Goal: Task Accomplishment & Management: Manage account settings

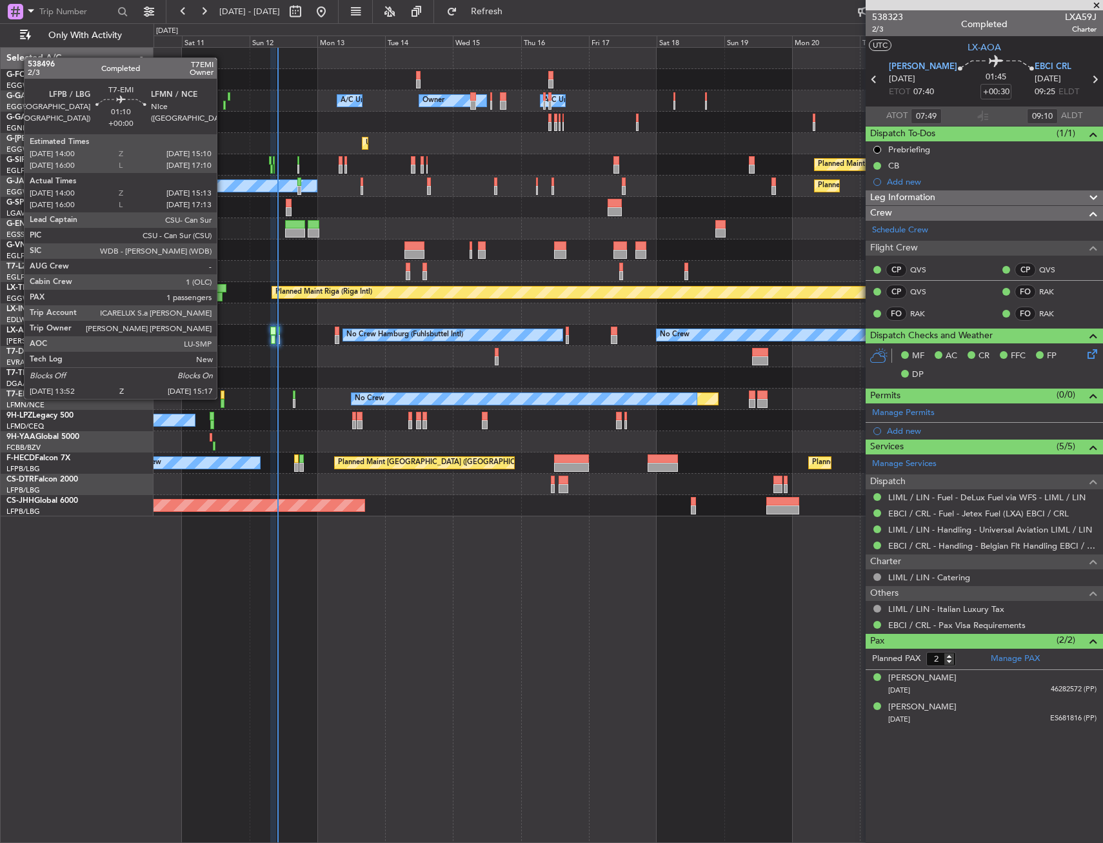
click at [223, 398] on div at bounding box center [223, 394] width 4 height 9
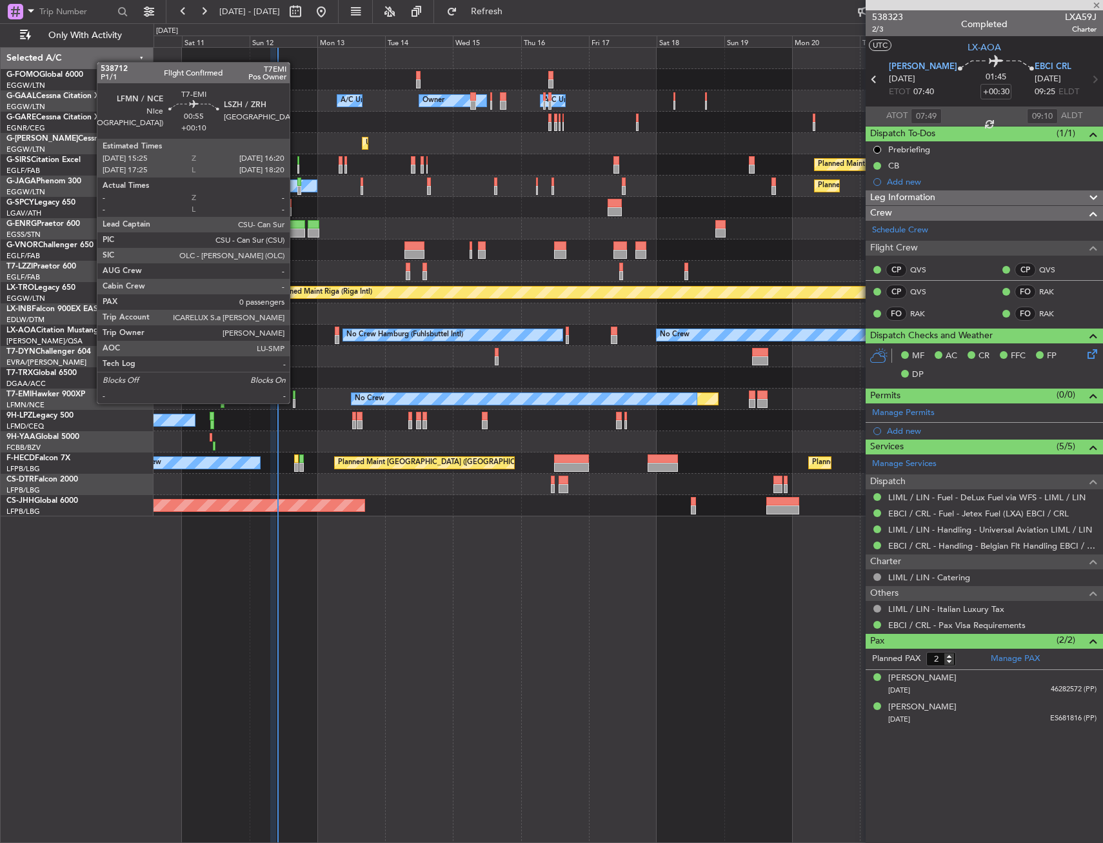
type input "14:00"
type input "15:13"
type input "1"
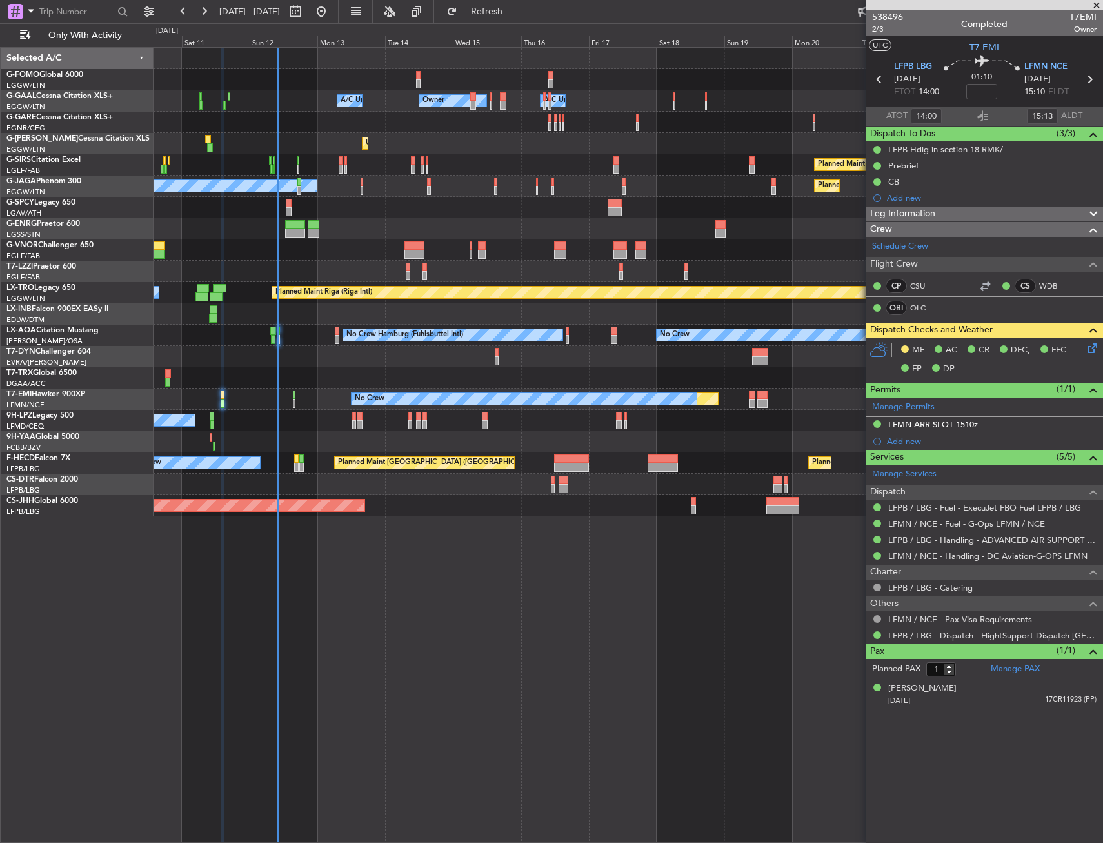
click at [905, 61] on span "LFPB LBG" at bounding box center [913, 67] width 38 height 13
click at [943, 558] on link "LFMN / NCE - Handling - DC Aviation-G-OPS LFMN" at bounding box center [988, 555] width 199 height 11
click at [896, 64] on span "LFPB LBG" at bounding box center [913, 67] width 38 height 13
click at [945, 541] on link "LFPB / LBG - Handling - ADVANCED AIR SUPPORT LFPB" at bounding box center [993, 539] width 208 height 11
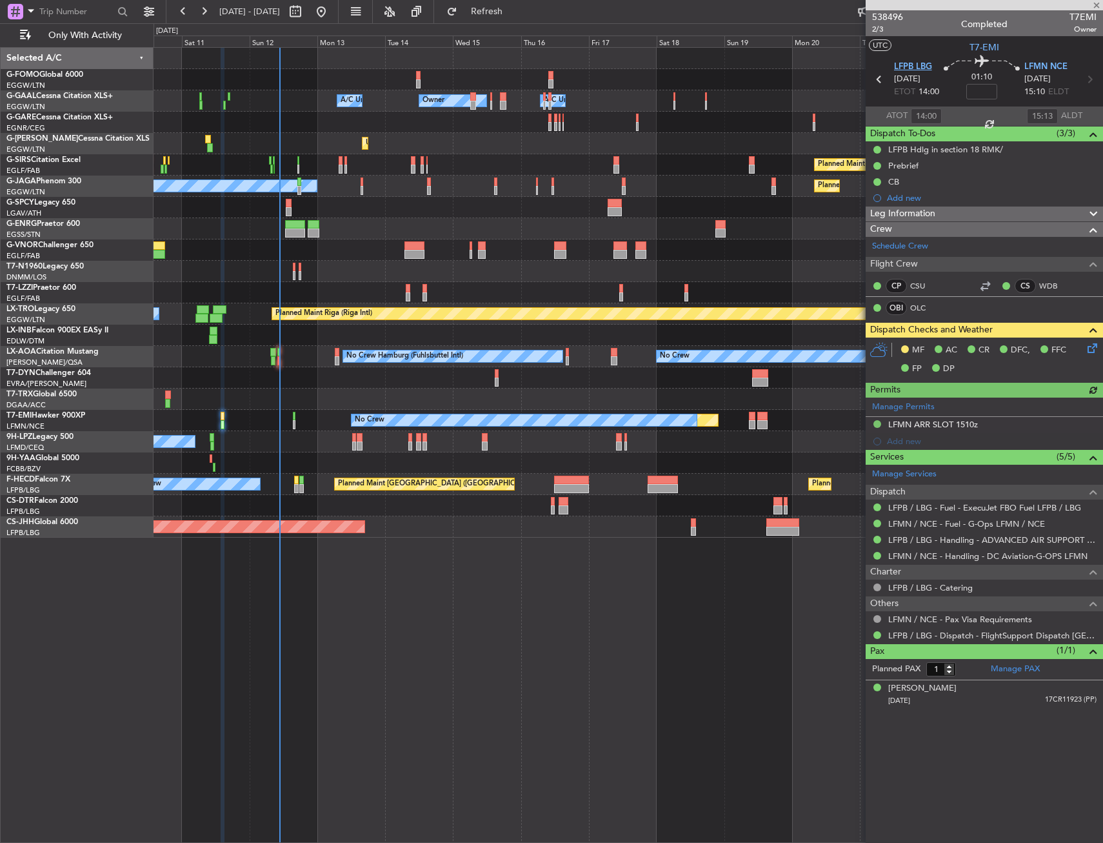
click at [921, 68] on span "LFPB LBG" at bounding box center [913, 67] width 38 height 13
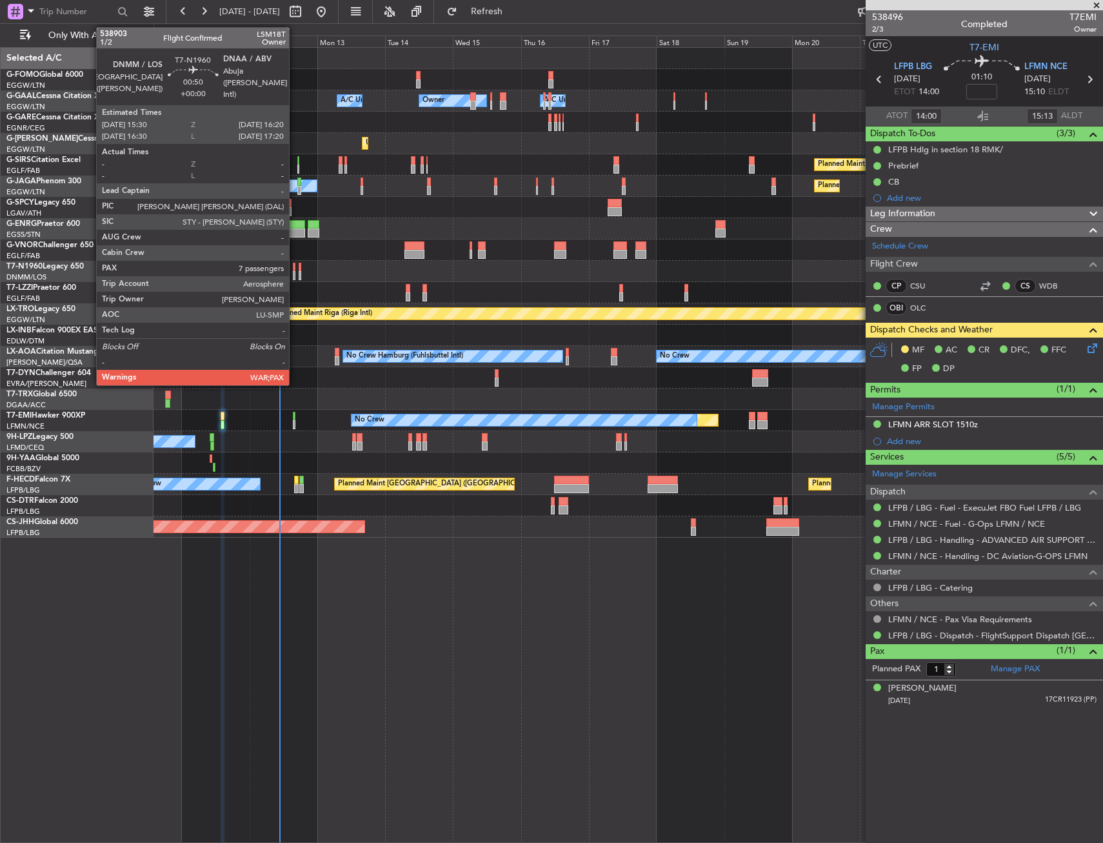
click at [295, 268] on div at bounding box center [294, 267] width 3 height 9
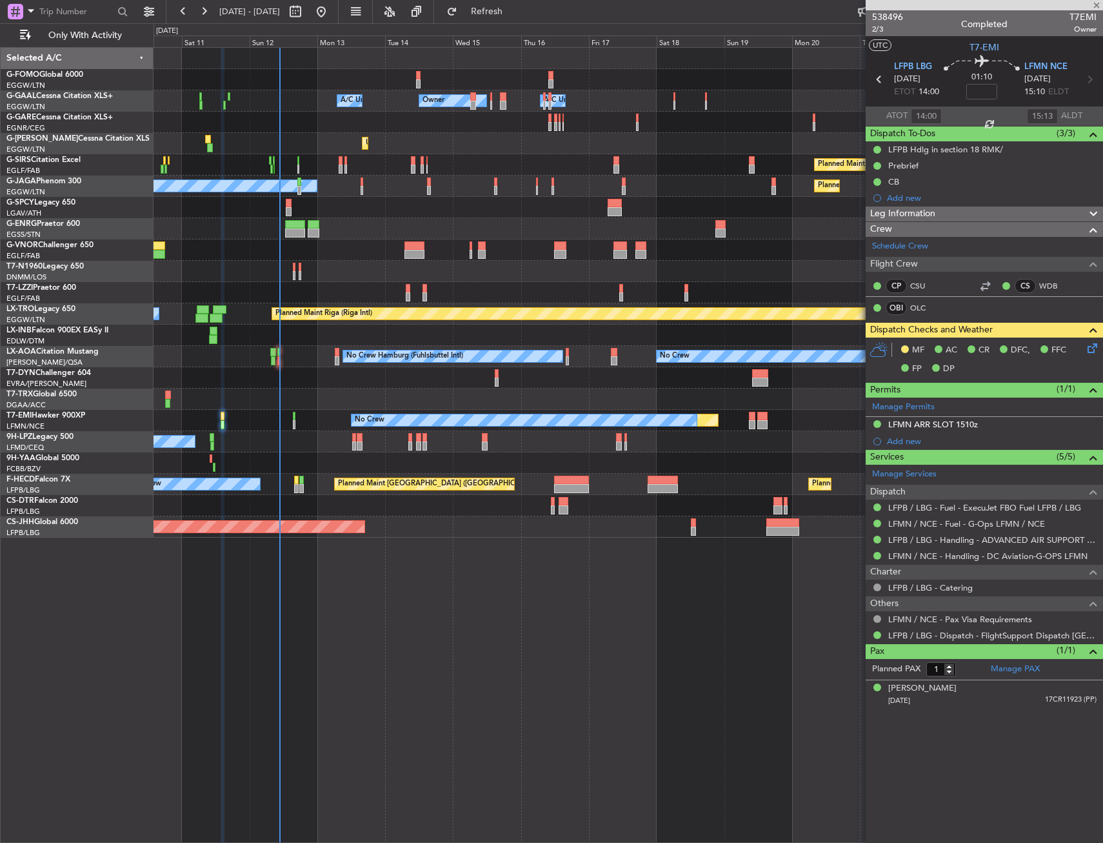
type input "7"
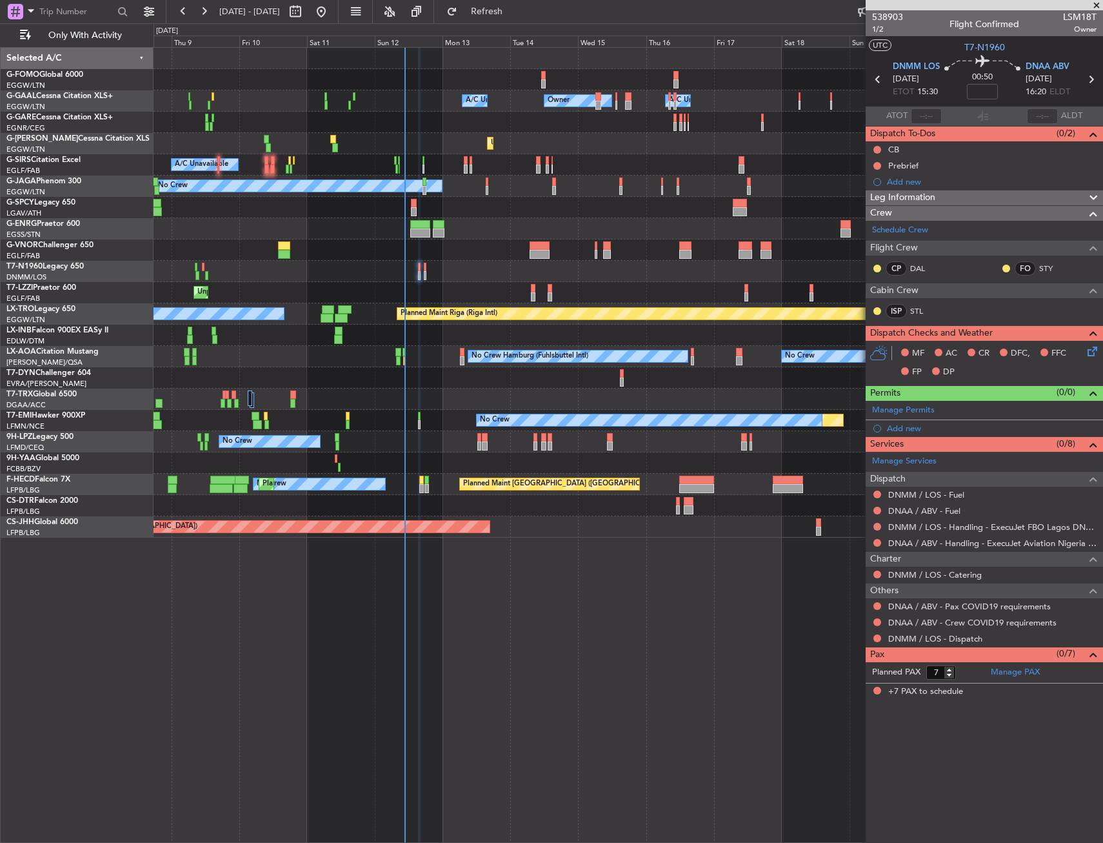
click at [567, 289] on div "Unplanned Maint [GEOGRAPHIC_DATA] ([GEOGRAPHIC_DATA]) A/C Unavailable [GEOGRAPH…" at bounding box center [628, 292] width 949 height 21
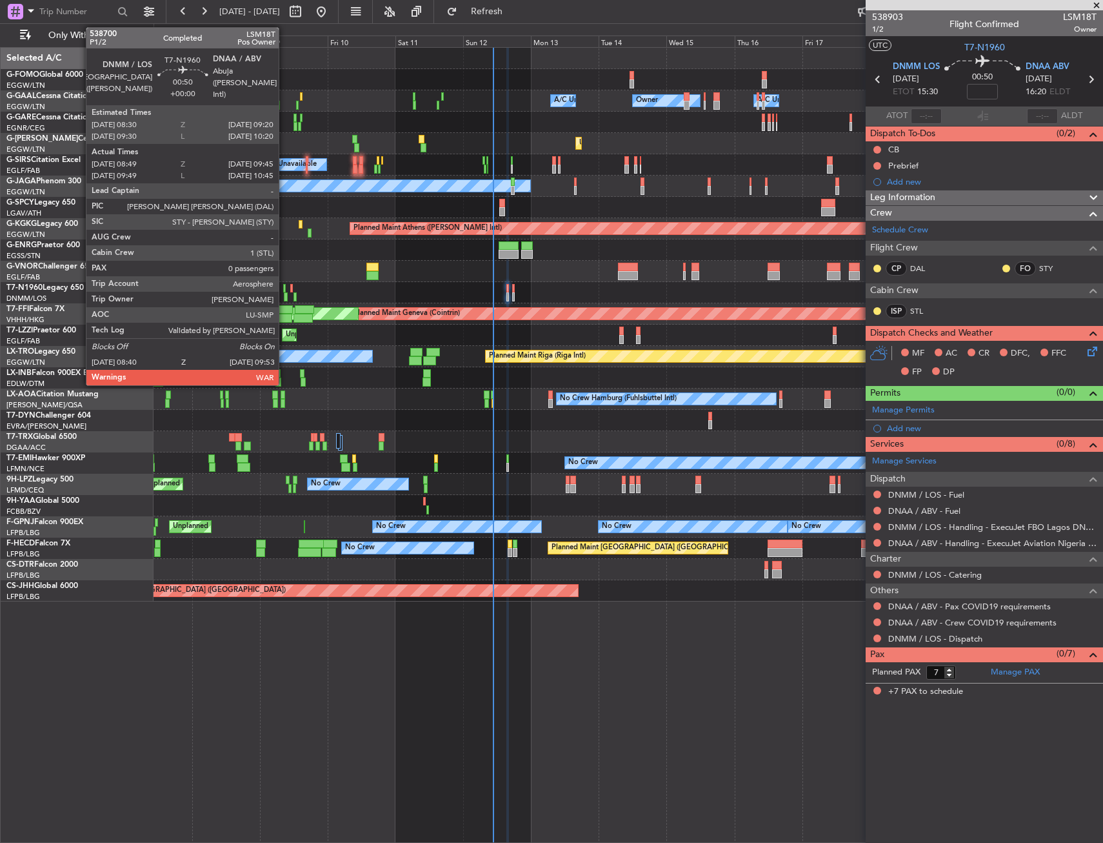
click at [285, 290] on div at bounding box center [284, 288] width 3 height 9
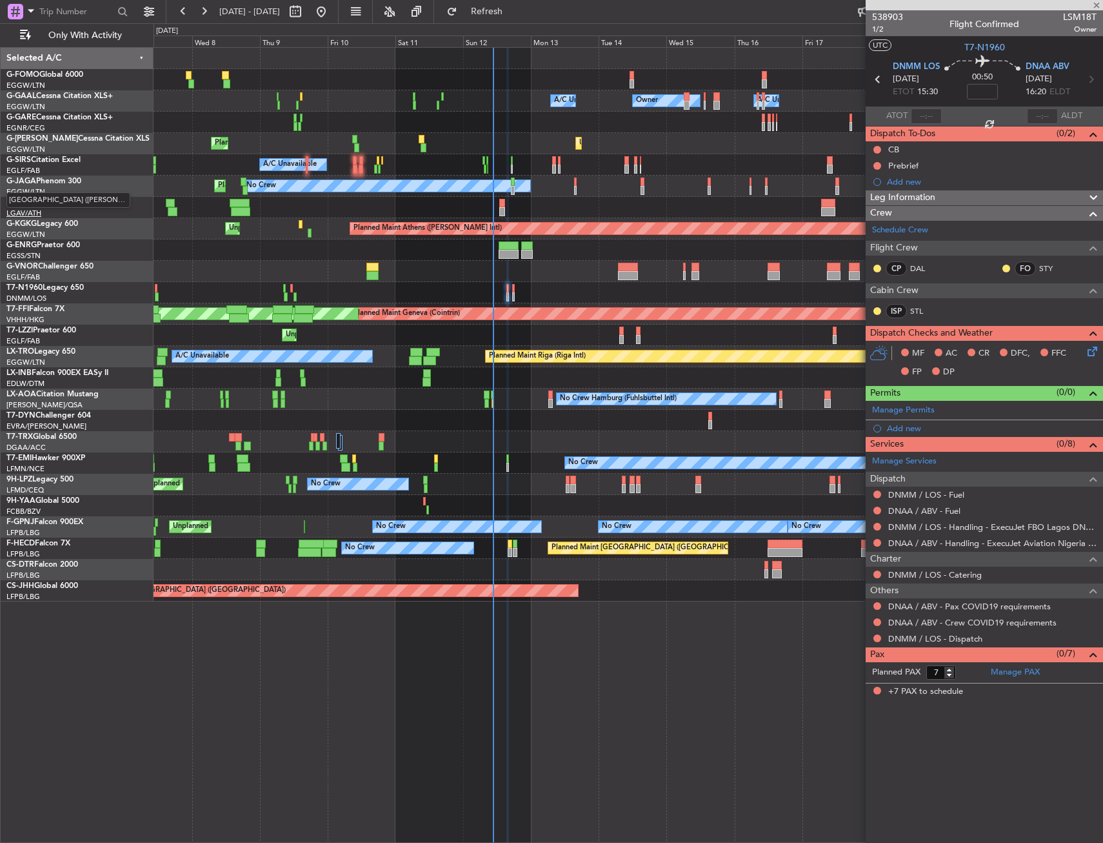
type input "08:49"
type input "09:45"
type input "0"
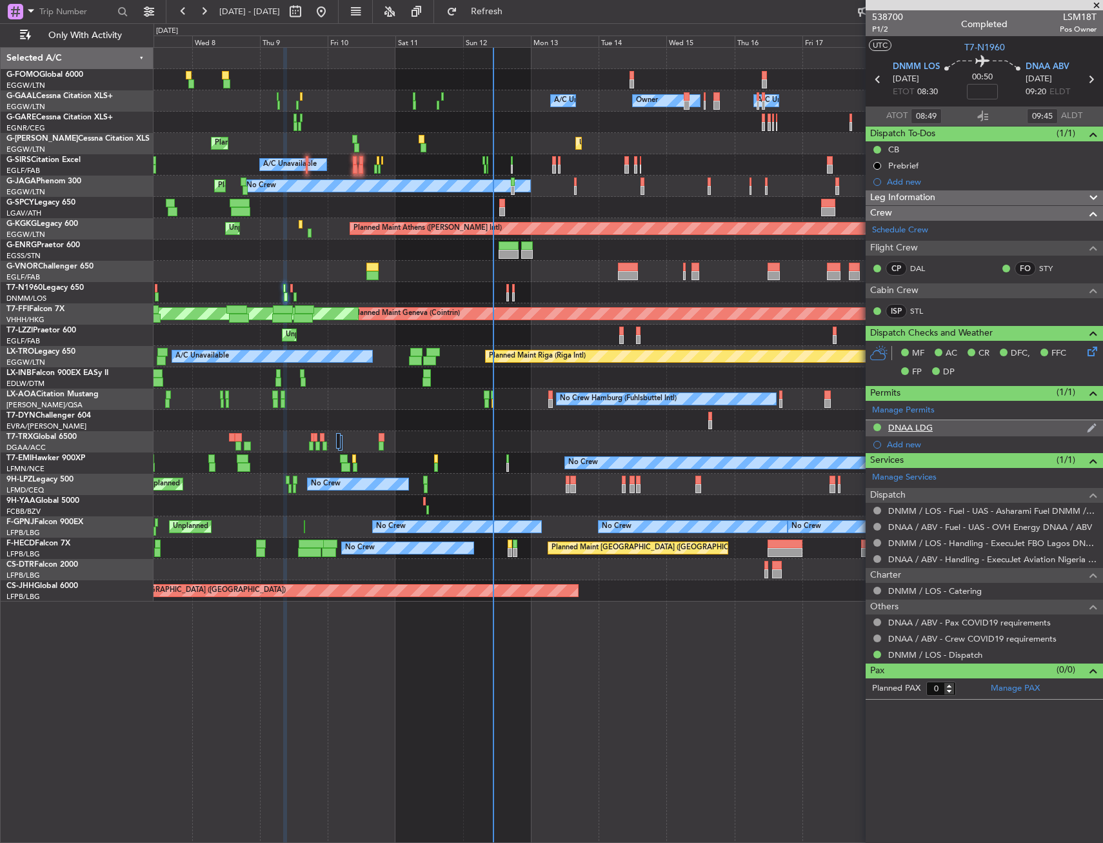
click at [938, 431] on div "DNAA LDG" at bounding box center [984, 428] width 237 height 16
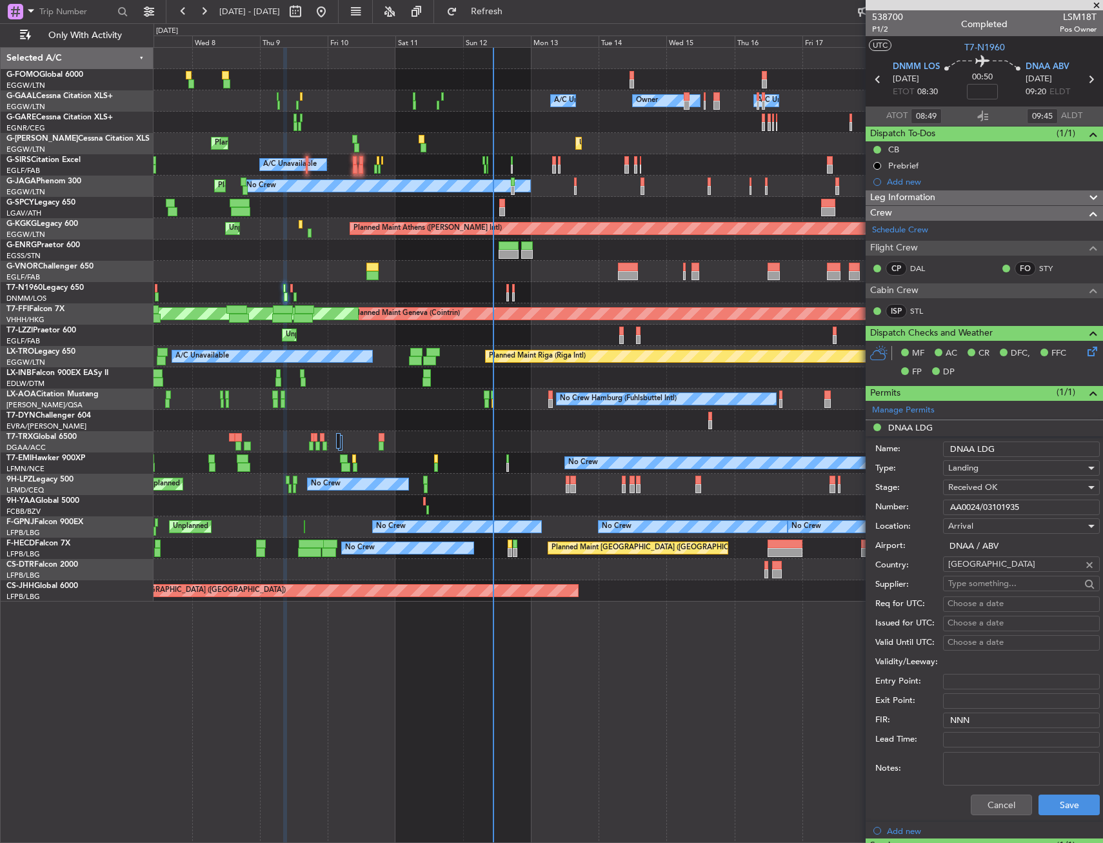
drag, startPoint x: 1051, startPoint y: 505, endPoint x: 916, endPoint y: 521, distance: 135.8
click at [916, 521] on form "Name: DNAA LDG Type: Landing Stage: Received OK Number: AA0024/03101935 Locatio…" at bounding box center [984, 628] width 237 height 385
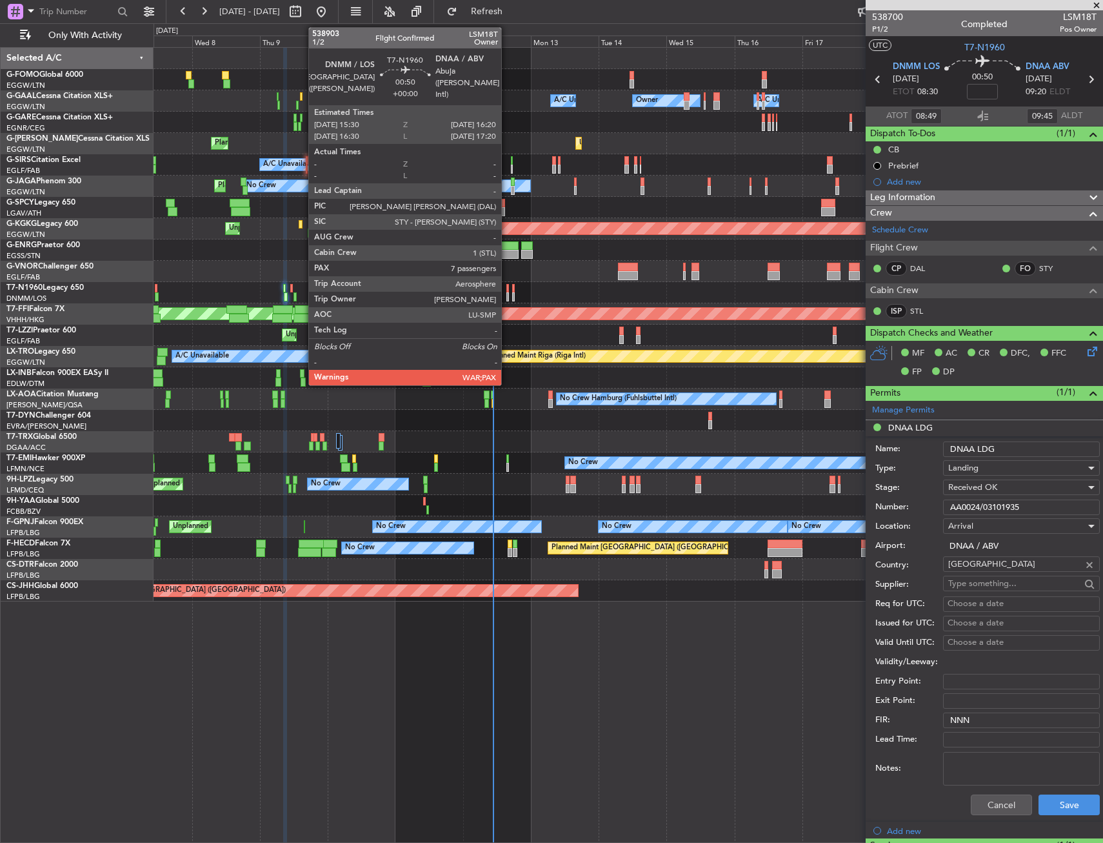
click at [507, 290] on div at bounding box center [508, 288] width 3 height 9
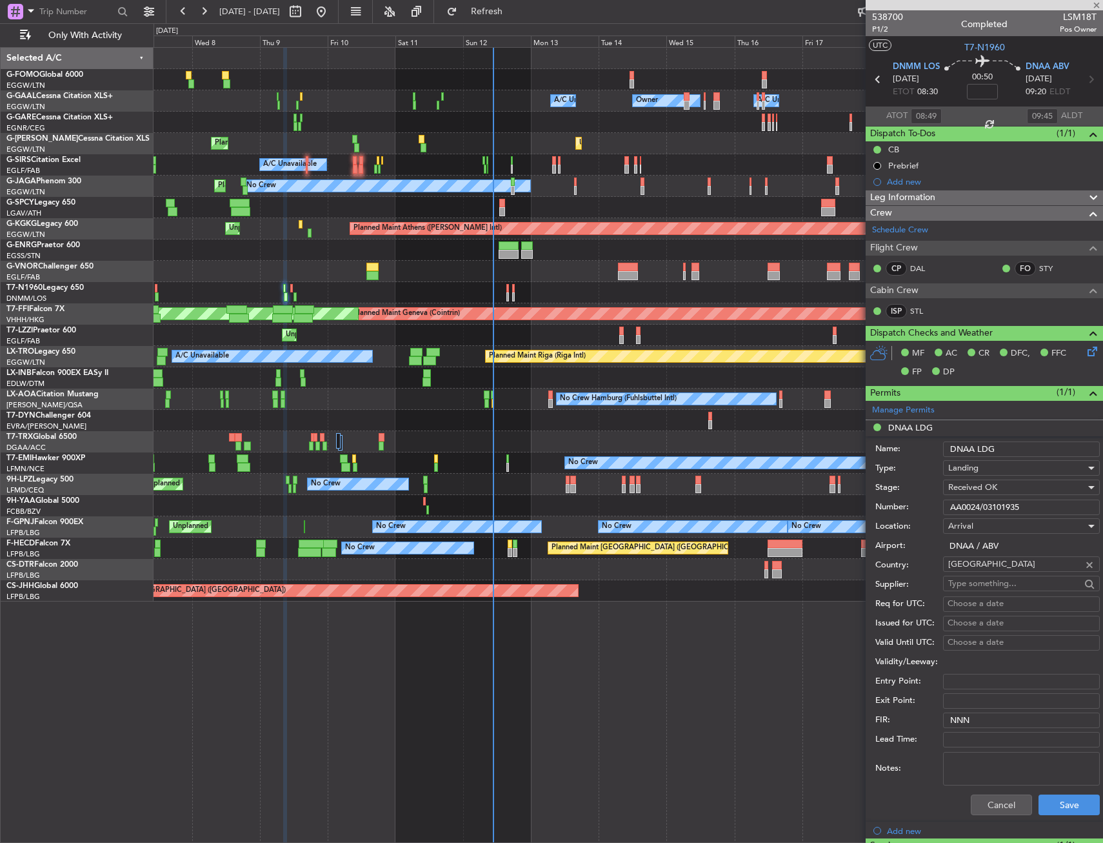
type input "7"
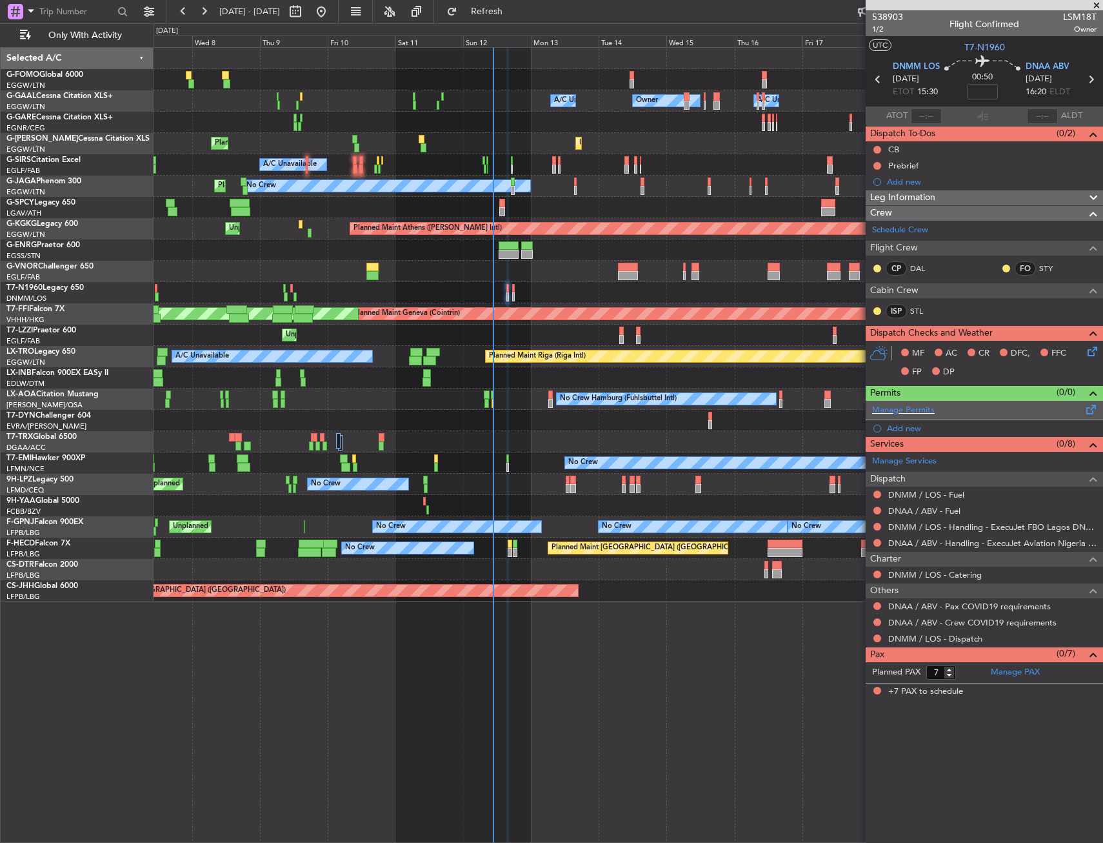
click at [1102, 408] on div "Manage Permits" at bounding box center [984, 410] width 237 height 19
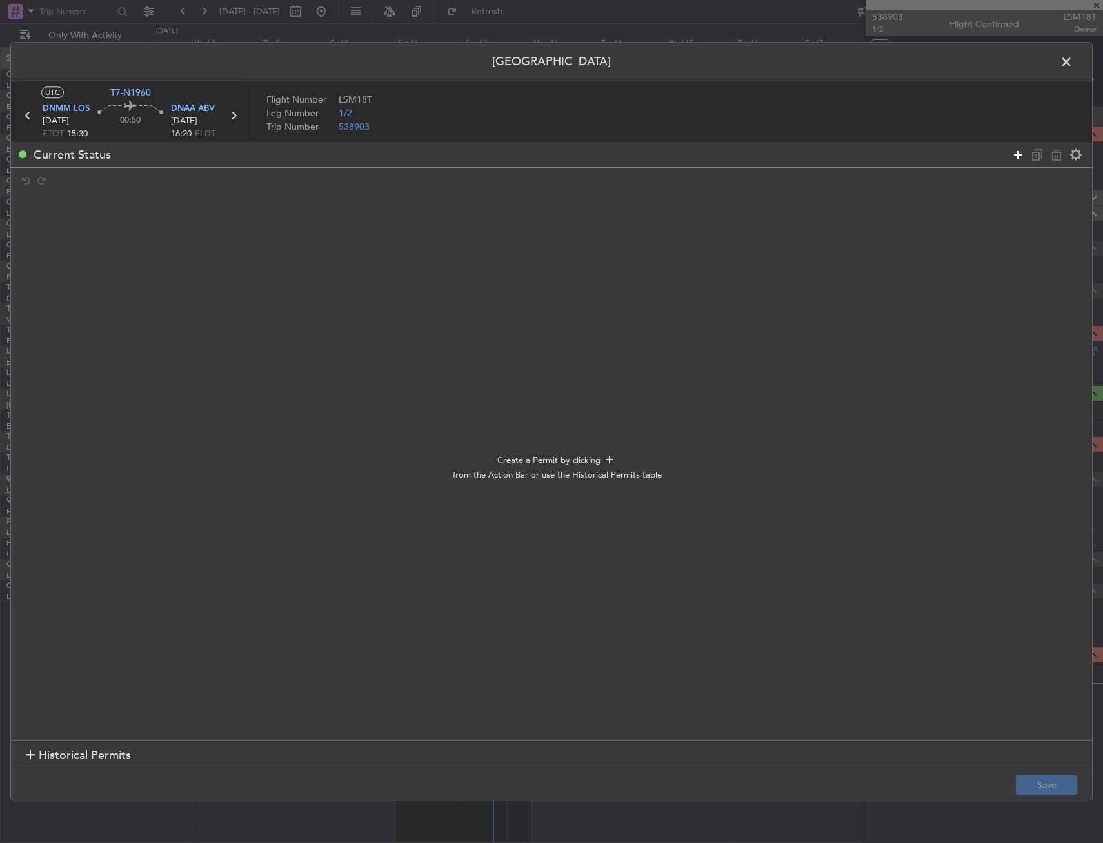
click at [1012, 151] on icon at bounding box center [1018, 154] width 15 height 15
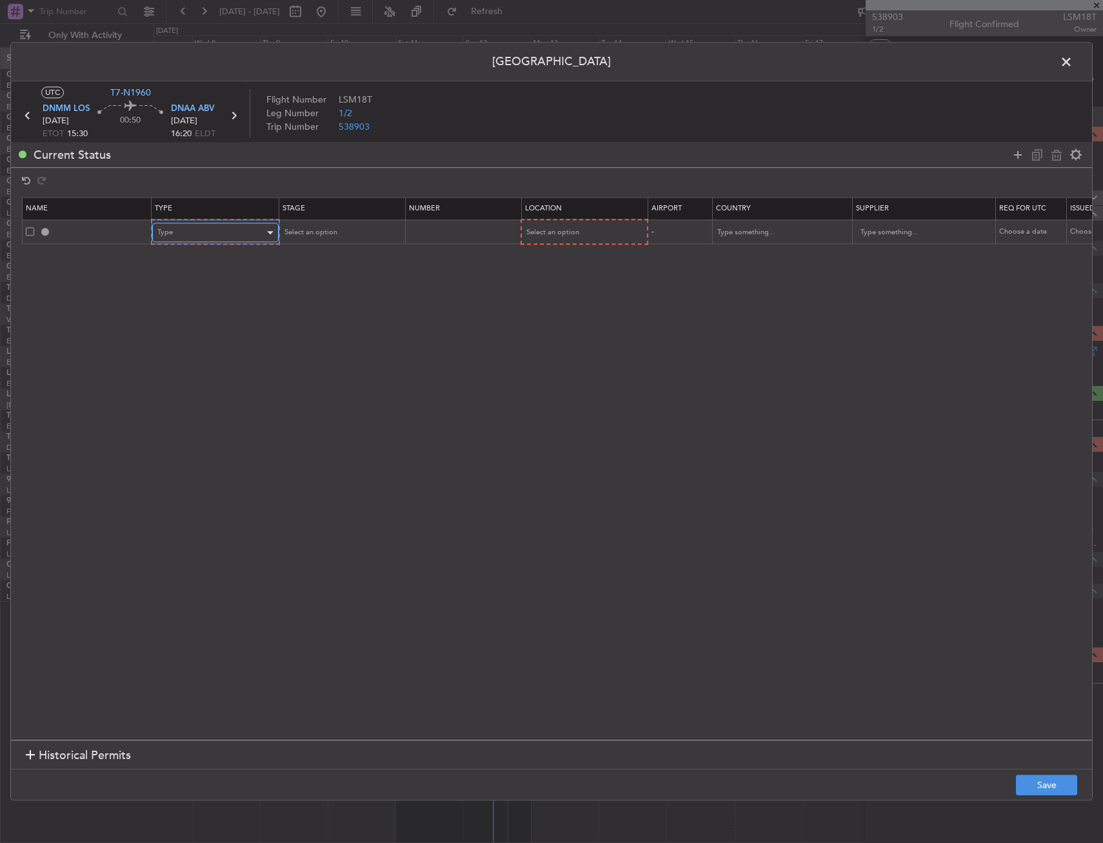
click at [230, 232] on div "Type" at bounding box center [210, 232] width 107 height 19
click at [223, 378] on span "Landing" at bounding box center [215, 372] width 115 height 19
click at [517, 217] on th "Number" at bounding box center [461, 209] width 116 height 22
click at [530, 224] on div "Select an option" at bounding box center [578, 232] width 107 height 19
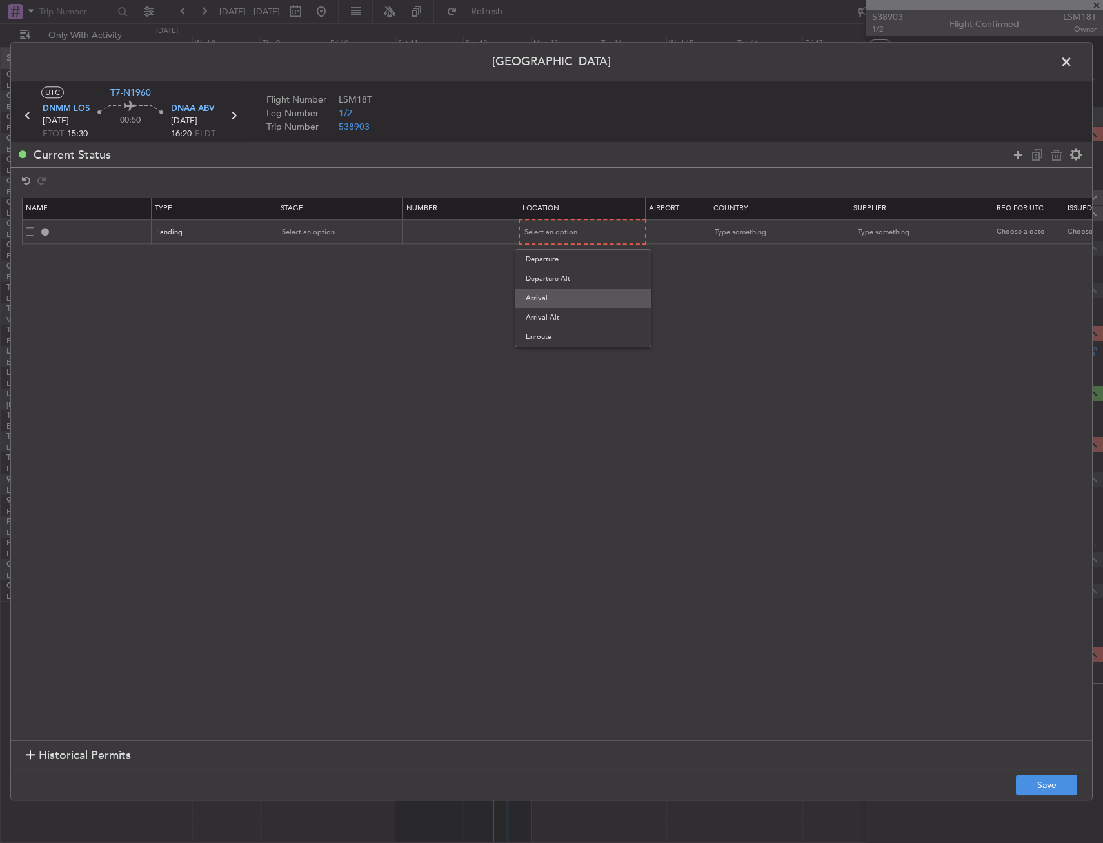
click at [547, 291] on span "Arrival" at bounding box center [583, 297] width 115 height 19
click at [365, 223] on mat-form-field "Select an option" at bounding box center [339, 231] width 125 height 23
drag, startPoint x: 365, startPoint y: 223, endPoint x: 352, endPoint y: 236, distance: 18.7
click at [352, 236] on div "Select an option" at bounding box center [336, 232] width 107 height 19
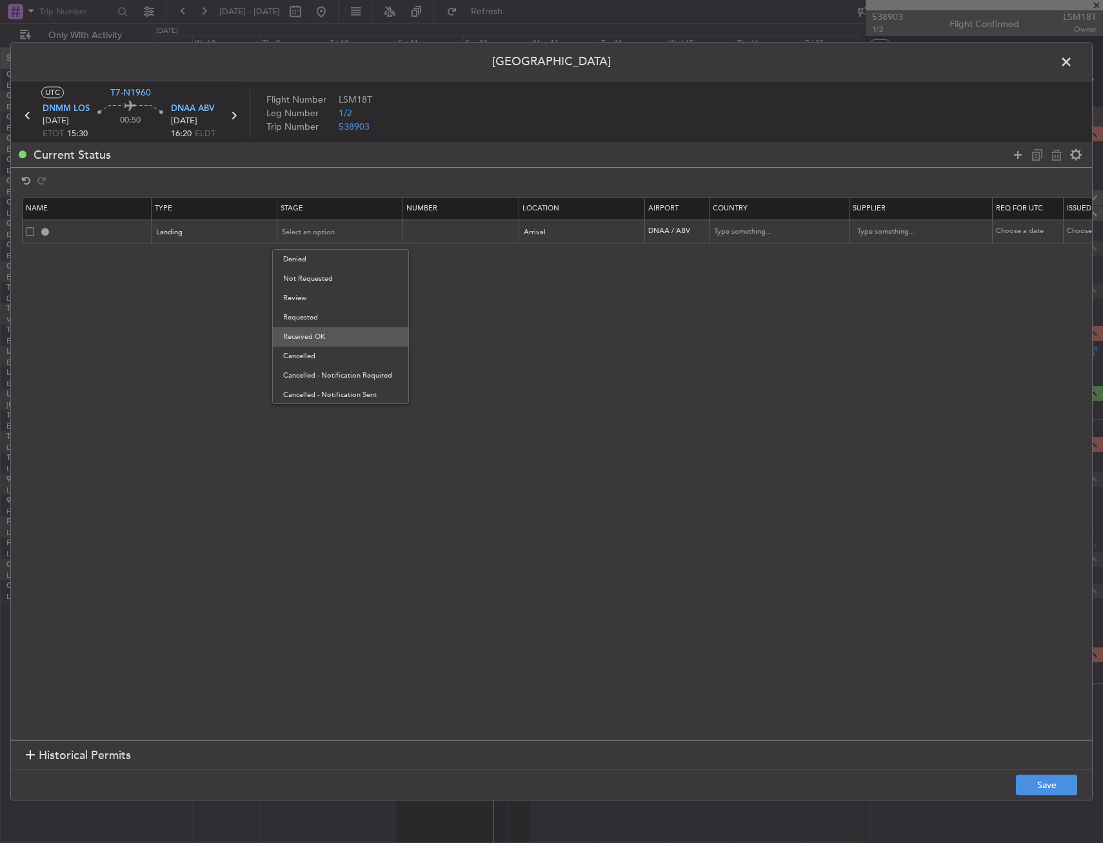
click at [320, 331] on span "Received OK" at bounding box center [340, 336] width 115 height 19
click at [479, 233] on input "text" at bounding box center [463, 231] width 112 height 11
paste input "AA0024/03101935"
type input "AA0024/03101935"
click at [1038, 785] on button "Save" at bounding box center [1046, 785] width 61 height 21
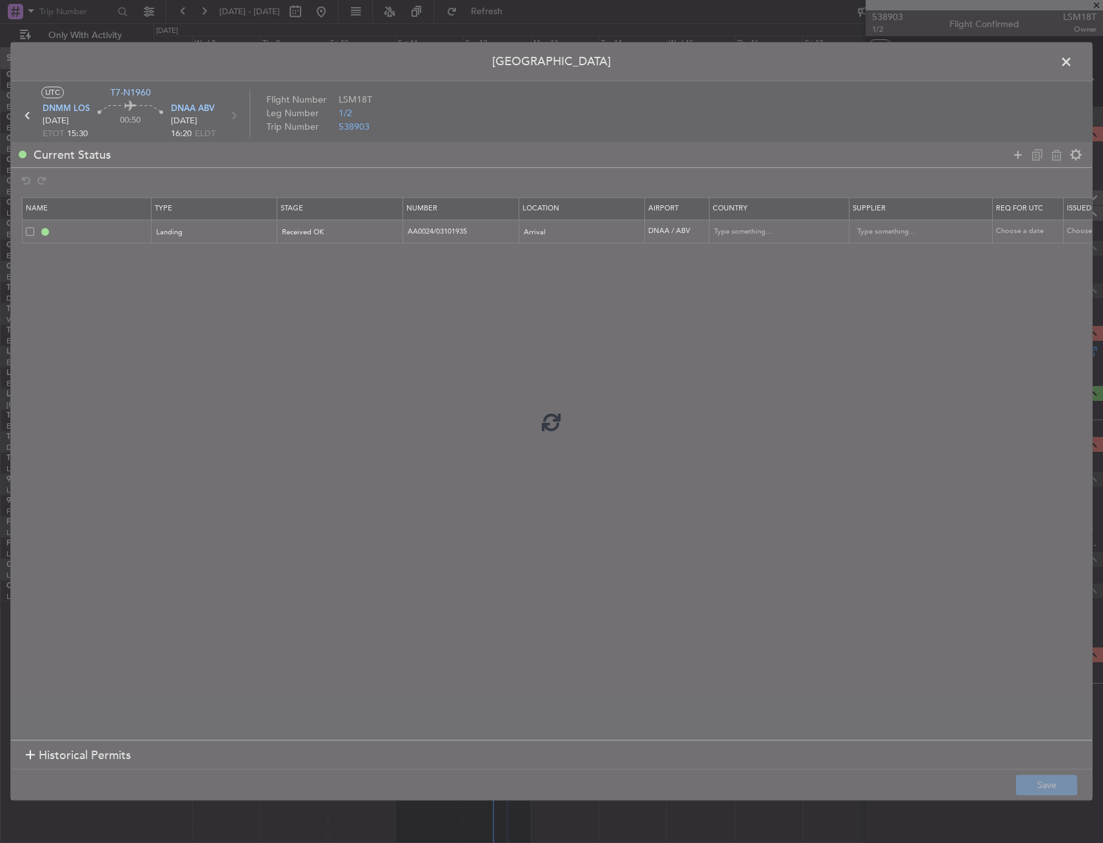
type input "DNAA LDG"
type input "[GEOGRAPHIC_DATA]"
type input "NNN"
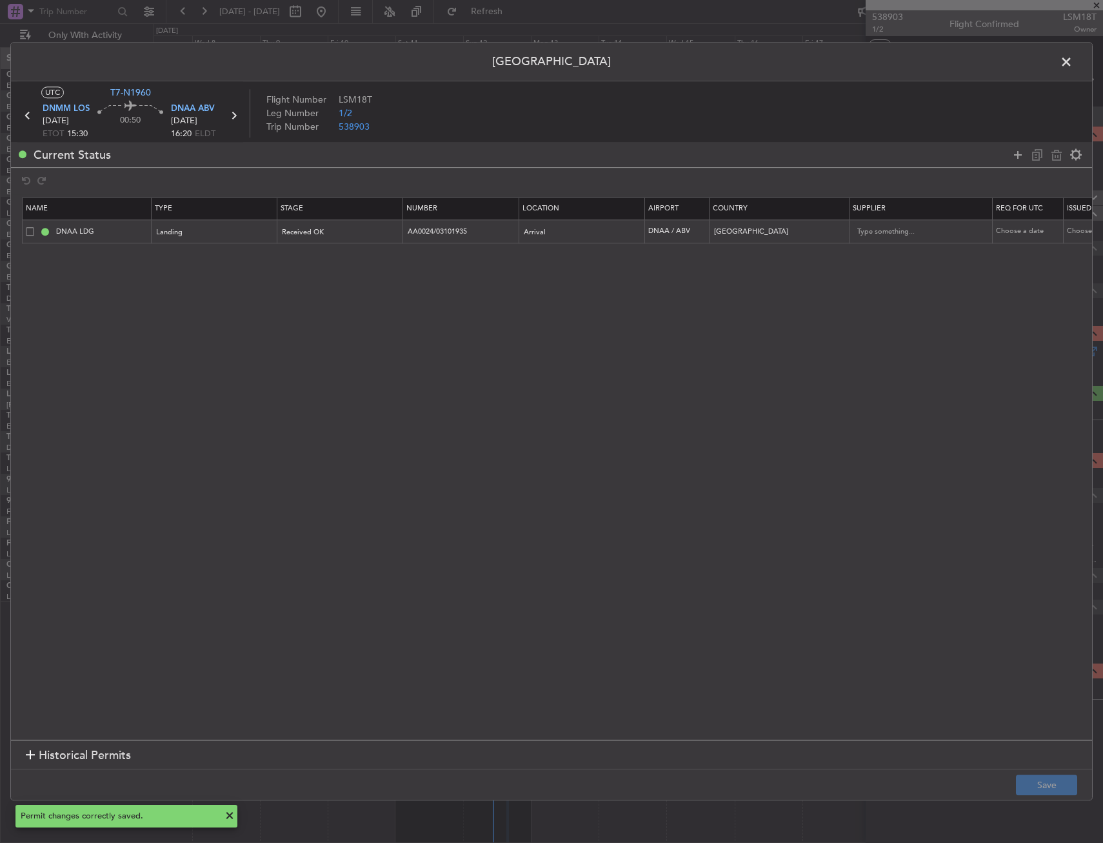
click at [1073, 62] on span at bounding box center [1073, 65] width 0 height 26
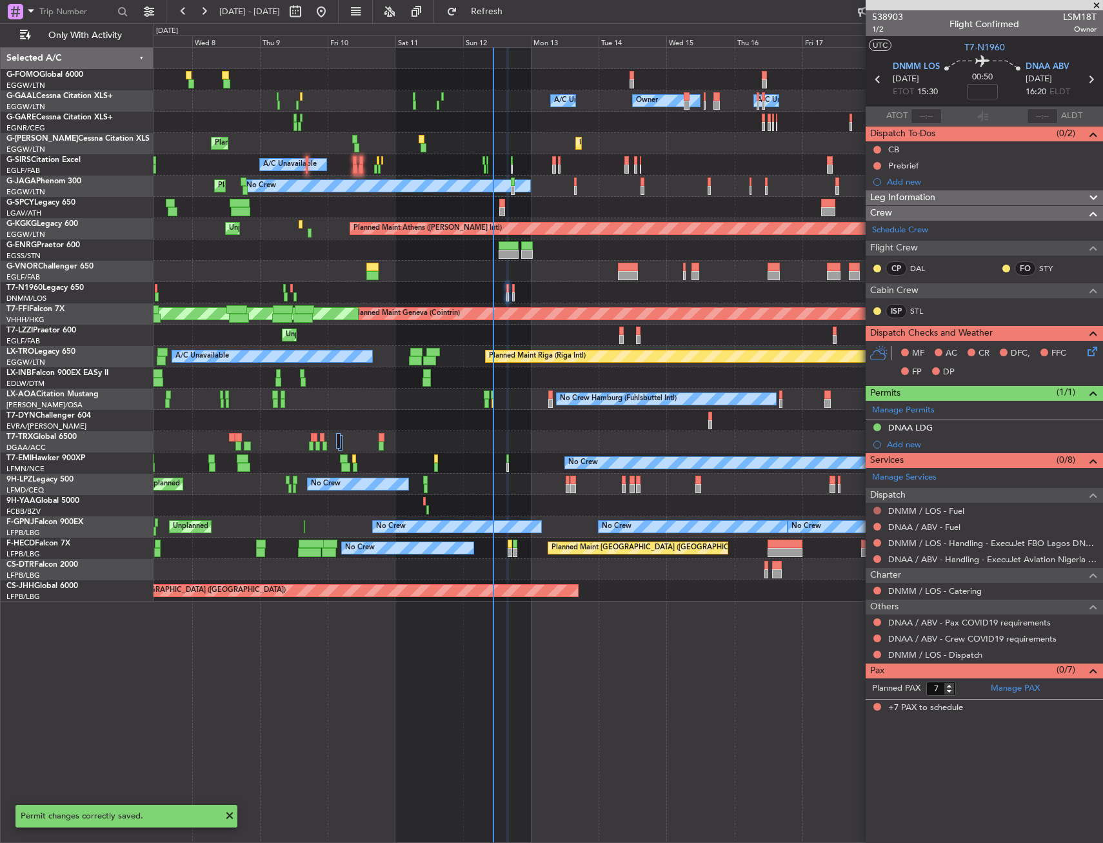
click at [874, 511] on button at bounding box center [878, 511] width 8 height 8
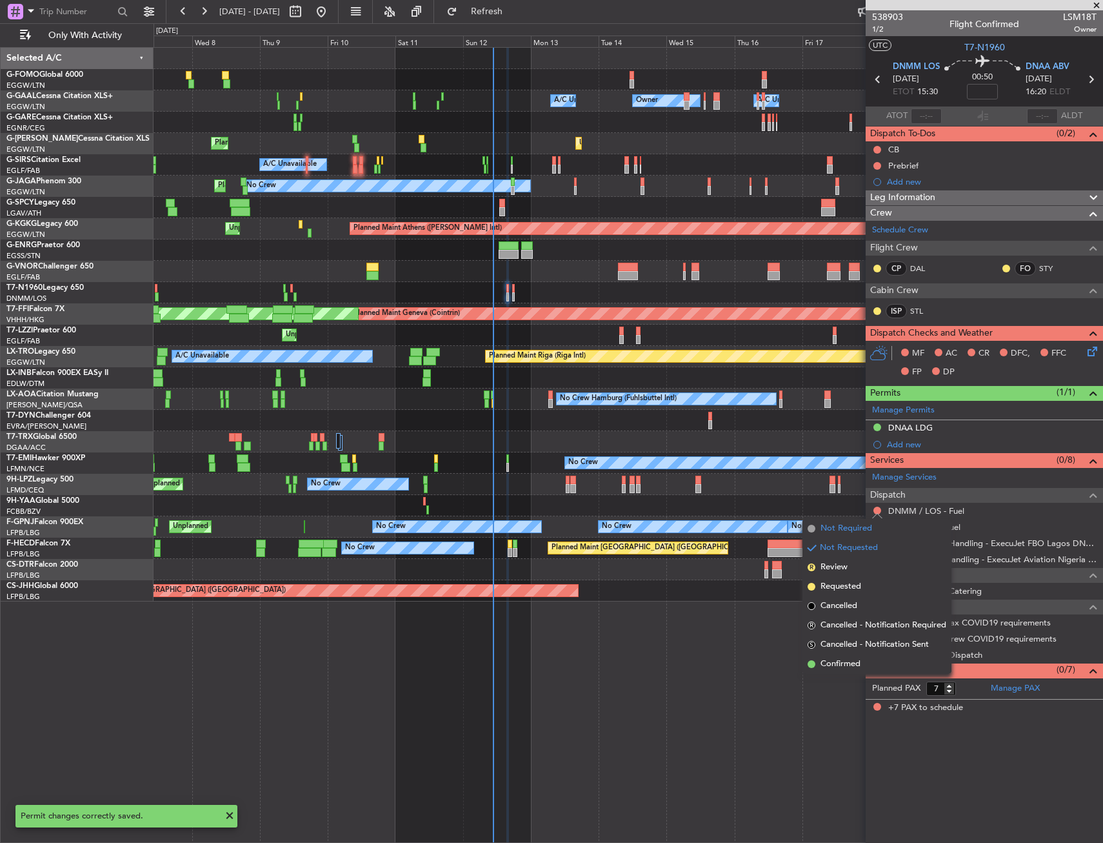
click at [855, 527] on span "Not Required" at bounding box center [847, 528] width 52 height 13
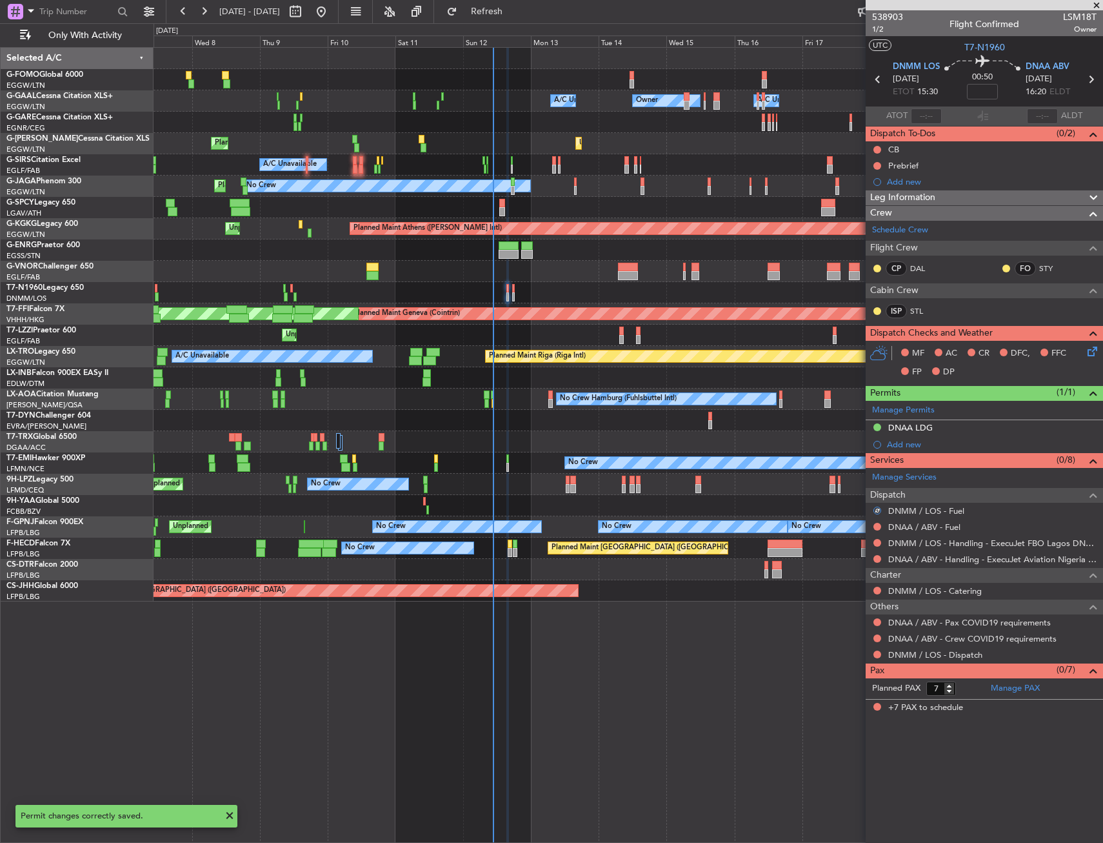
click at [879, 521] on div at bounding box center [877, 526] width 10 height 10
click at [876, 529] on button at bounding box center [878, 527] width 8 height 8
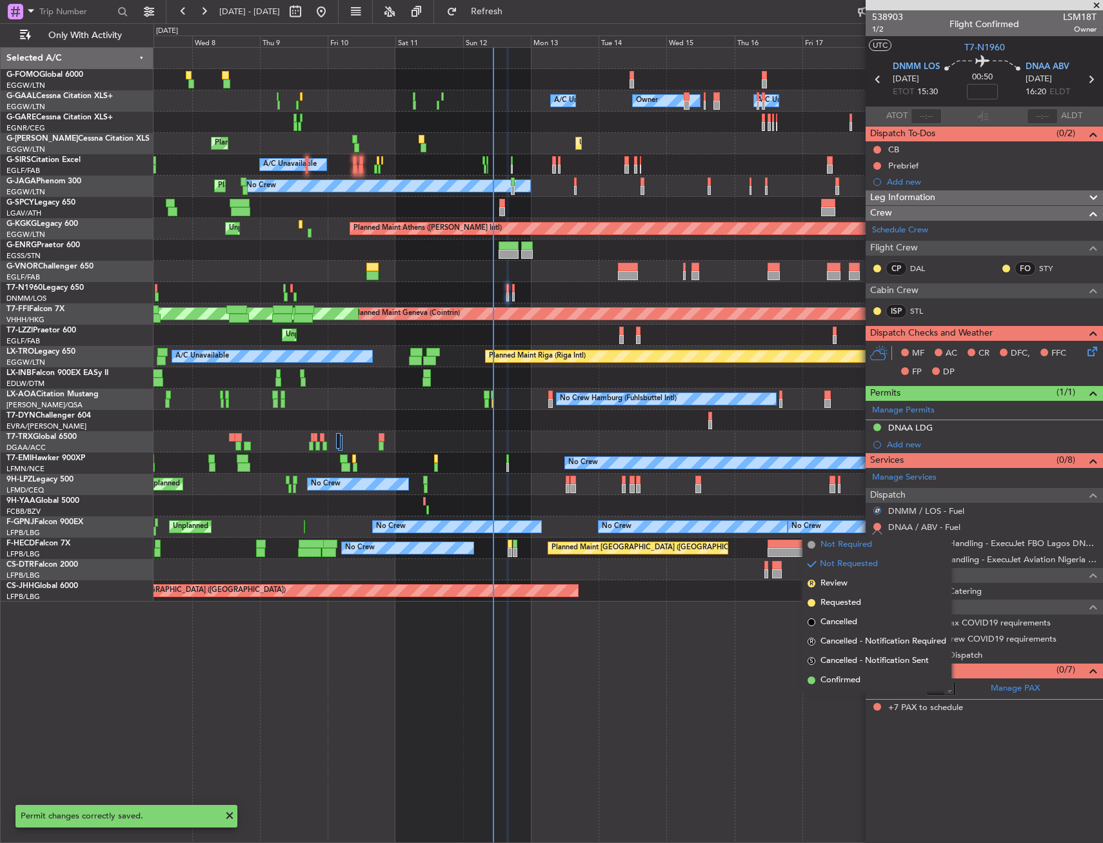
click at [841, 550] on span "Not Required" at bounding box center [847, 544] width 52 height 13
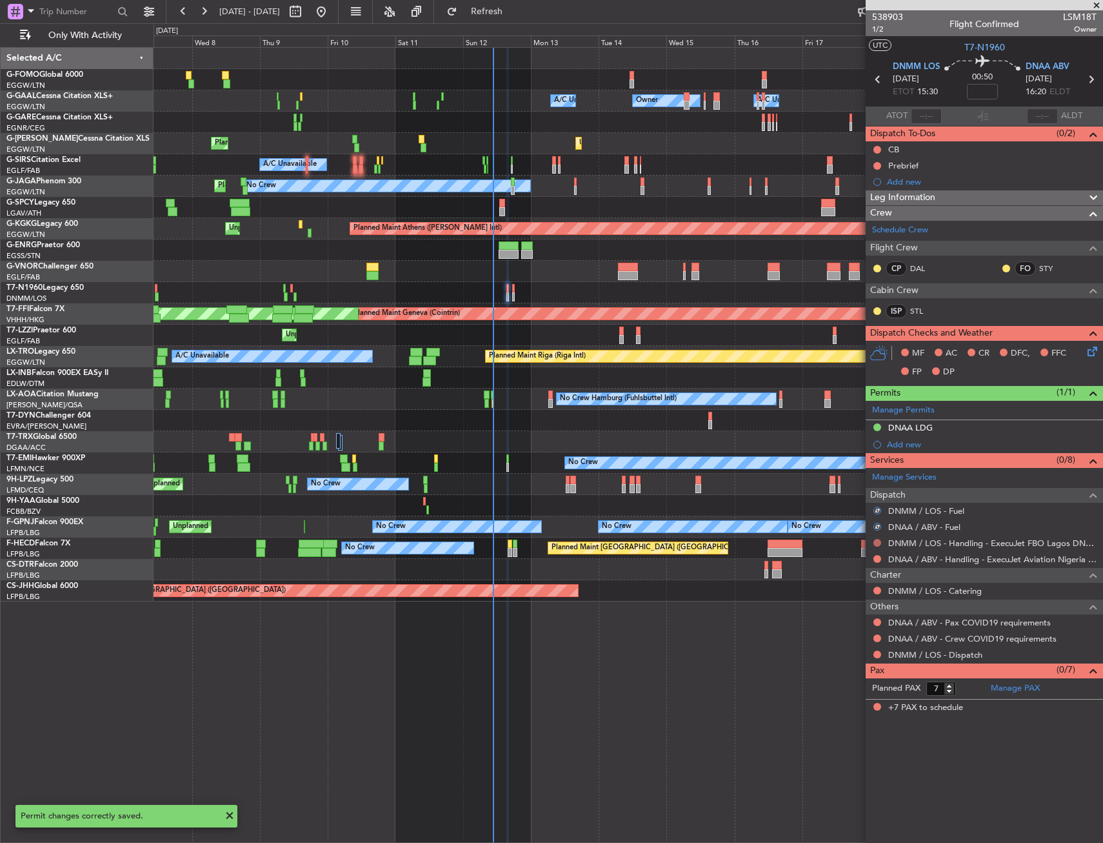
click at [875, 543] on button at bounding box center [878, 543] width 8 height 8
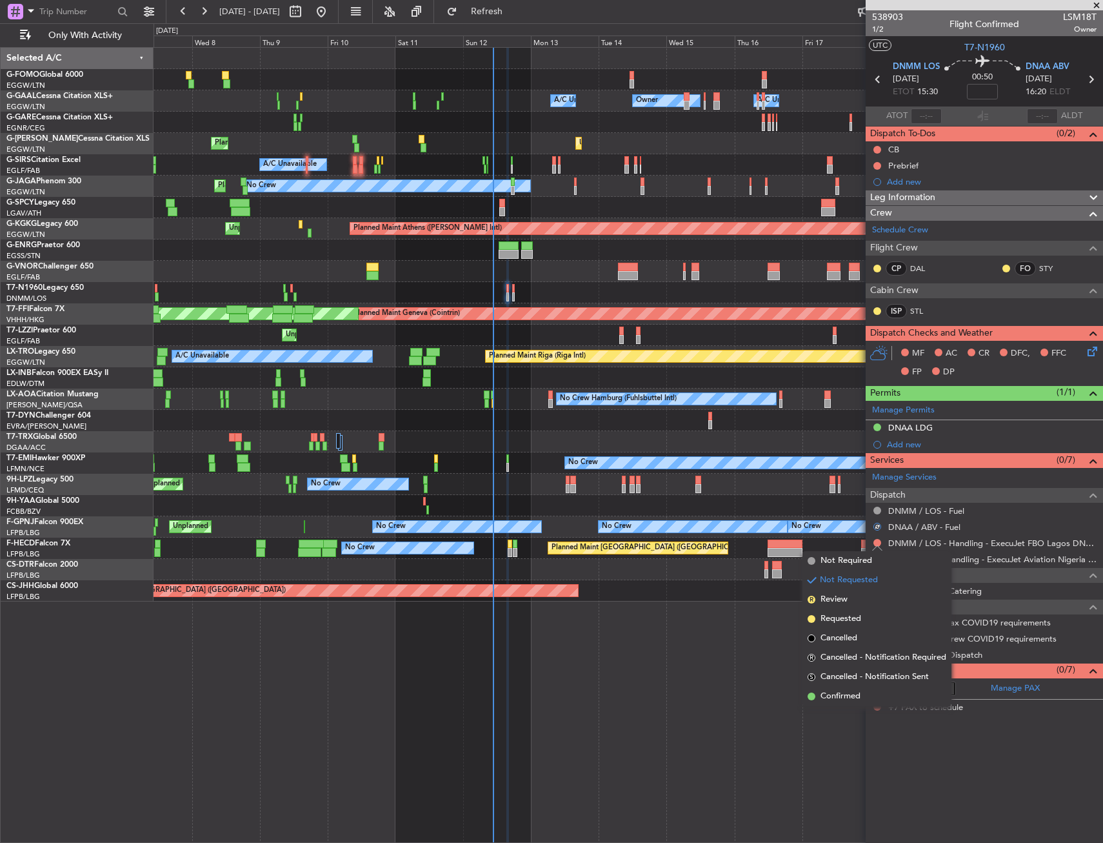
drag, startPoint x: 845, startPoint y: 570, endPoint x: 850, endPoint y: 575, distance: 7.3
click at [845, 569] on li "Not Required" at bounding box center [877, 560] width 149 height 19
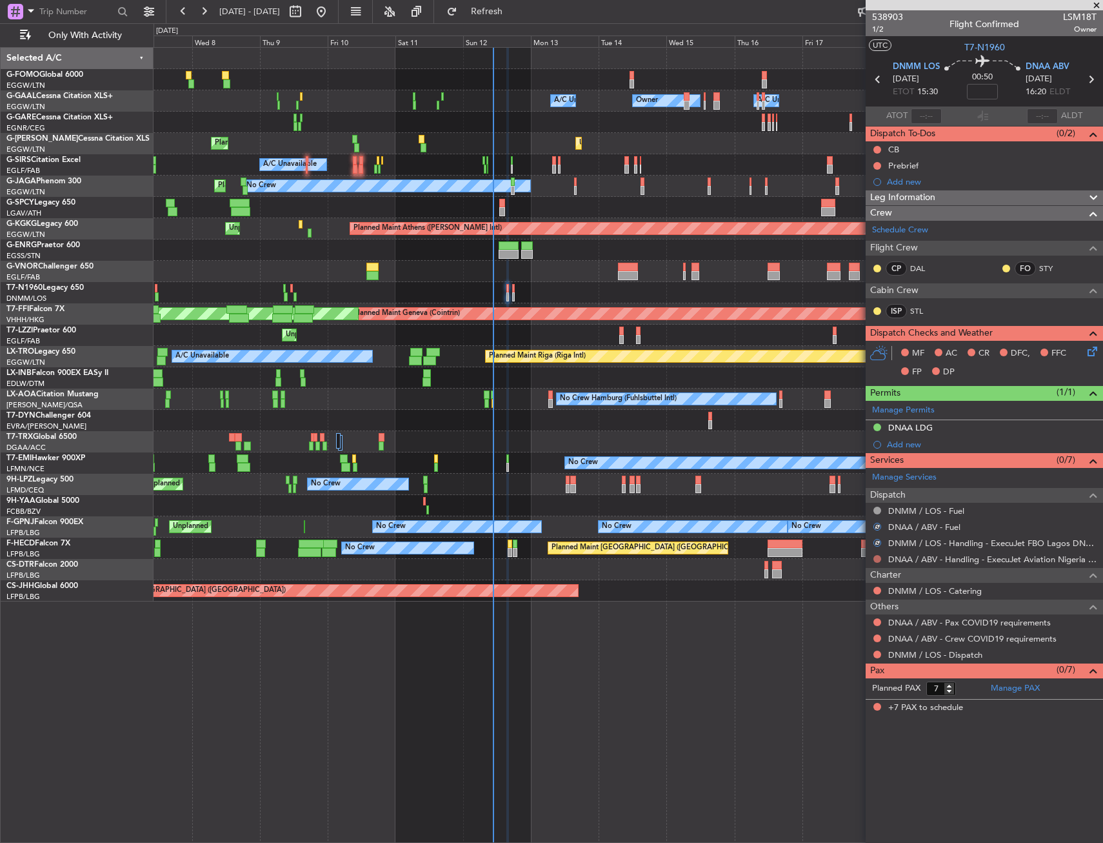
click at [877, 556] on button at bounding box center [878, 559] width 8 height 8
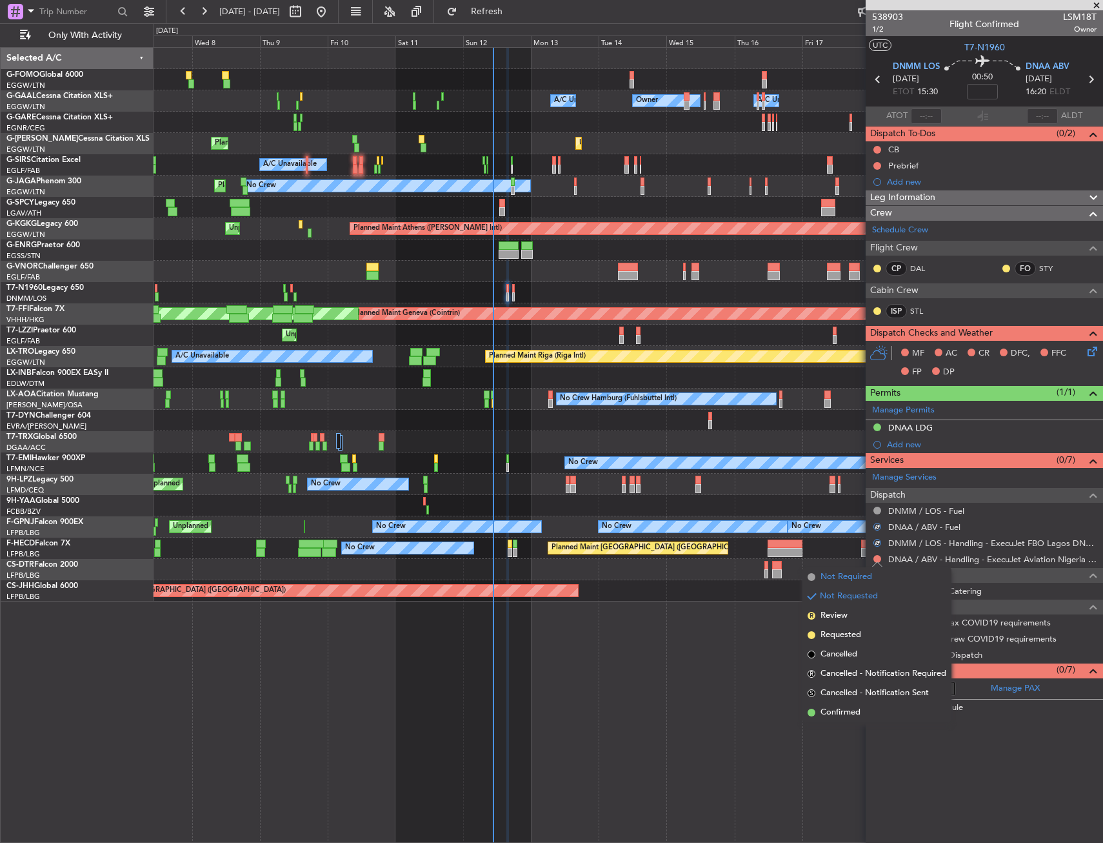
click at [840, 575] on span "Not Required" at bounding box center [847, 576] width 52 height 13
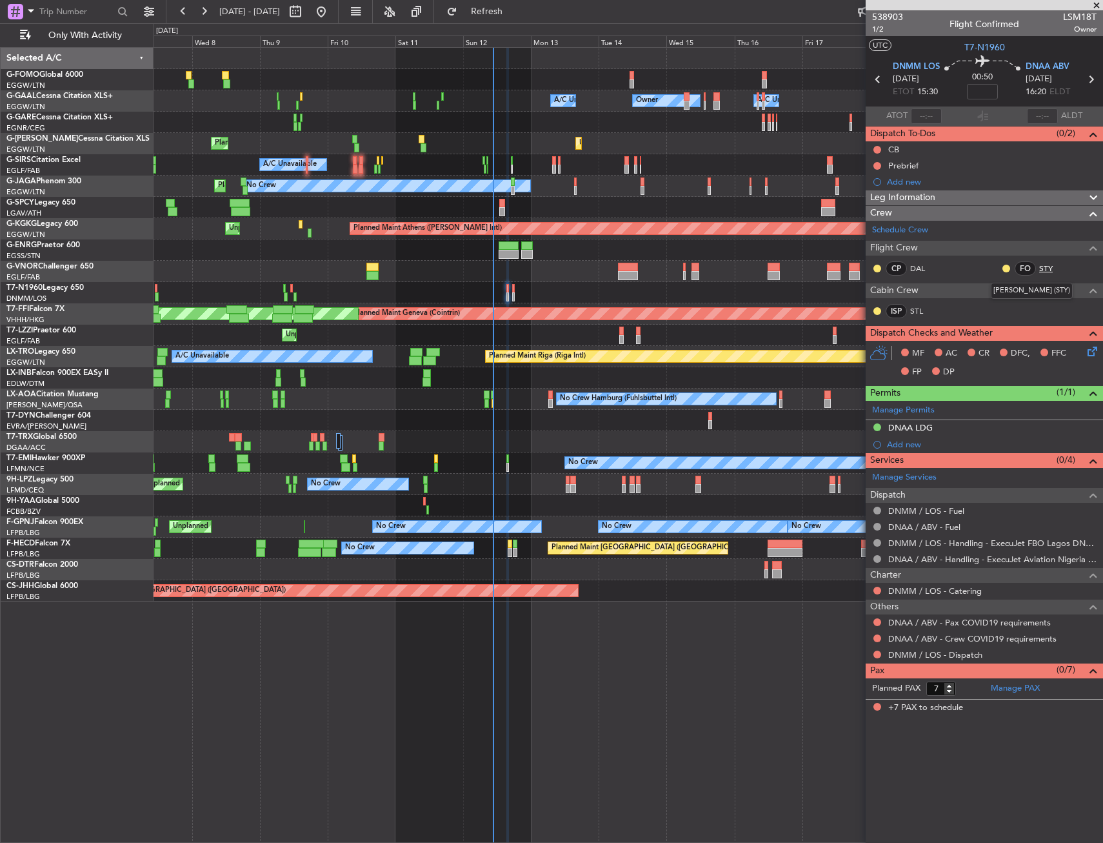
click at [1047, 270] on link "STY" at bounding box center [1054, 269] width 29 height 12
click at [919, 310] on link "STL" at bounding box center [925, 311] width 29 height 12
click at [878, 620] on button at bounding box center [878, 622] width 8 height 8
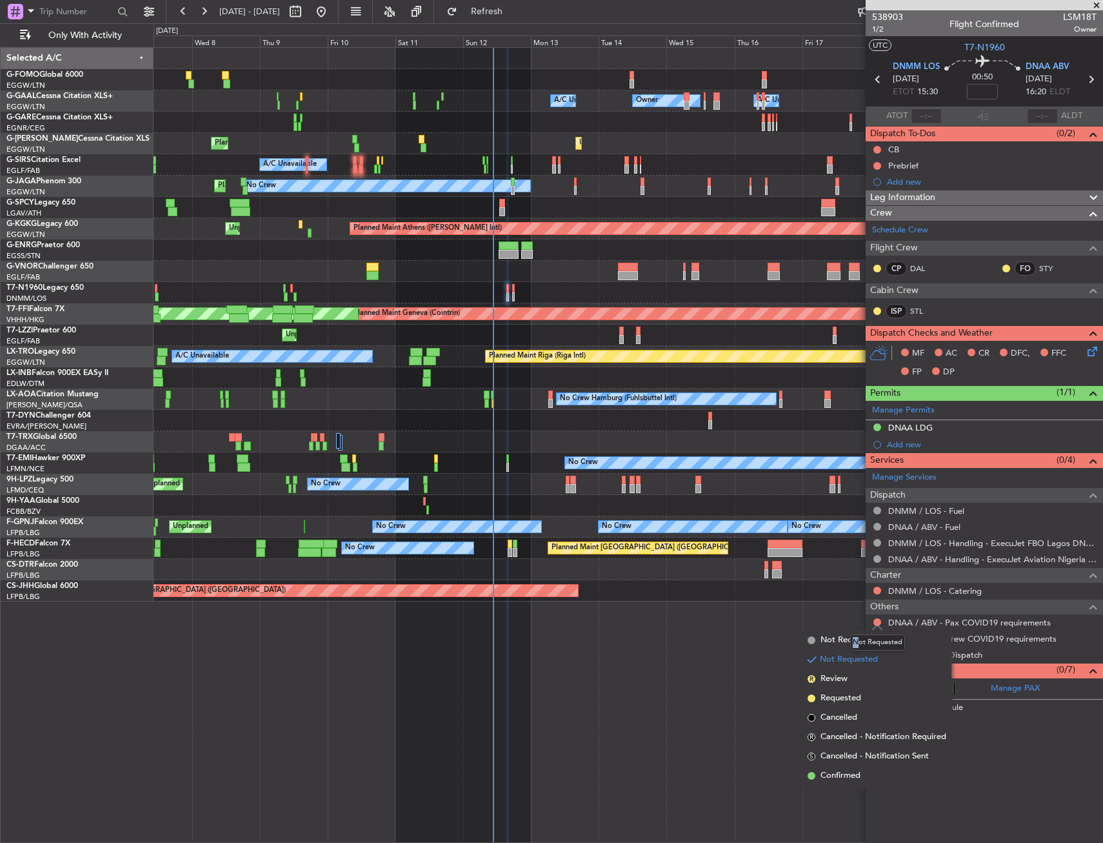
click at [855, 639] on div "Not Requested" at bounding box center [878, 642] width 55 height 16
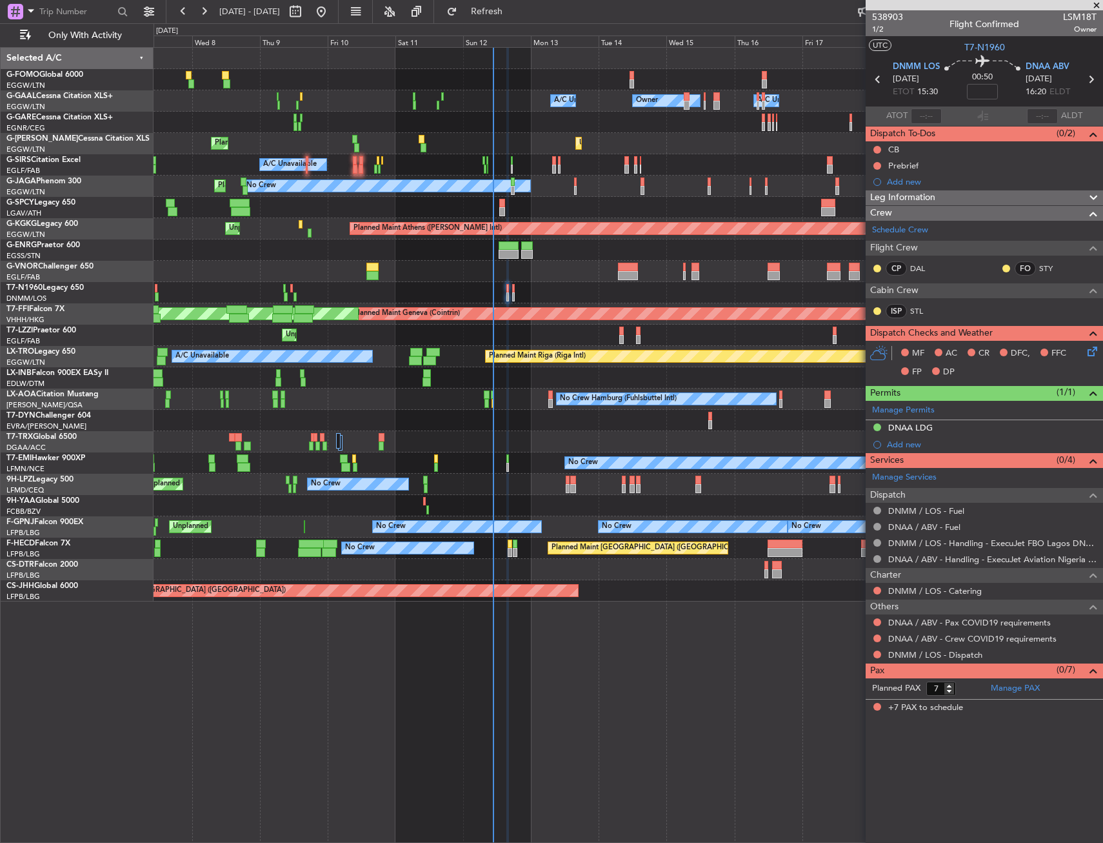
click at [822, 666] on div "Owner A/C Unavailable Owner A/C Unavailable Unplanned Maint [GEOGRAPHIC_DATA] (…" at bounding box center [629, 445] width 950 height 796
click at [880, 619] on button at bounding box center [878, 622] width 8 height 8
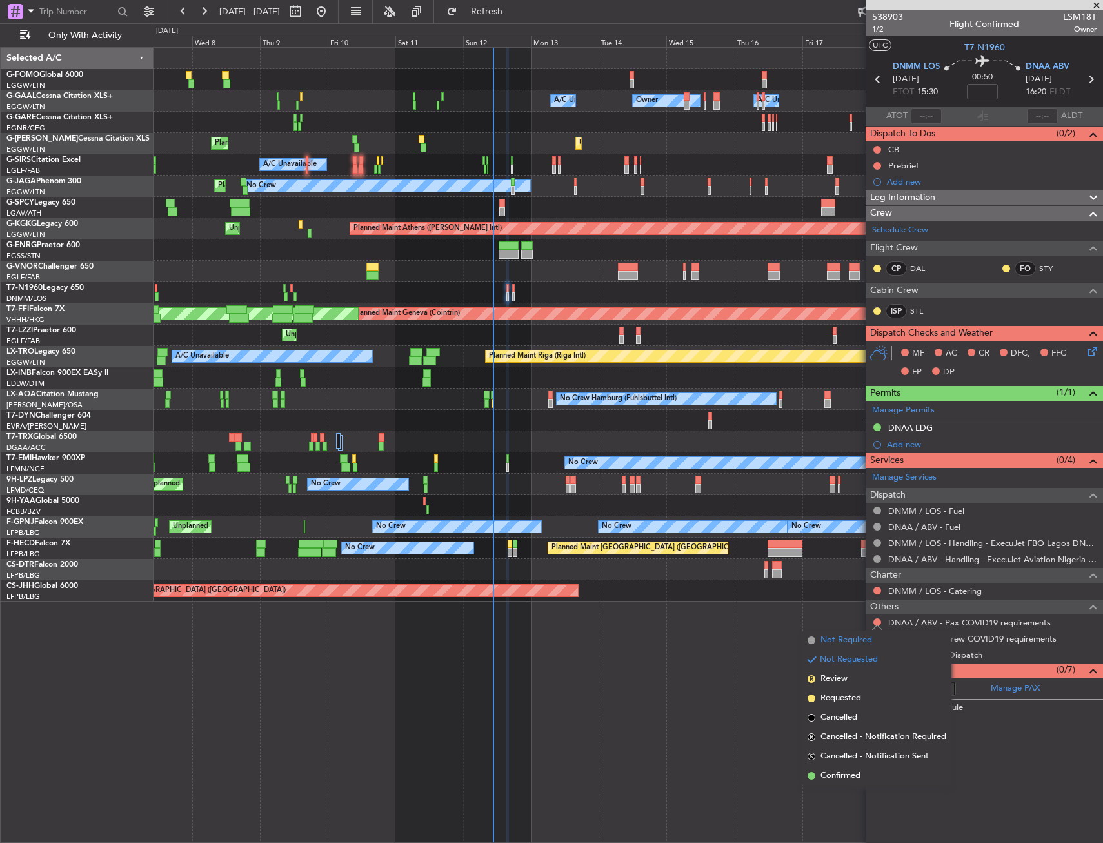
click at [817, 640] on li "Not Required" at bounding box center [877, 639] width 149 height 19
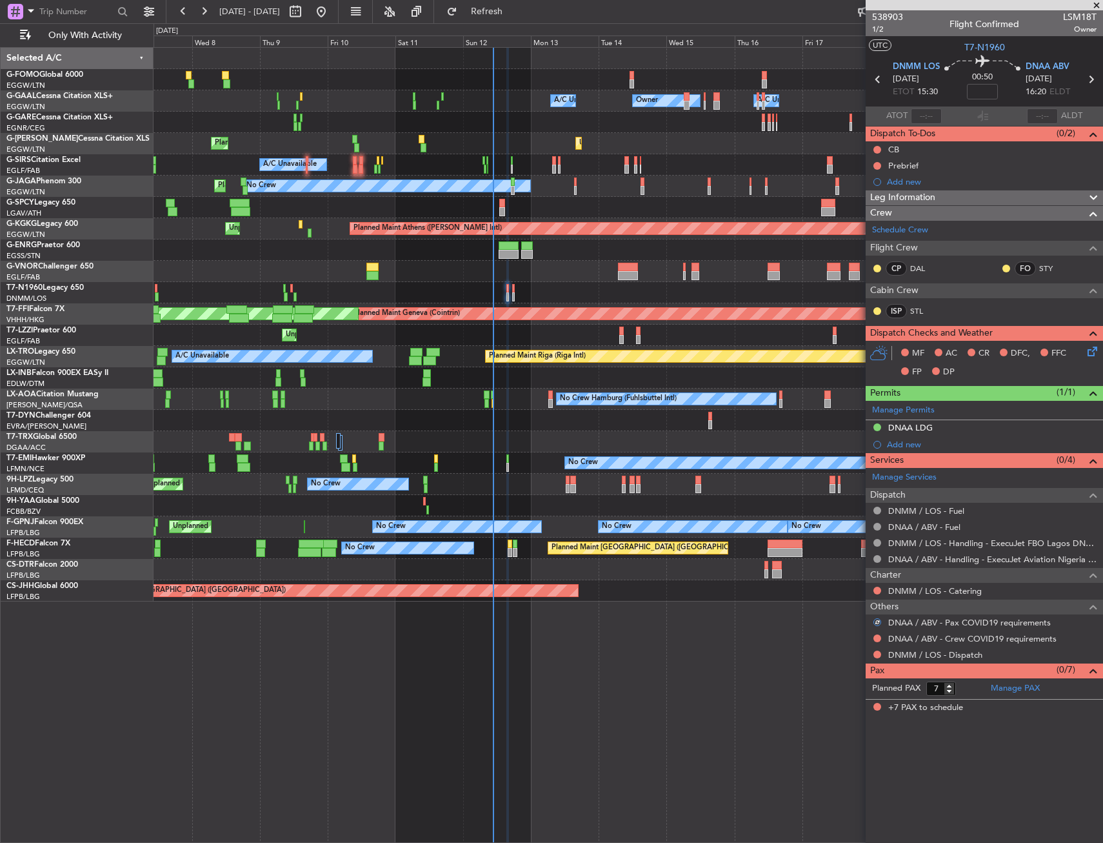
click at [875, 633] on div at bounding box center [877, 638] width 10 height 10
click at [878, 640] on button at bounding box center [878, 638] width 8 height 8
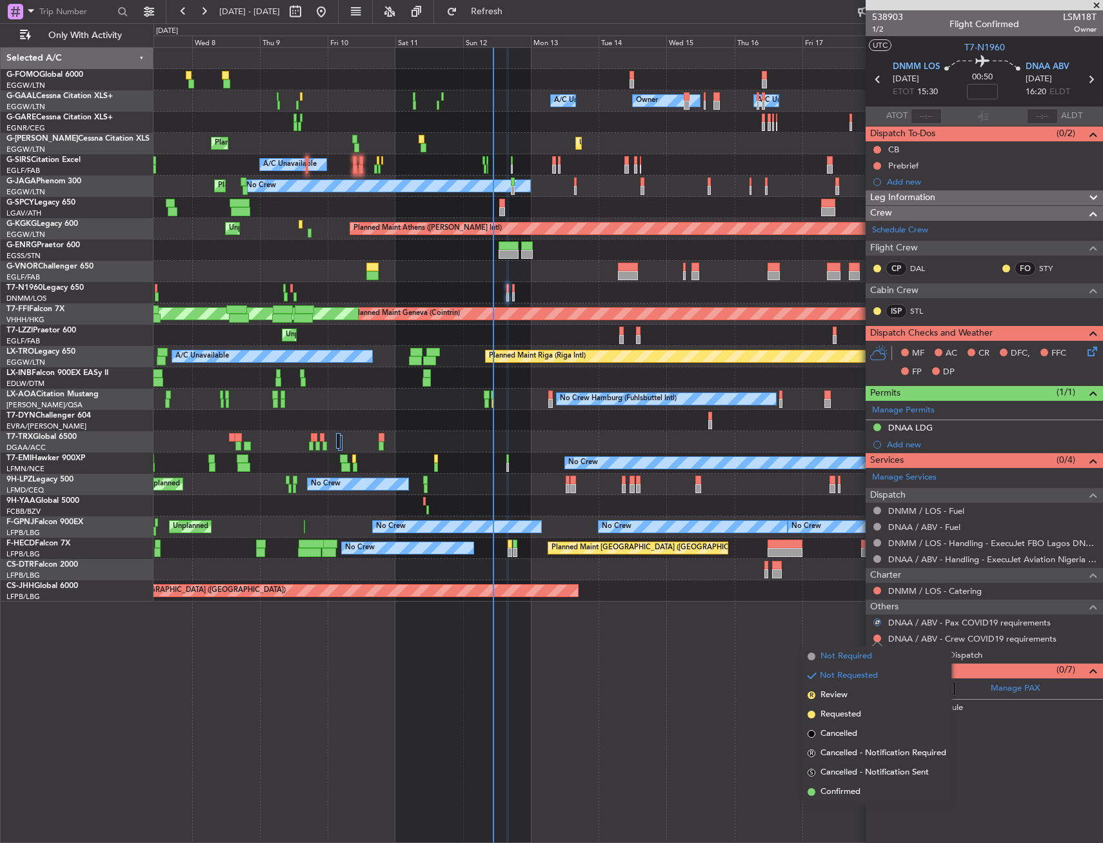
click at [823, 659] on span "Not Required" at bounding box center [847, 656] width 52 height 13
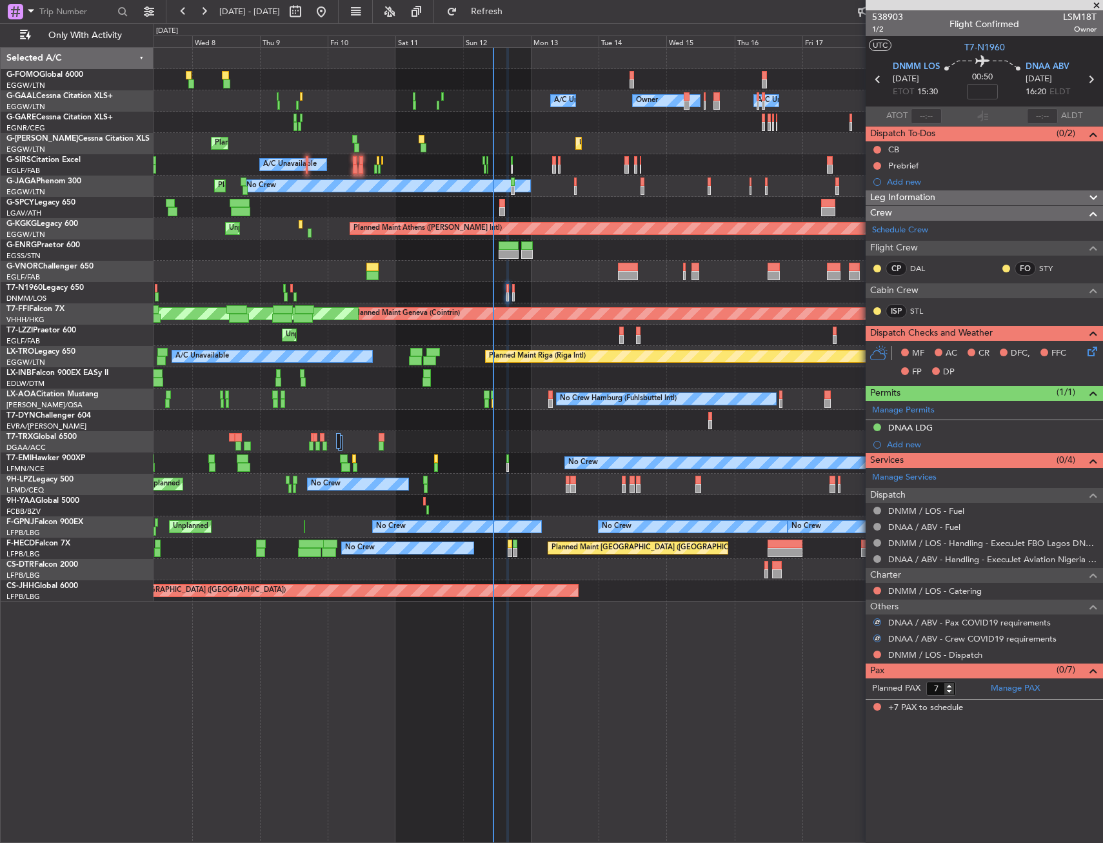
click at [874, 650] on div at bounding box center [877, 654] width 10 height 10
click at [877, 652] on button at bounding box center [878, 654] width 8 height 8
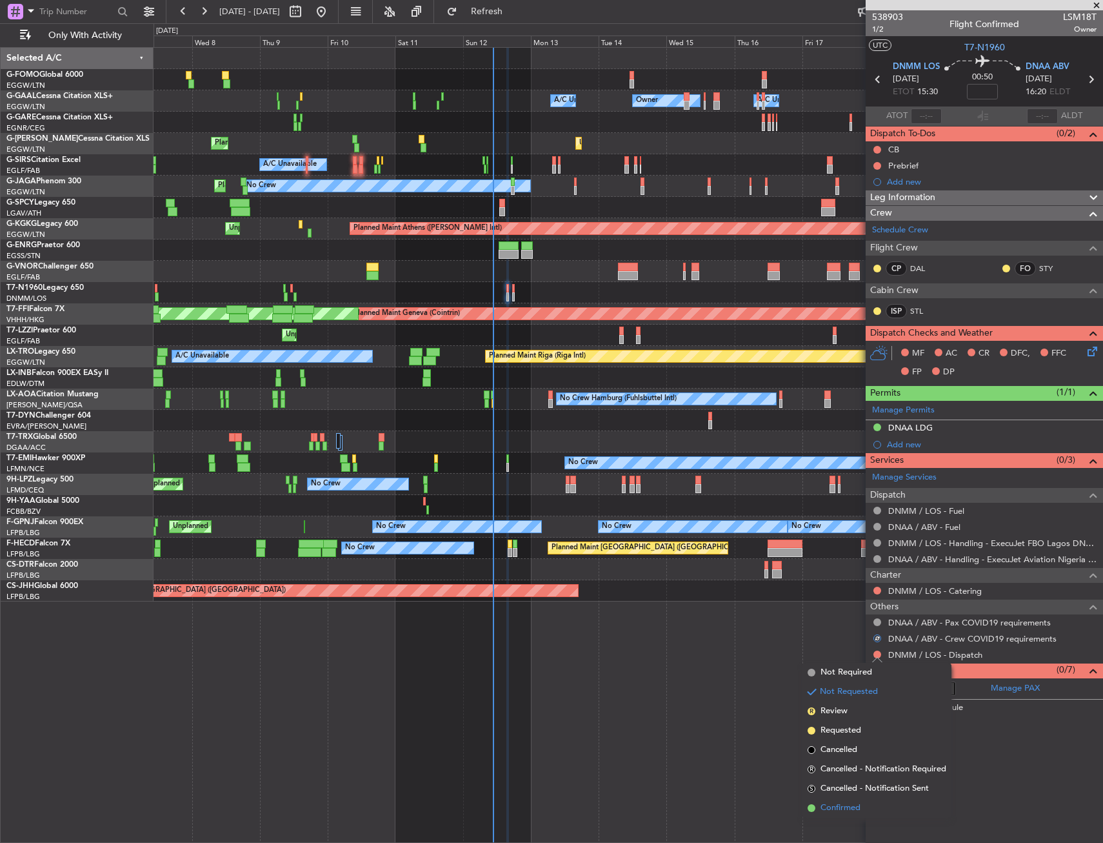
click at [834, 801] on span "Confirmed" at bounding box center [841, 807] width 40 height 13
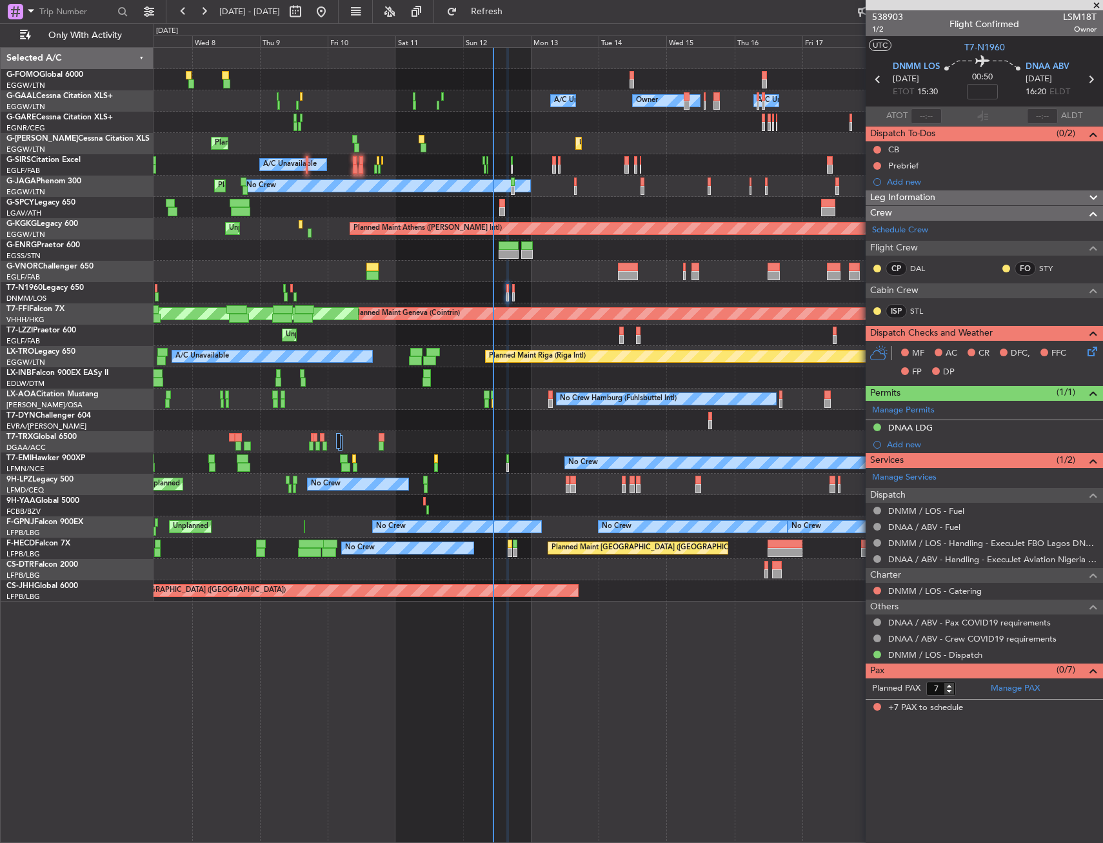
click at [283, 290] on div at bounding box center [628, 292] width 949 height 21
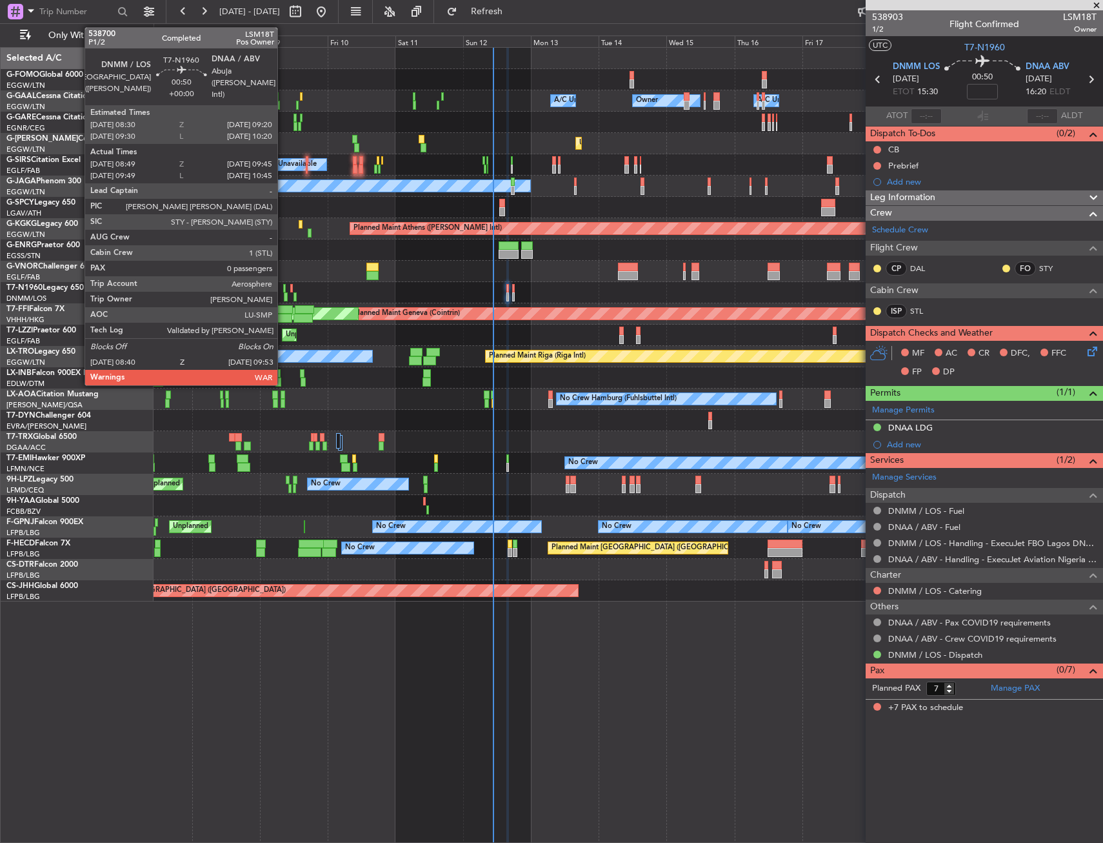
click at [283, 291] on div at bounding box center [284, 288] width 3 height 9
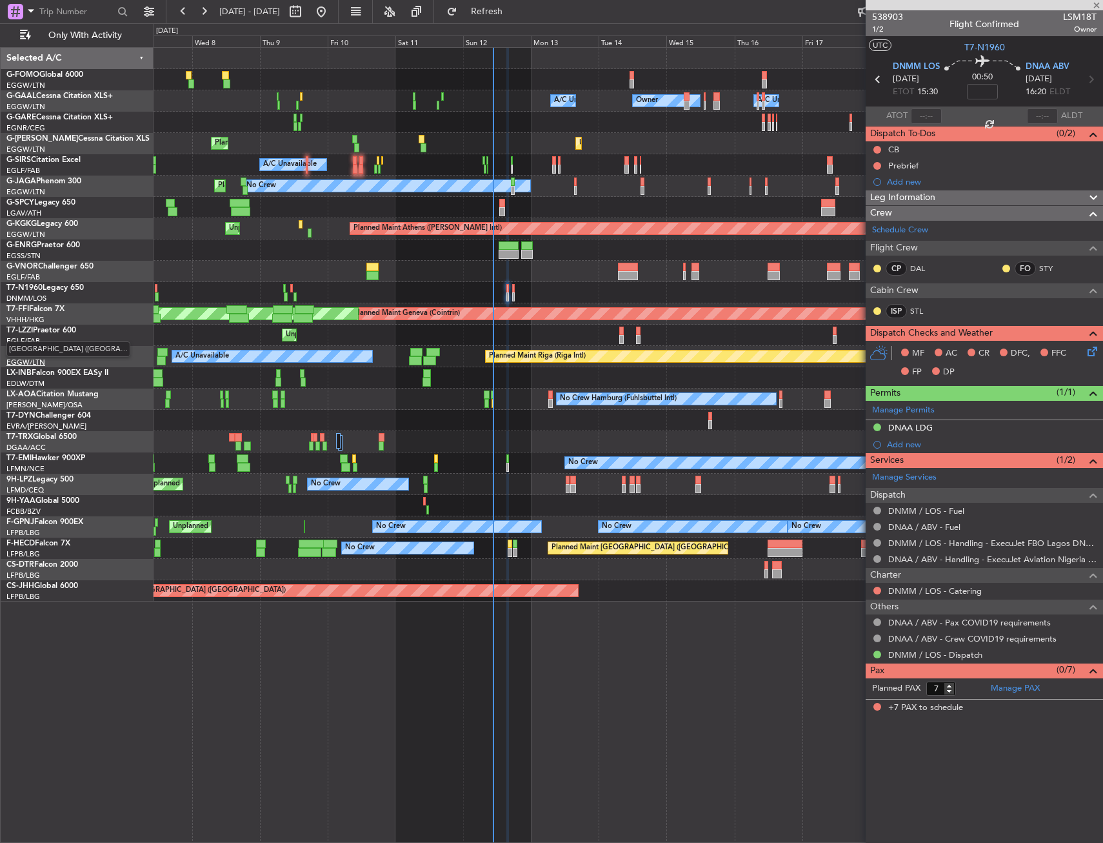
type input "08:49"
type input "09:45"
type input "0"
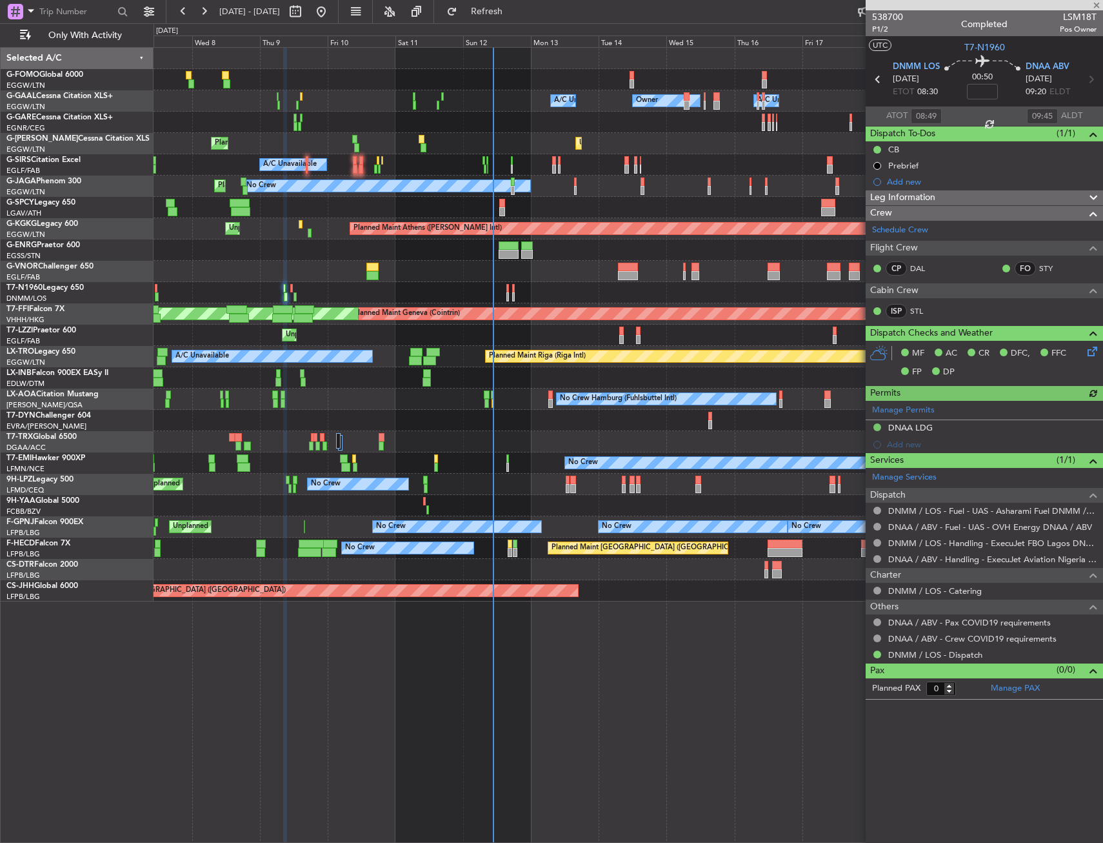
click at [894, 197] on span "Leg Information" at bounding box center [903, 197] width 65 height 15
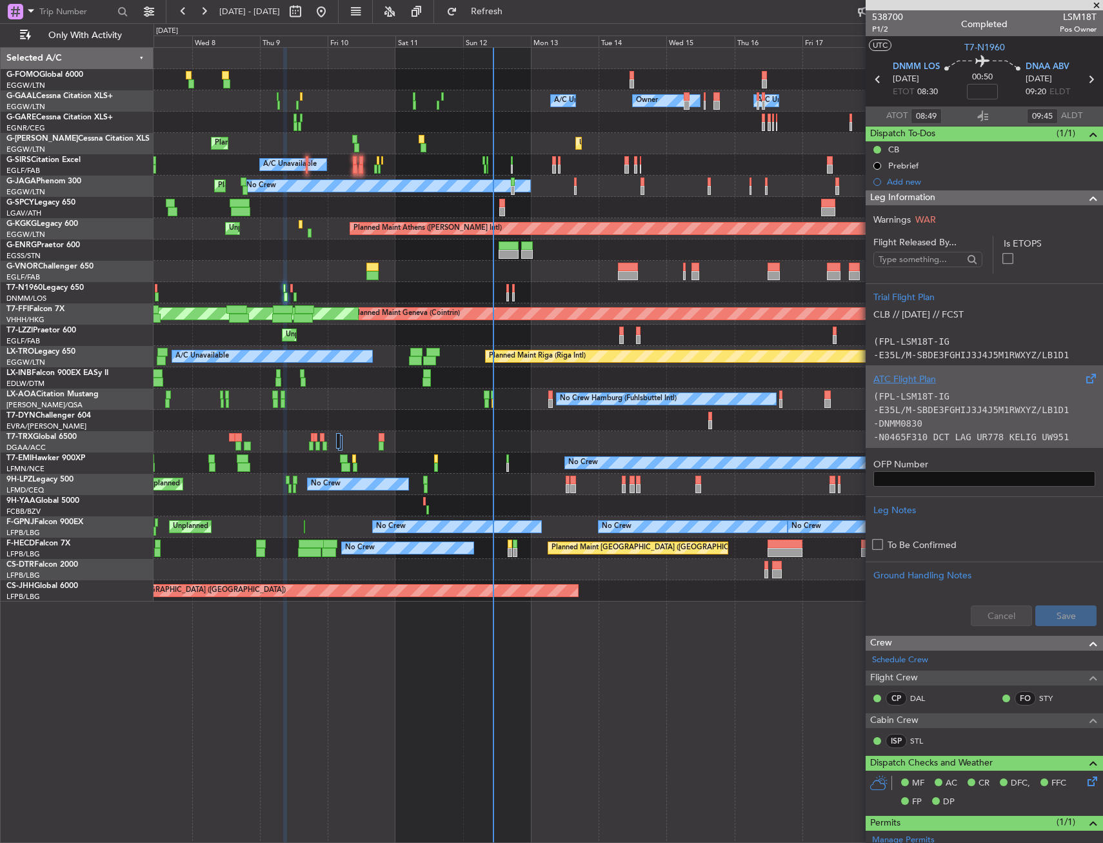
click at [923, 382] on div "ATC Flight Plan" at bounding box center [985, 379] width 222 height 14
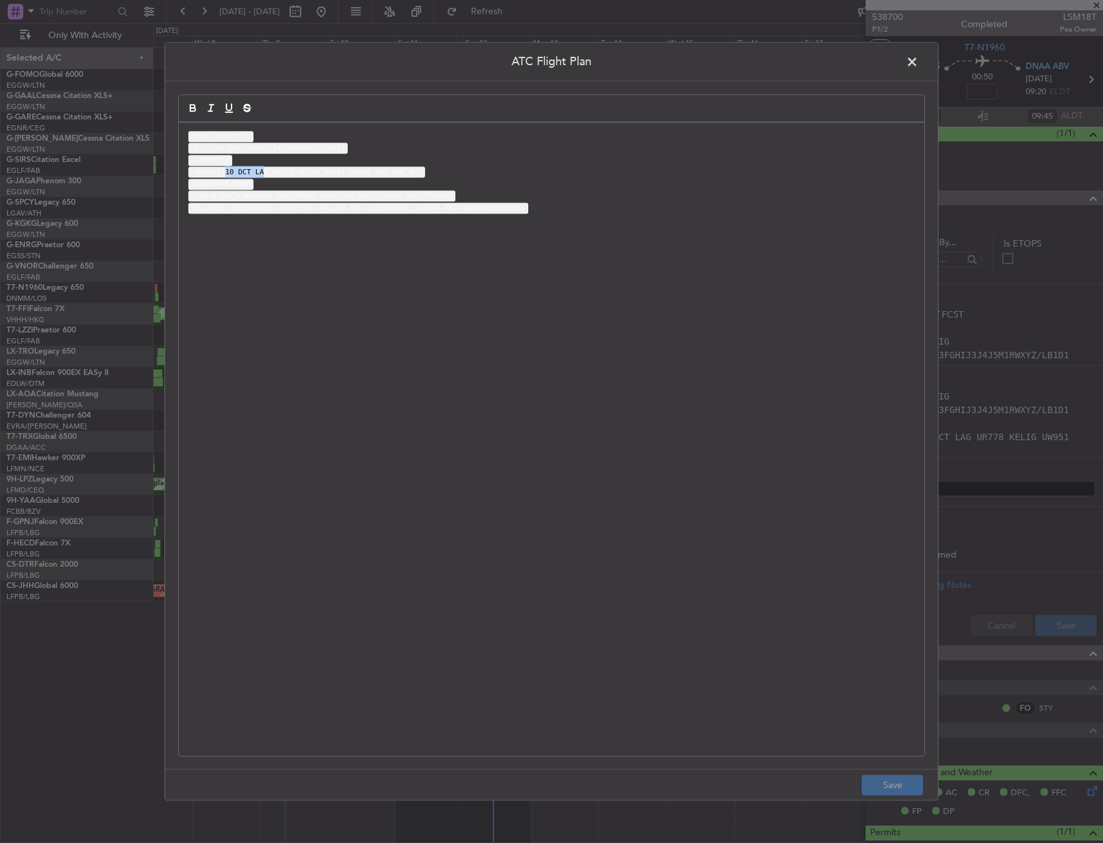
drag, startPoint x: 221, startPoint y: 174, endPoint x: 256, endPoint y: 172, distance: 35.5
click at [256, 172] on code "-N0465F310 DCT LAG UR778 KELIG UW951 MESES DCT ABC DCT" at bounding box center [306, 172] width 237 height 11
click at [226, 192] on code "-PBN/A1B1C3C4D1O2S2 DAT/CPDLC SUR/260B DOF/251009 REG/T7N1960" at bounding box center [321, 196] width 267 height 11
drag, startPoint x: 206, startPoint y: 170, endPoint x: 459, endPoint y: 177, distance: 253.1
click at [459, 177] on p "-N0465F310 DCT LAG UR778 KELIG UW951 MESES DCT ABC DCT" at bounding box center [551, 172] width 727 height 12
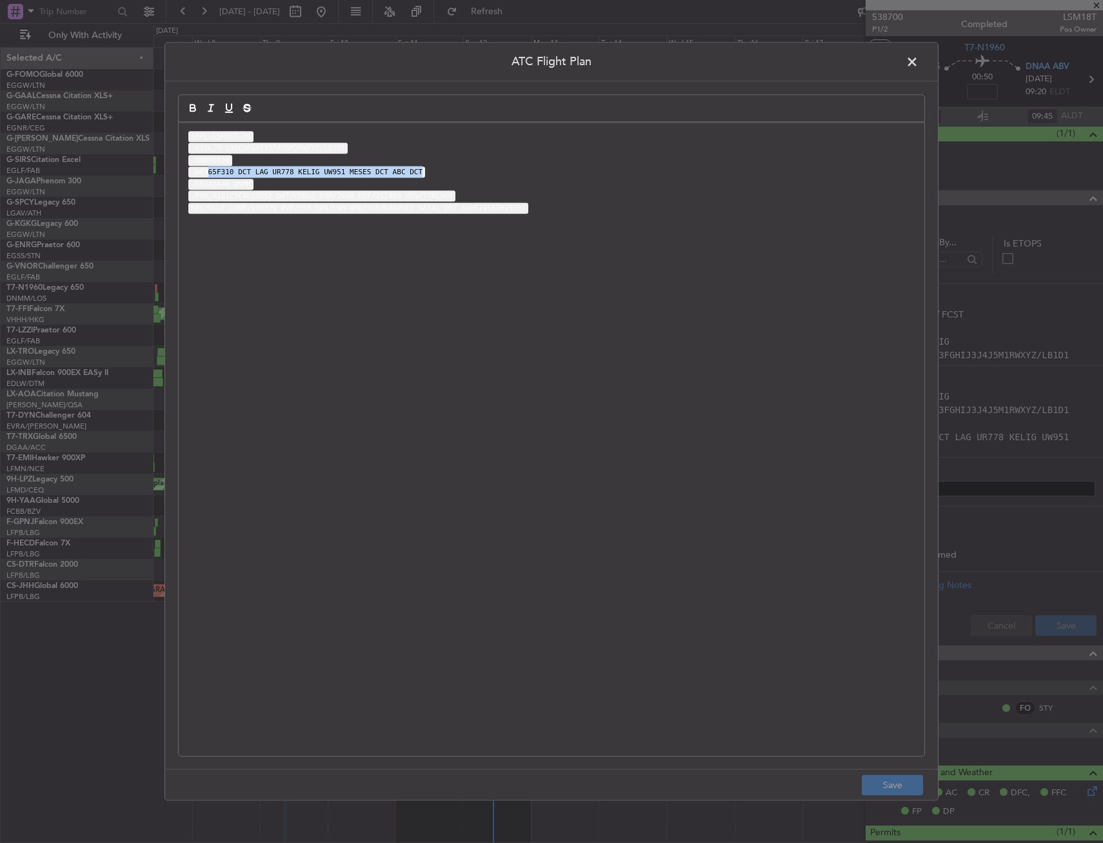
click at [232, 171] on code "-N0465F310 DCT LAG UR778 KELIG UW951 MESES DCT ABC DCT" at bounding box center [306, 172] width 237 height 11
click at [228, 170] on code "-N0465F310 DCT LAG UR778 KELIG UW951 MESES DCT ABC DCT" at bounding box center [306, 172] width 237 height 11
drag, startPoint x: 228, startPoint y: 170, endPoint x: 273, endPoint y: 173, distance: 45.2
click at [322, 169] on code "-N0465F310 DCT LAG UR778 KELIG UW951 MESES DCT ABC DCT" at bounding box center [306, 172] width 237 height 11
click at [236, 176] on code "-N0465F310 DCT LAG UR778 KELIG UW951 MESES DCT ABC DCT" at bounding box center [306, 172] width 237 height 11
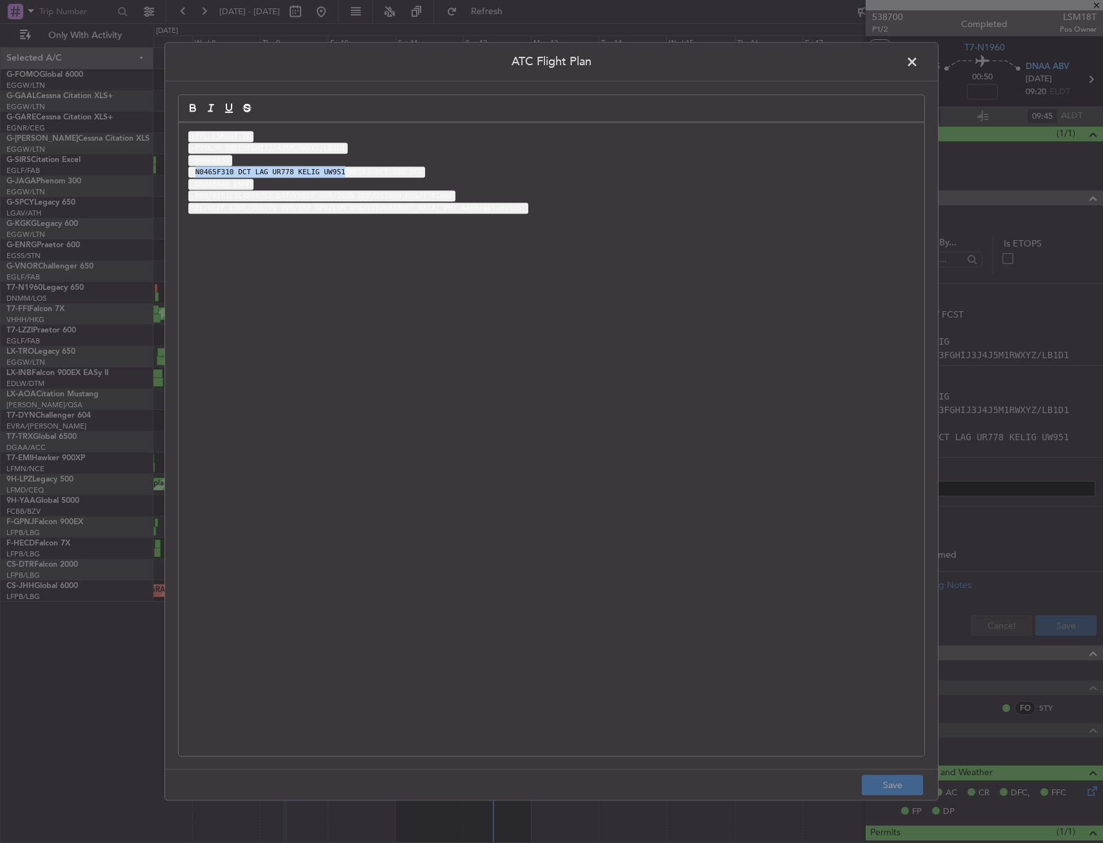
click at [232, 174] on code "-N0465F310 DCT LAG UR778 KELIG UW951 MESES DCT ABC DCT" at bounding box center [306, 172] width 237 height 11
drag, startPoint x: 232, startPoint y: 174, endPoint x: 429, endPoint y: 170, distance: 196.8
click at [429, 170] on p "-N0465F310 DCT LAG UR778 KELIG UW951 MESES DCT ABC DCT" at bounding box center [551, 172] width 727 height 12
copy code "DCT LAG UR778 KELIG UW951 MESES DCT ABC DCT"
click at [919, 66] on span at bounding box center [919, 65] width 0 height 26
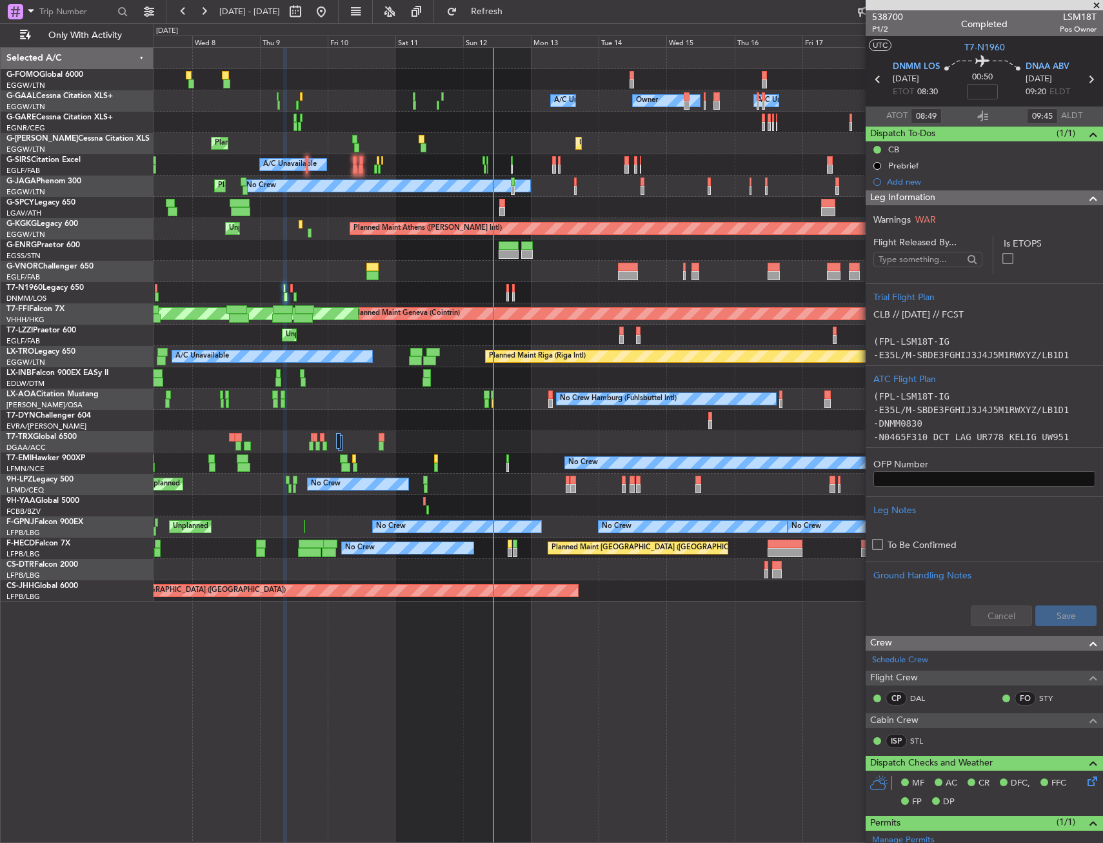
click at [506, 288] on div at bounding box center [628, 292] width 949 height 21
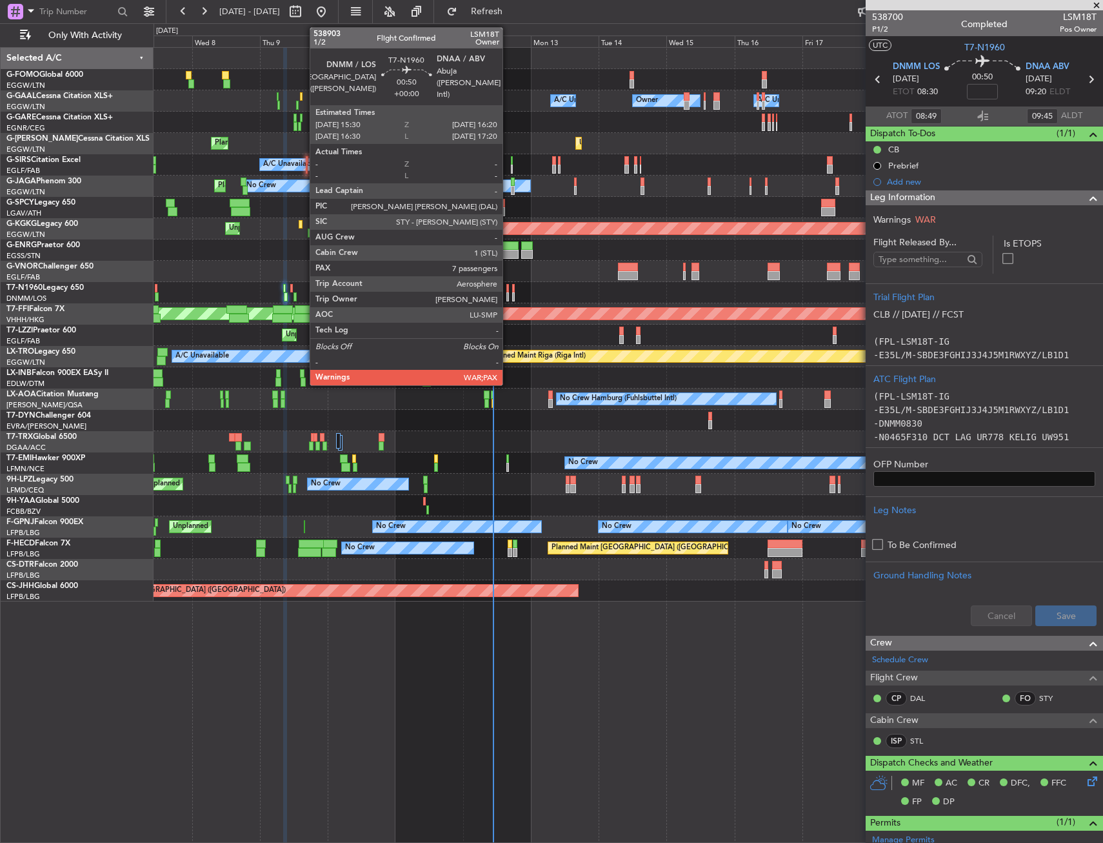
click at [508, 290] on div at bounding box center [508, 288] width 3 height 9
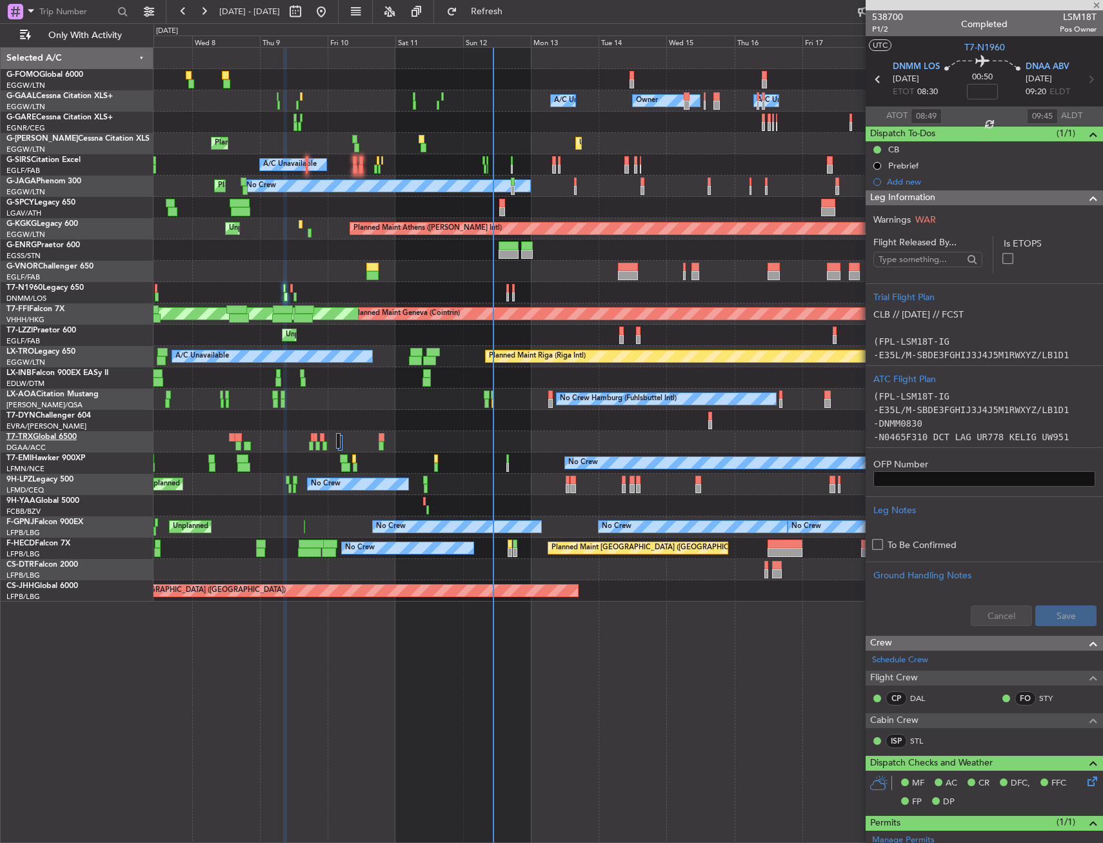
type input "7"
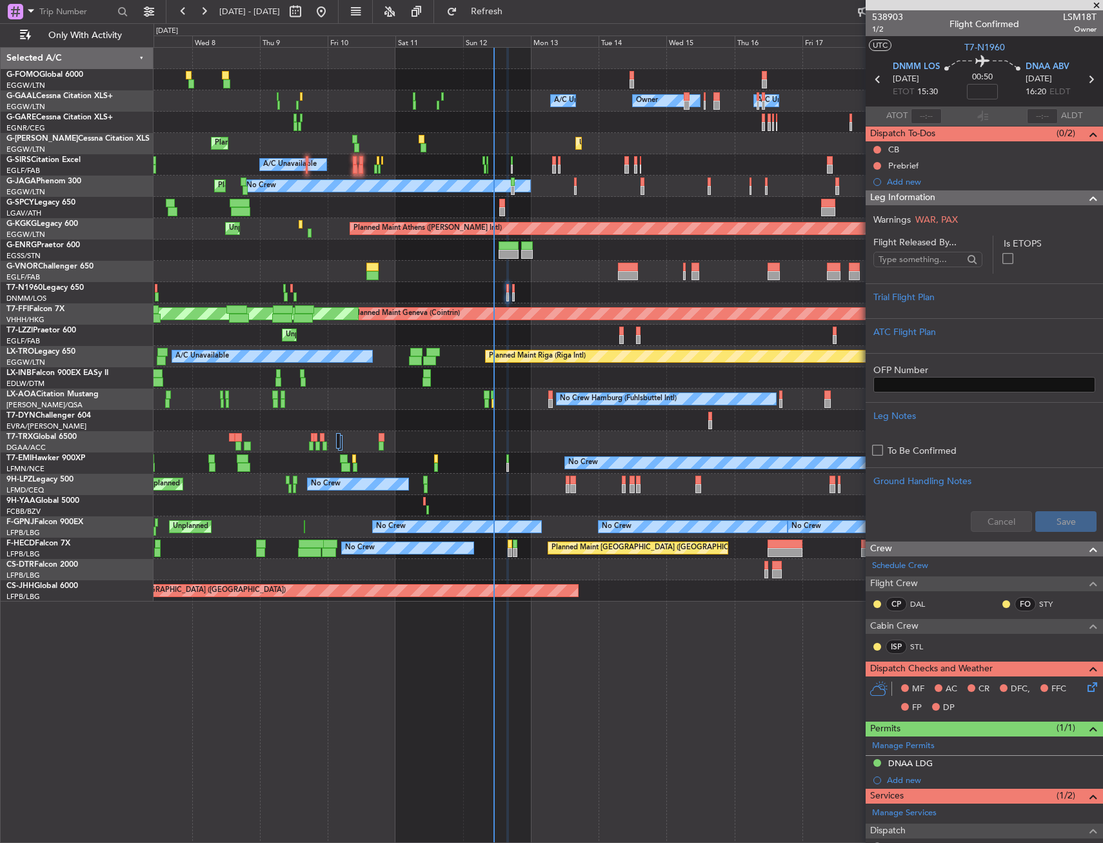
click at [921, 201] on span "Leg Information" at bounding box center [903, 197] width 65 height 15
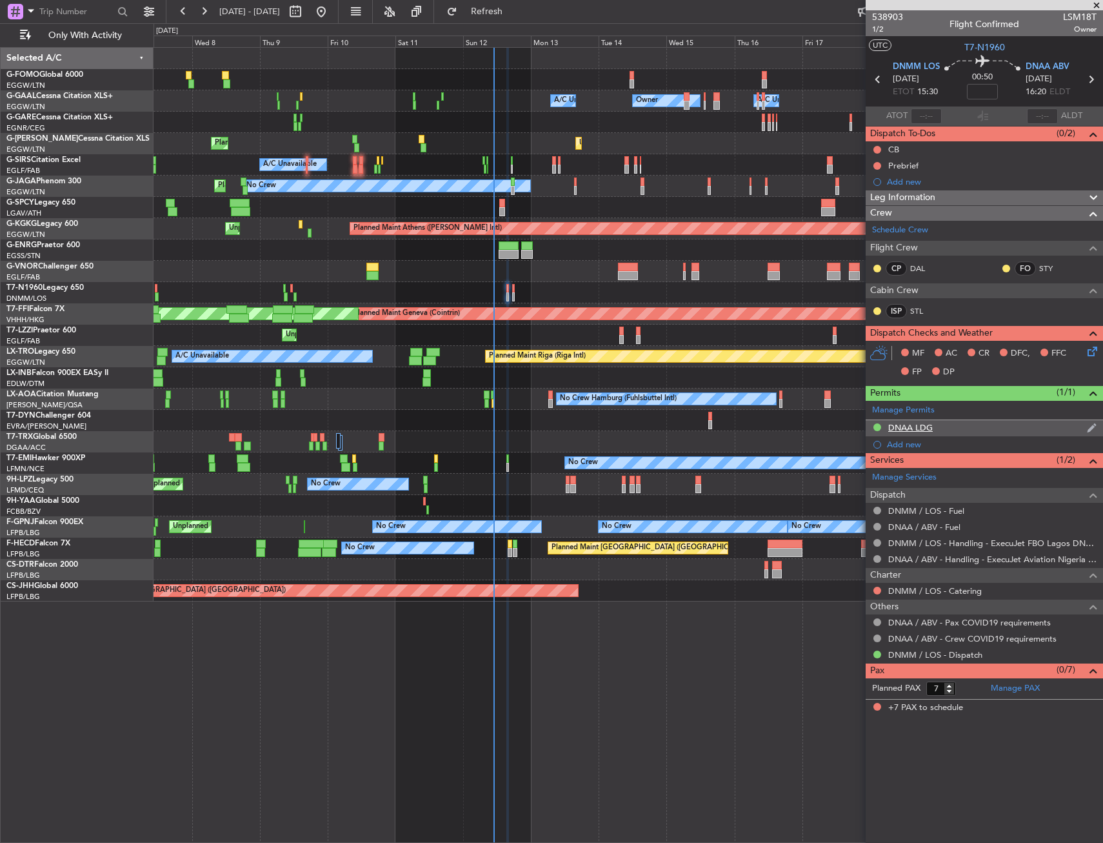
click at [921, 431] on div "DNAA LDG" at bounding box center [911, 427] width 45 height 11
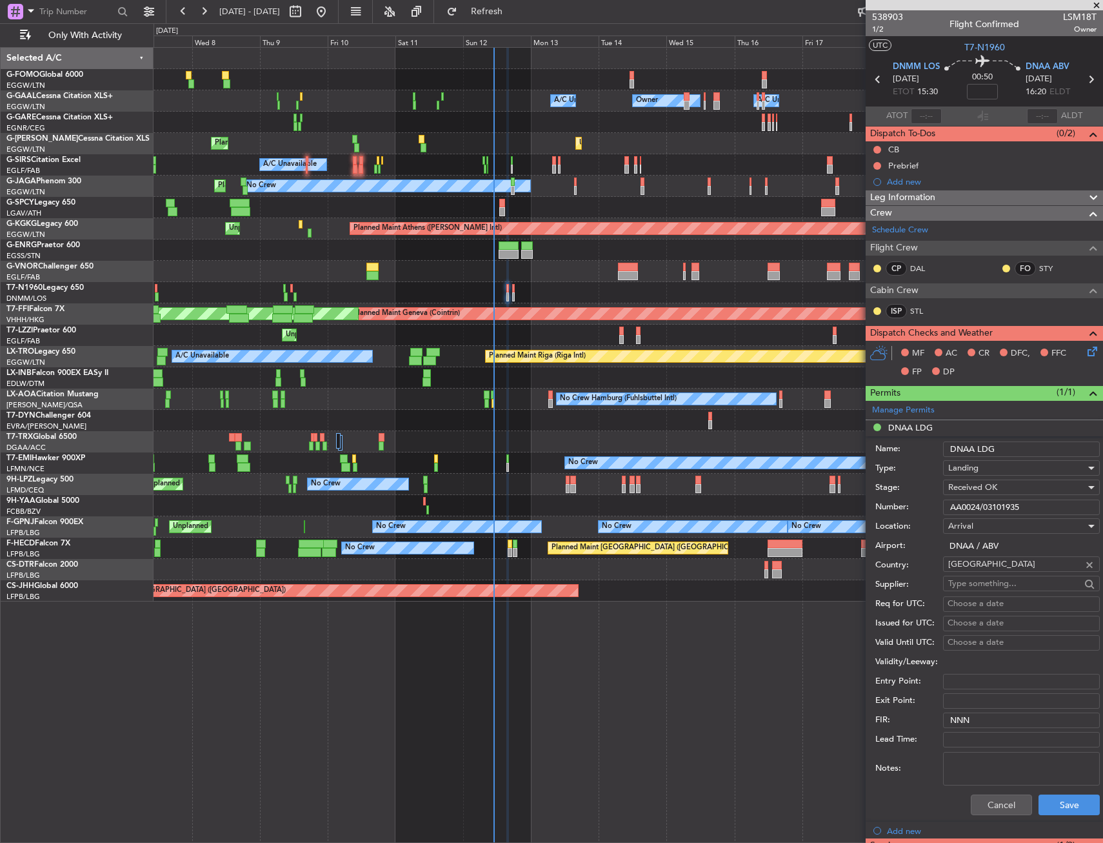
drag, startPoint x: 1012, startPoint y: 447, endPoint x: 867, endPoint y: 448, distance: 145.2
click at [867, 448] on form "Name: DNAA LDG Type: Landing Stage: Received OK Number: AA0024/03101935 Locatio…" at bounding box center [984, 628] width 237 height 385
click at [965, 46] on span "T7-N1960" at bounding box center [985, 48] width 41 height 14
drag, startPoint x: 1052, startPoint y: 510, endPoint x: 929, endPoint y: 518, distance: 124.2
click at [927, 517] on form "Name: DNAA LDG Type: Landing Stage: Received OK Number: AA0024/03101935 Locatio…" at bounding box center [984, 628] width 237 height 385
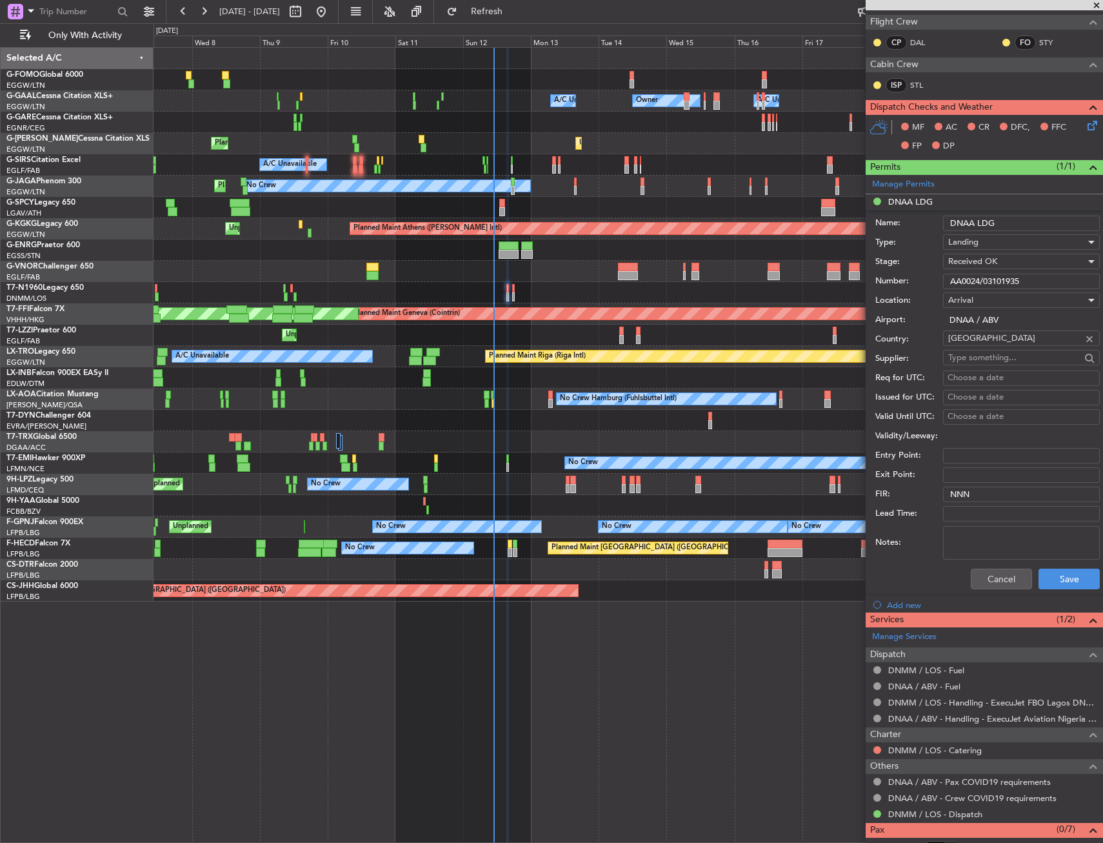
scroll to position [257, 0]
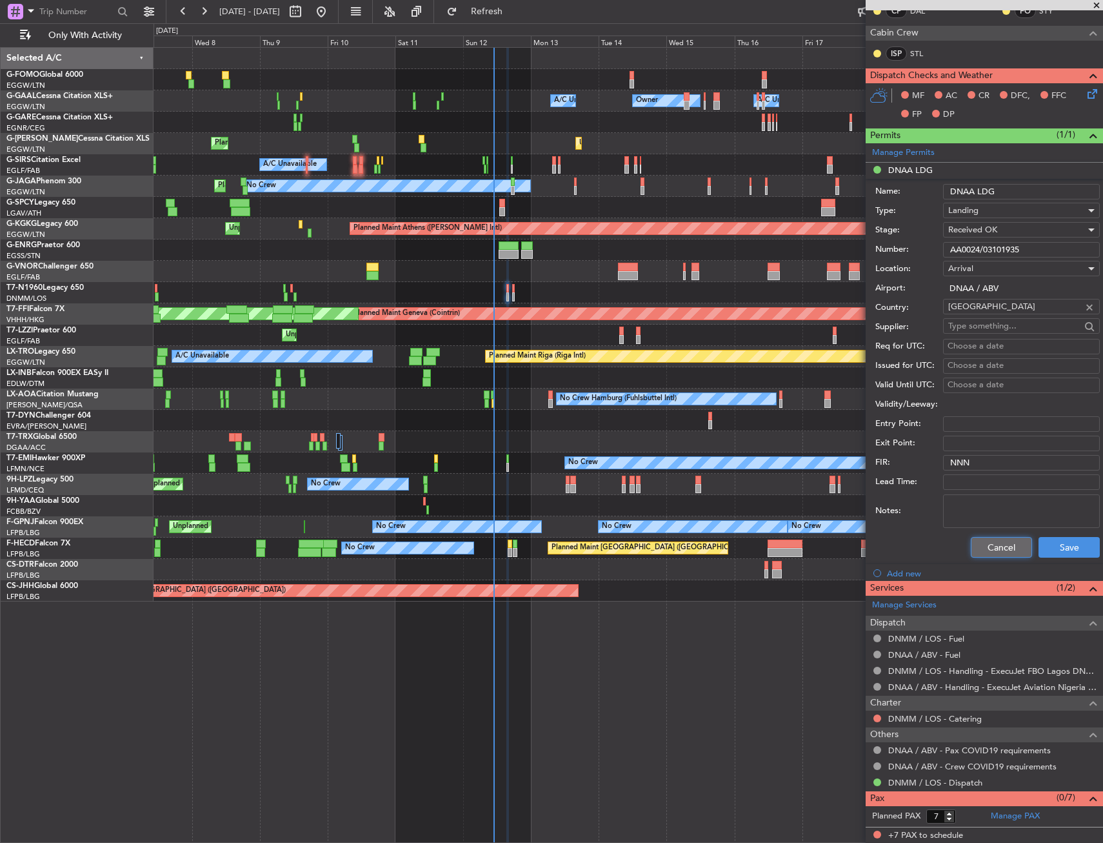
click at [998, 554] on button "Cancel" at bounding box center [1001, 547] width 61 height 21
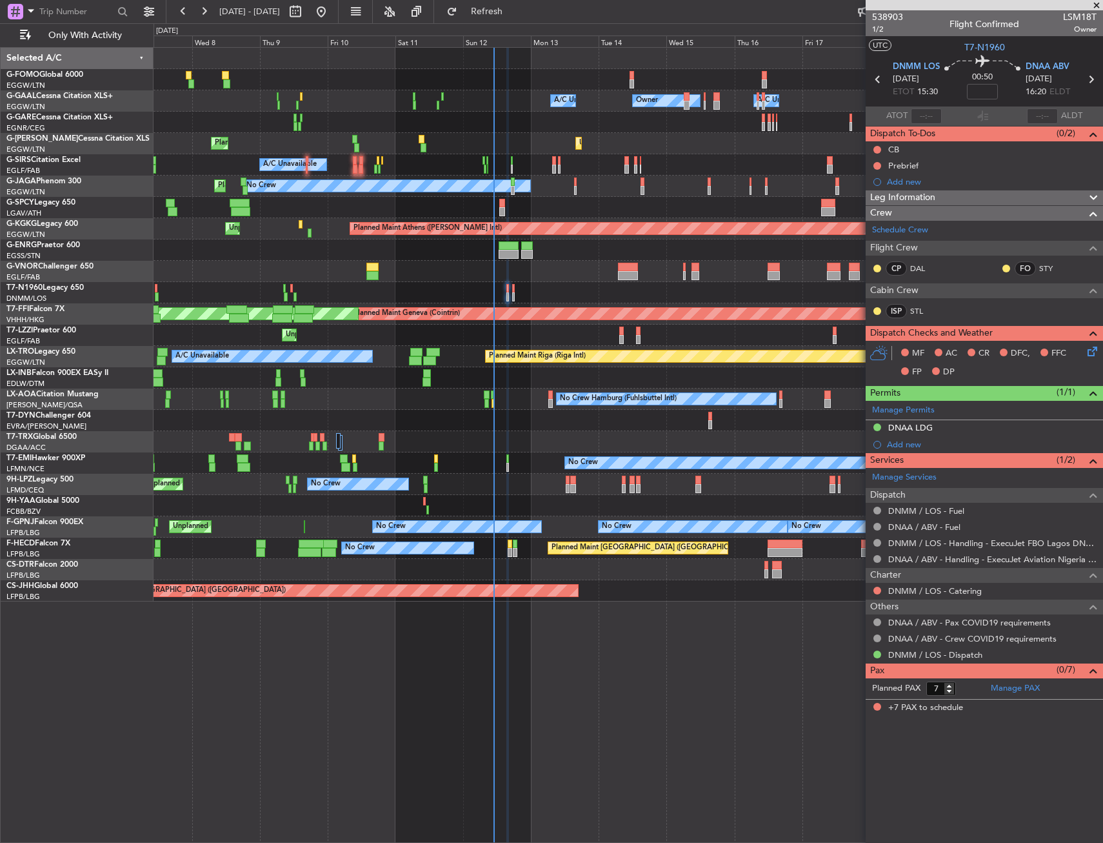
click at [889, 203] on span "Leg Information" at bounding box center [903, 197] width 65 height 15
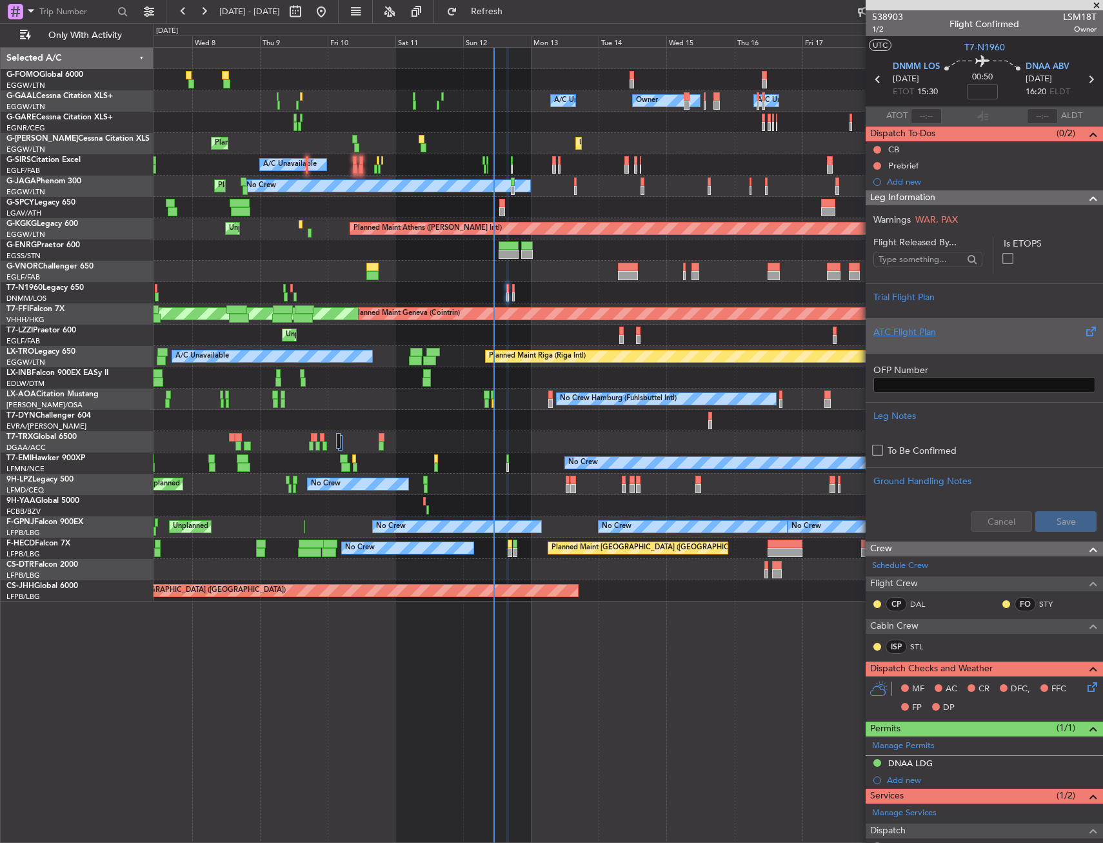
click at [907, 327] on div "ATC Flight Plan" at bounding box center [985, 332] width 222 height 14
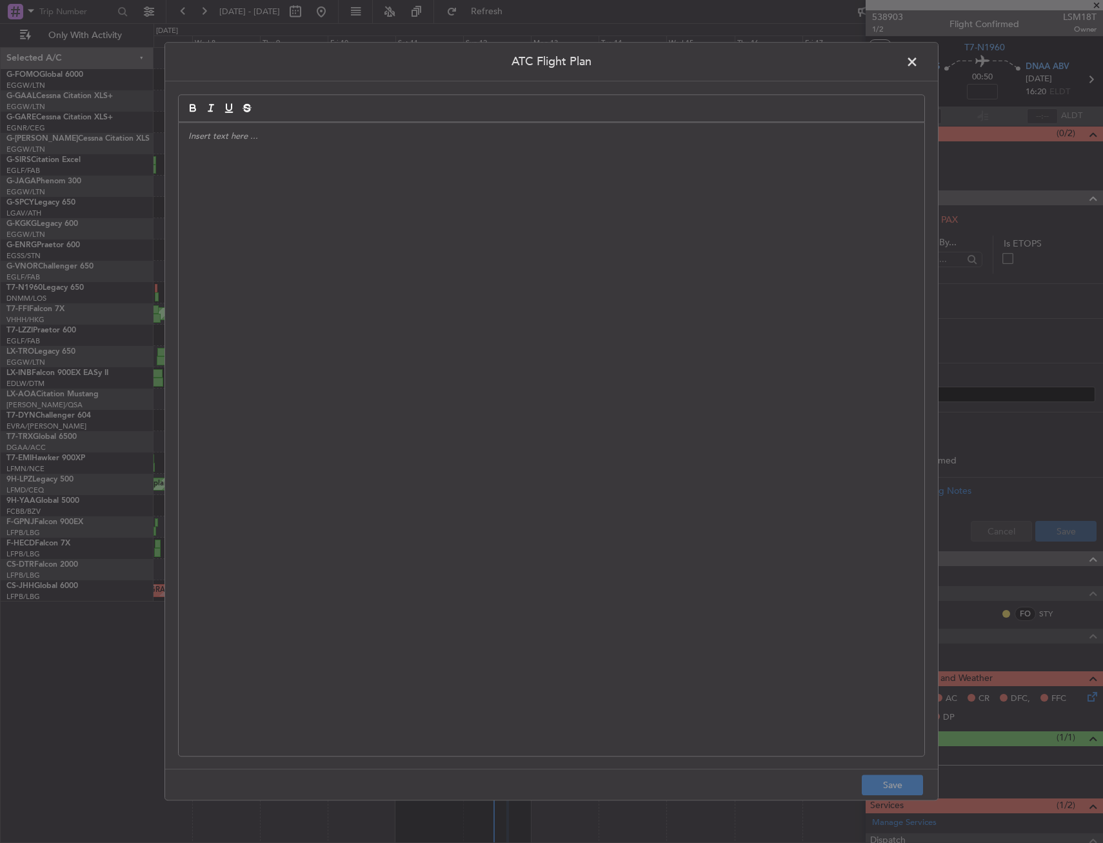
drag, startPoint x: 657, startPoint y: 366, endPoint x: 647, endPoint y: 368, distance: 10.5
click at [656, 366] on div at bounding box center [552, 439] width 746 height 633
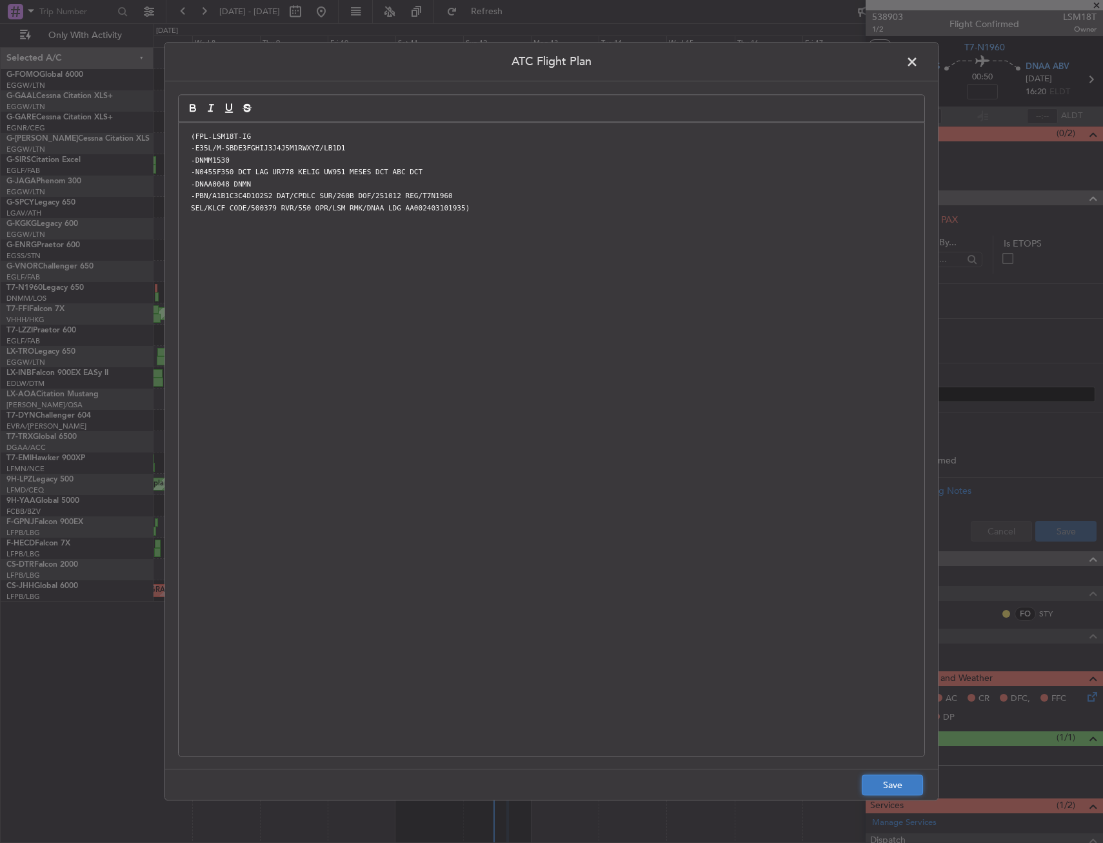
click at [896, 775] on button "Save" at bounding box center [892, 785] width 61 height 21
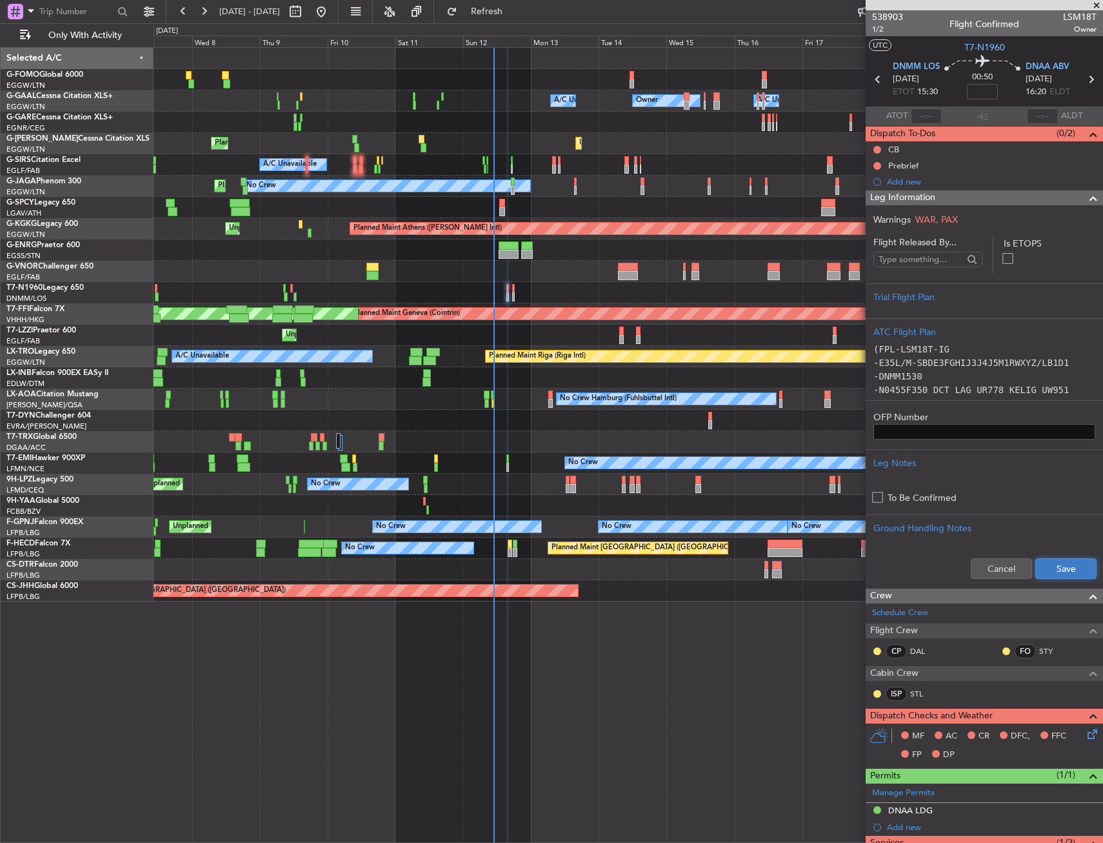
click at [1064, 569] on button "Save" at bounding box center [1066, 568] width 61 height 21
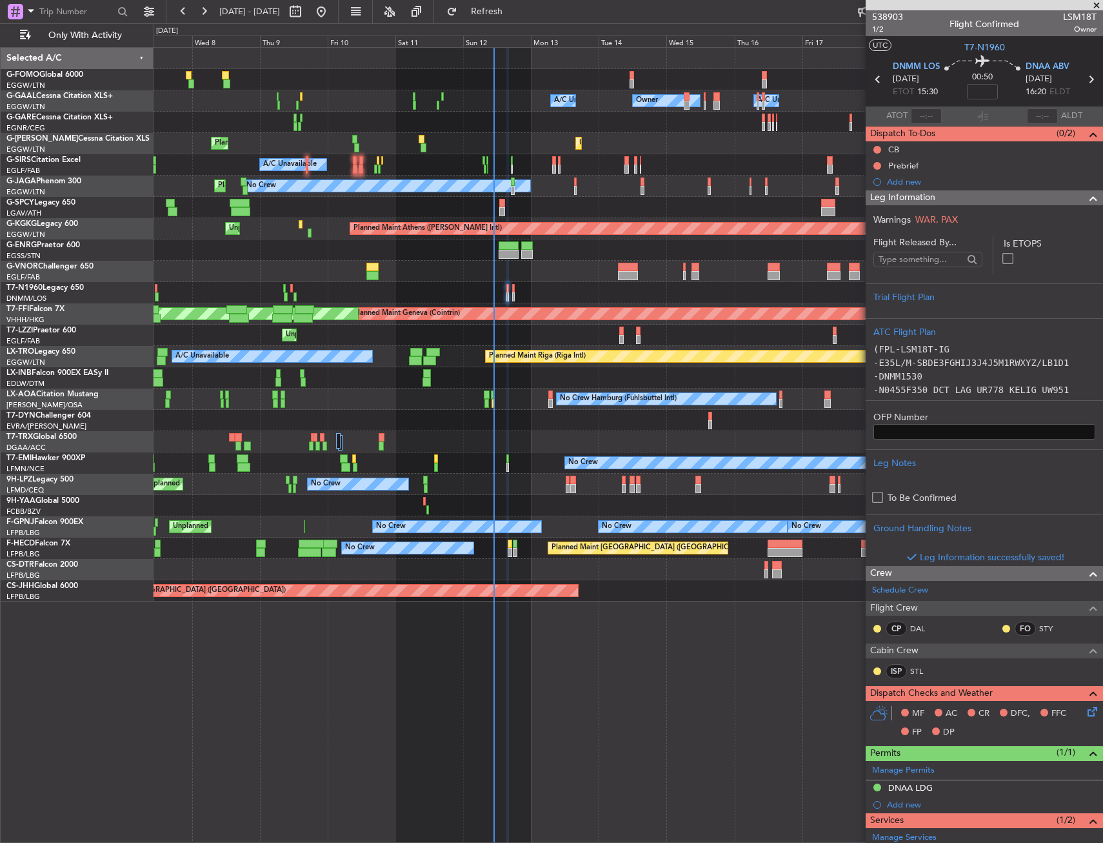
click at [1063, 201] on div "Leg Information" at bounding box center [984, 197] width 237 height 15
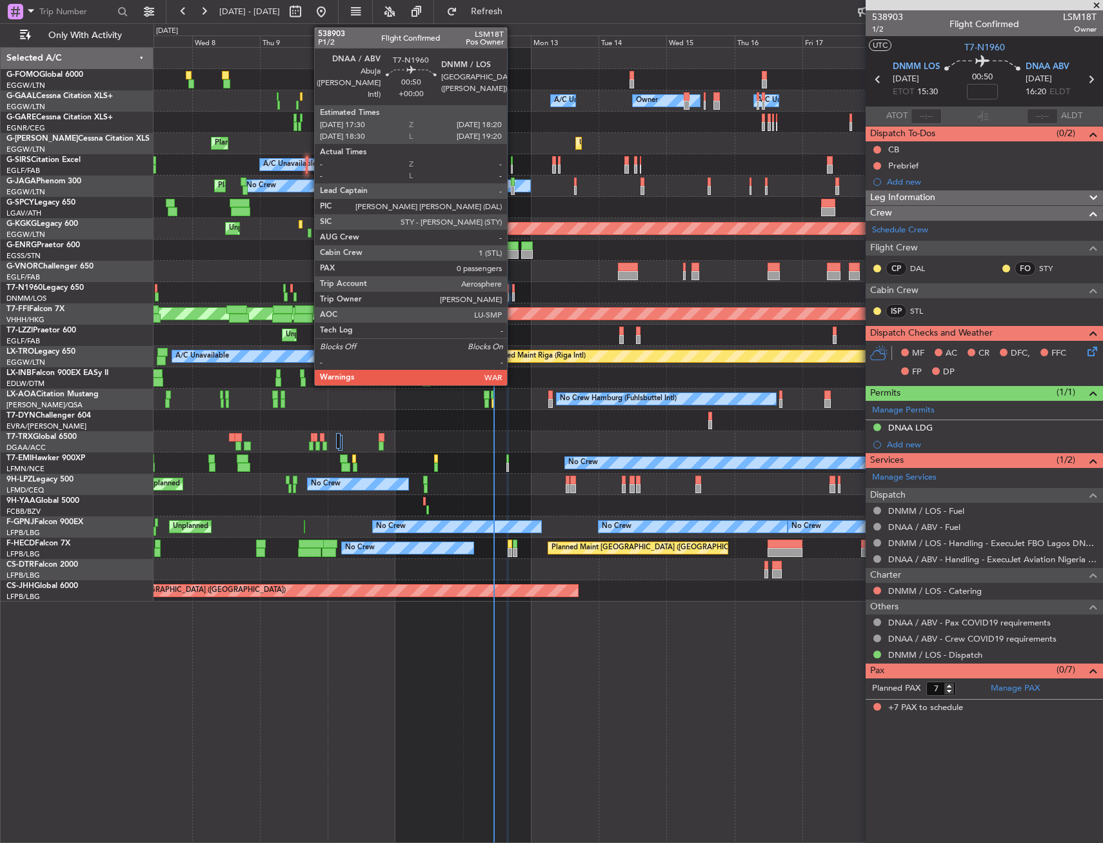
click at [513, 291] on div at bounding box center [513, 288] width 3 height 9
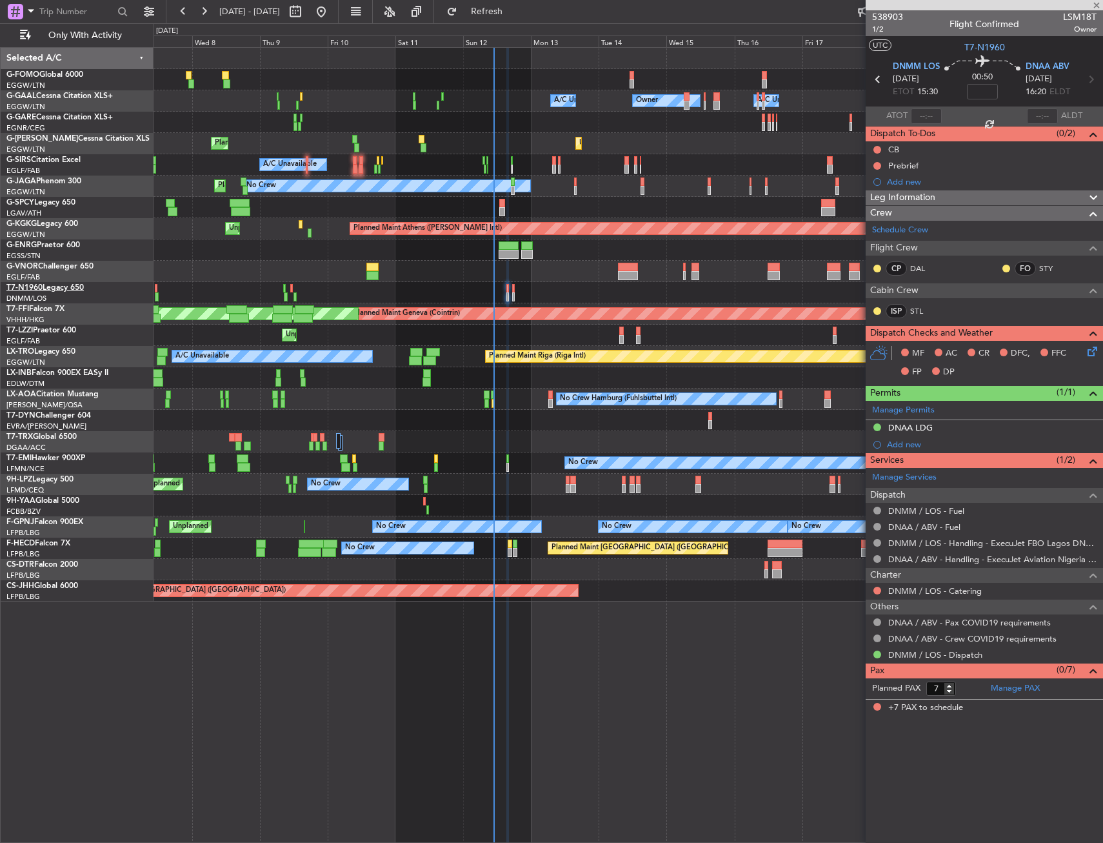
type input "0"
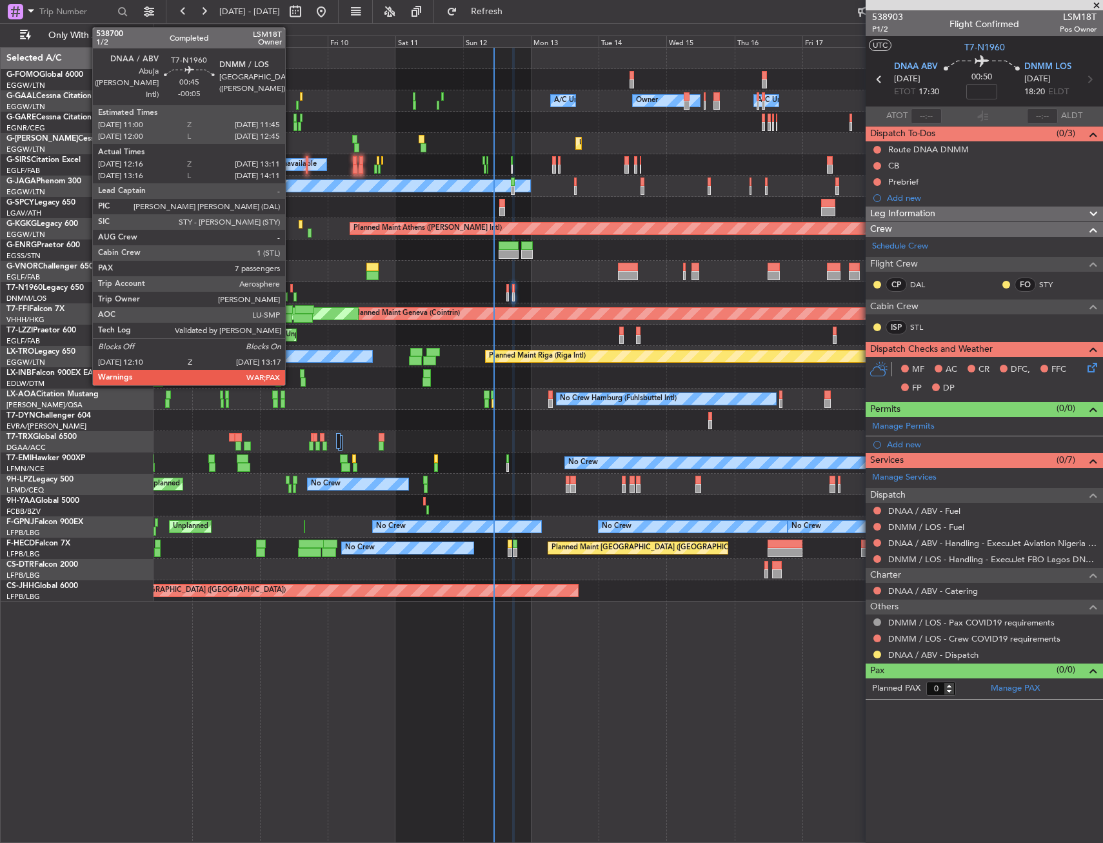
click at [291, 289] on div at bounding box center [291, 288] width 3 height 9
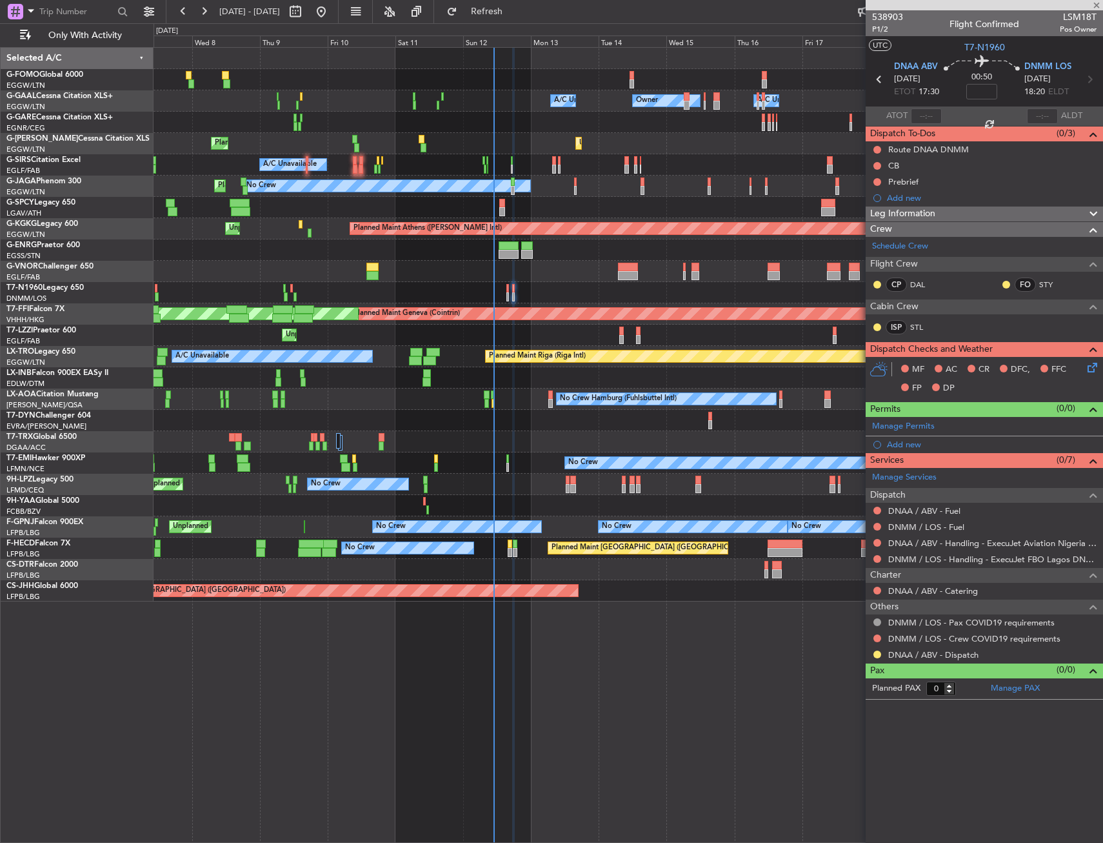
type input "-00:05"
type input "12:16"
type input "13:11"
type input "7"
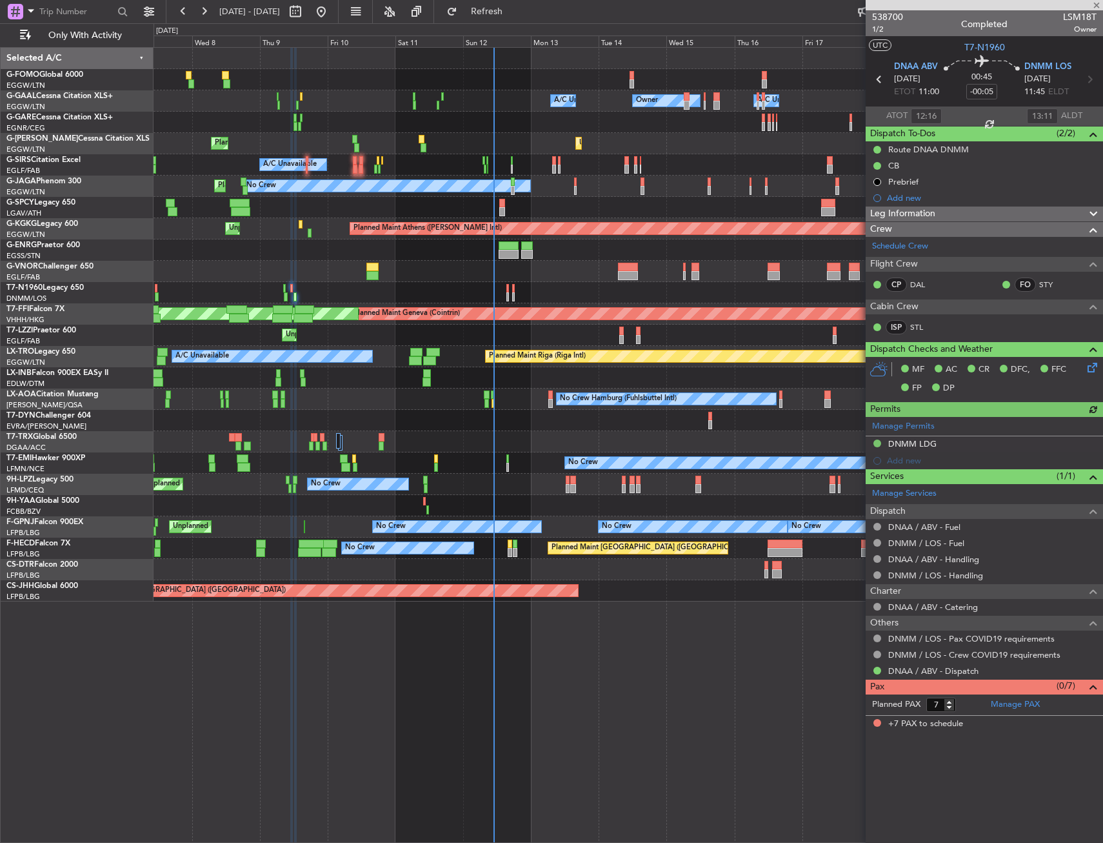
click at [974, 215] on div "Leg Information" at bounding box center [984, 213] width 237 height 15
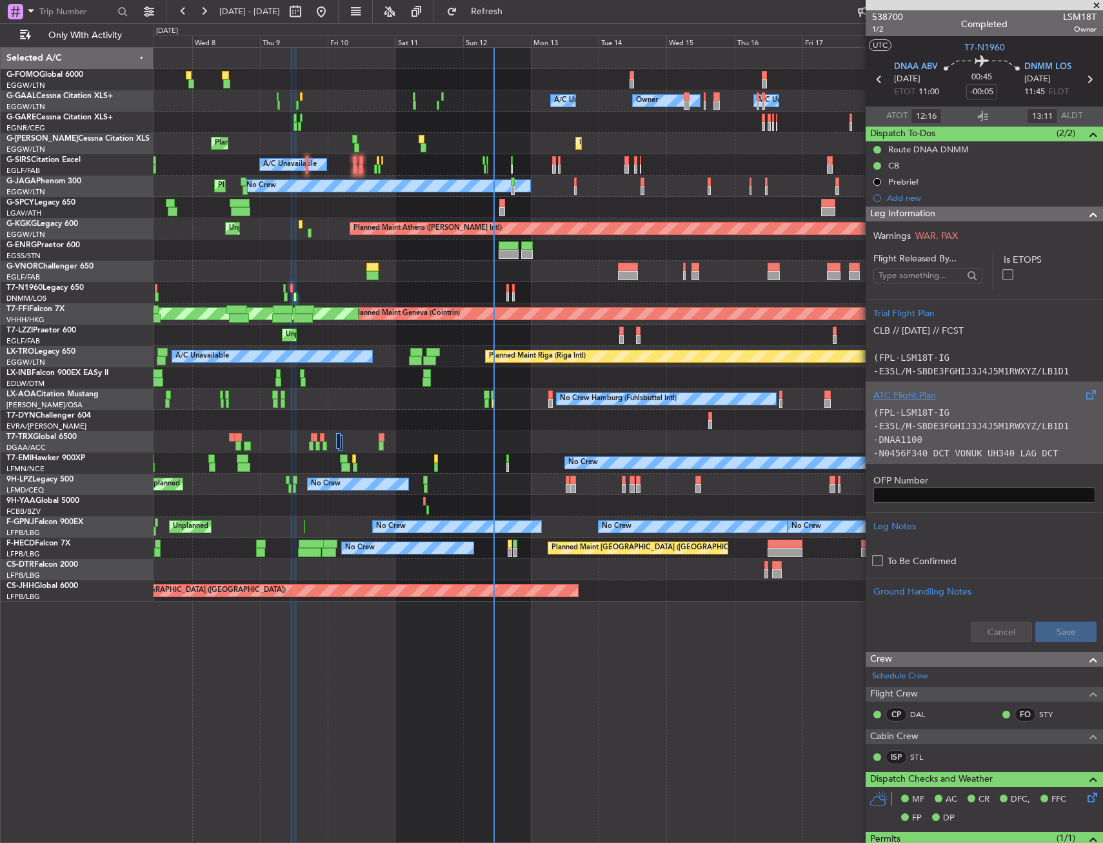
click at [1034, 412] on div "(FPL-LSM18T-IG -E35L/M-SBDE3FGHIJ3J4J5M1RWXYZ/LB1D1 -DNAA1100 -N0456F340 DCT VO…" at bounding box center [985, 429] width 222 height 55
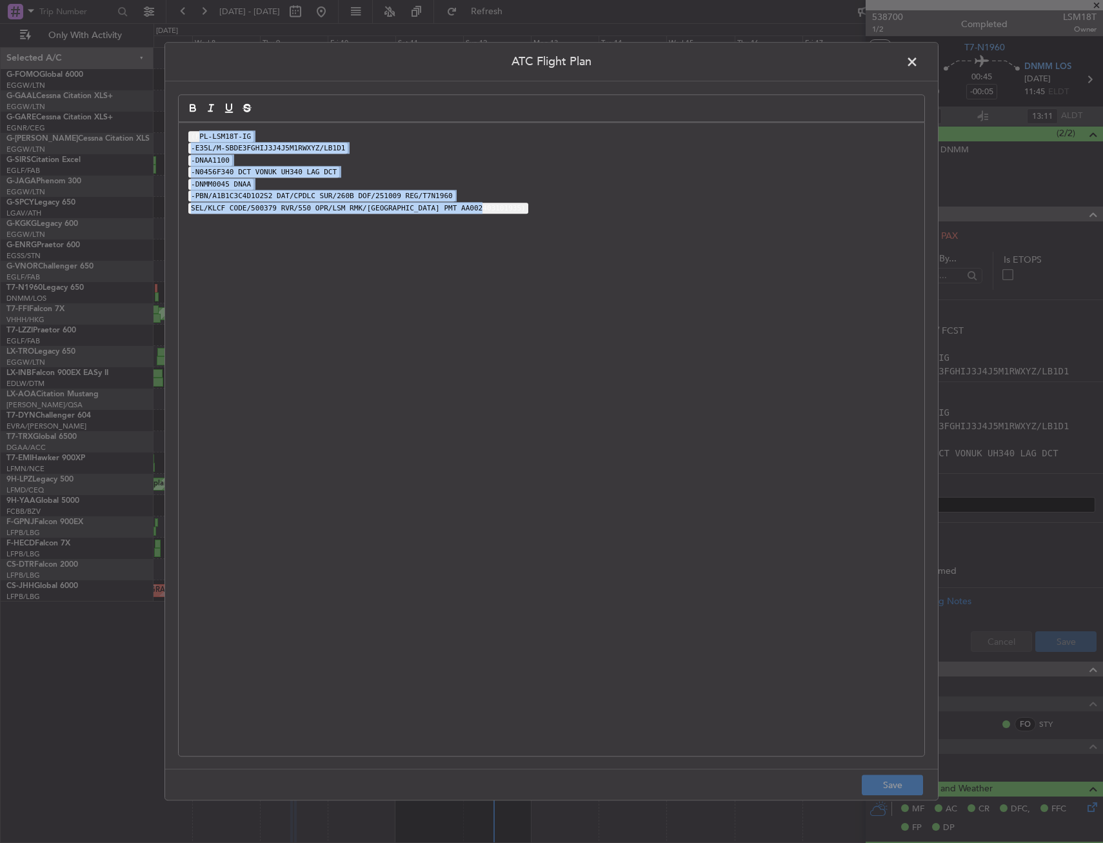
drag, startPoint x: 197, startPoint y: 132, endPoint x: 606, endPoint y: 239, distance: 423.1
click at [606, 239] on div "(FPL-LSM18T-IG -E35L/M-SBDE3FGHIJ3J4J5M1RWXYZ/LB1D1 -DNAA1100 -N0456F340 DCT VO…" at bounding box center [552, 439] width 746 height 633
drag, startPoint x: 233, startPoint y: 165, endPoint x: 232, endPoint y: 172, distance: 6.6
click at [232, 165] on p "-DNAA1100" at bounding box center [551, 160] width 727 height 12
click at [252, 185] on p "-DNMM0045 DNAA" at bounding box center [551, 184] width 727 height 12
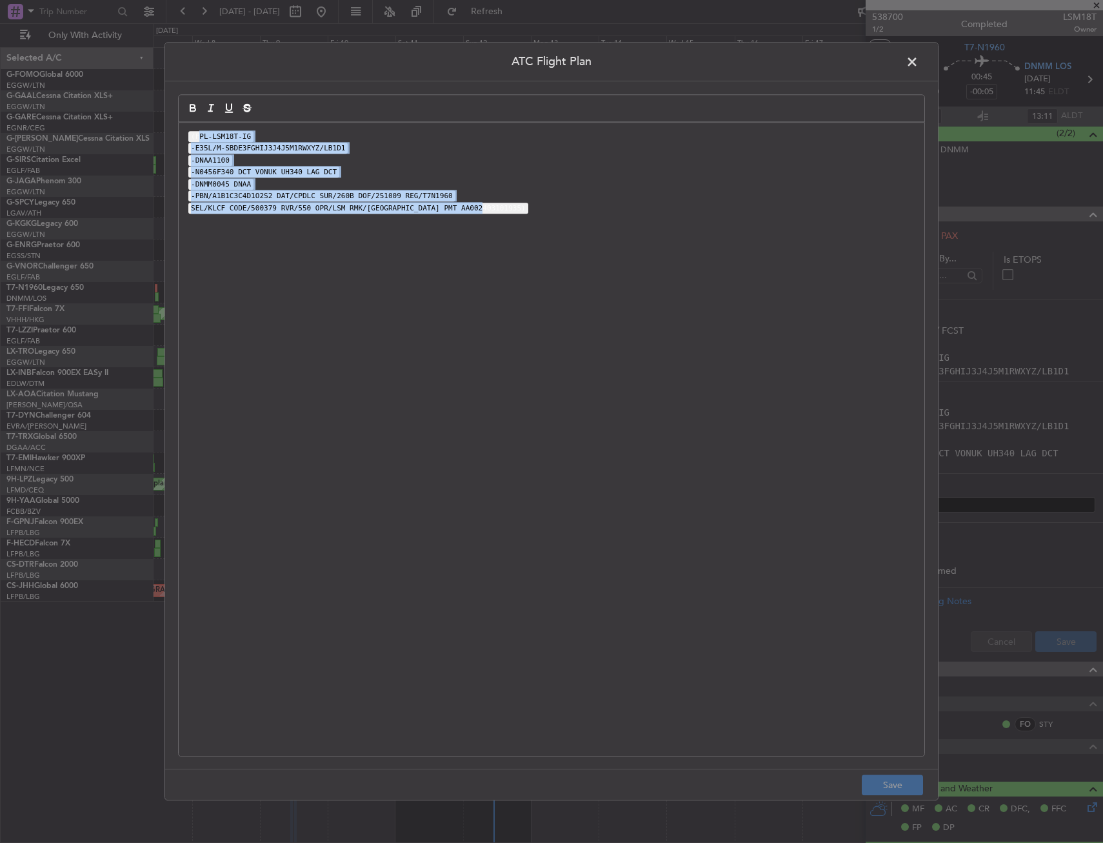
click at [237, 173] on code "-N0456F340 DCT VONUK UH340 LAG DCT" at bounding box center [263, 172] width 151 height 11
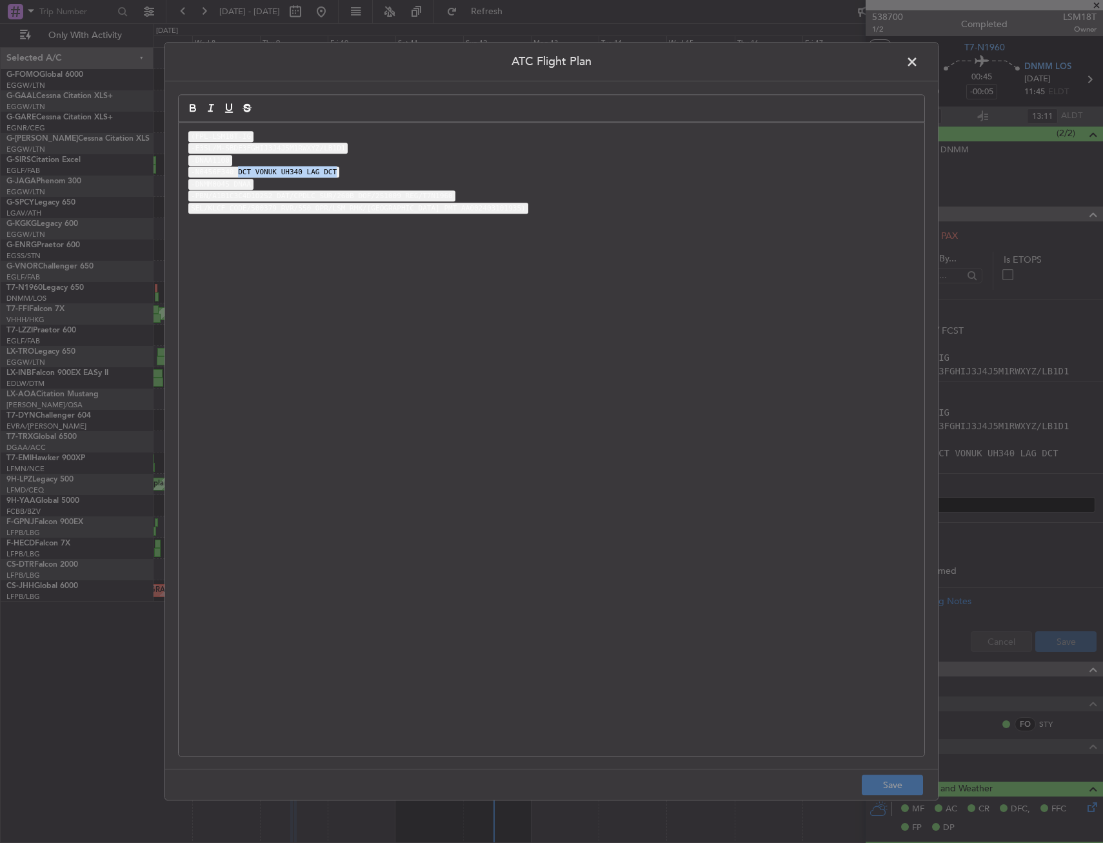
drag, startPoint x: 232, startPoint y: 170, endPoint x: 352, endPoint y: 175, distance: 119.5
click at [352, 175] on p "-N0456F340 DCT VONUK UH340 LAG DCT" at bounding box center [551, 172] width 727 height 12
copy code "DCT VONUK UH340 LAG DCT"
drag, startPoint x: 913, startPoint y: 63, endPoint x: 903, endPoint y: 66, distance: 10.4
click at [919, 63] on span at bounding box center [919, 65] width 0 height 26
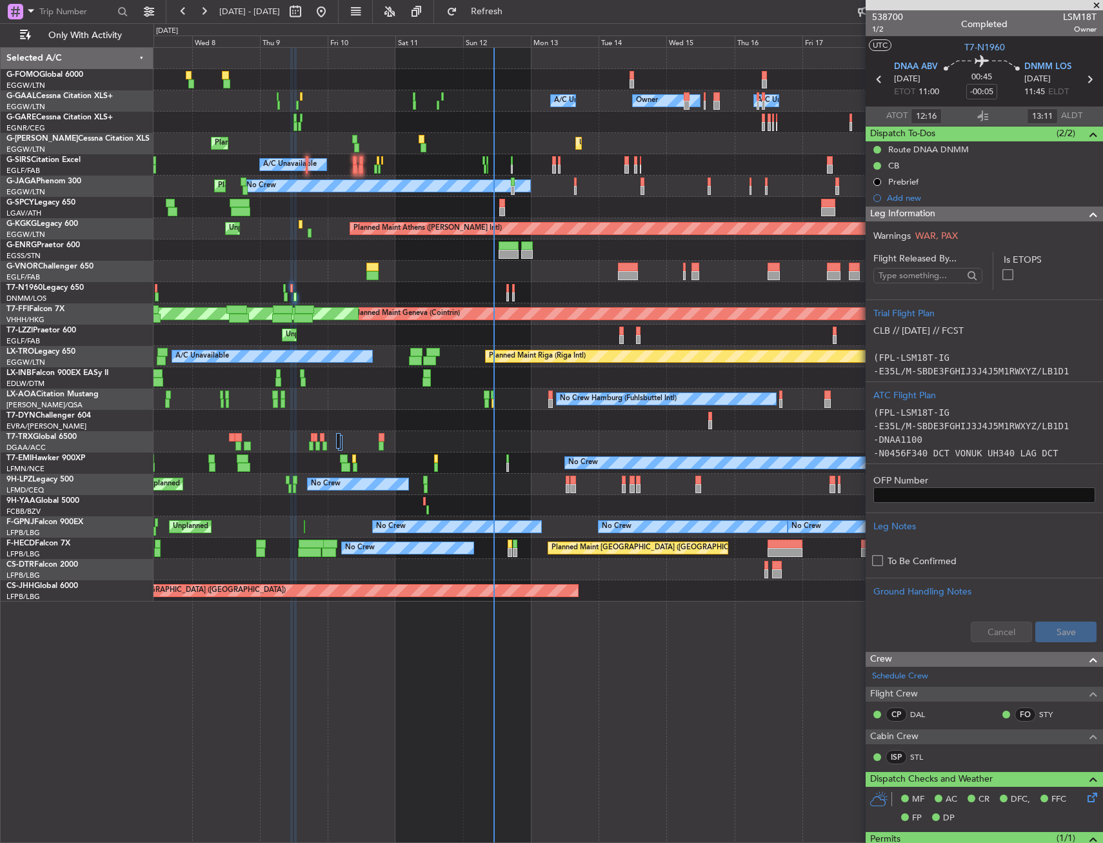
click at [515, 290] on div at bounding box center [628, 292] width 949 height 21
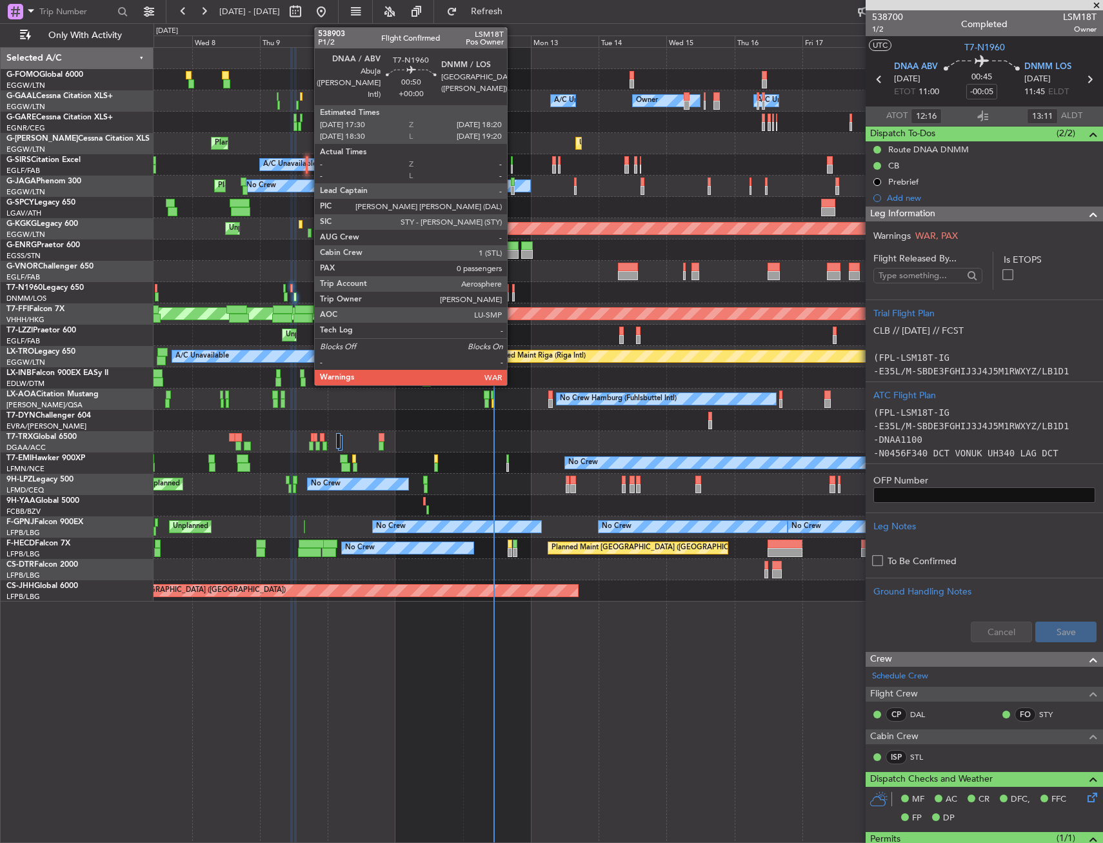
click at [513, 290] on div at bounding box center [513, 288] width 3 height 9
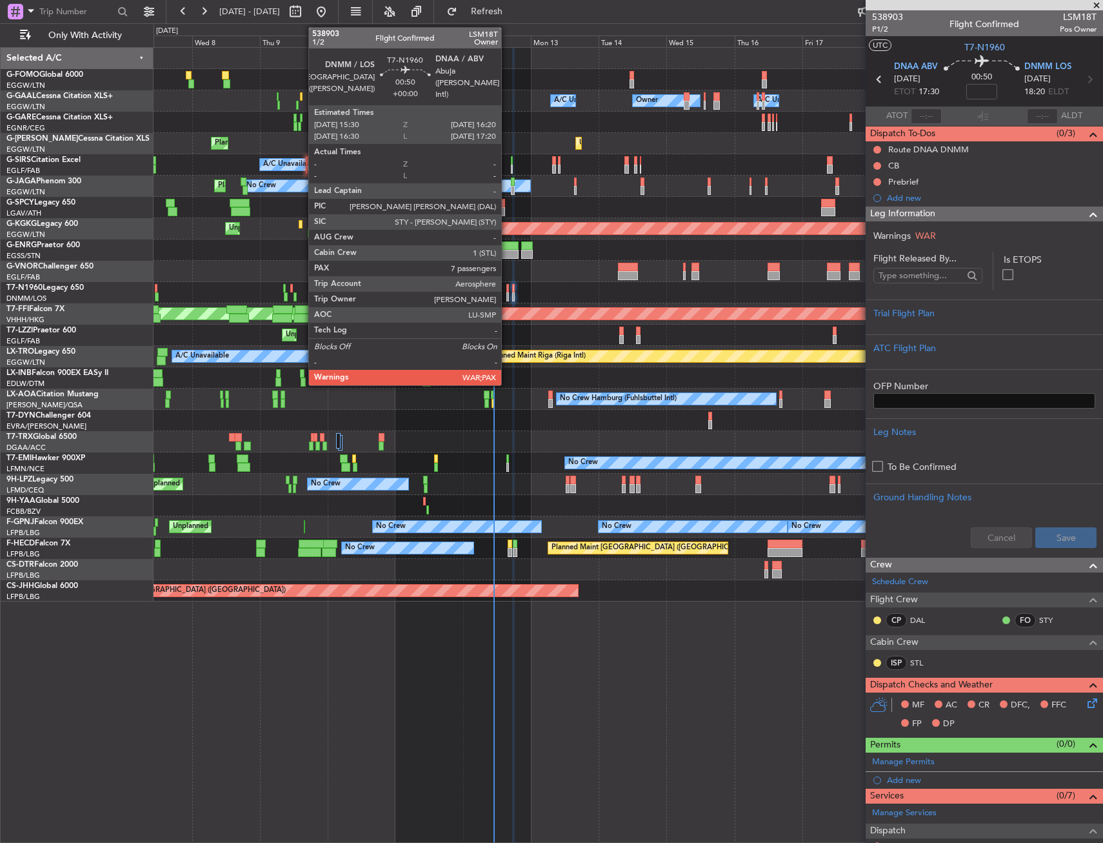
click at [507, 288] on div at bounding box center [508, 288] width 3 height 9
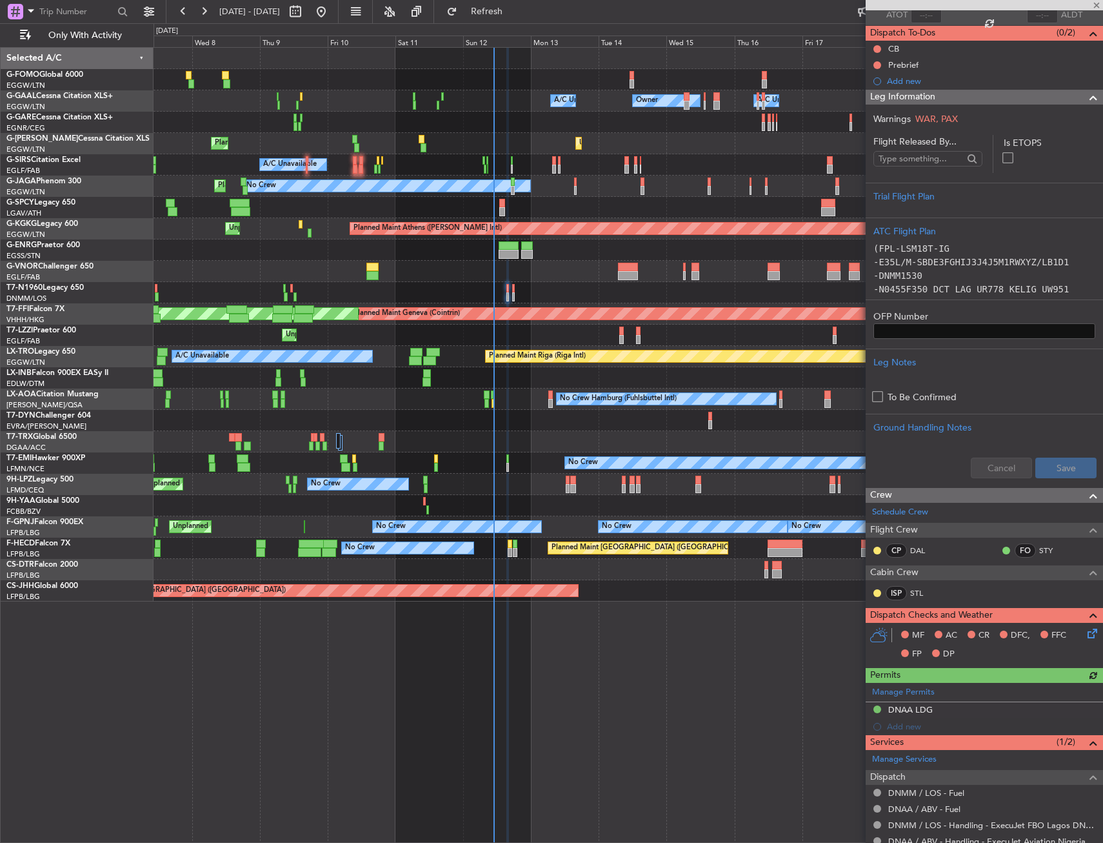
scroll to position [194, 0]
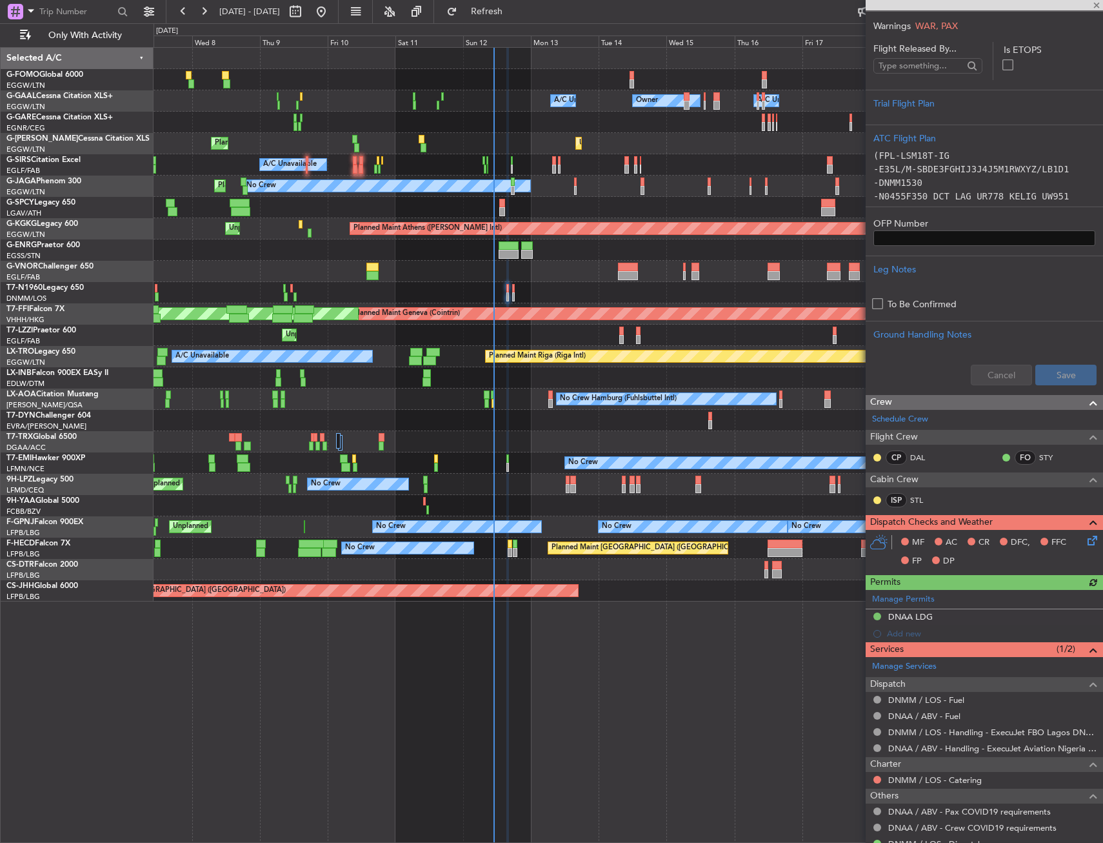
drag, startPoint x: 898, startPoint y: 610, endPoint x: 901, endPoint y: 617, distance: 7.0
click at [898, 610] on div "Manage Permits DNAA LDG Add new" at bounding box center [984, 616] width 237 height 52
click at [919, 619] on div "DNAA LDG" at bounding box center [911, 616] width 45 height 11
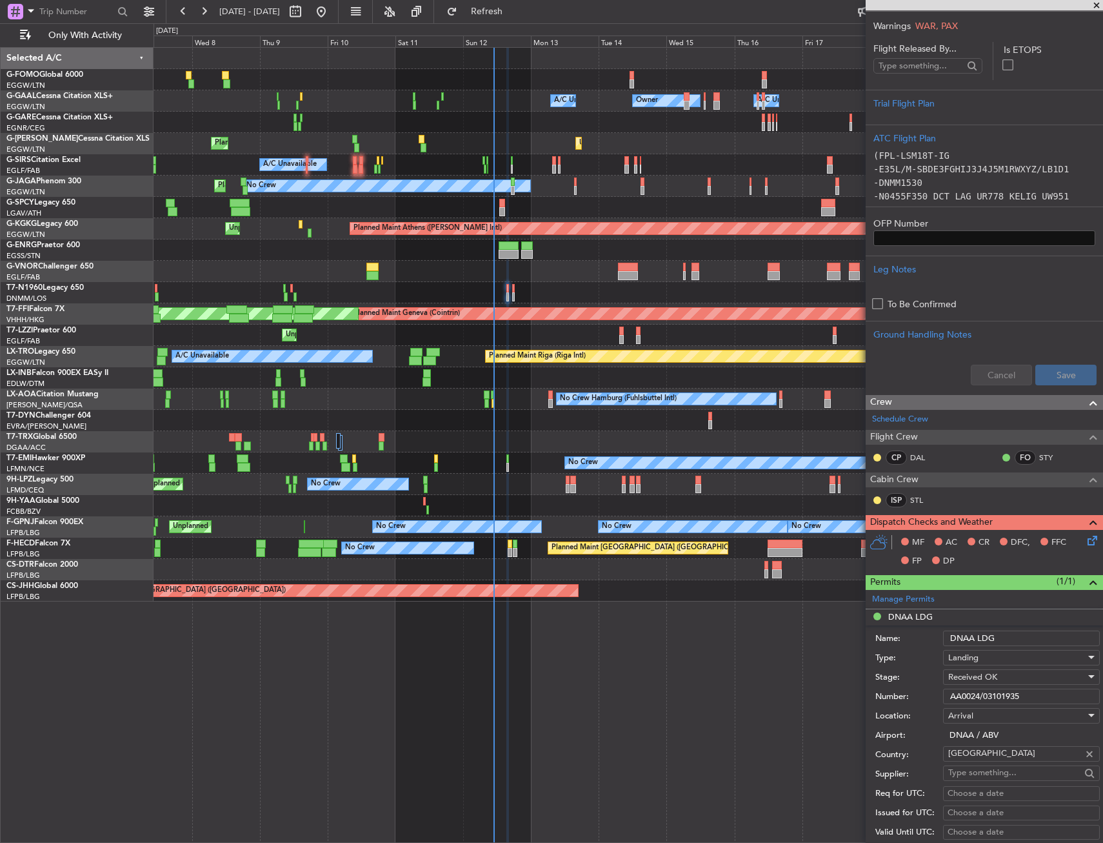
drag, startPoint x: 1037, startPoint y: 695, endPoint x: 897, endPoint y: 714, distance: 141.4
click at [897, 714] on form "Name: DNAA LDG Type: Landing Stage: Received OK Number: AA0024/03101935 Locatio…" at bounding box center [984, 817] width 237 height 385
click at [516, 286] on div at bounding box center [628, 292] width 949 height 21
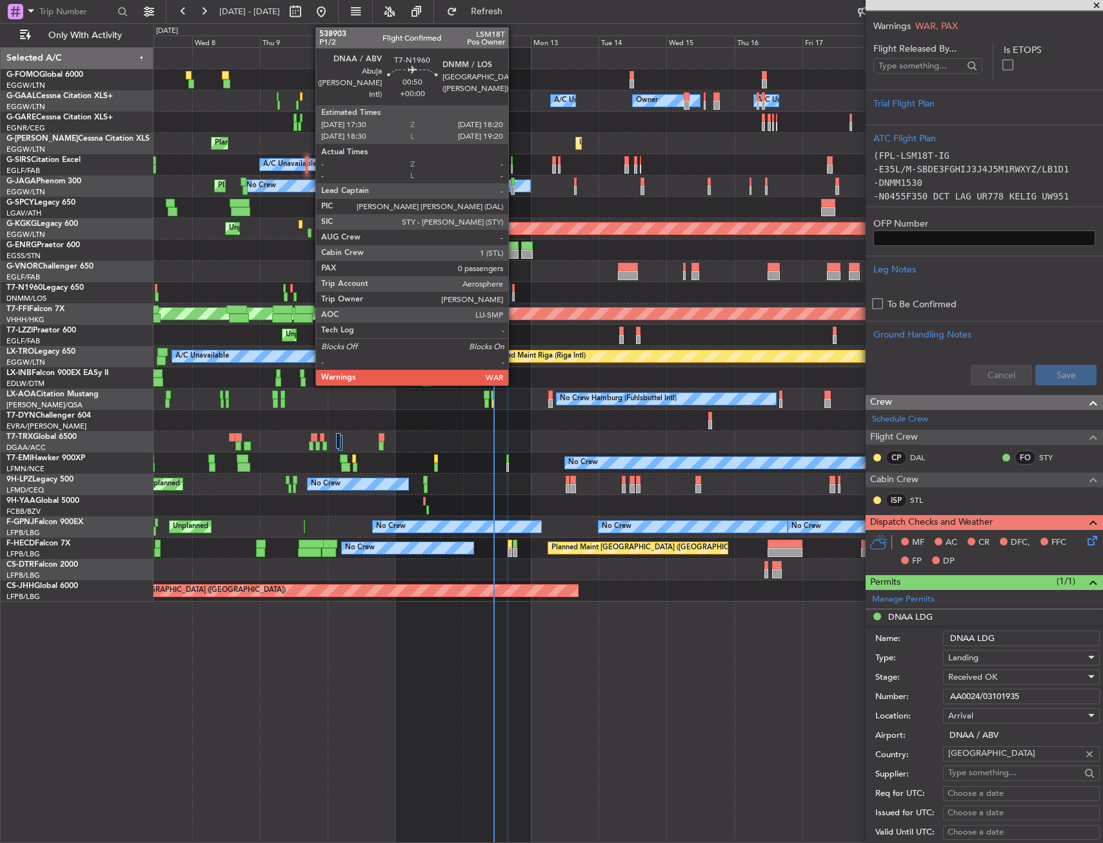
click at [514, 288] on div at bounding box center [513, 288] width 3 height 9
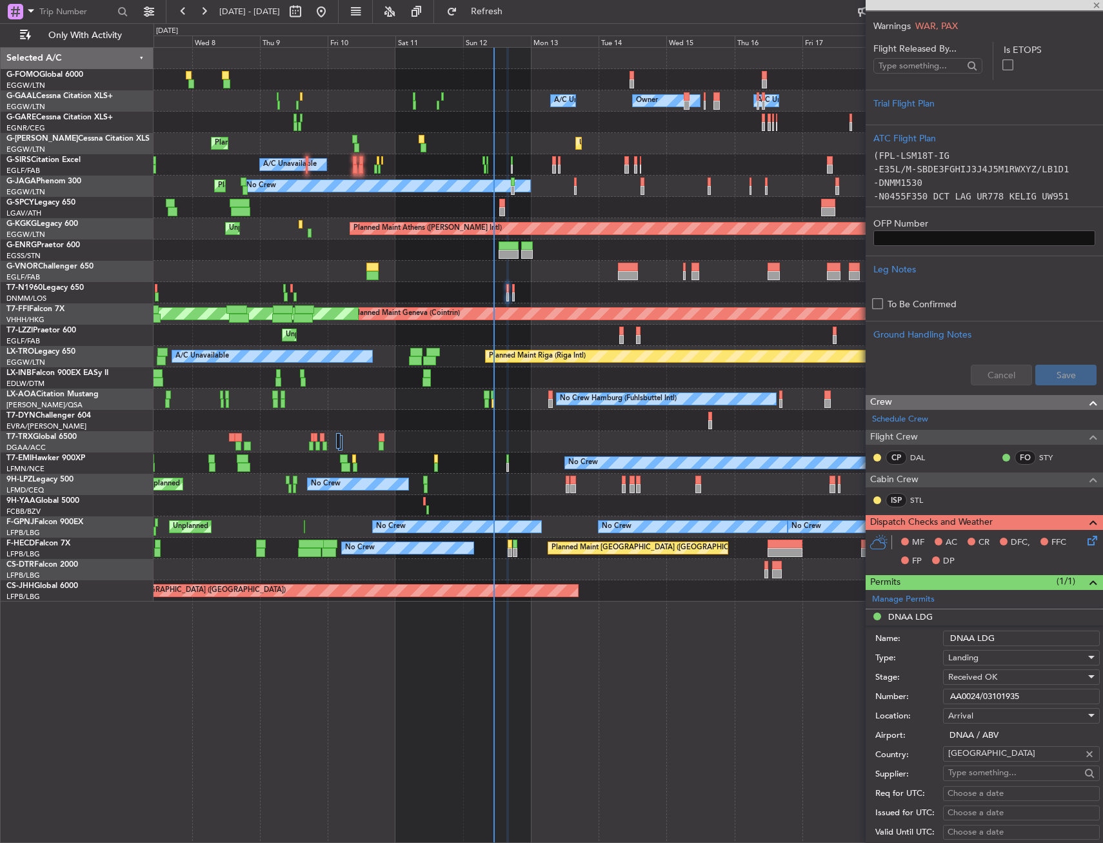
type input "0"
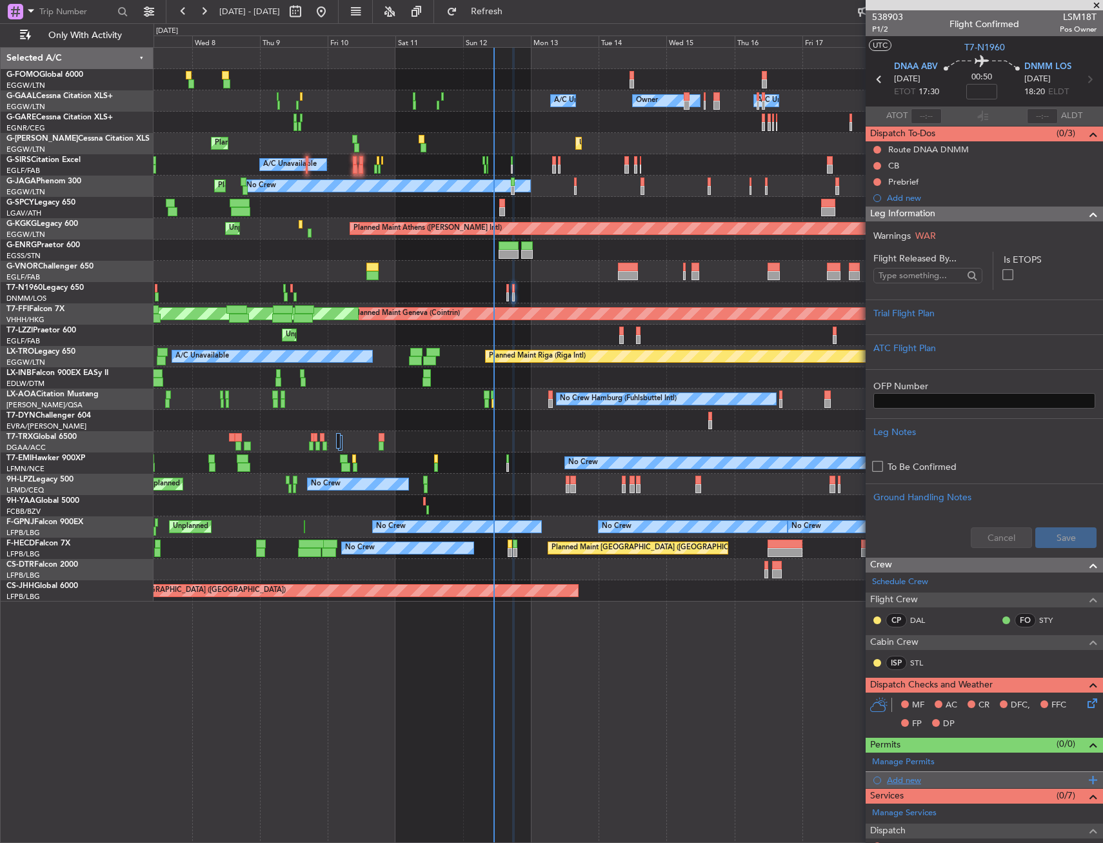
click at [1092, 785] on span at bounding box center [1091, 780] width 12 height 17
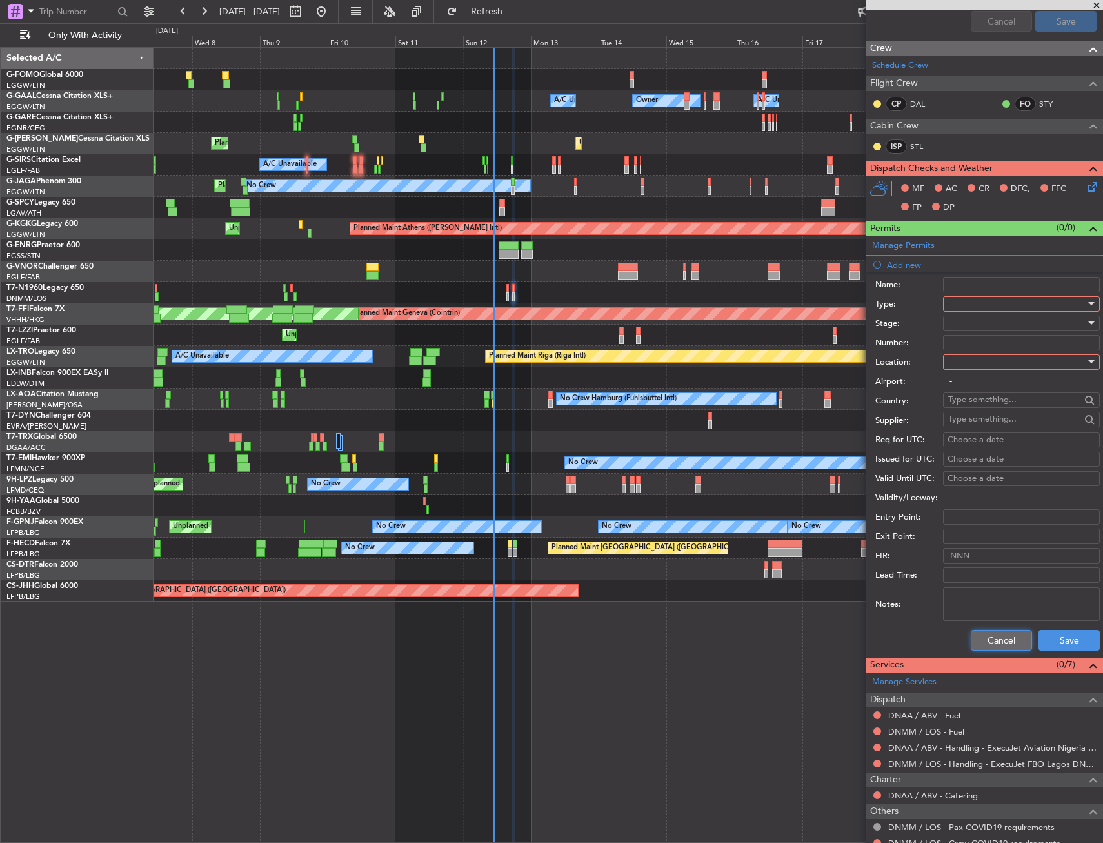
click at [1000, 634] on button "Cancel" at bounding box center [1001, 640] width 61 height 21
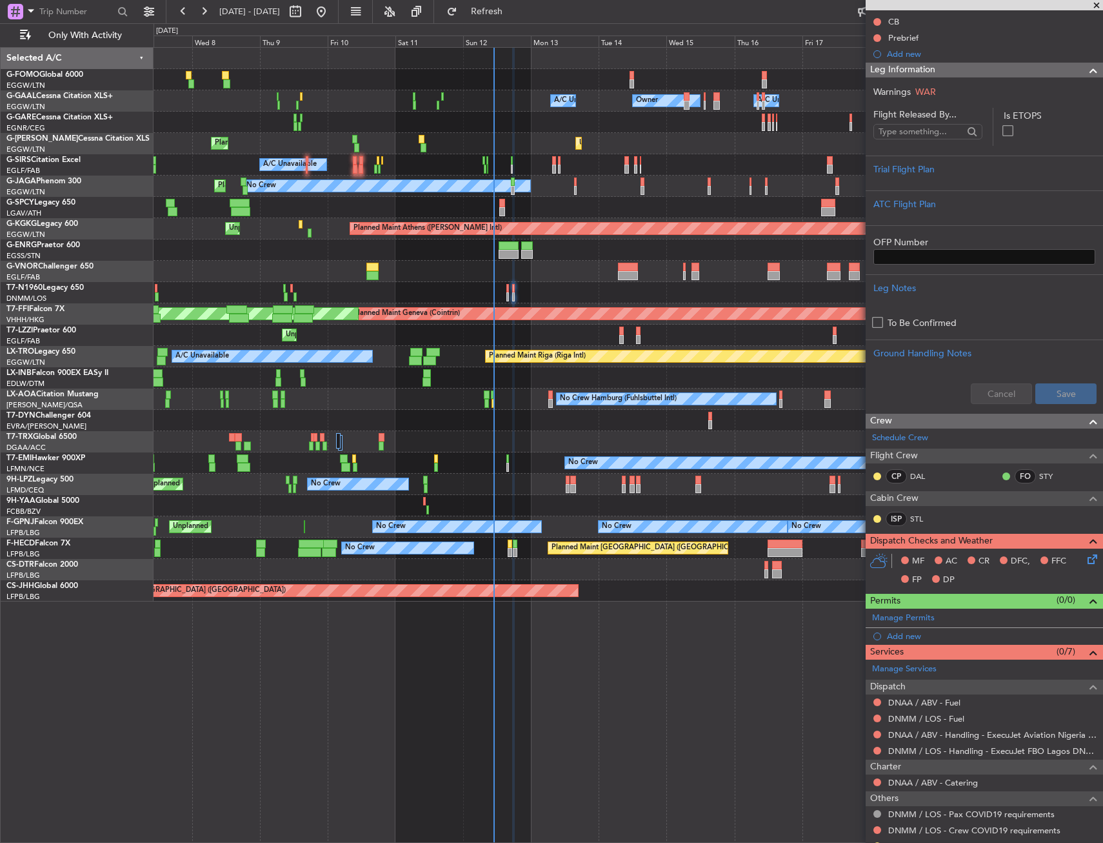
scroll to position [127, 0]
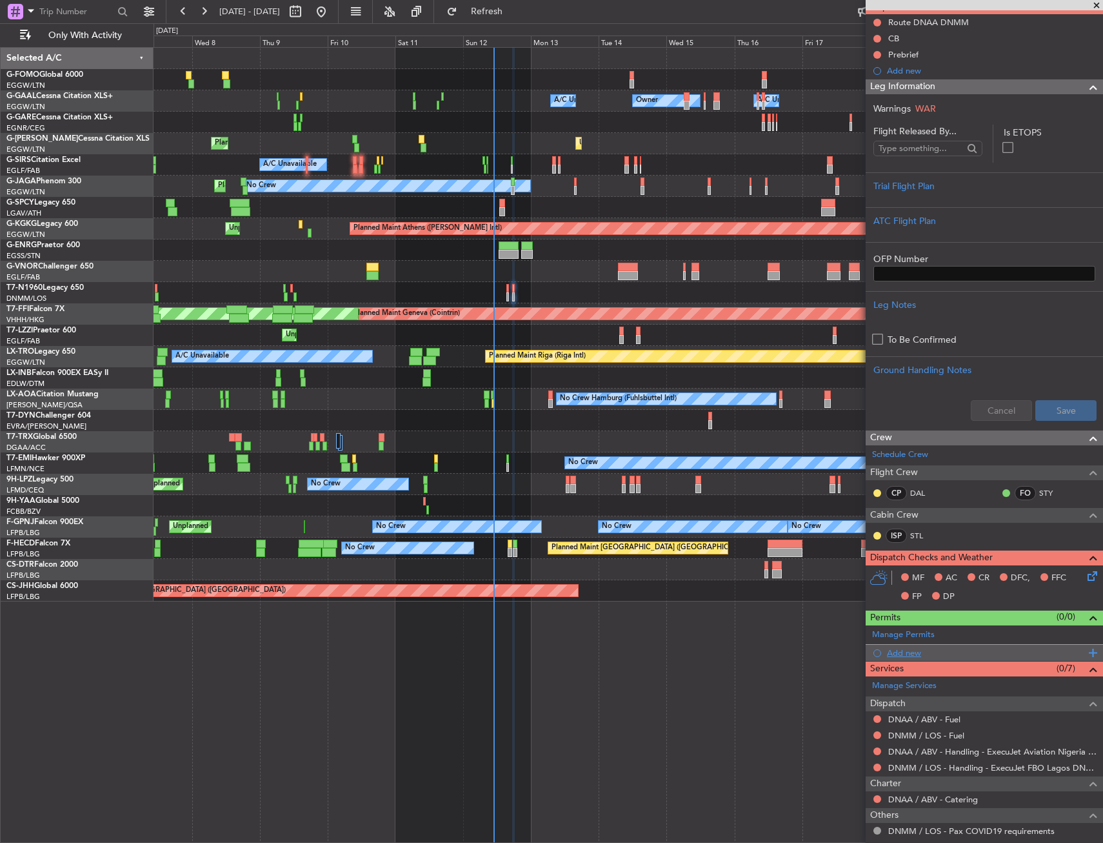
click at [1086, 652] on span at bounding box center [1091, 653] width 12 height 17
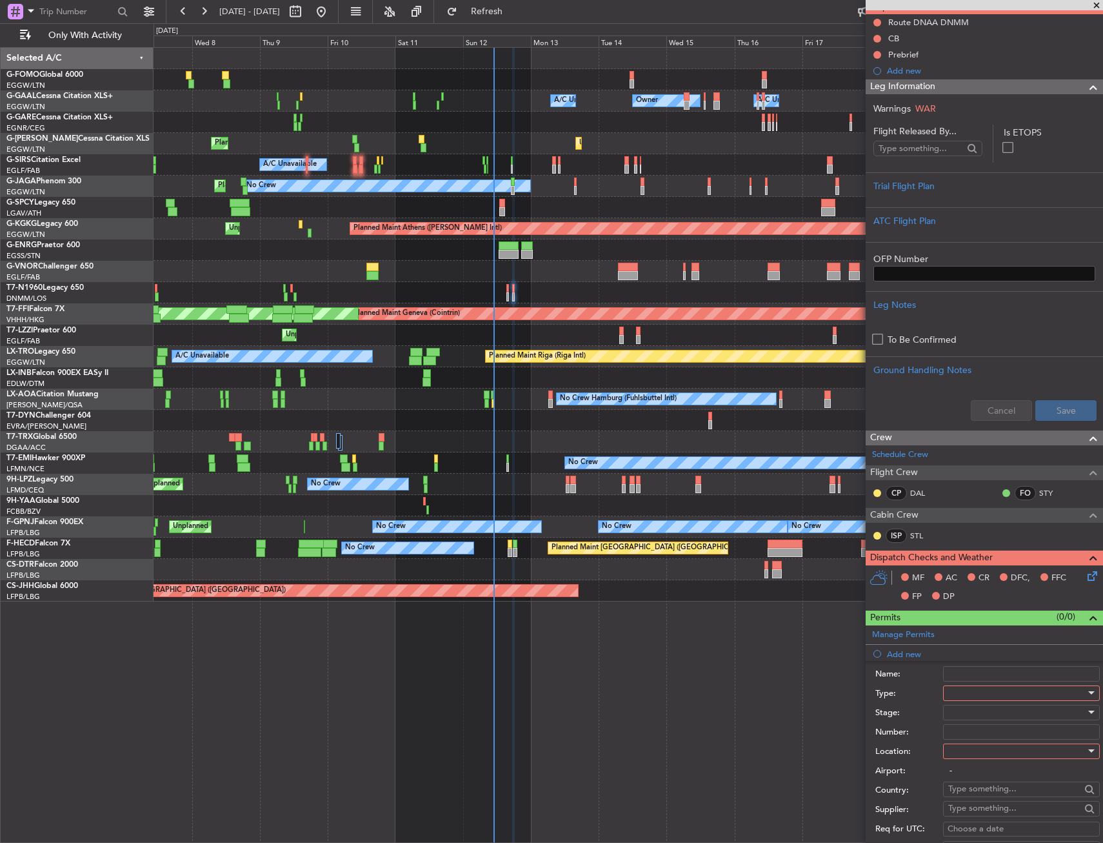
scroll to position [321, 0]
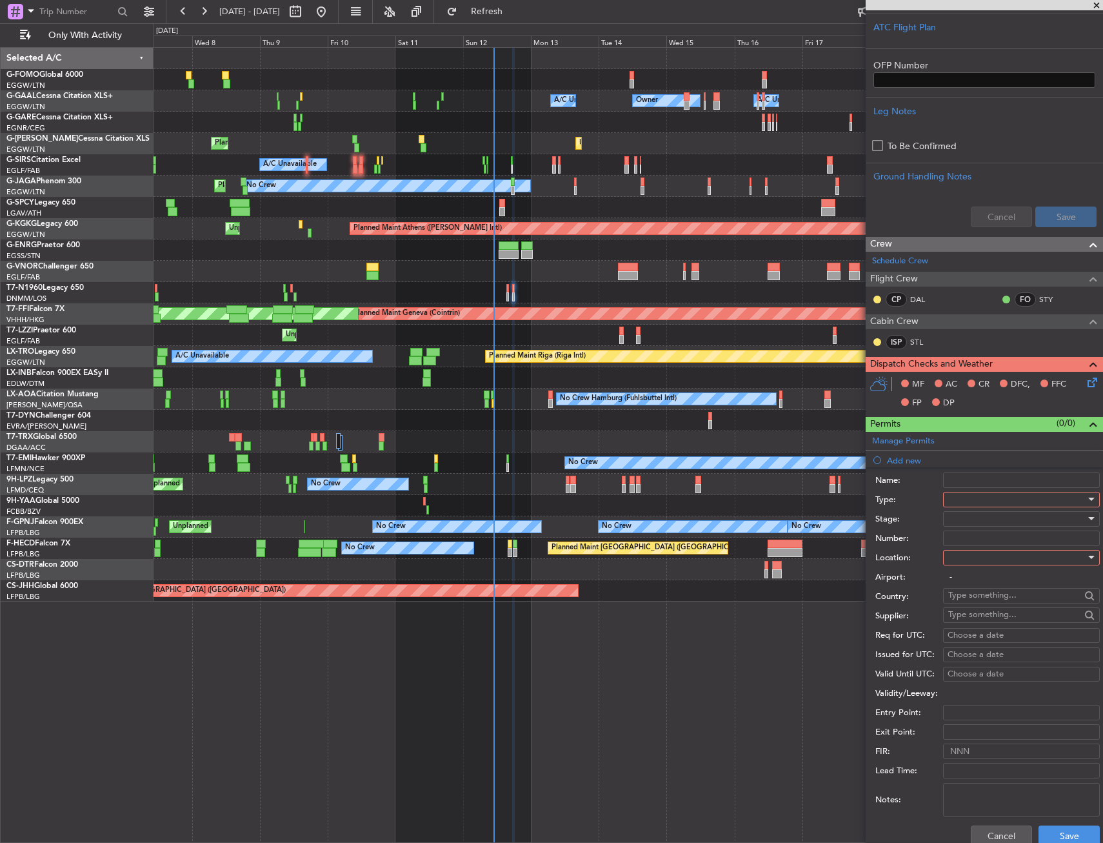
click at [979, 495] on div at bounding box center [1017, 499] width 137 height 19
click at [986, 581] on span "Landing" at bounding box center [1017, 572] width 136 height 19
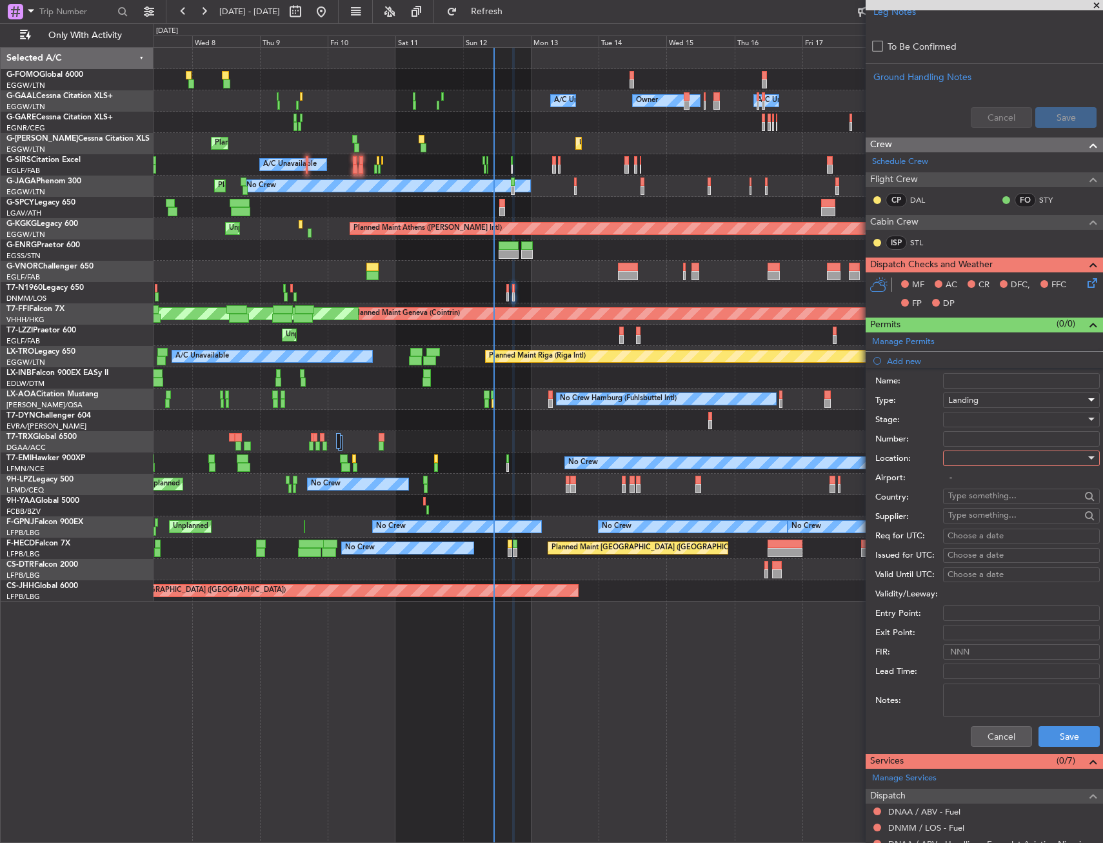
scroll to position [450, 0]
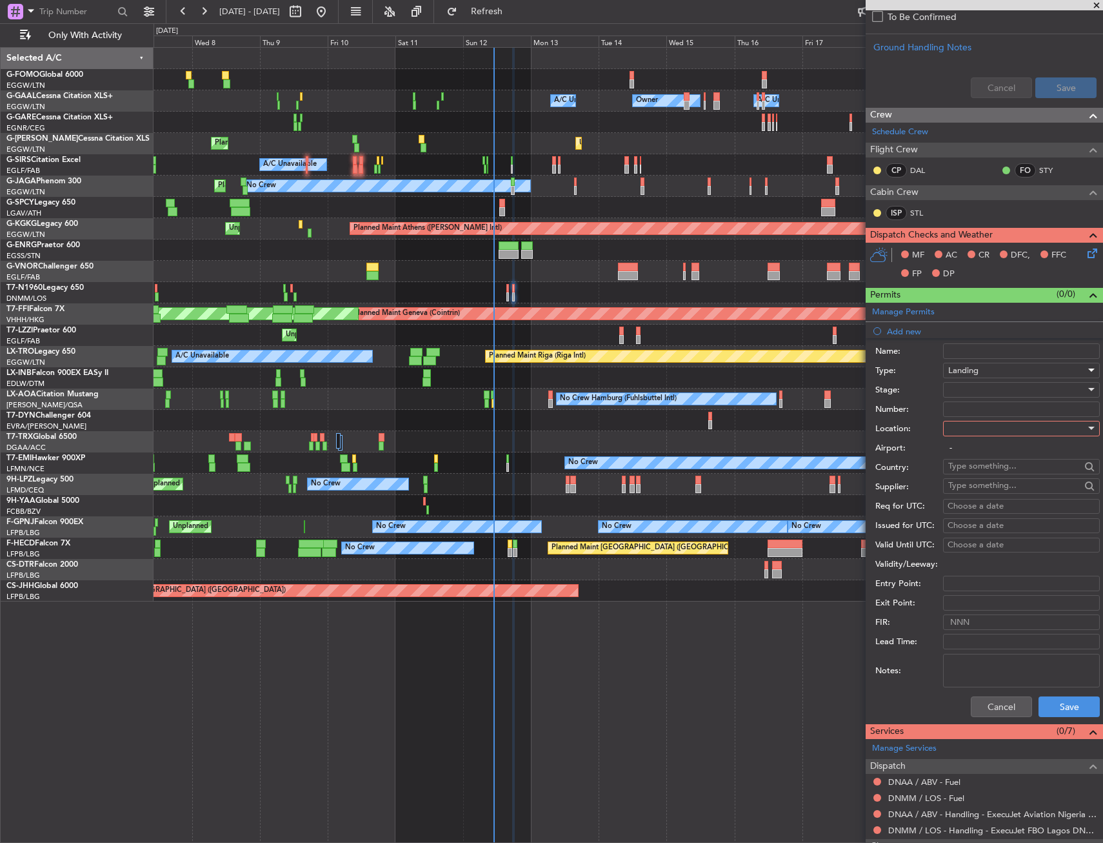
click at [961, 430] on div at bounding box center [1017, 428] width 137 height 19
click at [1006, 499] on span "Arrival" at bounding box center [1017, 492] width 136 height 19
type input "DNMM / LOS"
click at [1006, 500] on div "Choose a date" at bounding box center [1022, 506] width 148 height 13
select select "10"
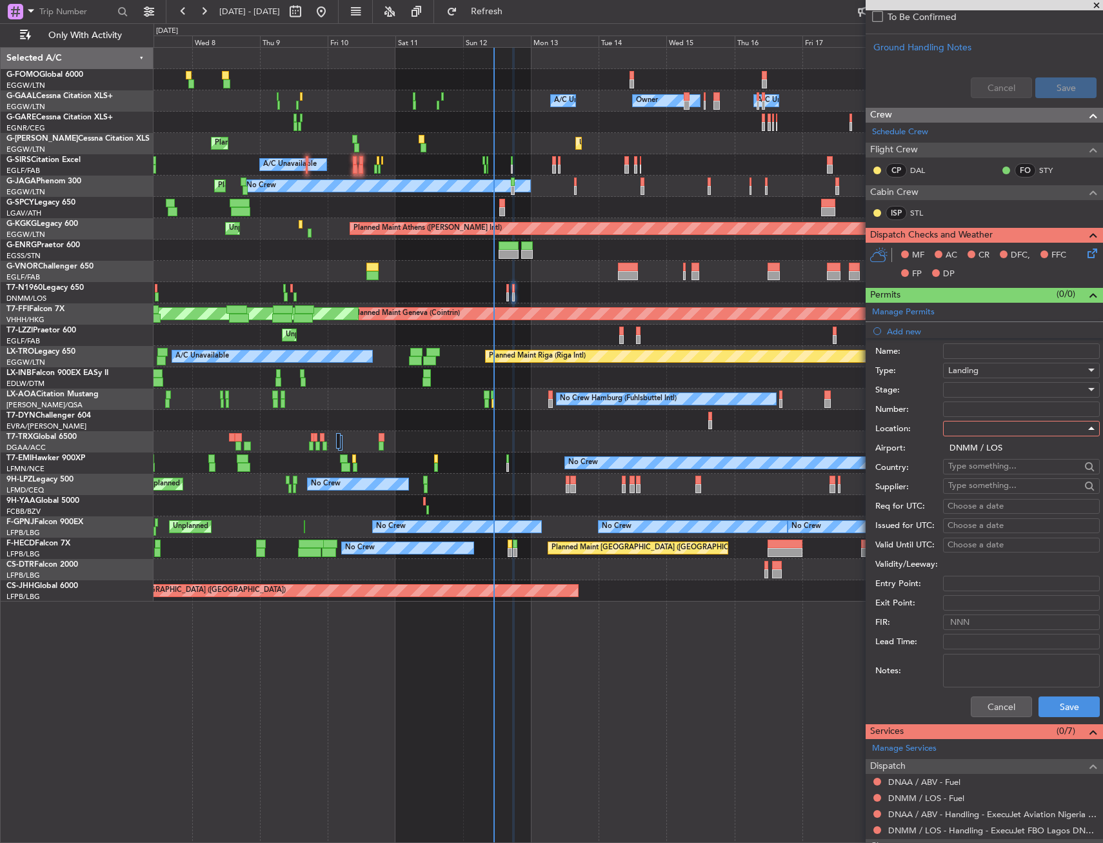
select select "2025"
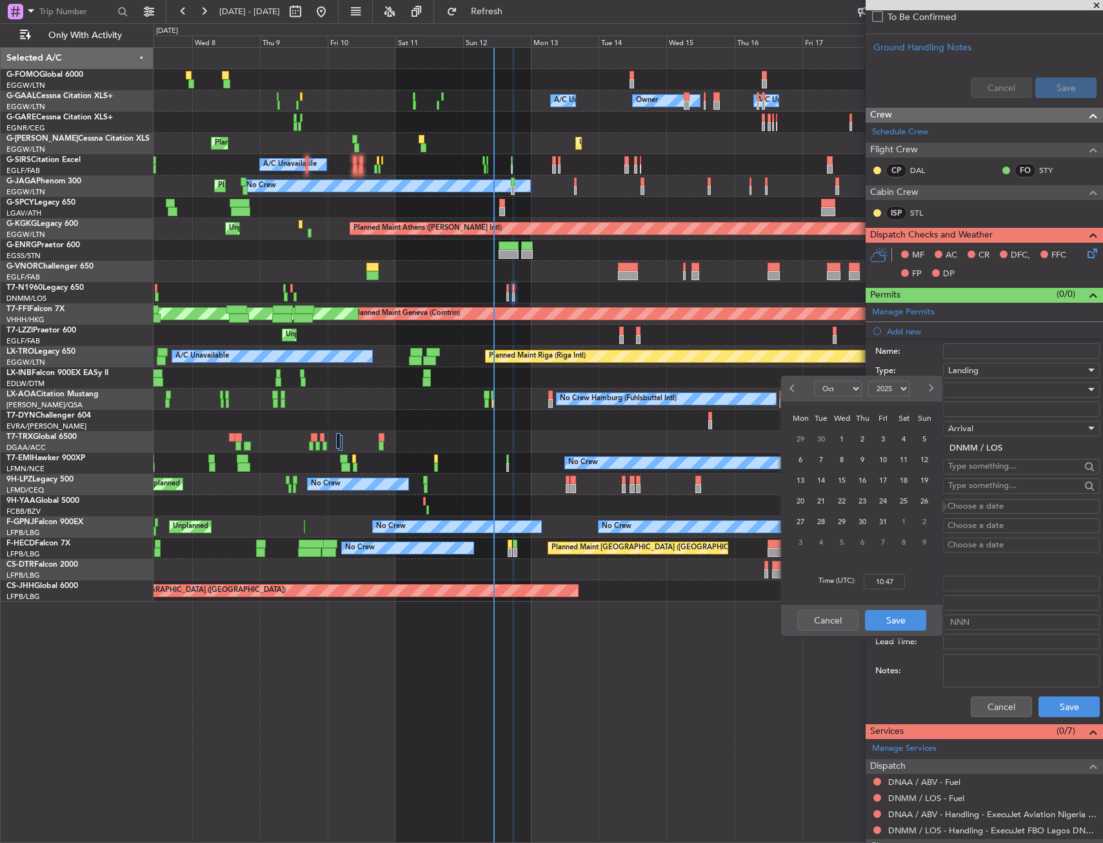
click at [992, 398] on div at bounding box center [1017, 389] width 137 height 19
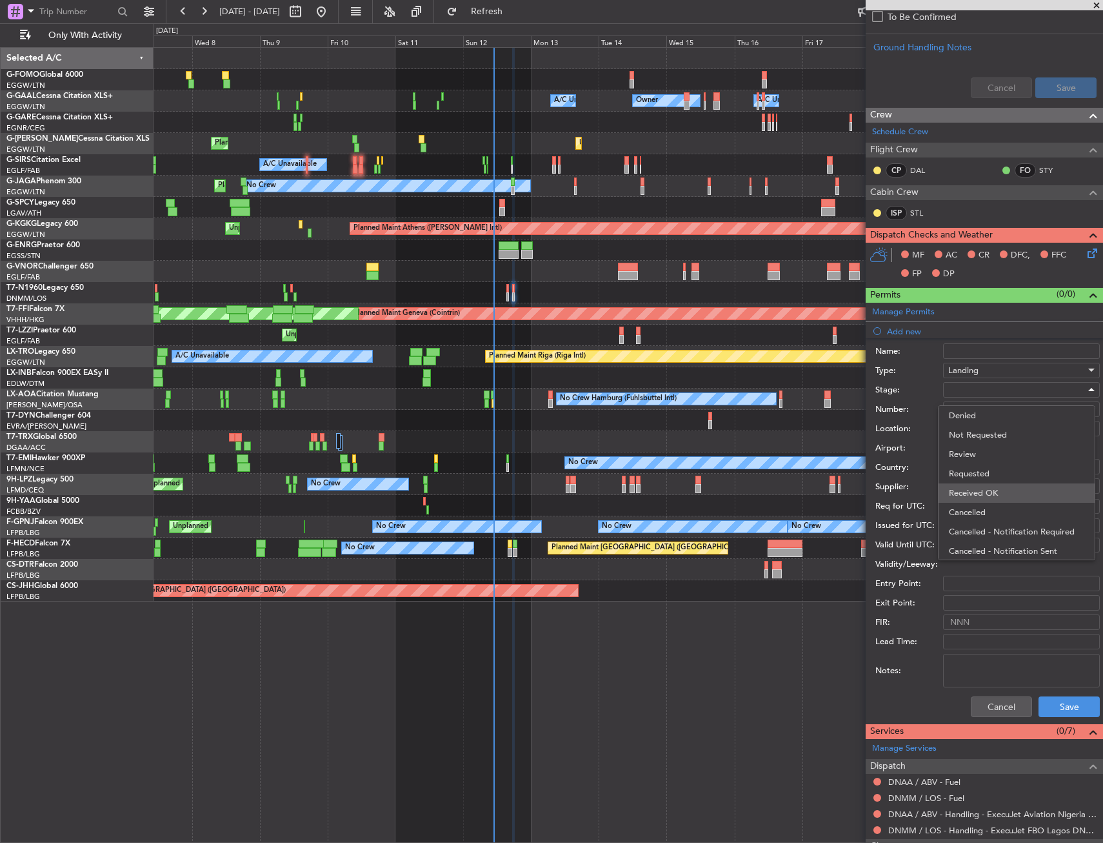
click at [989, 494] on span "Received OK" at bounding box center [1017, 492] width 136 height 19
click at [992, 416] on input "Number:" at bounding box center [1021, 408] width 157 height 15
paste input "AA0024/03101935"
type input "AA0024/03101935"
click at [1057, 709] on button "Save" at bounding box center [1069, 706] width 61 height 21
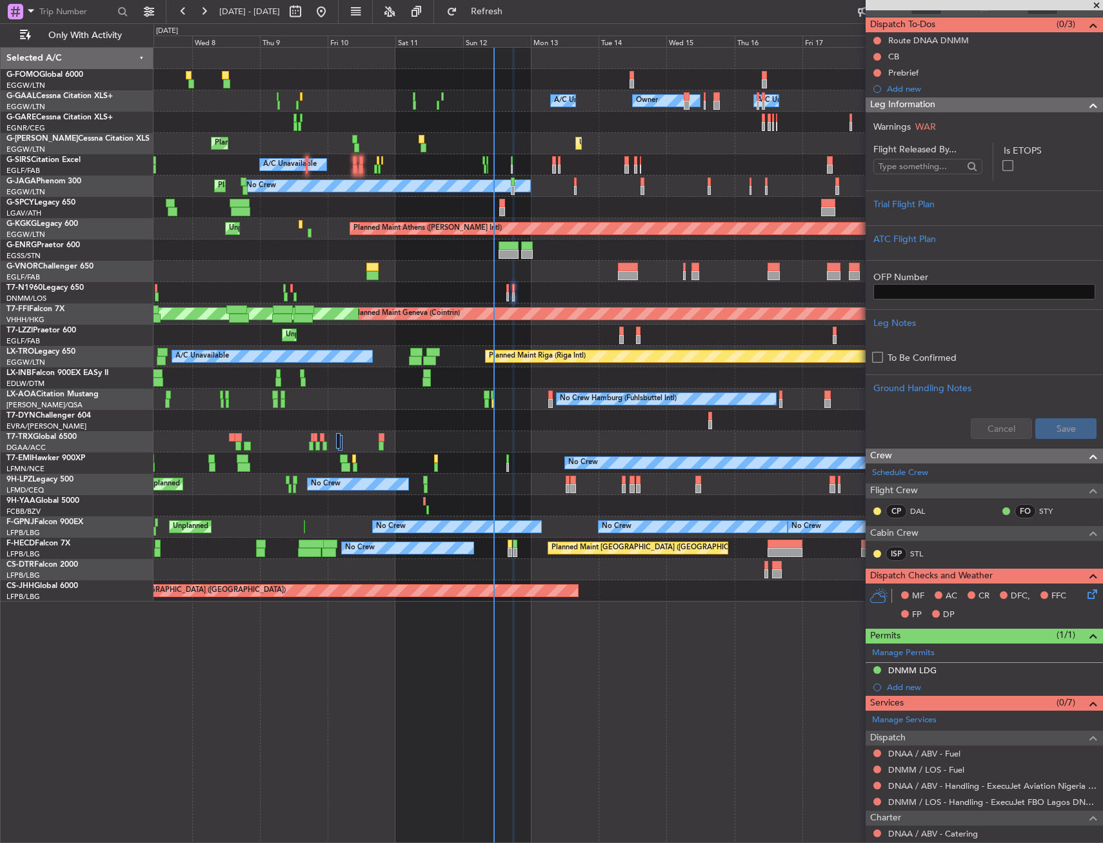
scroll to position [194, 0]
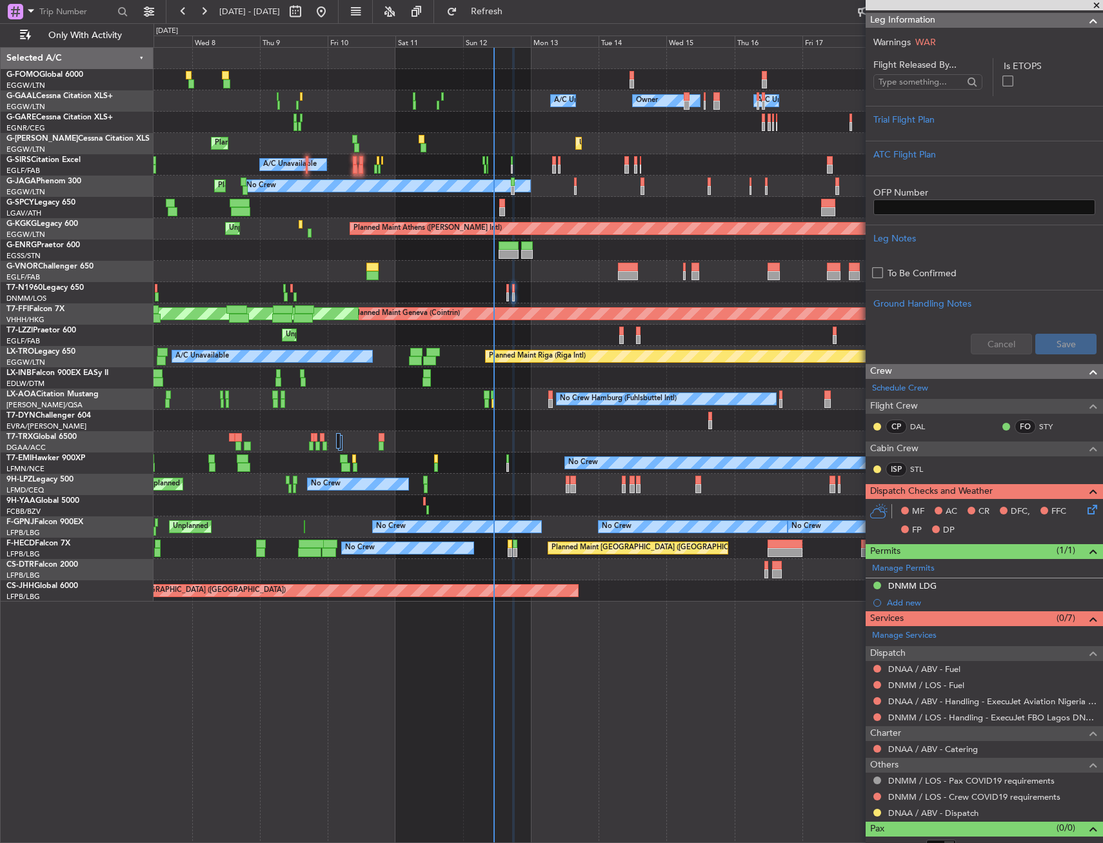
drag, startPoint x: 879, startPoint y: 665, endPoint x: 869, endPoint y: 691, distance: 27.6
click at [879, 665] on button at bounding box center [878, 669] width 8 height 8
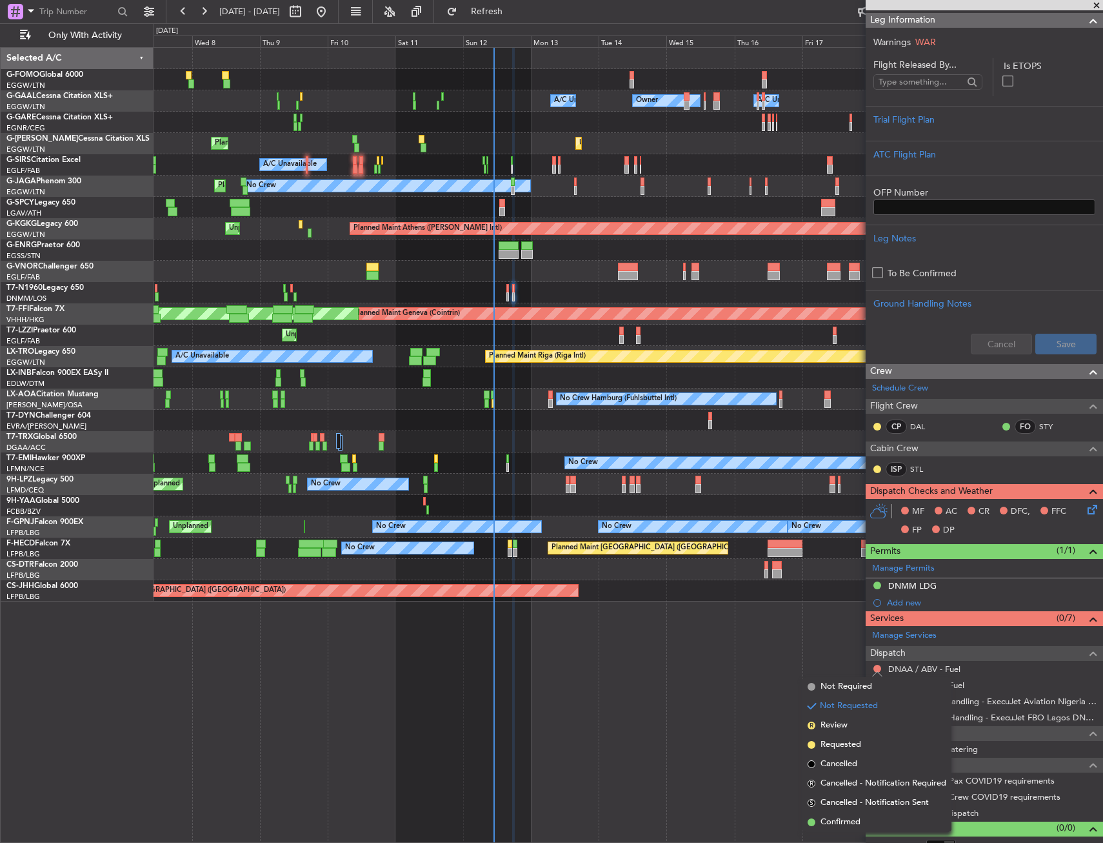
drag, startPoint x: 851, startPoint y: 687, endPoint x: 828, endPoint y: 692, distance: 23.7
click at [849, 688] on mat-tooltip-component "Not Requested" at bounding box center [877, 689] width 73 height 34
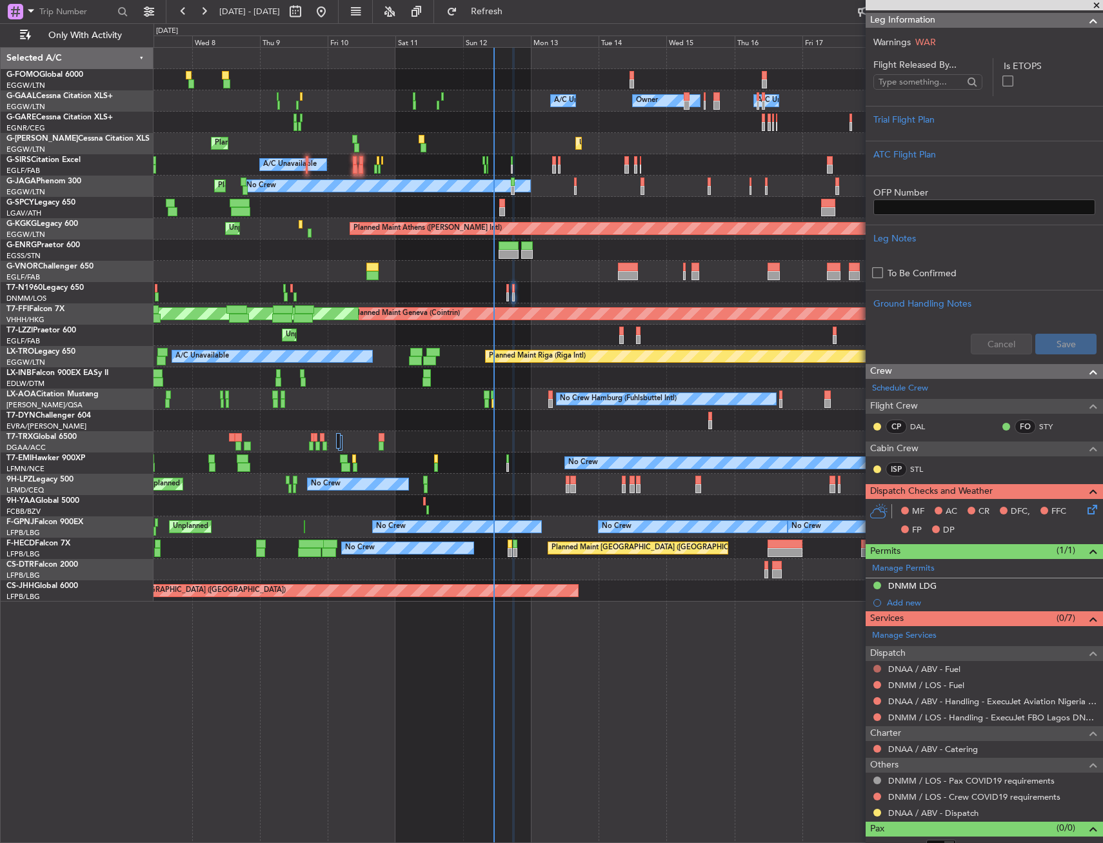
click at [875, 667] on button at bounding box center [878, 669] width 8 height 8
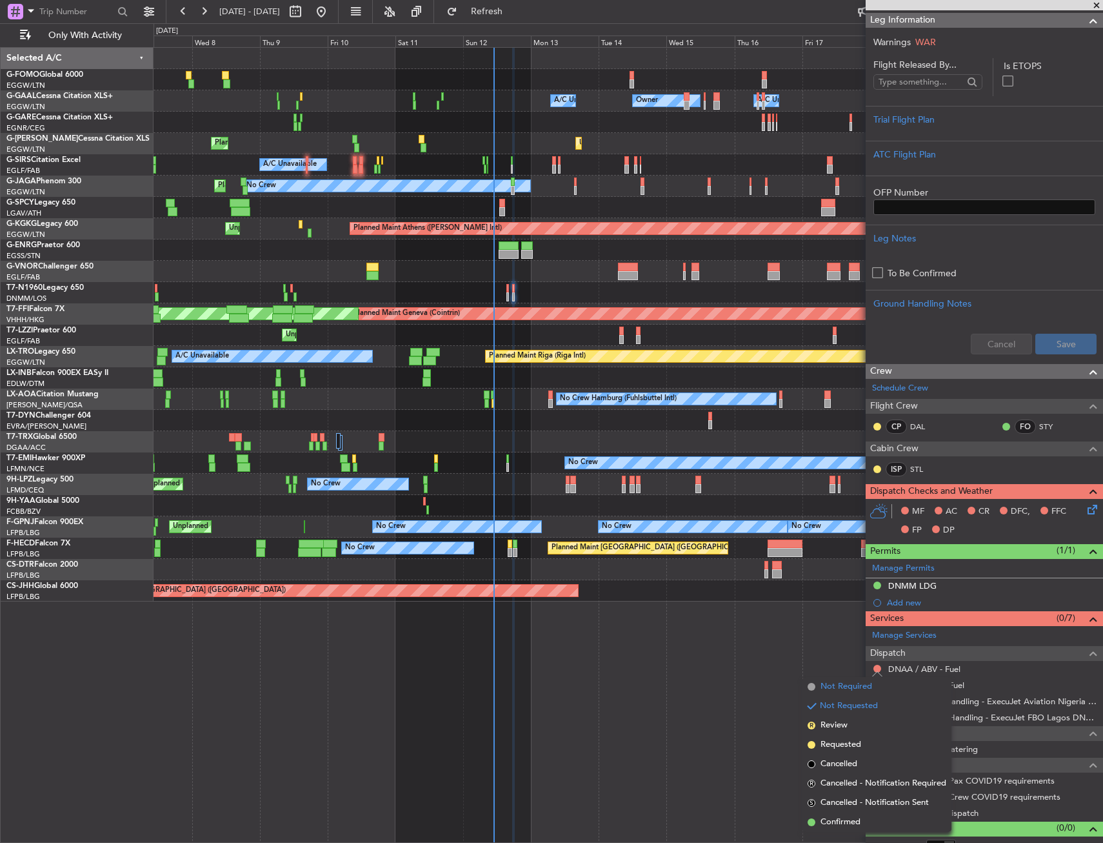
click at [818, 689] on li "Not Required" at bounding box center [877, 686] width 149 height 19
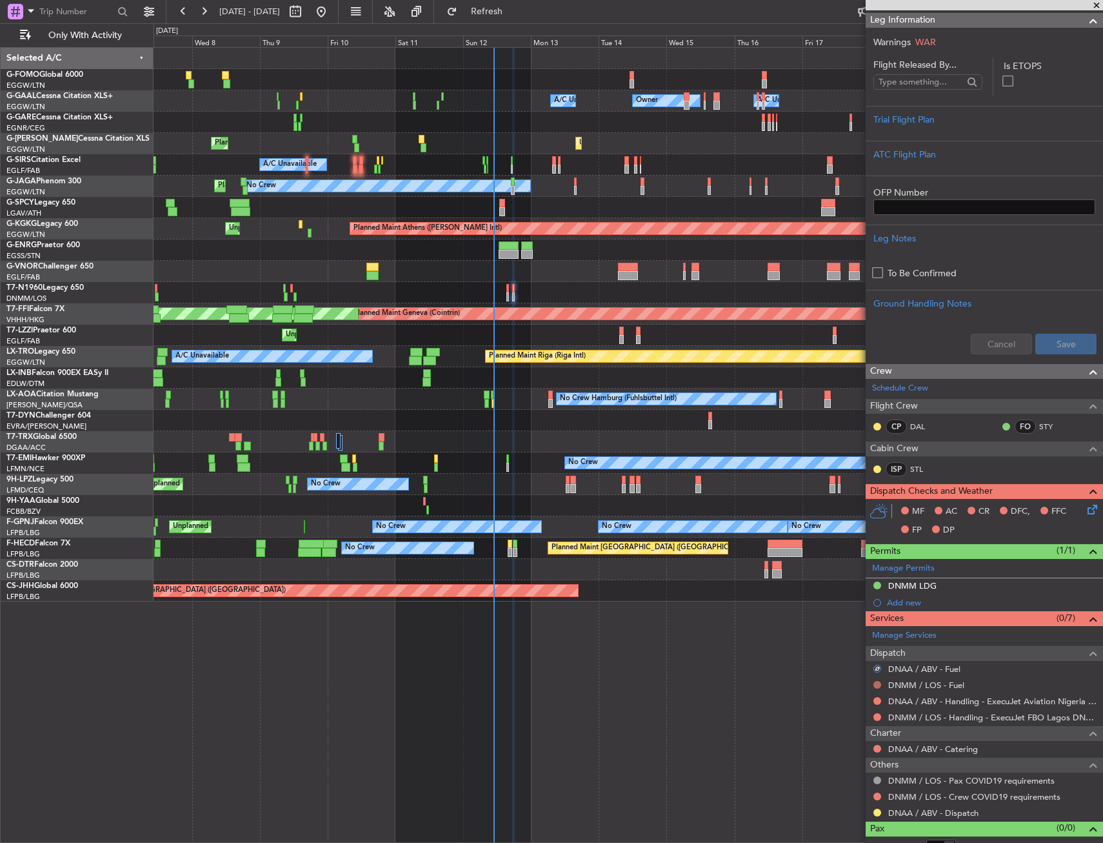
click at [878, 682] on button at bounding box center [878, 685] width 8 height 8
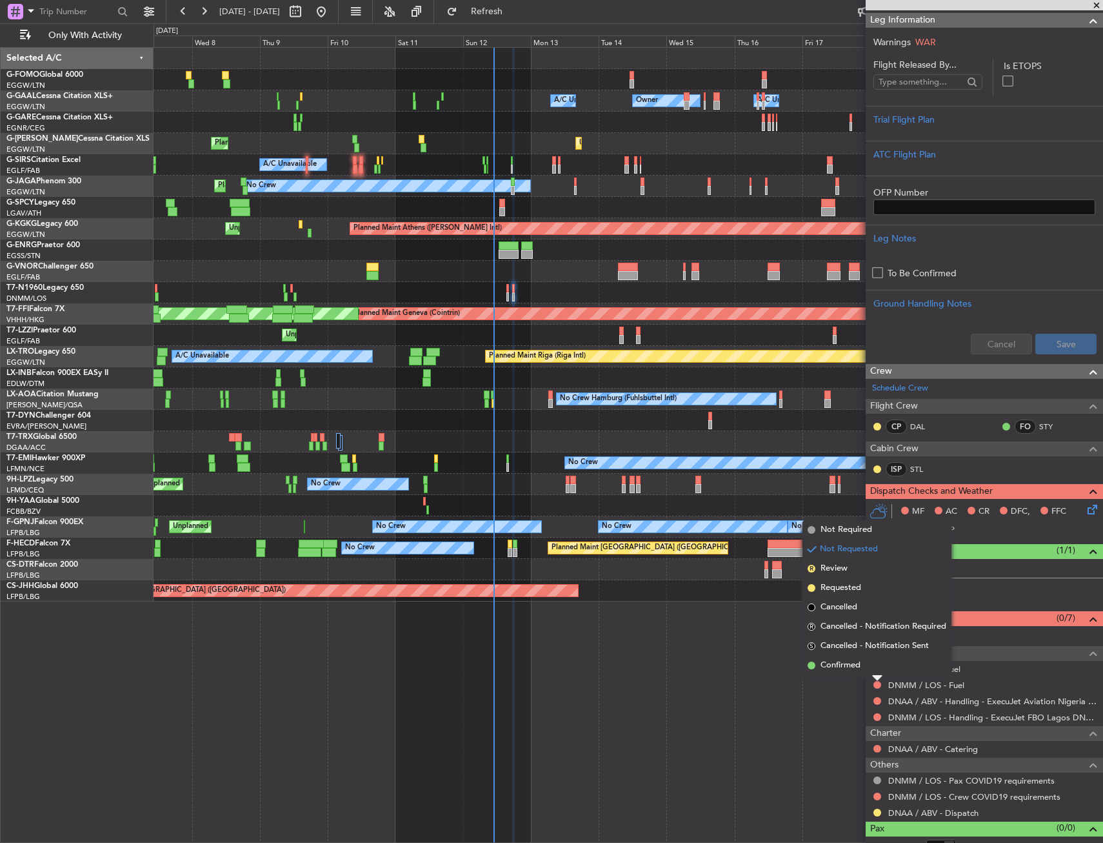
click at [827, 534] on span "Not Required" at bounding box center [847, 529] width 52 height 13
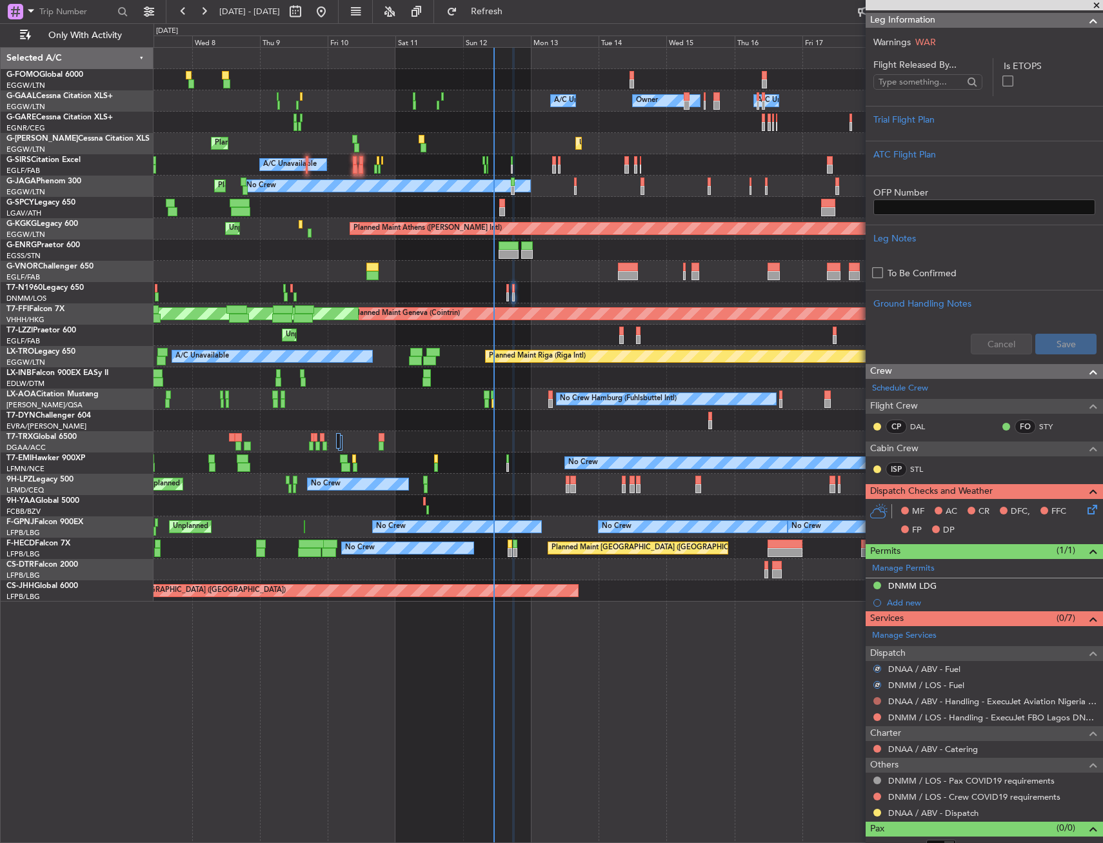
click at [878, 700] on button at bounding box center [878, 701] width 8 height 8
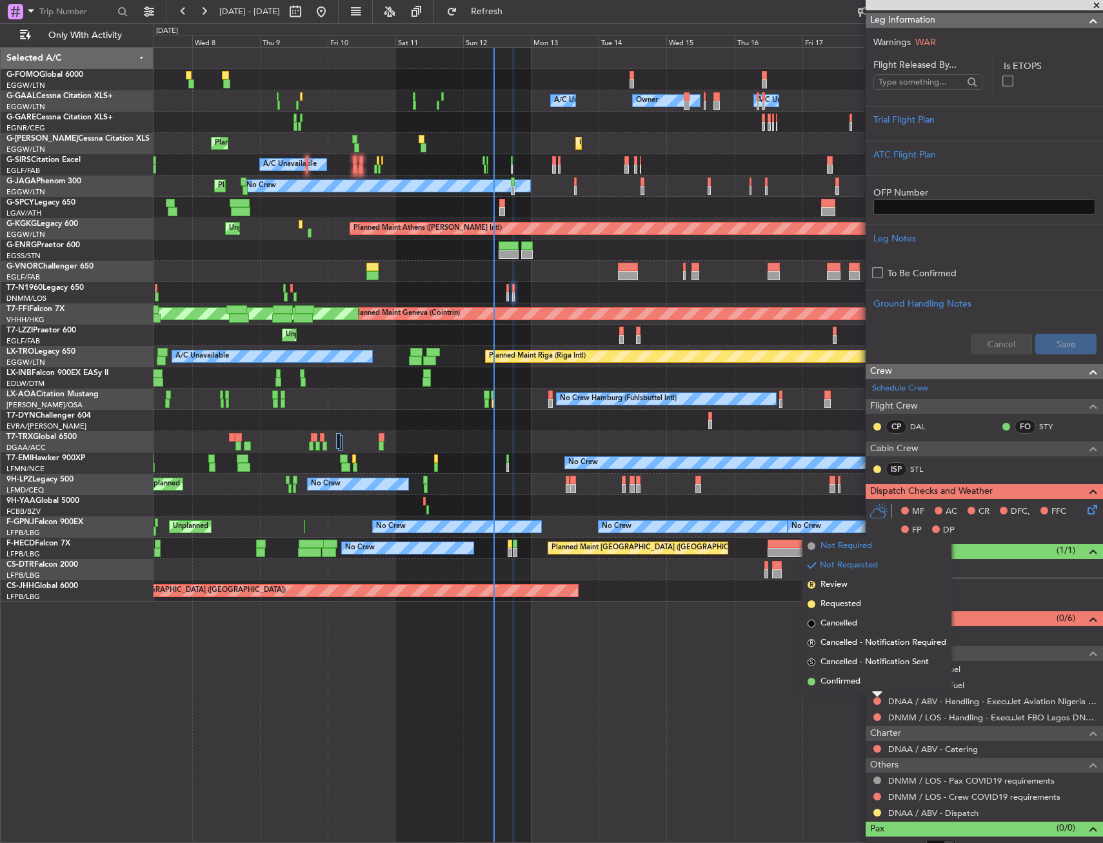
click at [838, 543] on span "Not Required" at bounding box center [847, 545] width 52 height 13
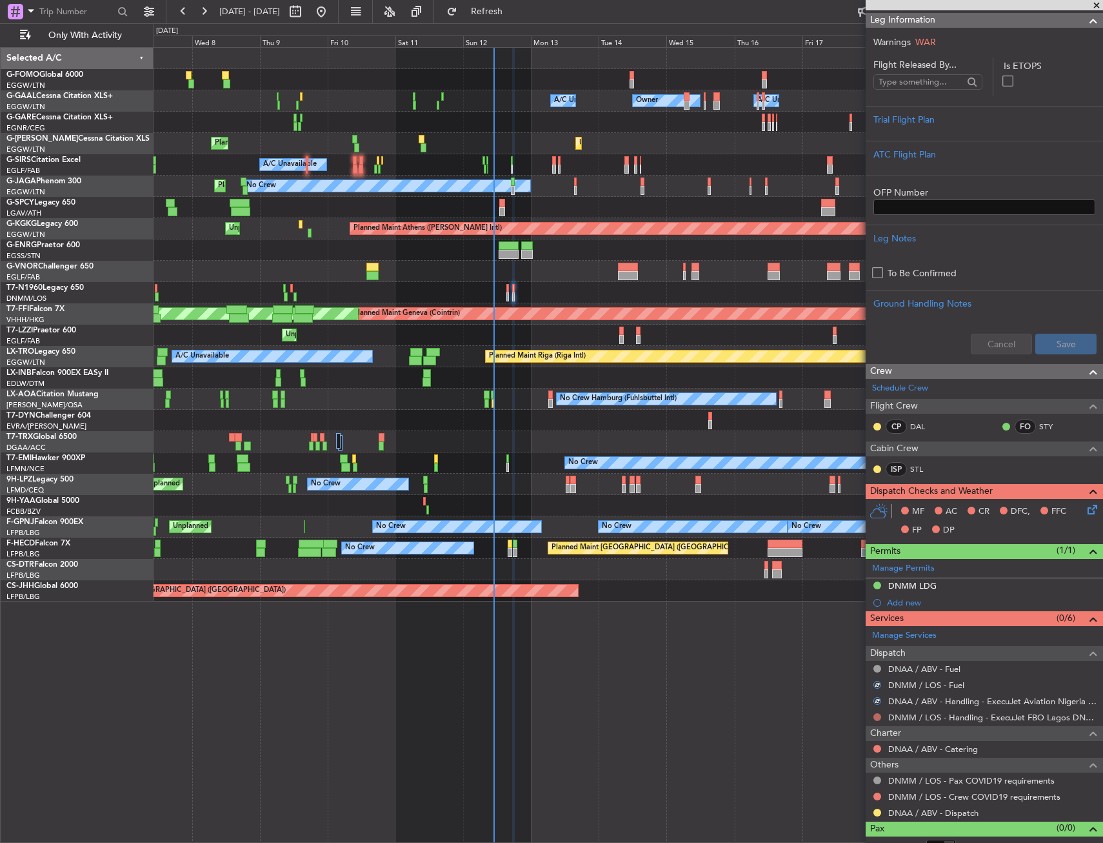
click at [878, 718] on button at bounding box center [878, 717] width 8 height 8
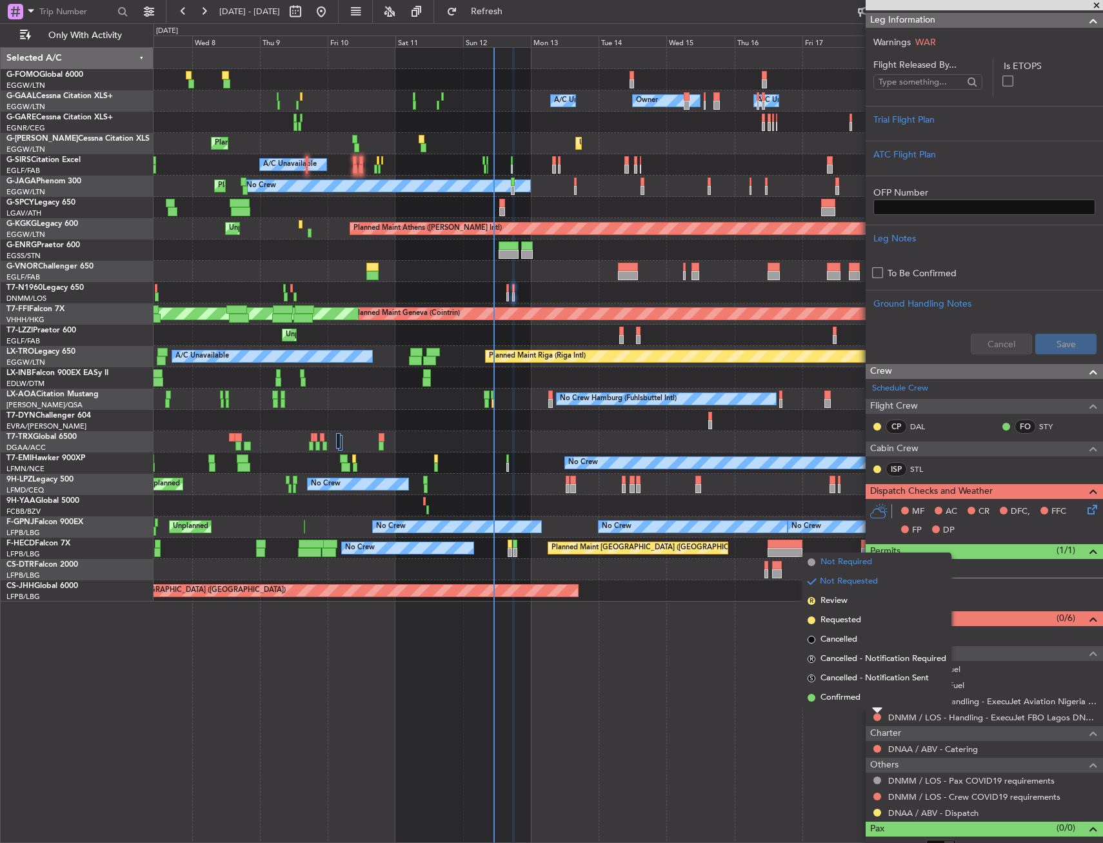
click at [845, 556] on span "Not Required" at bounding box center [847, 562] width 52 height 13
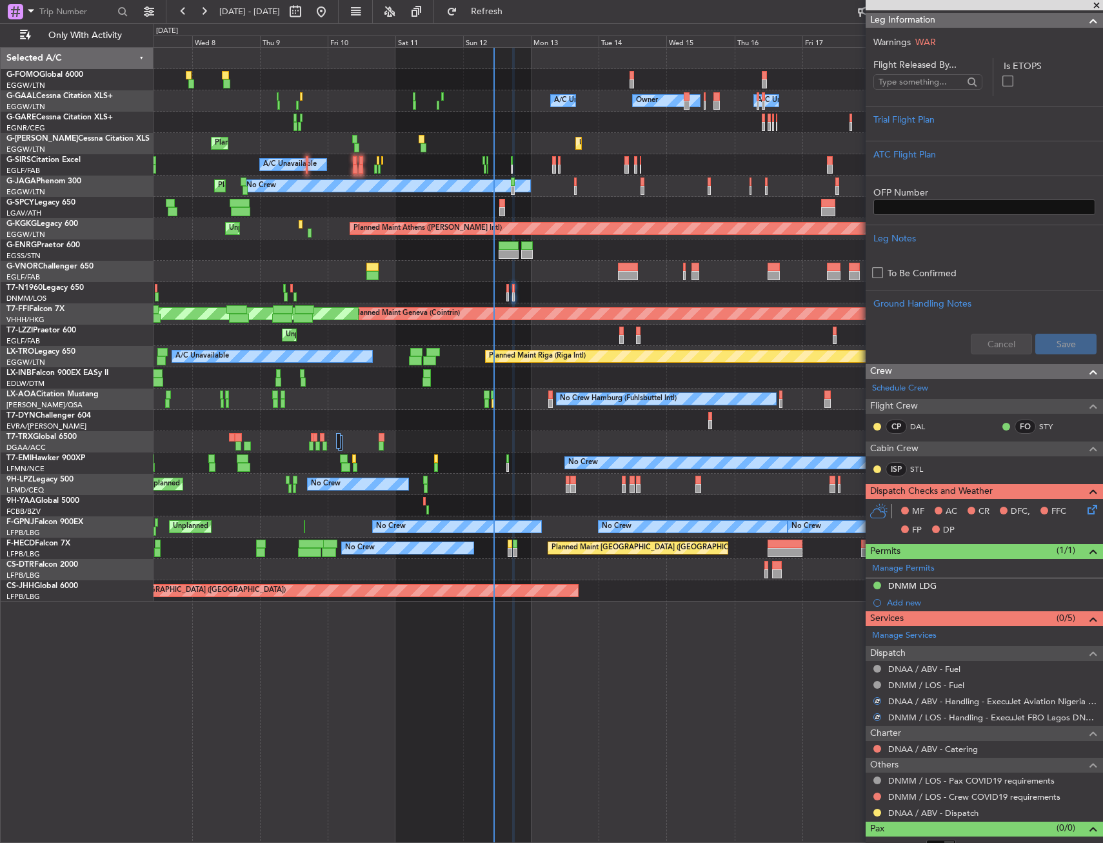
drag, startPoint x: 871, startPoint y: 790, endPoint x: 881, endPoint y: 797, distance: 12.5
click at [872, 790] on div "DNMM / LOS - Crew COVID19 requirements" at bounding box center [984, 797] width 237 height 16
click at [881, 799] on div at bounding box center [877, 796] width 10 height 10
click at [877, 792] on mat-tooltip-component "Not Requested" at bounding box center [877, 775] width 73 height 34
click at [877, 792] on button at bounding box center [878, 796] width 8 height 8
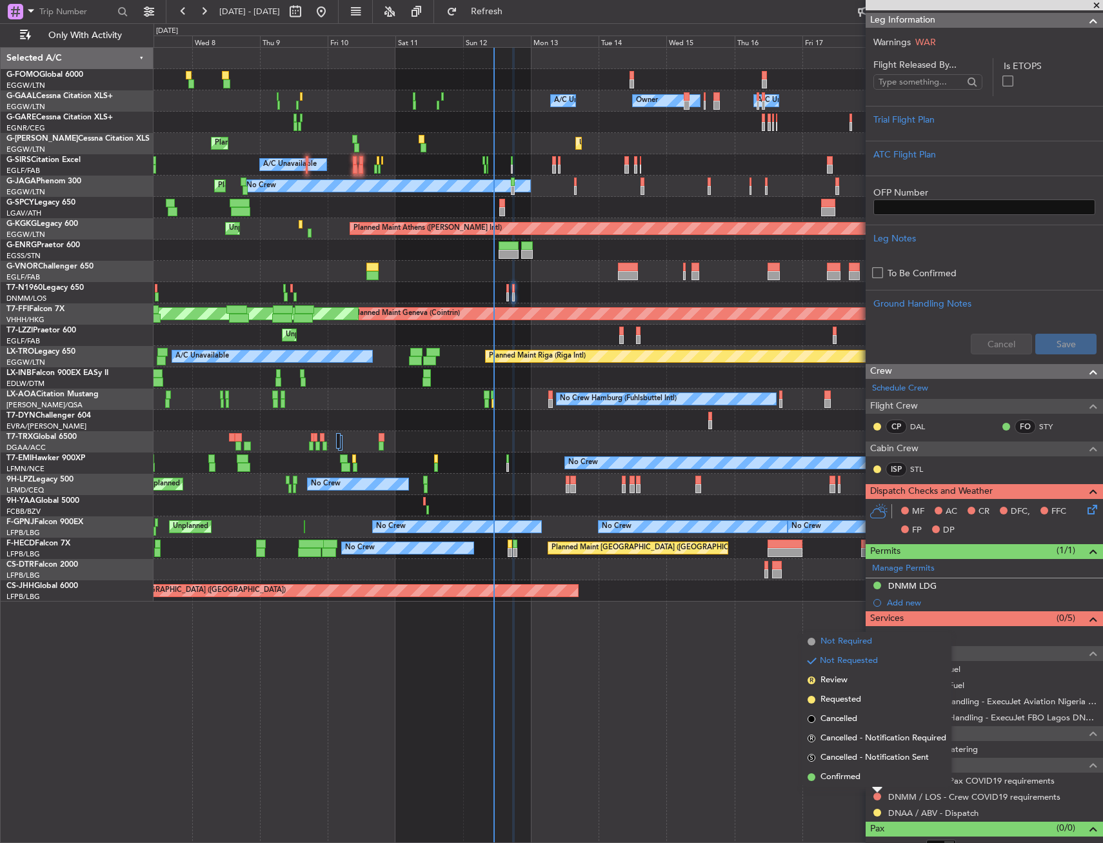
click at [859, 638] on span "Not Required" at bounding box center [847, 641] width 52 height 13
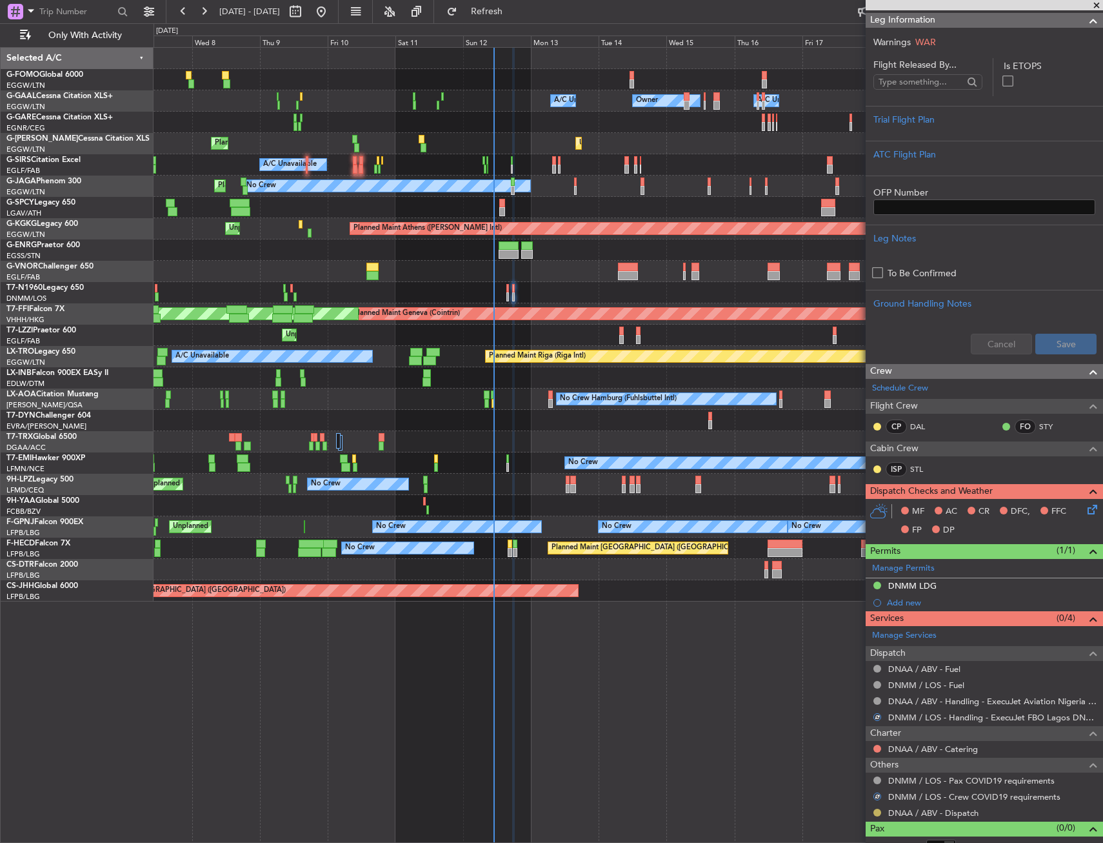
click at [878, 813] on button at bounding box center [878, 813] width 8 height 8
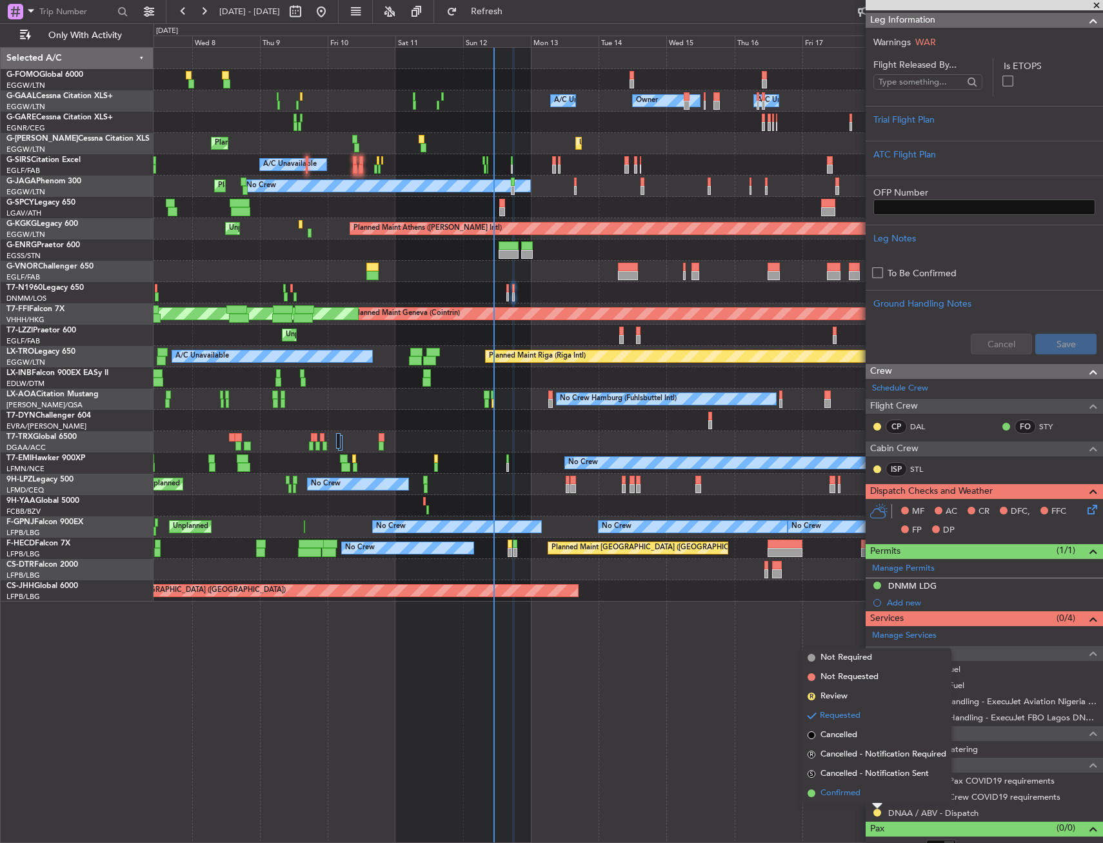
click at [863, 792] on li "Confirmed" at bounding box center [877, 792] width 149 height 19
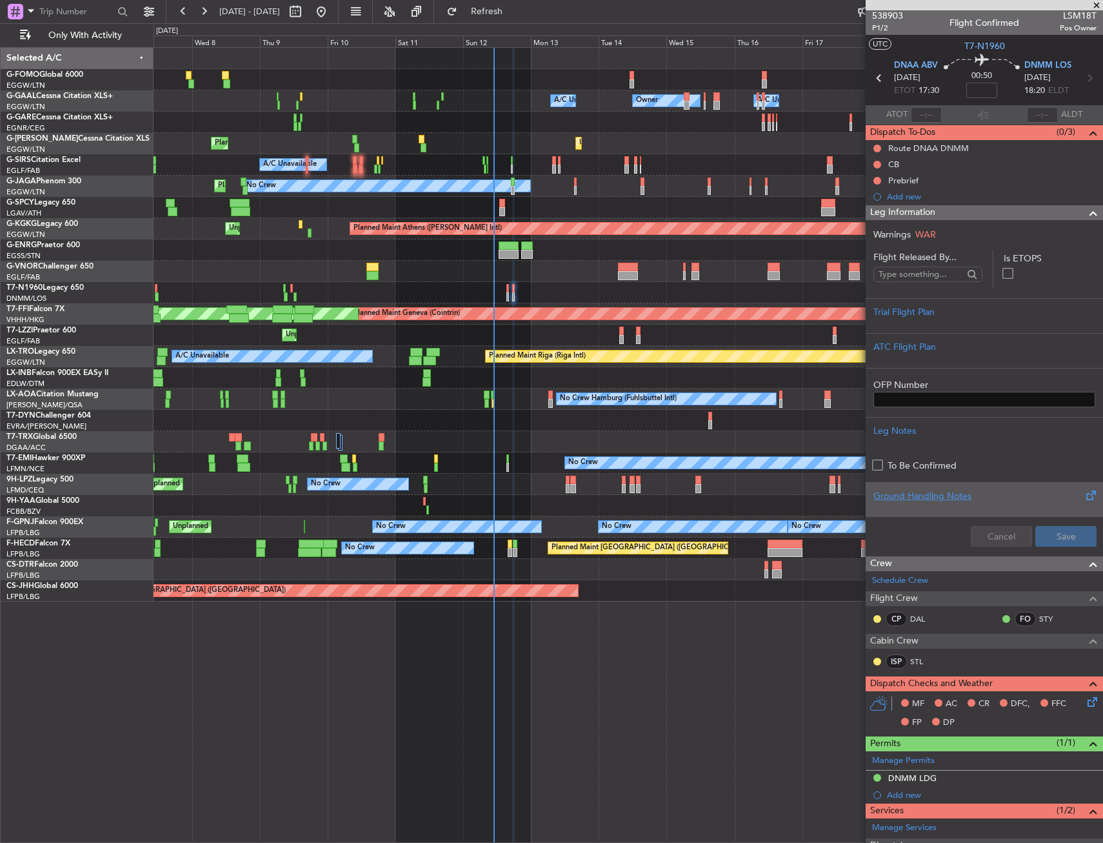
scroll to position [0, 0]
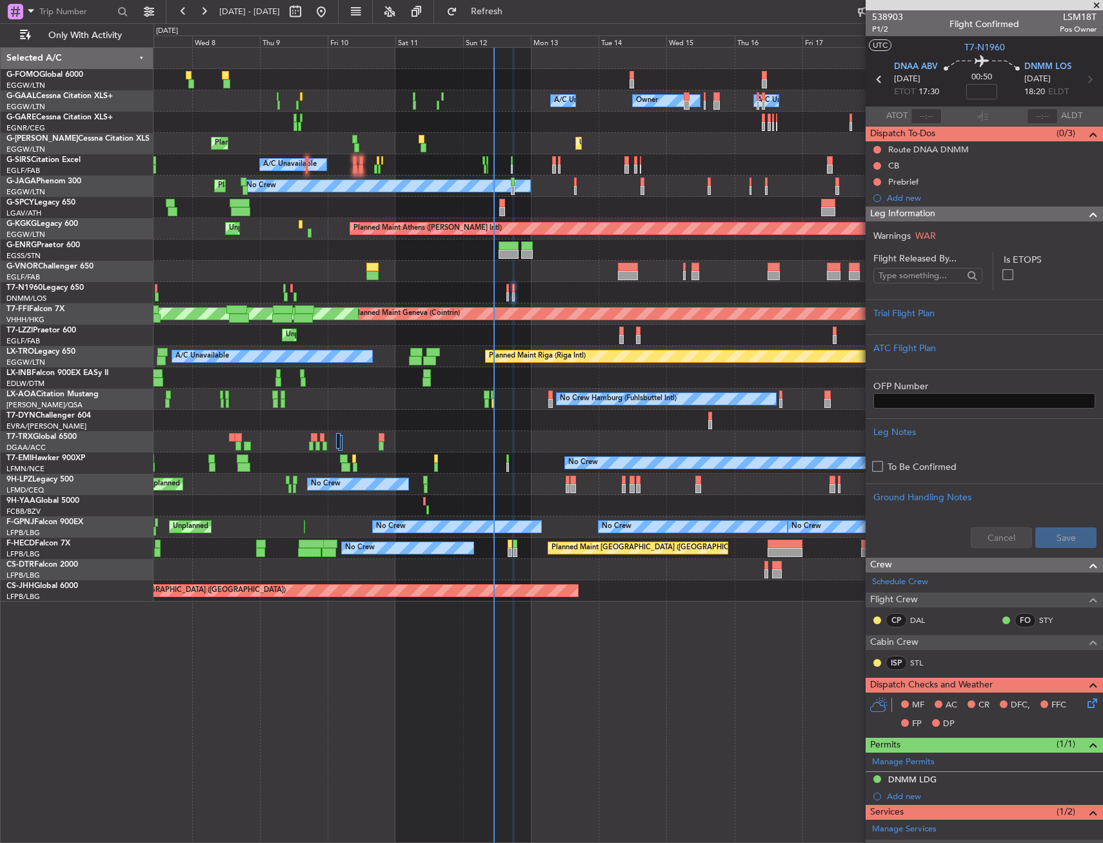
click at [1022, 218] on div "Leg Information" at bounding box center [984, 213] width 237 height 15
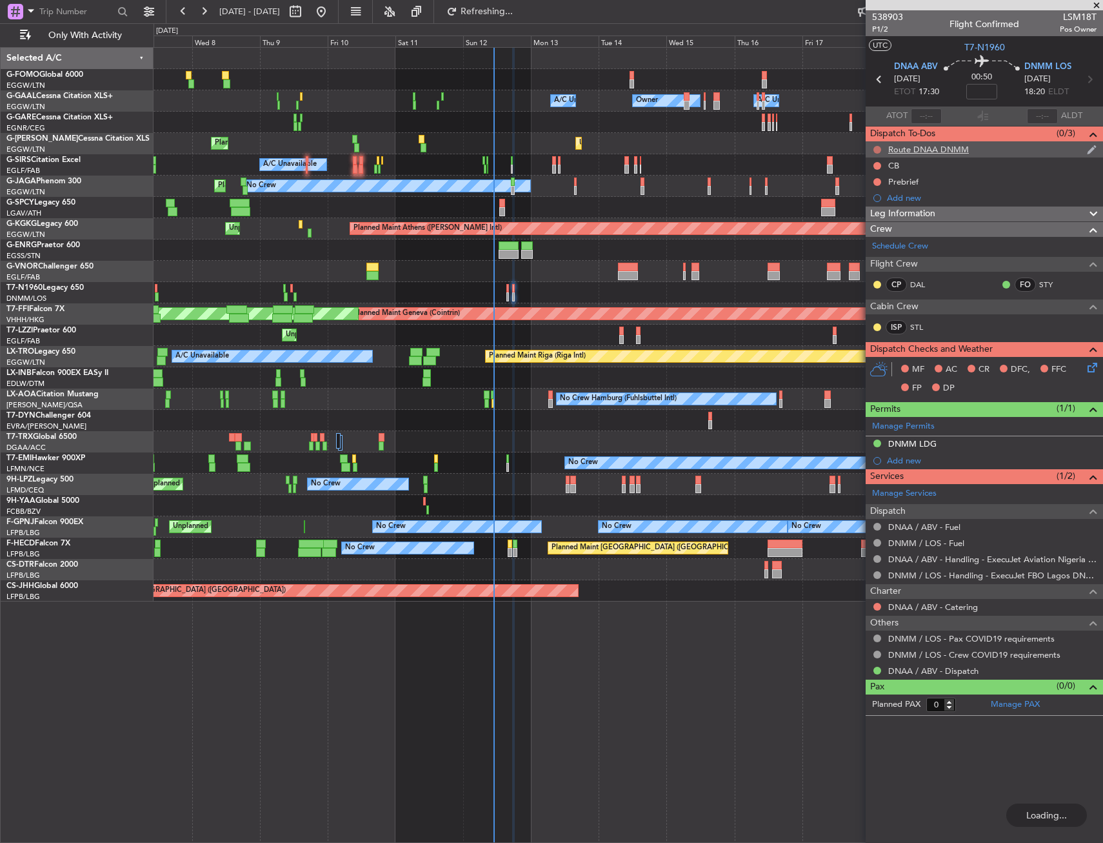
click at [878, 150] on button at bounding box center [878, 150] width 8 height 8
click at [863, 203] on span "Completed" at bounding box center [883, 206] width 43 height 13
click at [875, 166] on button at bounding box center [878, 166] width 8 height 8
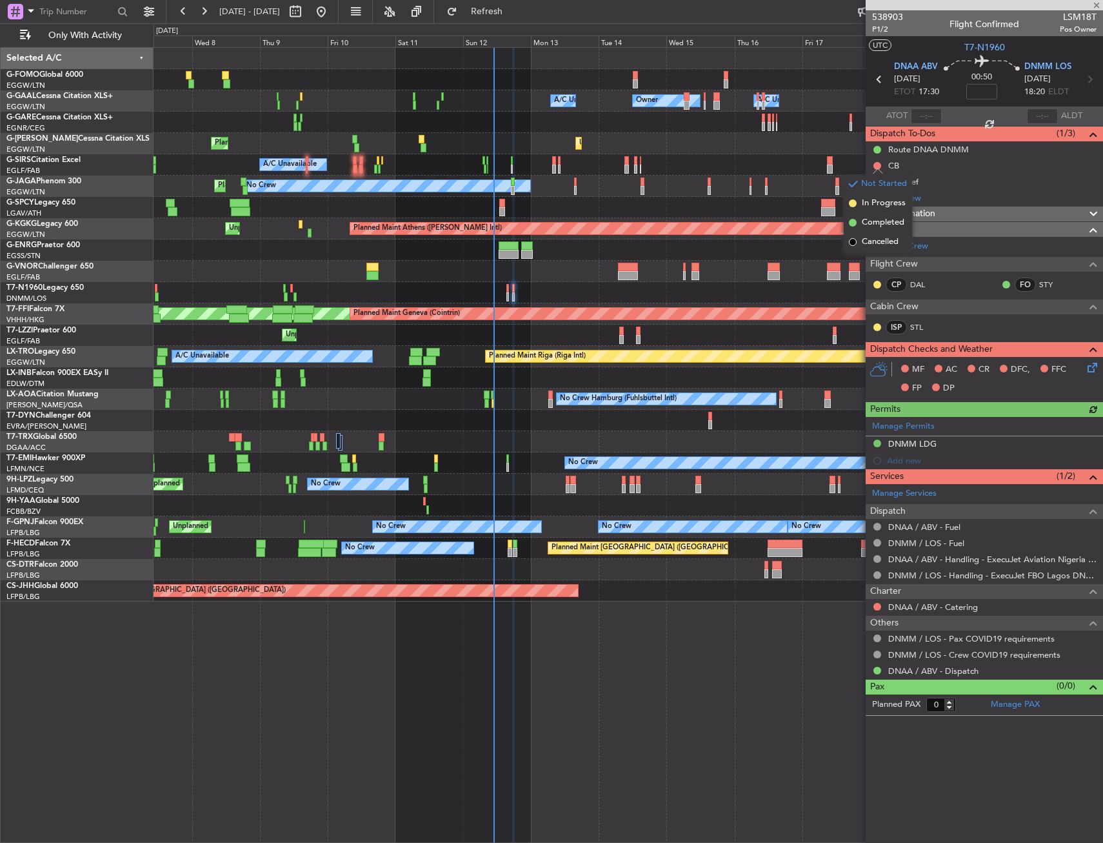
drag, startPoint x: 865, startPoint y: 225, endPoint x: 869, endPoint y: 217, distance: 8.1
click at [865, 224] on span "Completed" at bounding box center [883, 222] width 43 height 13
click at [879, 184] on button at bounding box center [878, 182] width 8 height 8
click at [869, 260] on span "Cancelled" at bounding box center [880, 258] width 37 height 13
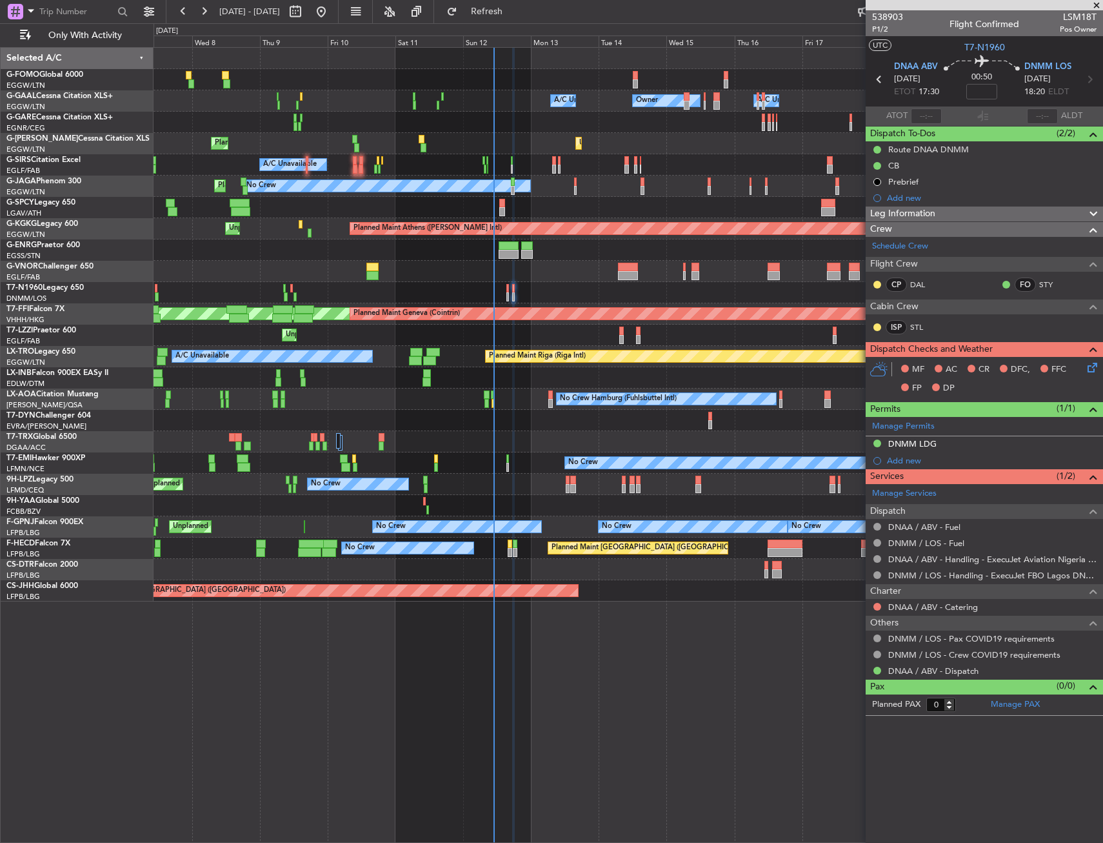
click at [951, 213] on div "Leg Information" at bounding box center [984, 213] width 237 height 15
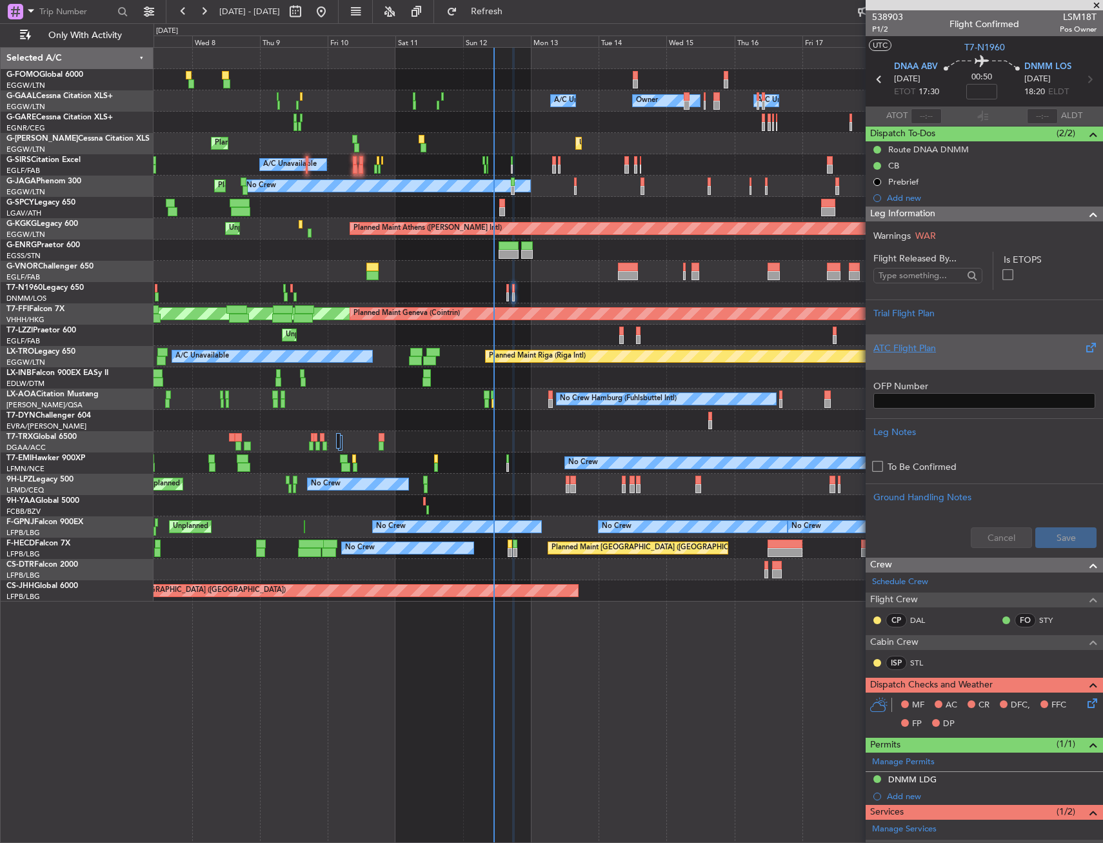
click at [952, 353] on div "ATC Flight Plan" at bounding box center [985, 348] width 222 height 14
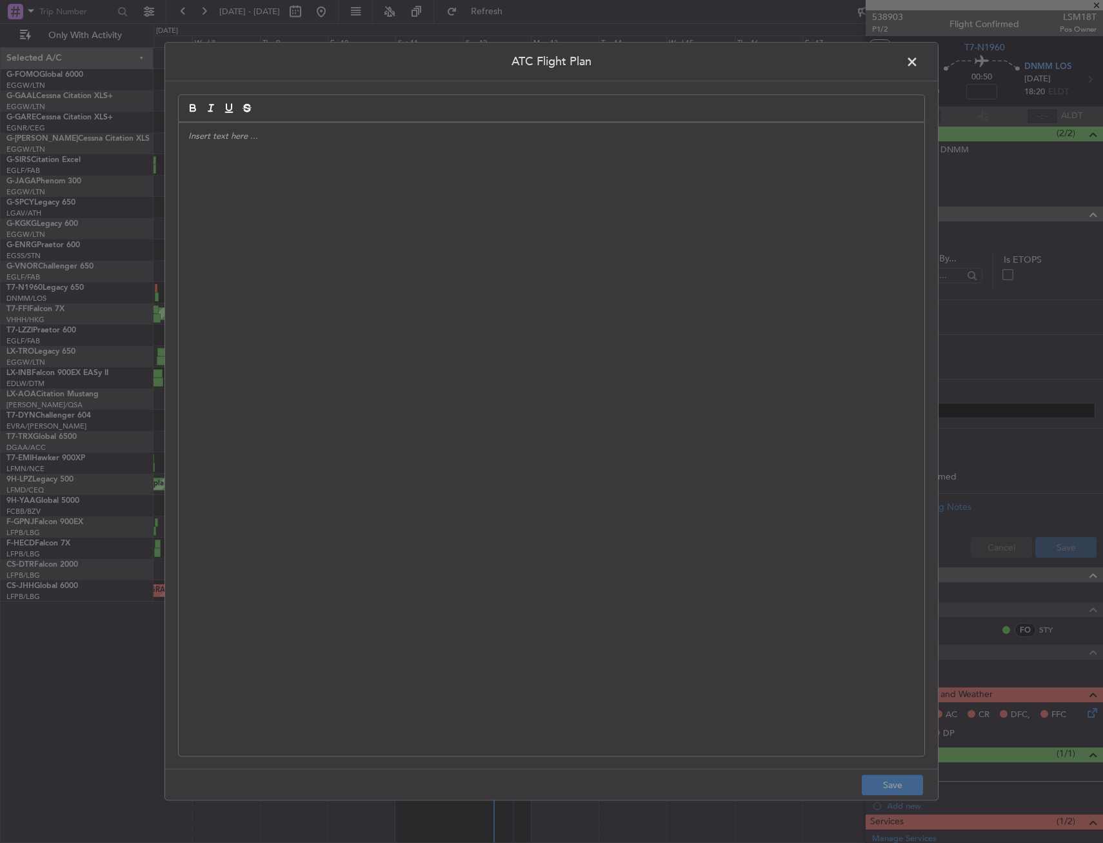
click at [462, 288] on div at bounding box center [552, 439] width 746 height 633
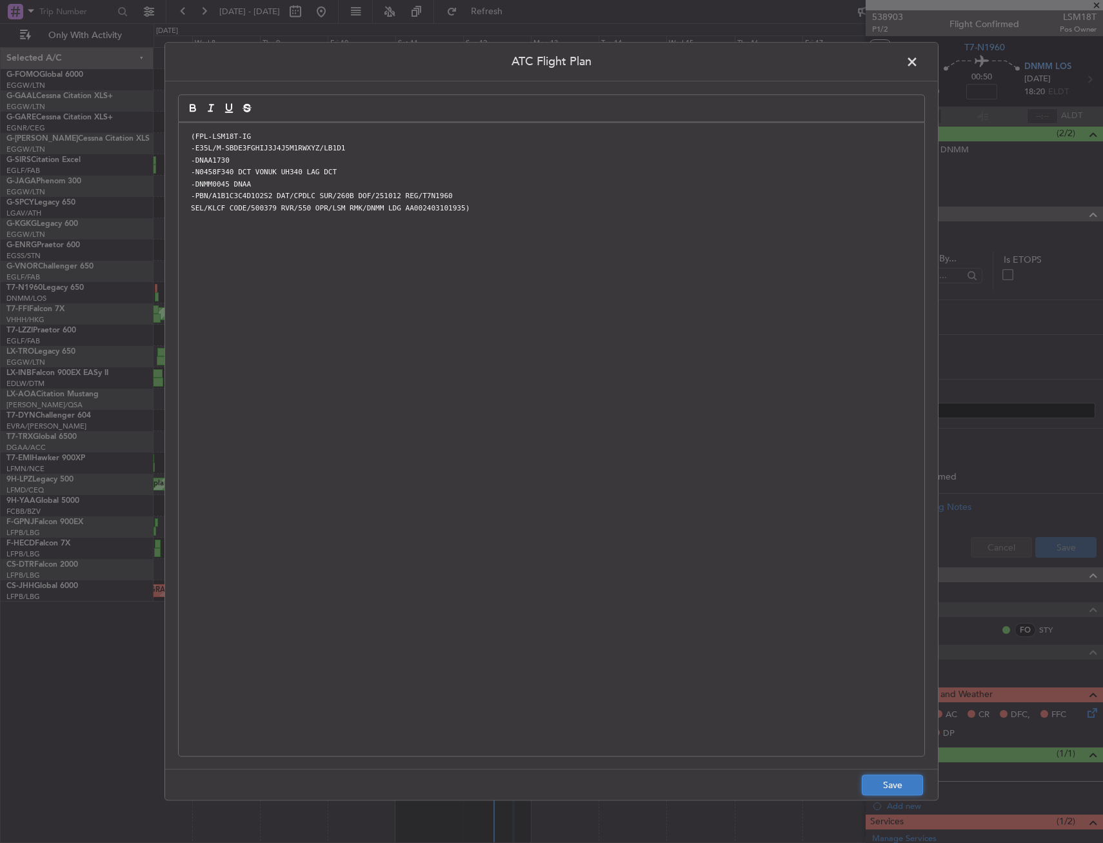
click at [916, 788] on button "Save" at bounding box center [892, 785] width 61 height 21
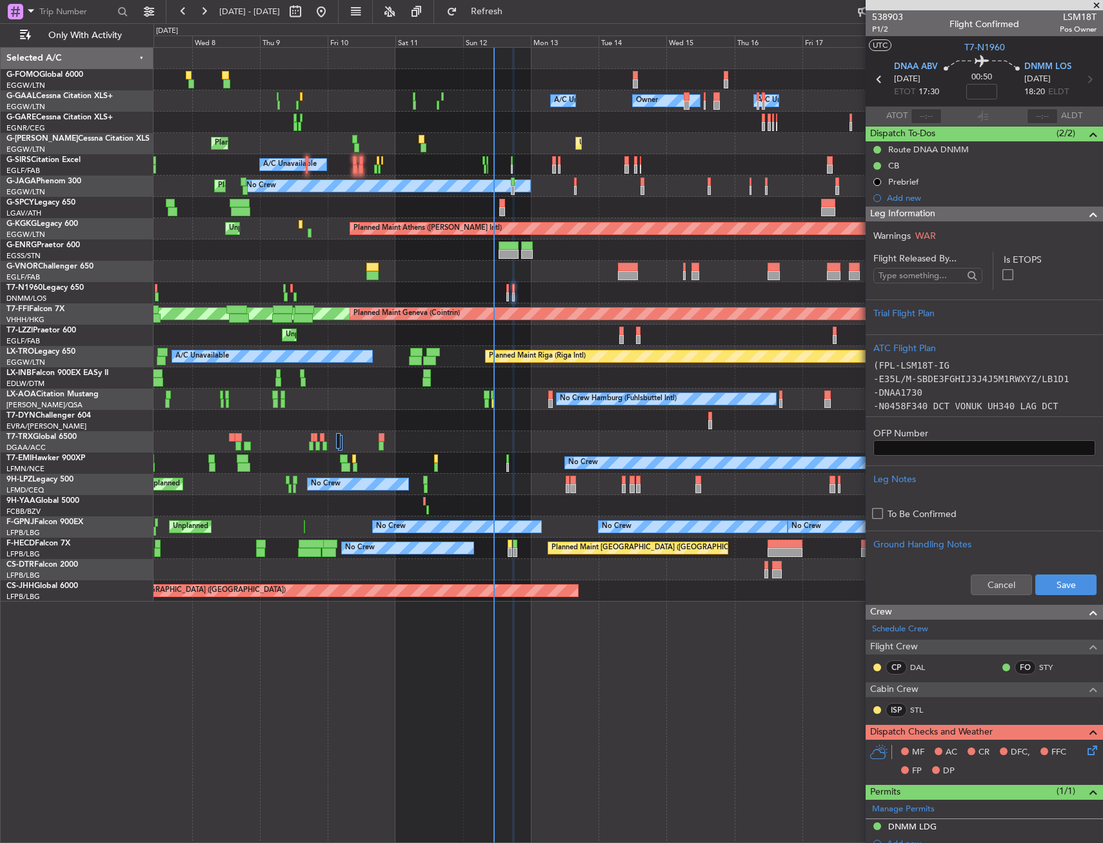
click at [1061, 571] on div "Cancel Save" at bounding box center [984, 584] width 237 height 39
click at [1060, 581] on button "Save" at bounding box center [1066, 584] width 61 height 21
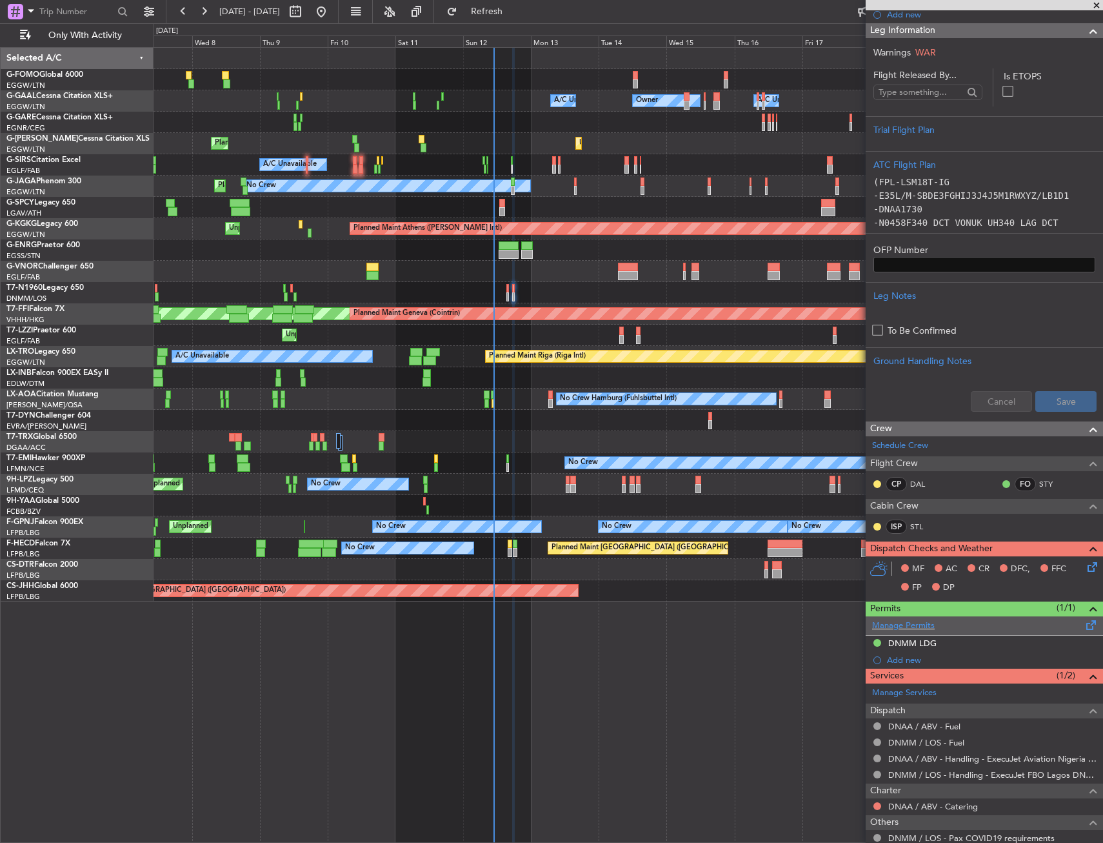
scroll to position [255, 0]
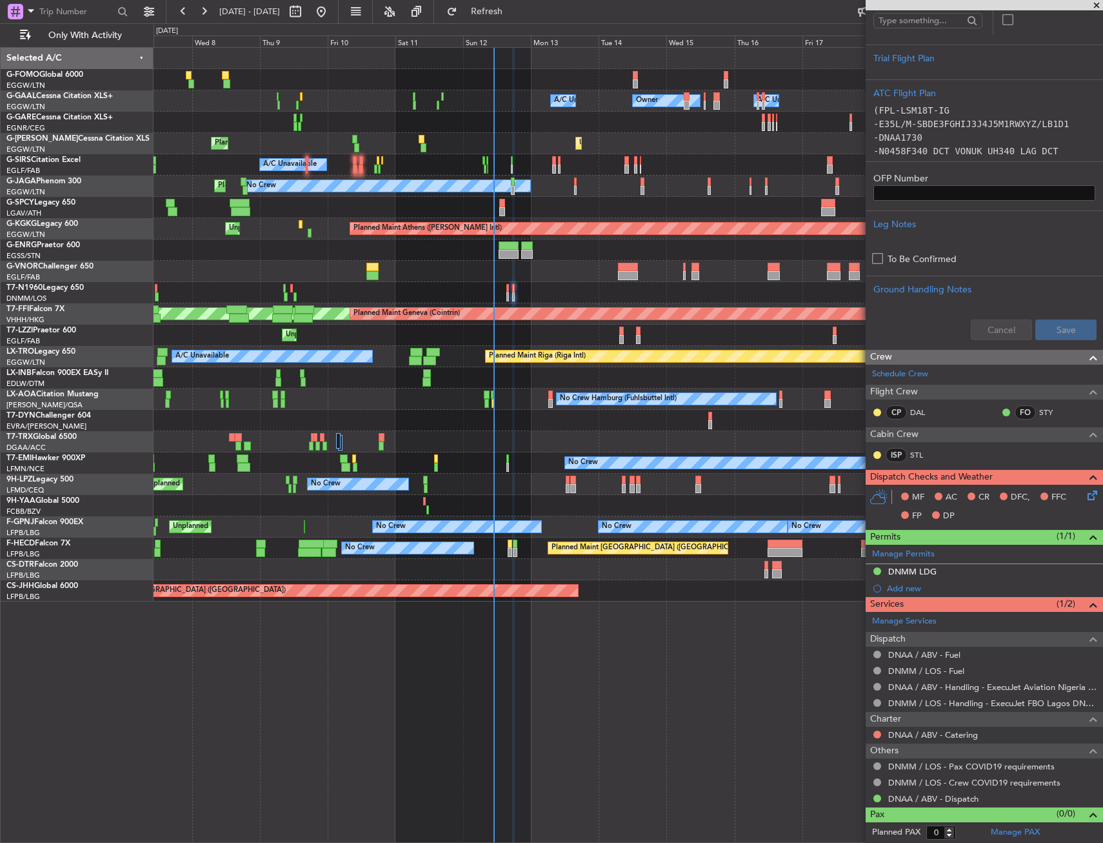
click at [1085, 496] on icon at bounding box center [1090, 493] width 10 height 10
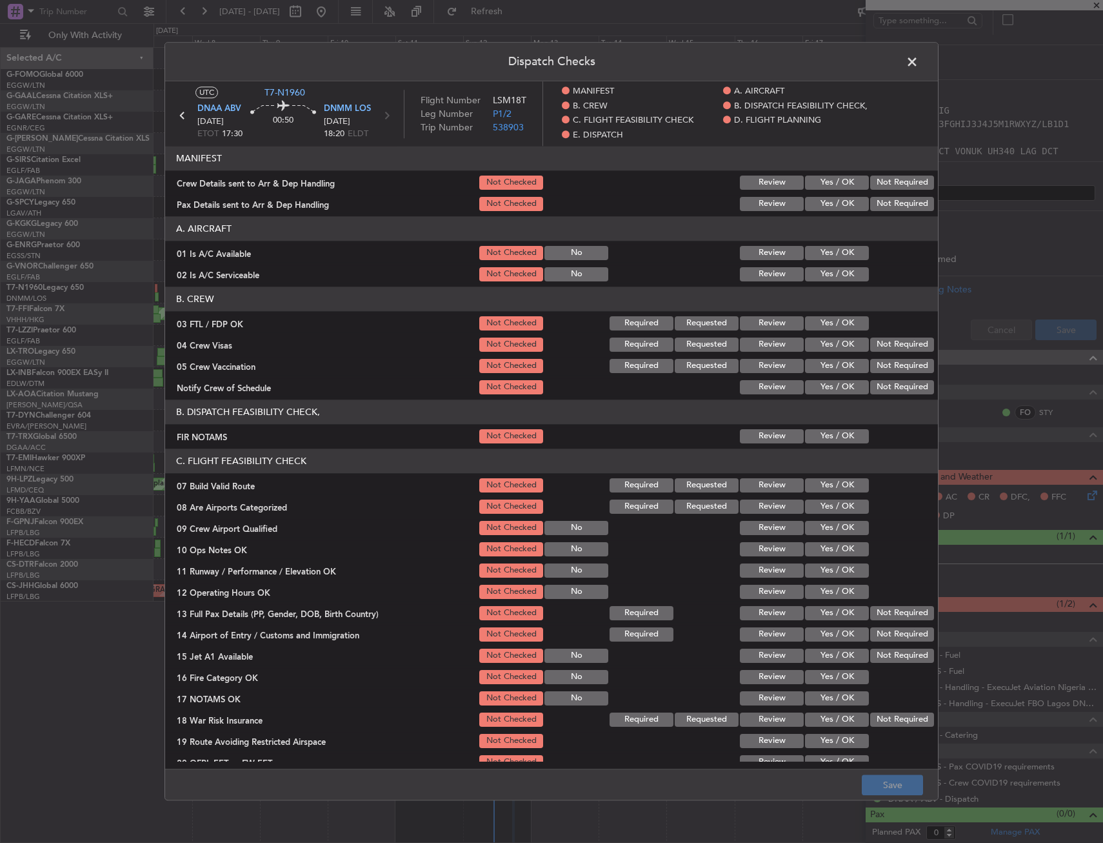
click at [919, 66] on span at bounding box center [919, 65] width 0 height 26
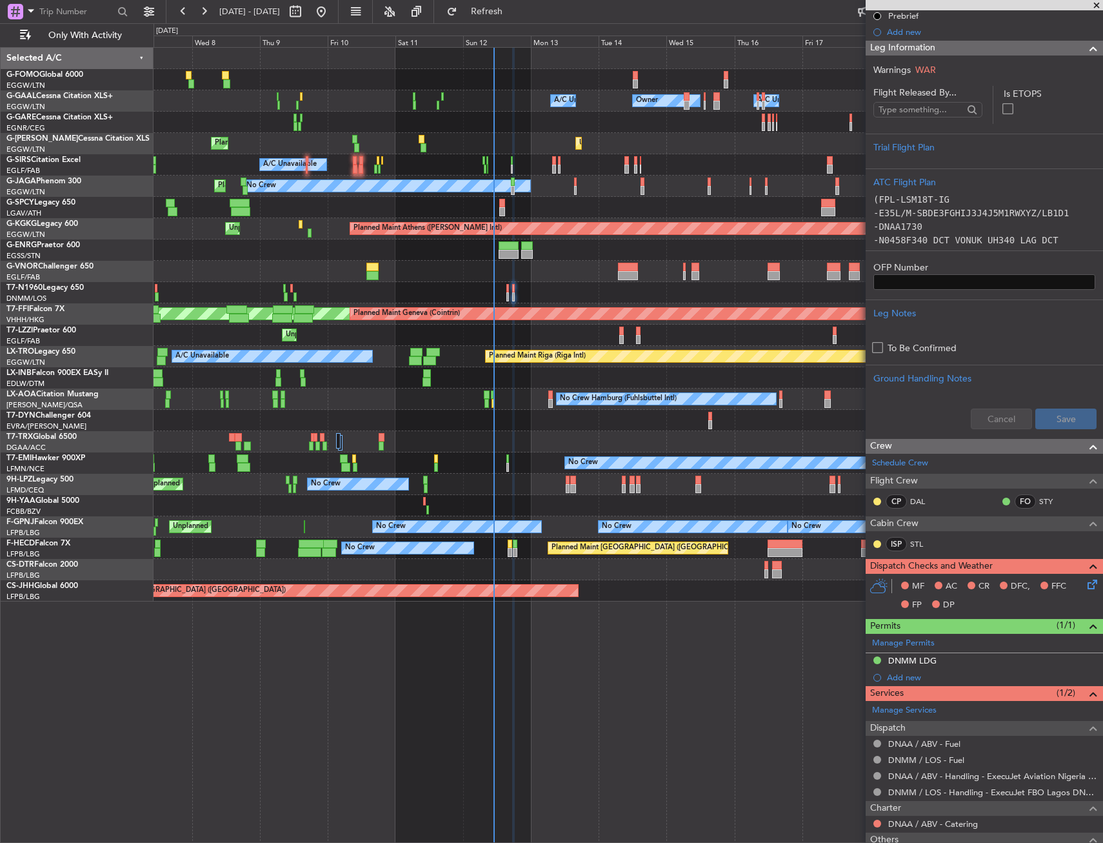
scroll to position [61, 0]
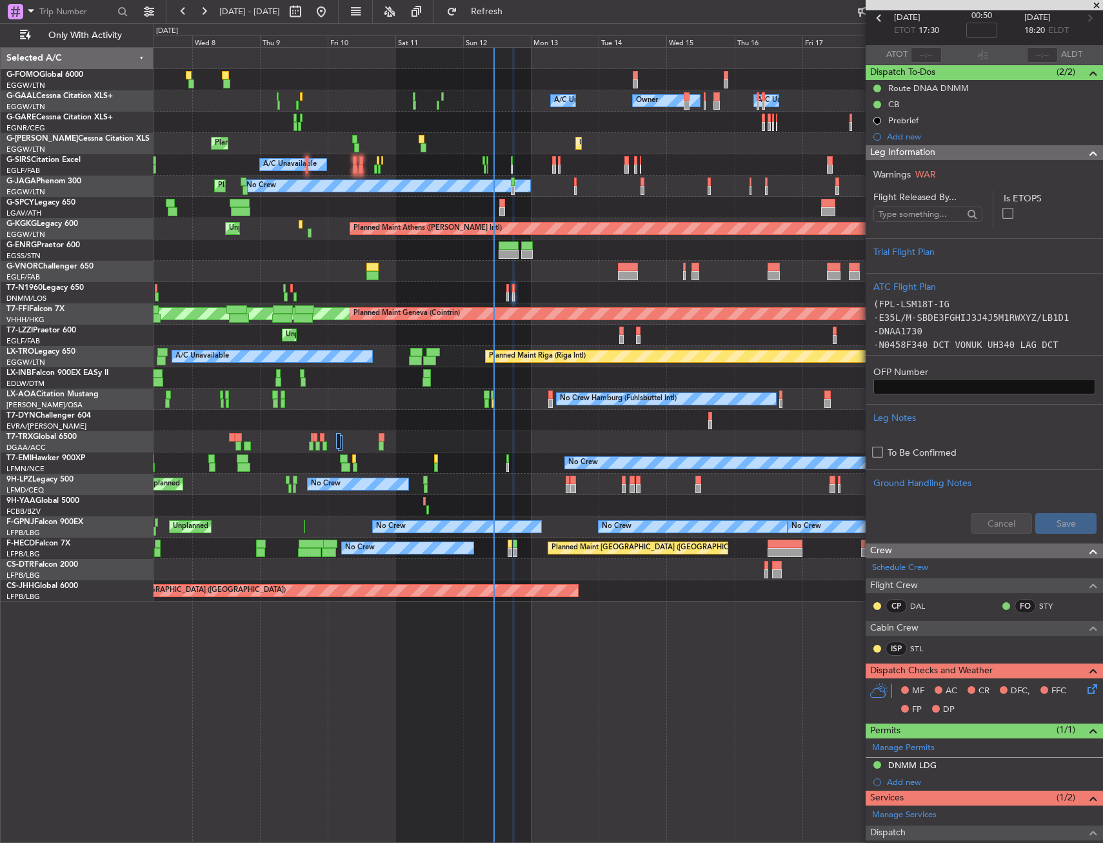
drag, startPoint x: 918, startPoint y: 155, endPoint x: 905, endPoint y: 169, distance: 18.8
click at [918, 155] on span "Leg Information" at bounding box center [903, 152] width 65 height 15
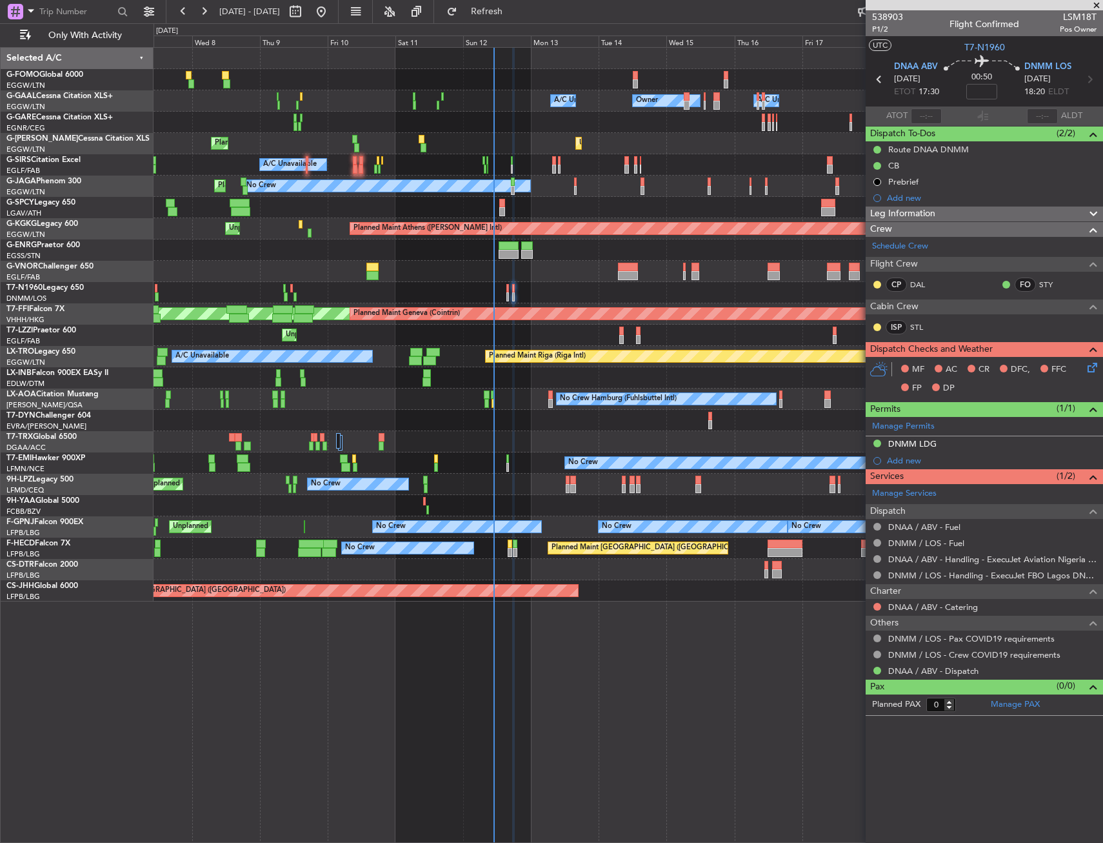
scroll to position [0, 0]
click at [977, 90] on input at bounding box center [982, 91] width 31 height 15
click at [885, 35] on mat-tooltip-component "Leg Number" at bounding box center [888, 52] width 64 height 34
click at [887, 27] on span "P1/2" at bounding box center [887, 29] width 31 height 11
type input "-00:05"
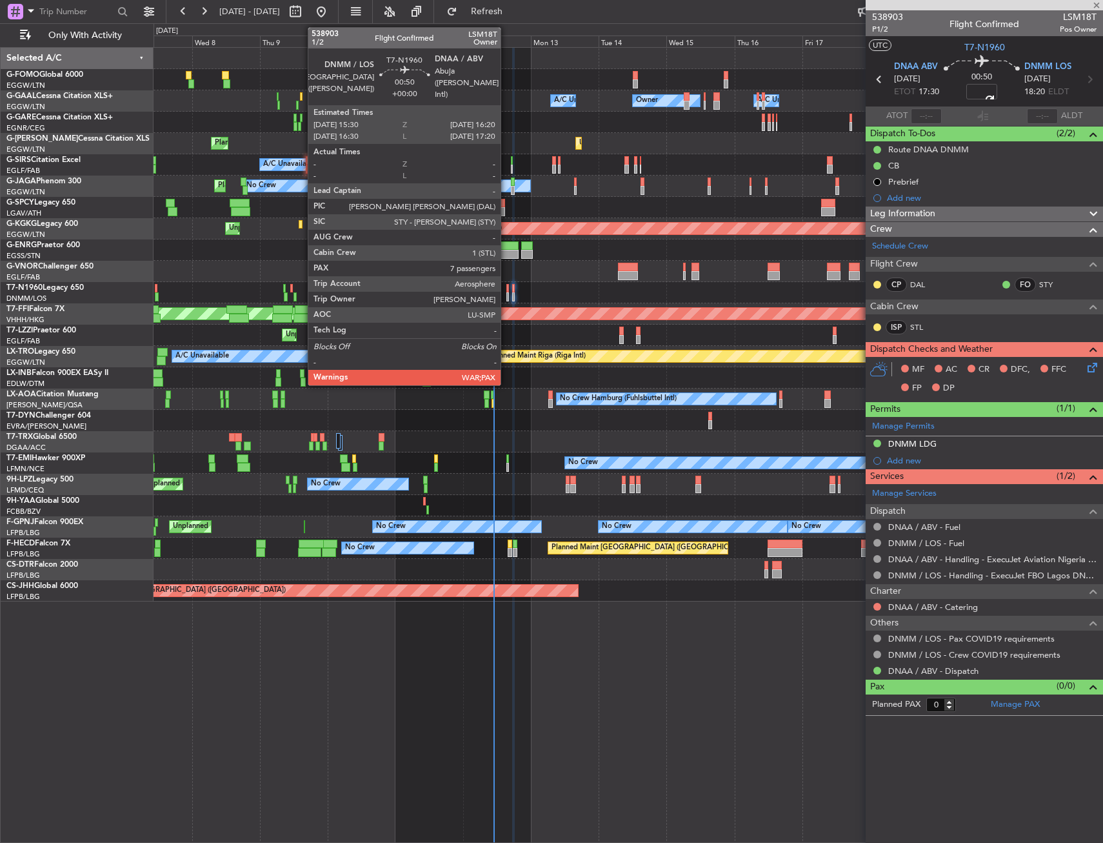
click at [507, 290] on div at bounding box center [508, 288] width 3 height 9
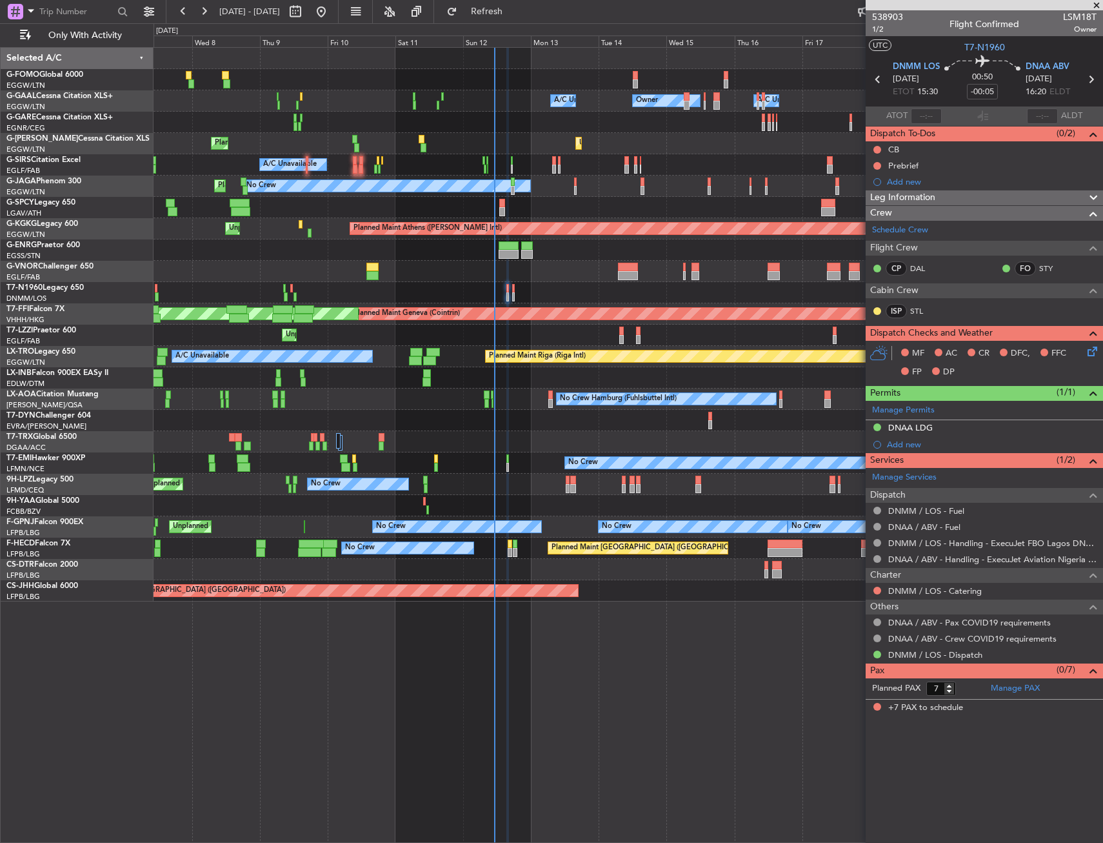
click at [1088, 350] on icon at bounding box center [1090, 349] width 10 height 10
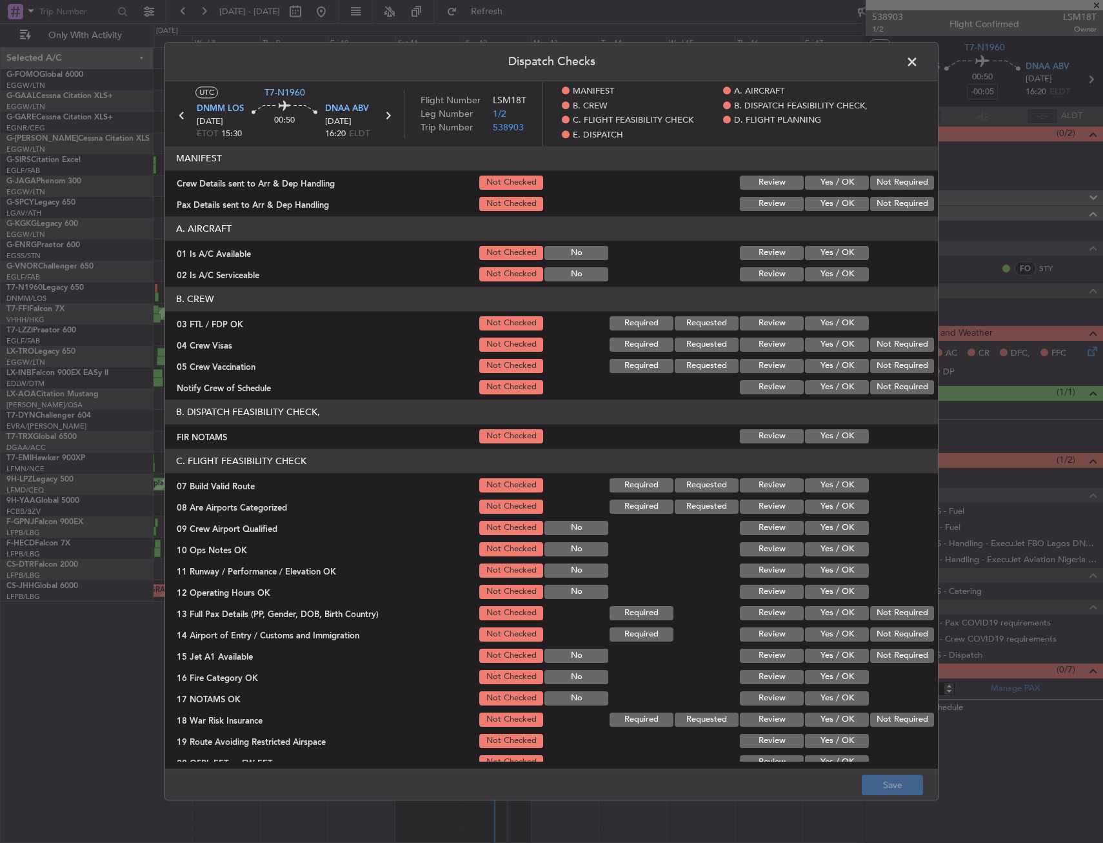
click at [836, 258] on button "Yes / OK" at bounding box center [837, 253] width 64 height 14
click at [827, 280] on button "Yes / OK" at bounding box center [837, 274] width 64 height 14
drag, startPoint x: 814, startPoint y: 177, endPoint x: 809, endPoint y: 203, distance: 26.2
click at [814, 177] on button "Yes / OK" at bounding box center [837, 183] width 64 height 14
click at [809, 205] on button "Yes / OK" at bounding box center [837, 204] width 64 height 14
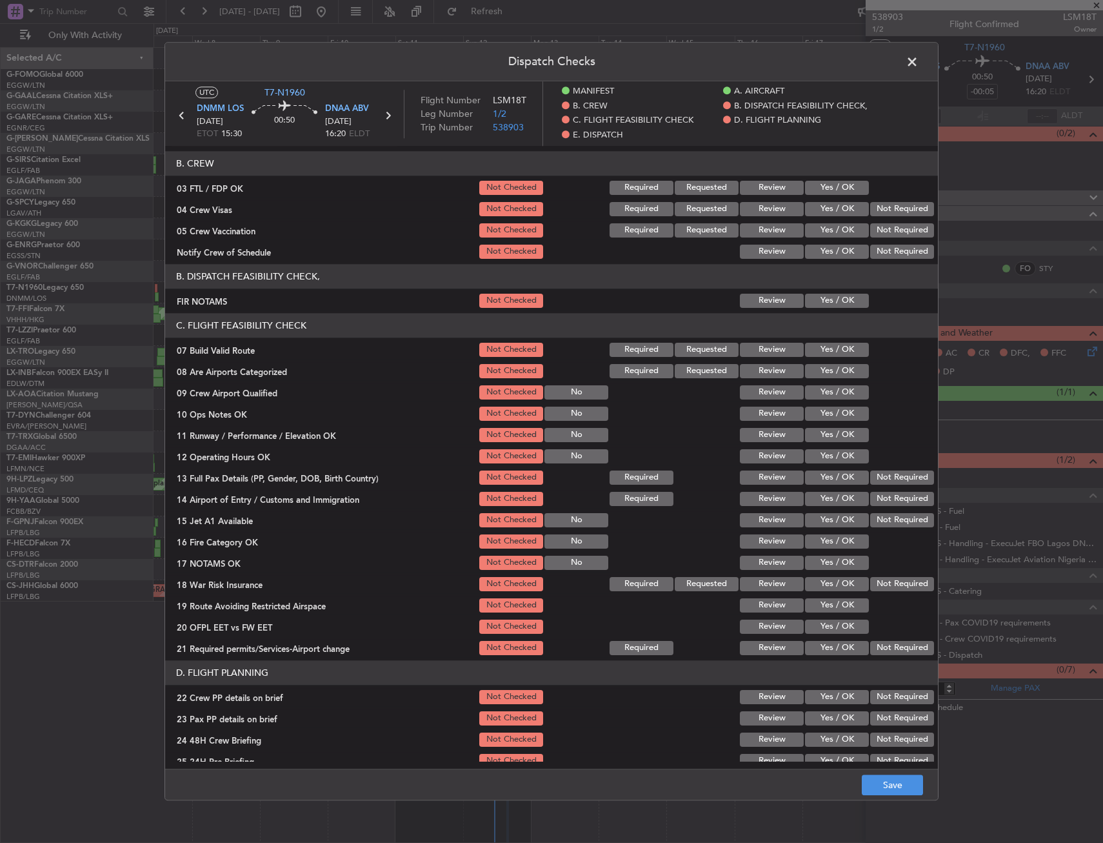
scroll to position [258, 0]
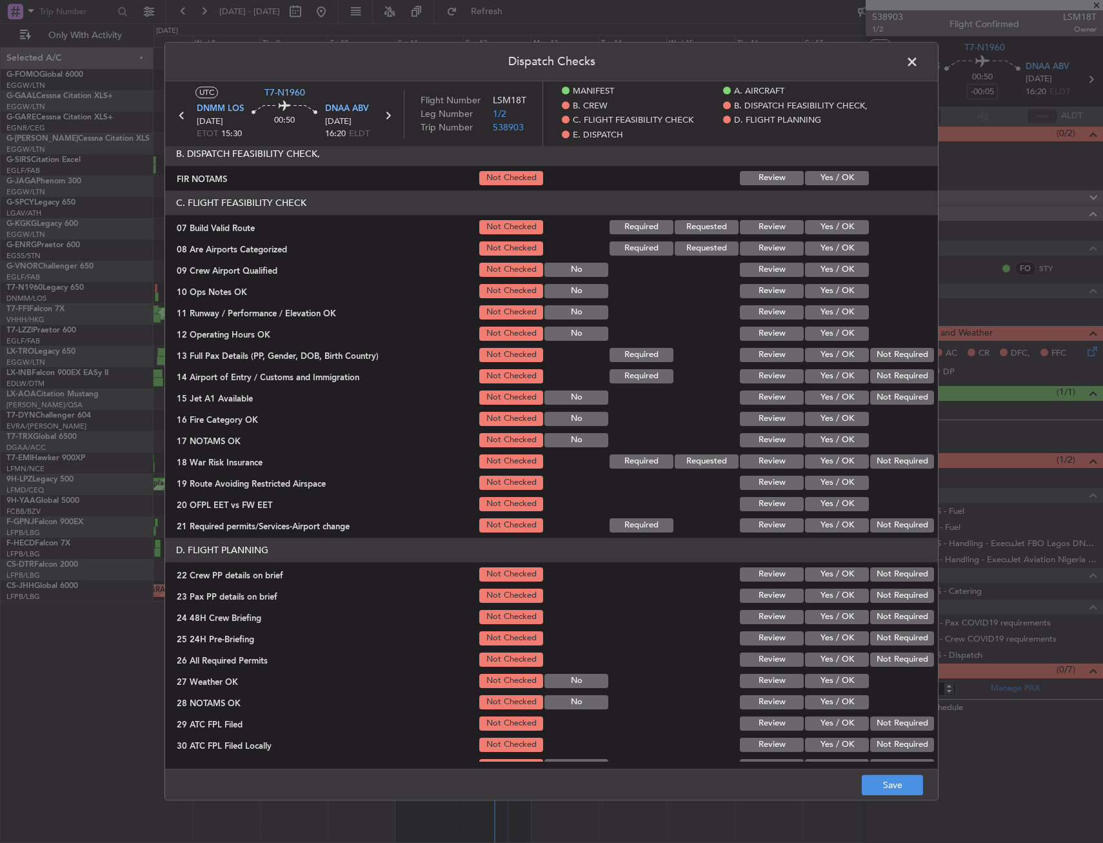
click at [820, 238] on section "C. FLIGHT FEASIBILITY CHECK 07 Build Valid Route Not Checked Required Requested…" at bounding box center [551, 362] width 773 height 344
click at [820, 232] on button "Yes / OK" at bounding box center [837, 227] width 64 height 14
click at [818, 275] on button "Yes / OK" at bounding box center [837, 270] width 64 height 14
click at [487, 274] on button "Not Checked" at bounding box center [511, 270] width 64 height 14
click at [817, 247] on button "Yes / OK" at bounding box center [837, 248] width 64 height 14
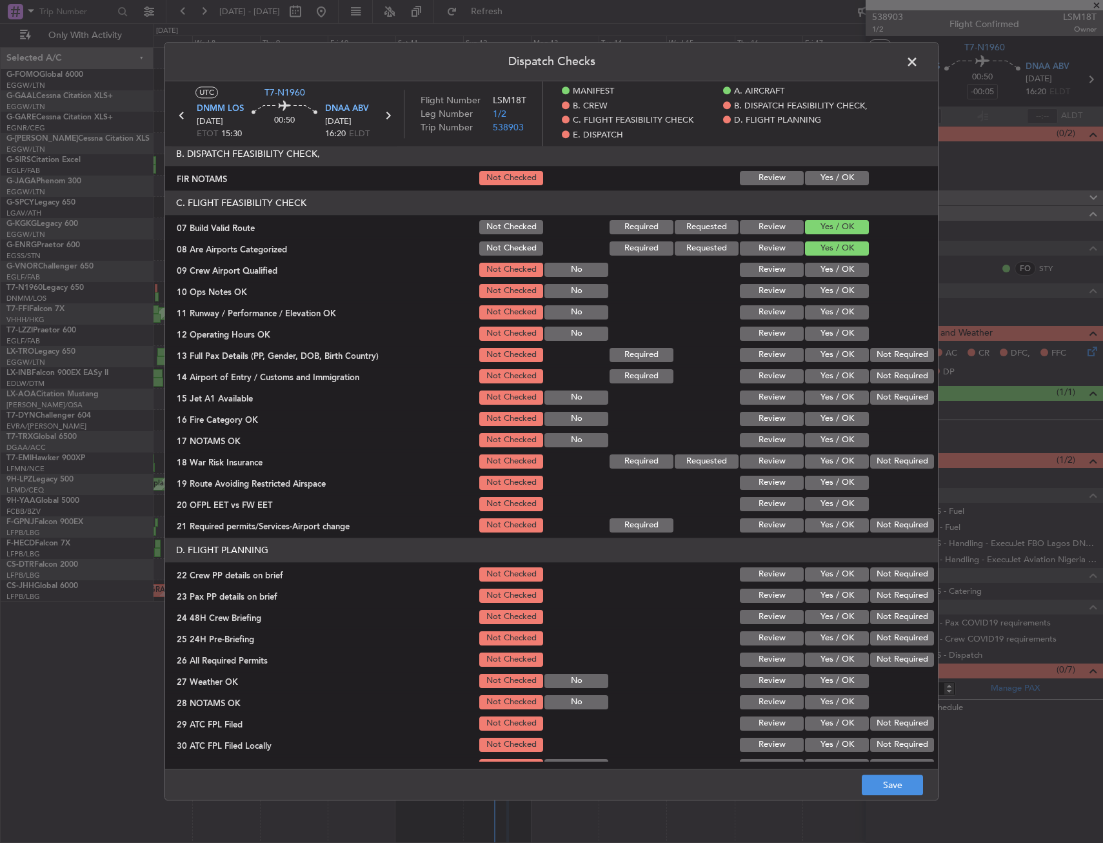
click at [816, 303] on section "C. FLIGHT FEASIBILITY CHECK 07 Build Valid Route Not Checked Required Requested…" at bounding box center [551, 362] width 773 height 344
click at [818, 292] on button "Yes / OK" at bounding box center [837, 291] width 64 height 14
click at [811, 323] on section "C. FLIGHT FEASIBILITY CHECK 07 Build Valid Route Not Checked Required Requested…" at bounding box center [551, 362] width 773 height 344
click at [816, 305] on button "Yes / OK" at bounding box center [837, 312] width 64 height 14
click at [814, 328] on button "Yes / OK" at bounding box center [837, 334] width 64 height 14
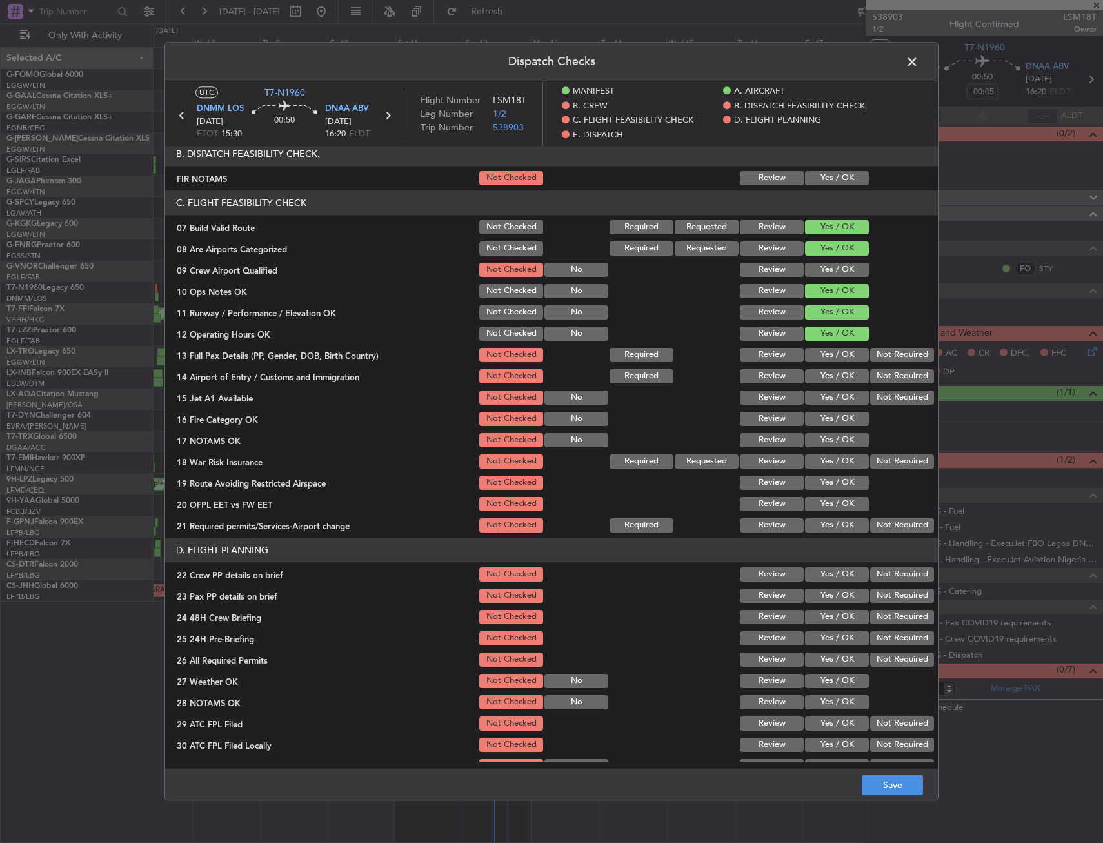
click at [821, 350] on button "Yes / OK" at bounding box center [837, 355] width 64 height 14
click at [821, 368] on div "Yes / OK" at bounding box center [835, 376] width 65 height 18
click at [823, 380] on button "Yes / OK" at bounding box center [837, 376] width 64 height 14
click at [820, 390] on div "Yes / OK" at bounding box center [835, 397] width 65 height 18
click at [820, 402] on button "Yes / OK" at bounding box center [837, 397] width 64 height 14
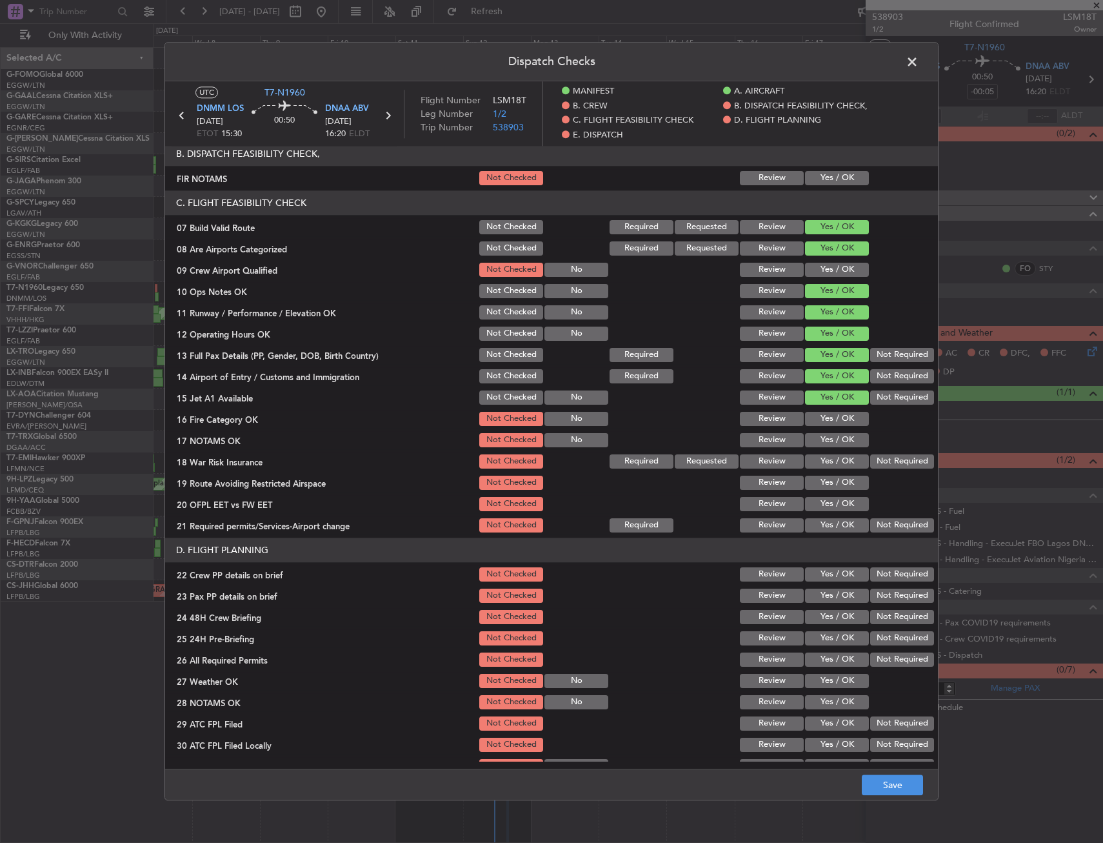
click at [818, 407] on section "C. FLIGHT FEASIBILITY CHECK 07 Build Valid Route Not Checked Required Requested…" at bounding box center [551, 362] width 773 height 344
click at [816, 420] on button "Yes / OK" at bounding box center [837, 419] width 64 height 14
click at [816, 436] on button "Yes / OK" at bounding box center [837, 440] width 64 height 14
click at [878, 459] on button "Not Required" at bounding box center [903, 461] width 64 height 14
click at [816, 496] on div "Yes / OK" at bounding box center [835, 504] width 65 height 18
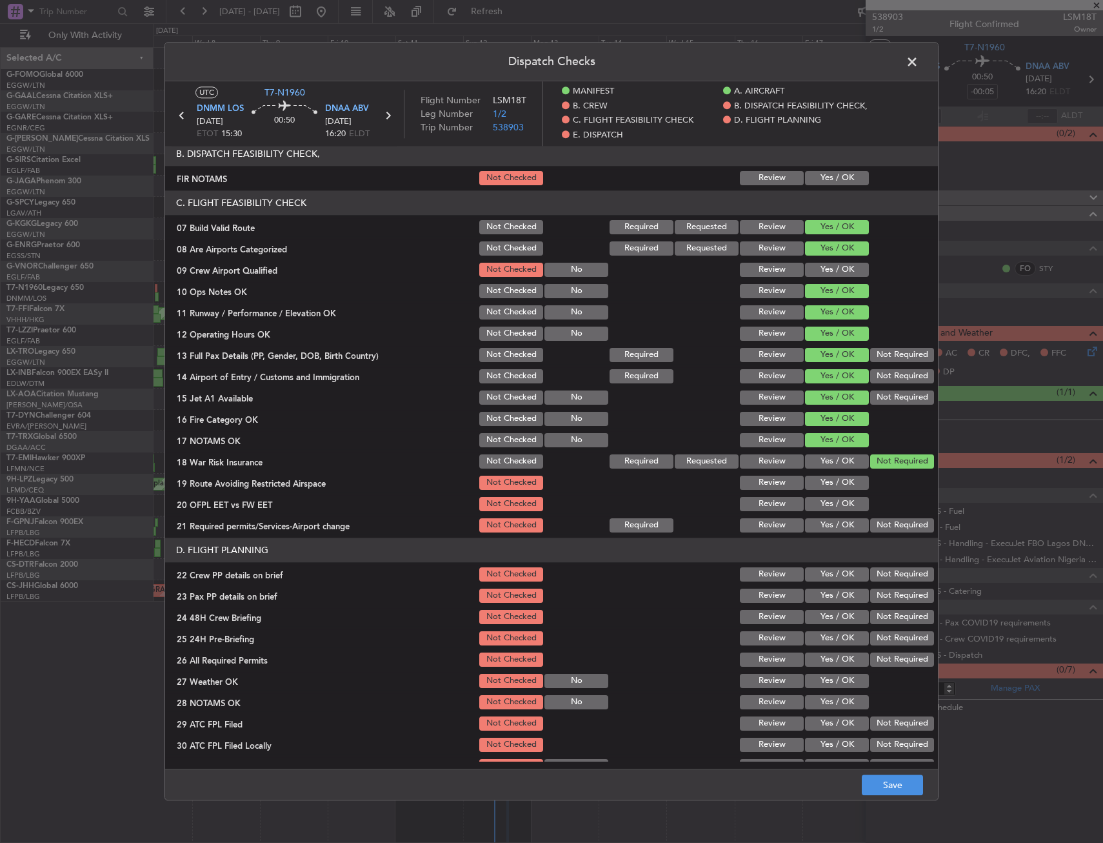
click at [815, 505] on button "Yes / OK" at bounding box center [837, 504] width 64 height 14
click at [823, 479] on button "Yes / OK" at bounding box center [837, 483] width 64 height 14
click at [818, 538] on header "D. FLIGHT PLANNING" at bounding box center [551, 550] width 773 height 25
click at [821, 524] on button "Yes / OK" at bounding box center [837, 525] width 64 height 14
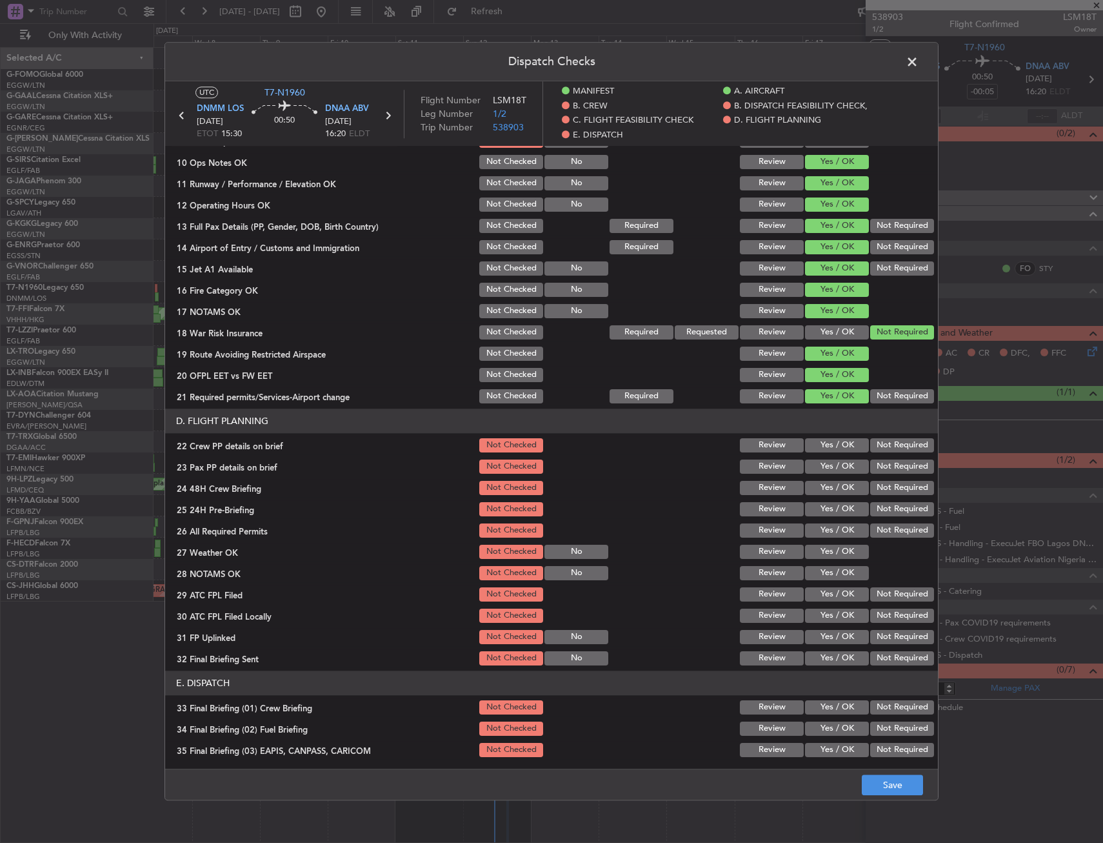
click at [815, 453] on div "Yes / OK" at bounding box center [835, 445] width 65 height 18
drag, startPoint x: 816, startPoint y: 443, endPoint x: 815, endPoint y: 455, distance: 12.3
click at [816, 443] on button "Yes / OK" at bounding box center [837, 445] width 64 height 14
click at [816, 459] on section "D. FLIGHT PLANNING 22 Crew PP details on brief Not Checked Review Yes / OK Not …" at bounding box center [551, 537] width 773 height 259
click at [819, 479] on div "Yes / OK" at bounding box center [835, 488] width 65 height 18
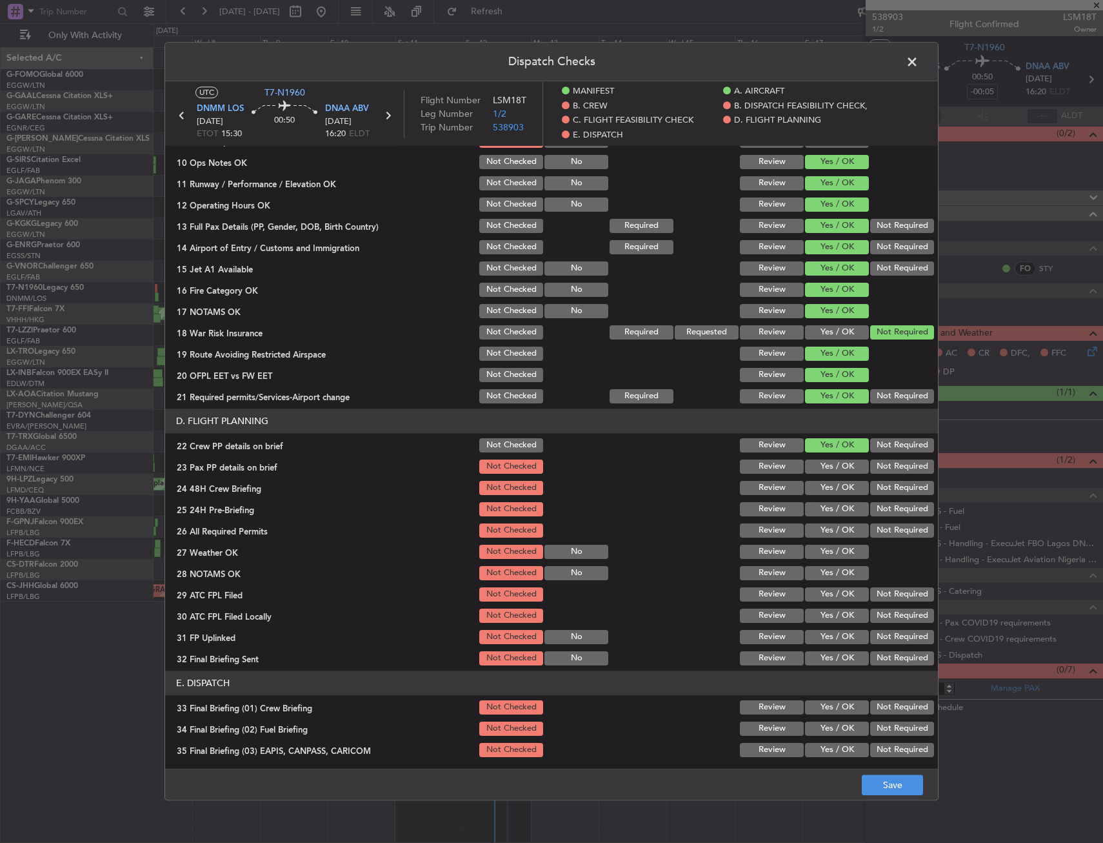
drag, startPoint x: 817, startPoint y: 483, endPoint x: 818, endPoint y: 473, distance: 9.7
click at [817, 481] on button "Yes / OK" at bounding box center [837, 488] width 64 height 14
drag, startPoint x: 818, startPoint y: 473, endPoint x: 816, endPoint y: 488, distance: 15.0
click at [818, 476] on div "Yes / OK" at bounding box center [835, 467] width 65 height 18
click at [816, 518] on div "Yes / OK" at bounding box center [835, 509] width 65 height 18
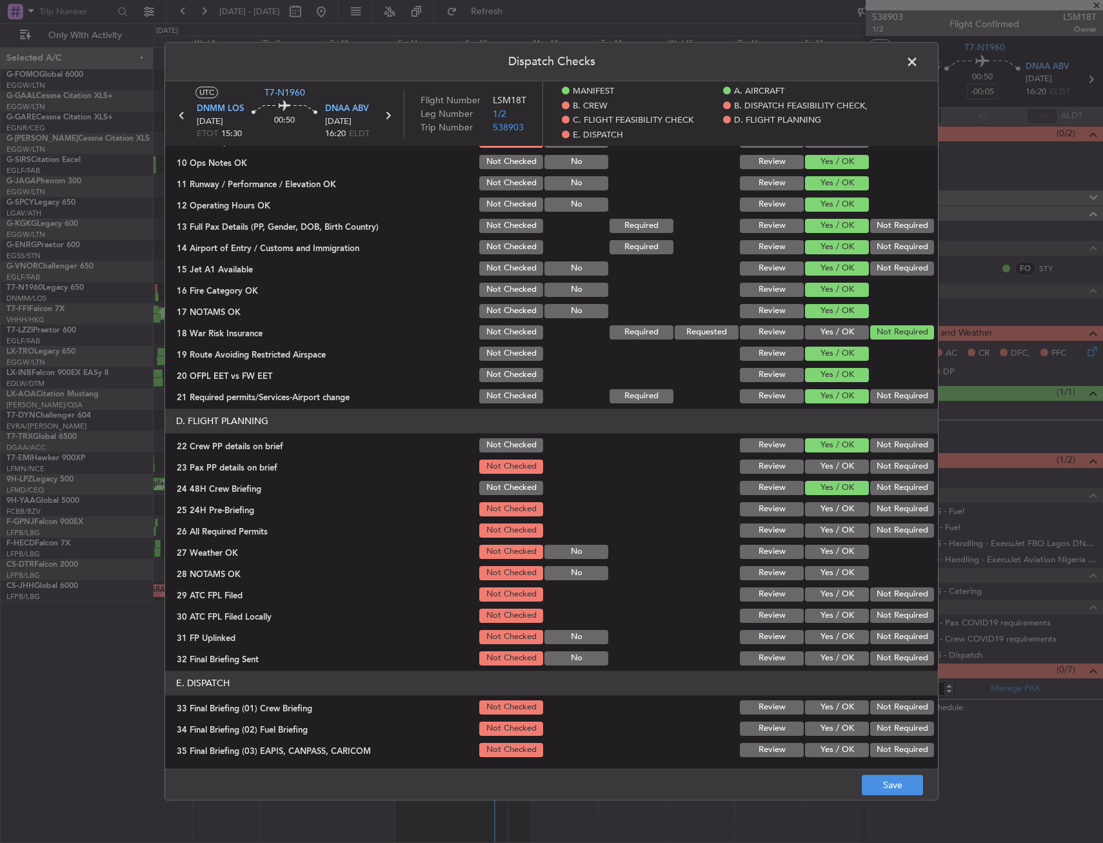
click at [816, 503] on button "Yes / OK" at bounding box center [837, 509] width 64 height 14
click at [819, 479] on div "Yes / OK" at bounding box center [835, 488] width 65 height 18
click at [821, 473] on button "Yes / OK" at bounding box center [837, 466] width 64 height 14
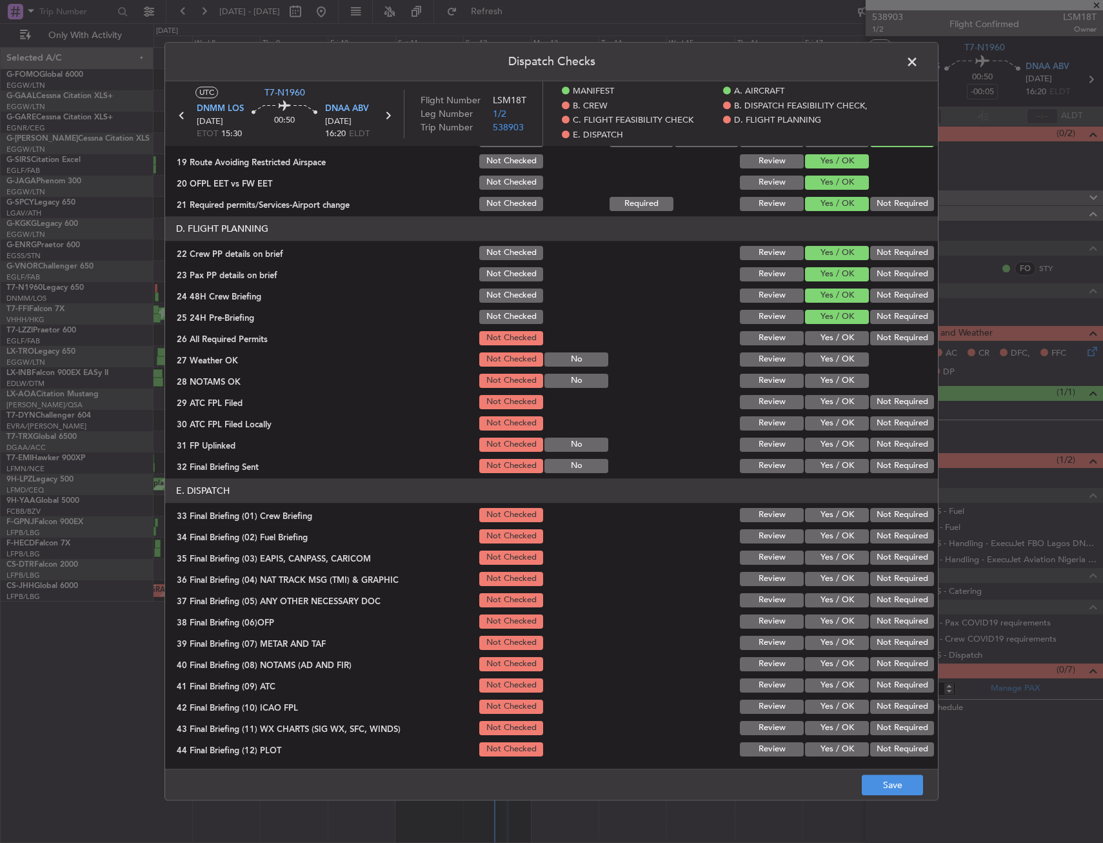
scroll to position [580, 0]
drag, startPoint x: 813, startPoint y: 379, endPoint x: 816, endPoint y: 368, distance: 11.4
click at [813, 379] on button "Yes / OK" at bounding box center [837, 380] width 64 height 14
click at [820, 352] on button "Yes / OK" at bounding box center [837, 359] width 64 height 14
click at [825, 339] on button "Yes / OK" at bounding box center [837, 337] width 64 height 14
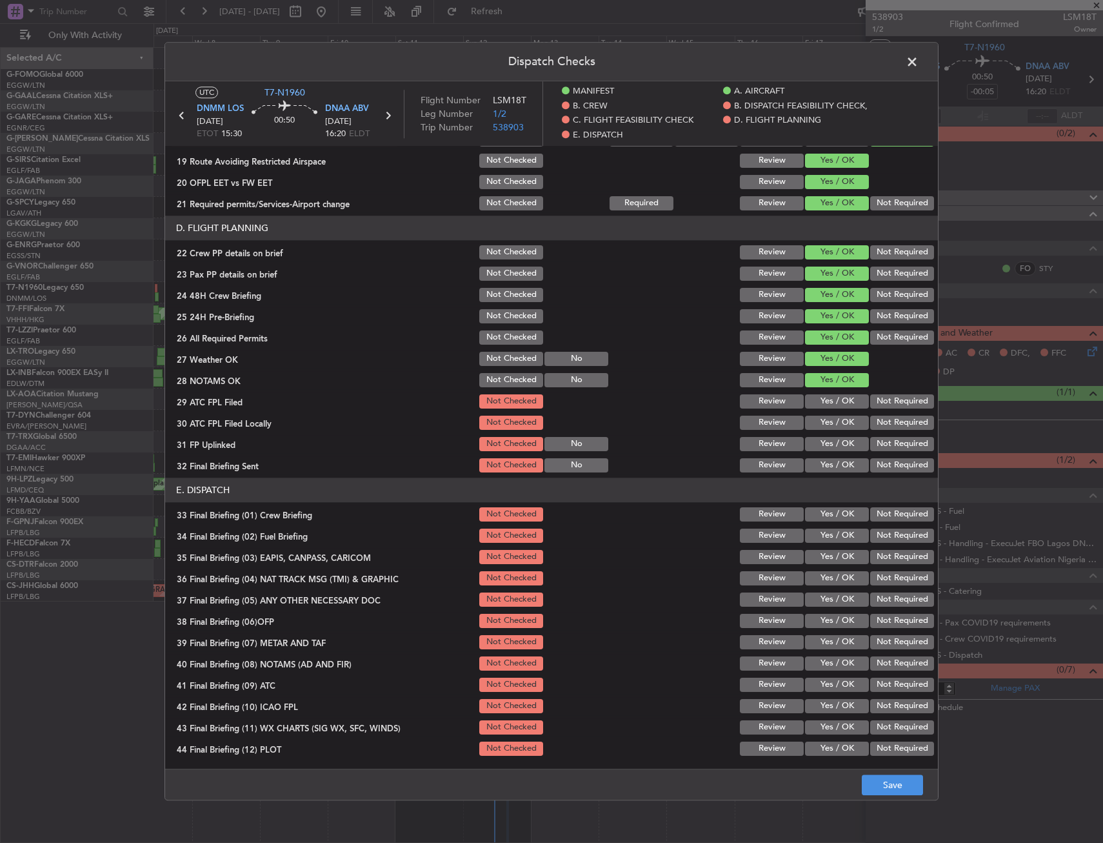
click at [825, 407] on button "Yes / OK" at bounding box center [837, 401] width 64 height 14
click at [856, 429] on button "Yes / OK" at bounding box center [837, 423] width 64 height 14
click at [881, 421] on button "Not Required" at bounding box center [903, 423] width 64 height 14
click at [834, 446] on button "Yes / OK" at bounding box center [837, 444] width 64 height 14
click at [828, 465] on button "Yes / OK" at bounding box center [837, 465] width 64 height 14
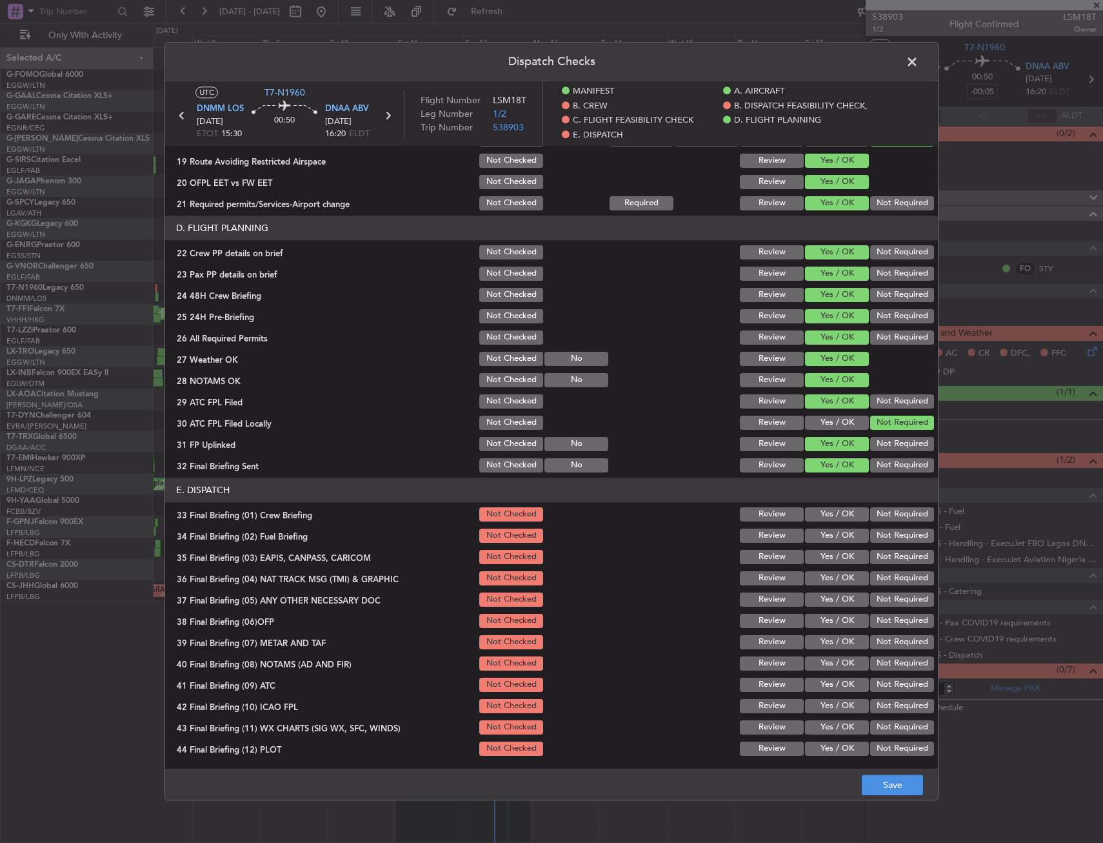
click at [821, 504] on section "E. DISPATCH 33 Final Briefing (01) Crew Briefing Not Checked Review Yes / OK No…" at bounding box center [551, 618] width 773 height 280
click at [820, 512] on button "Yes / OK" at bounding box center [837, 514] width 64 height 14
click at [818, 536] on button "Yes / OK" at bounding box center [837, 536] width 64 height 14
click at [871, 563] on button "Not Required" at bounding box center [903, 557] width 64 height 14
click at [871, 578] on button "Not Required" at bounding box center [903, 578] width 64 height 14
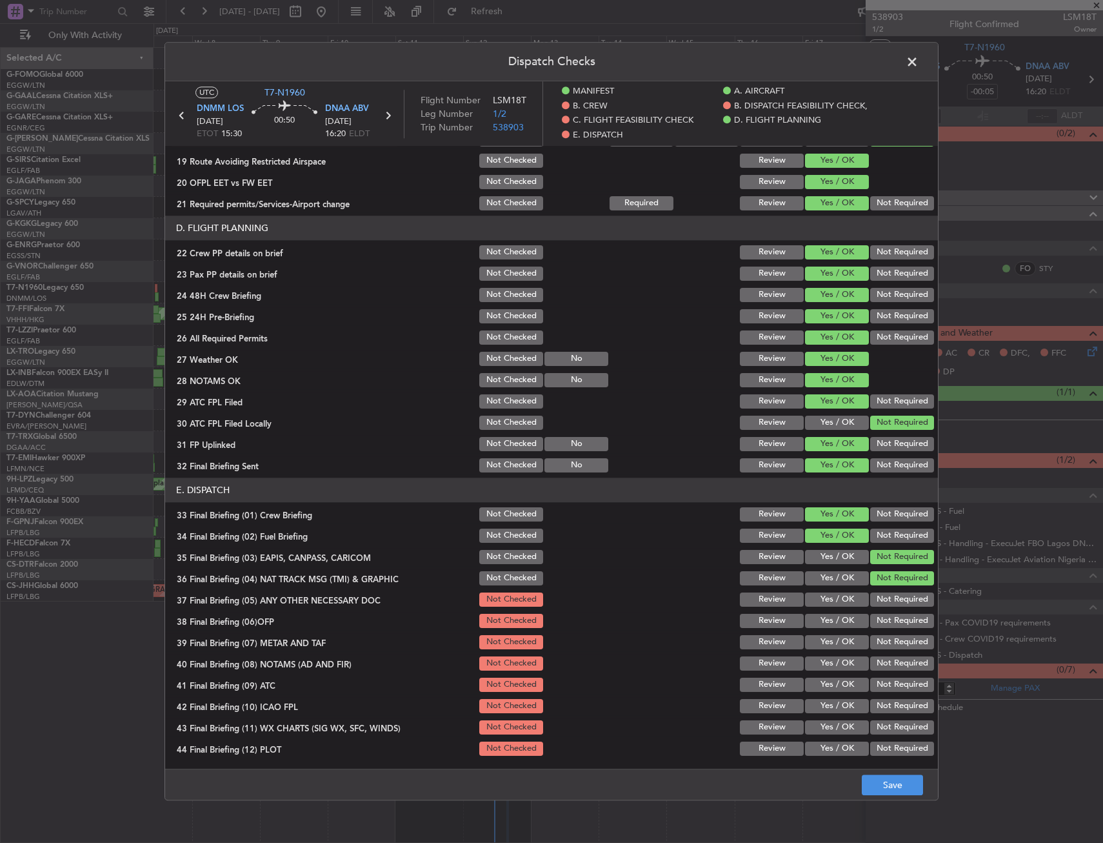
drag, startPoint x: 847, startPoint y: 604, endPoint x: 840, endPoint y: 607, distance: 7.8
click at [847, 604] on button "Yes / OK" at bounding box center [837, 599] width 64 height 14
click at [833, 615] on button "Yes / OK" at bounding box center [837, 621] width 64 height 14
click at [825, 640] on button "Yes / OK" at bounding box center [837, 642] width 64 height 14
click at [823, 654] on section "E. DISPATCH 33 Final Briefing (01) Crew Briefing Not Checked Review Yes / OK No…" at bounding box center [551, 618] width 773 height 280
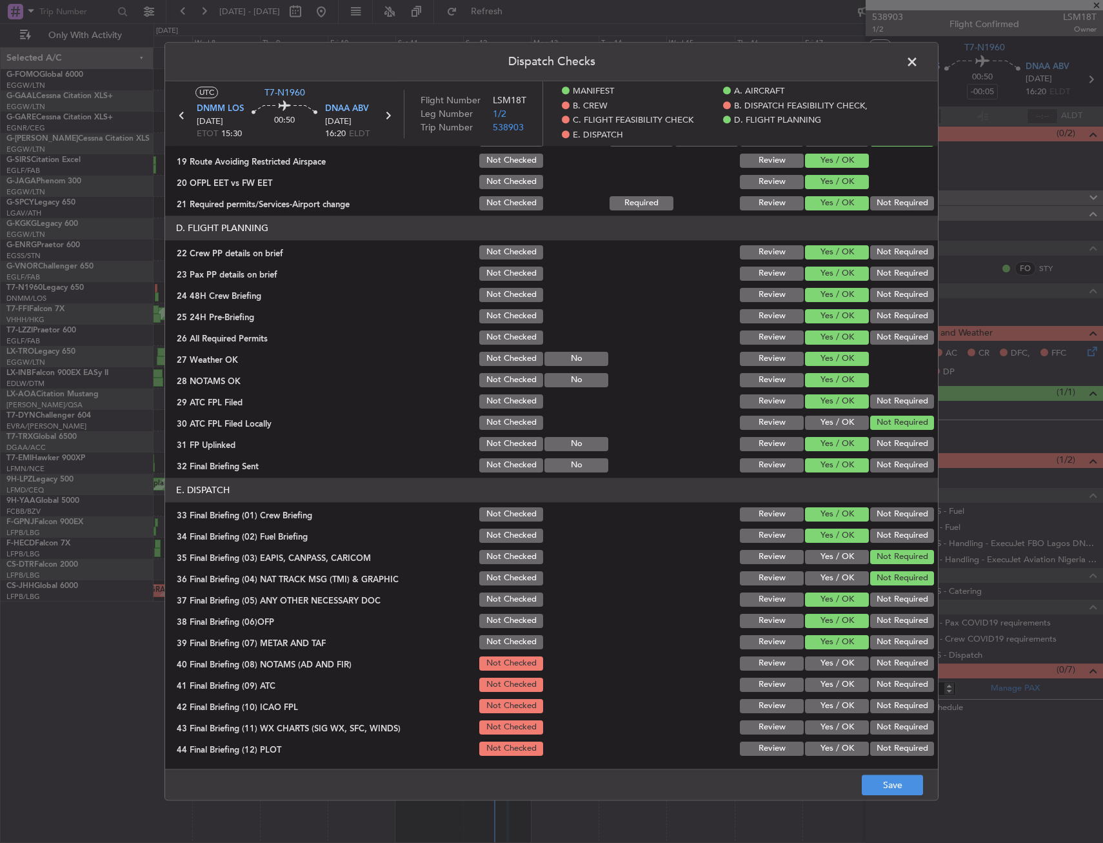
click at [822, 667] on button "Yes / OK" at bounding box center [837, 663] width 64 height 14
click at [810, 680] on button "Yes / OK" at bounding box center [837, 685] width 64 height 14
click at [827, 709] on button "Yes / OK" at bounding box center [837, 706] width 64 height 14
click at [830, 732] on button "Yes / OK" at bounding box center [837, 727] width 64 height 14
click at [827, 751] on button "Yes / OK" at bounding box center [837, 748] width 64 height 14
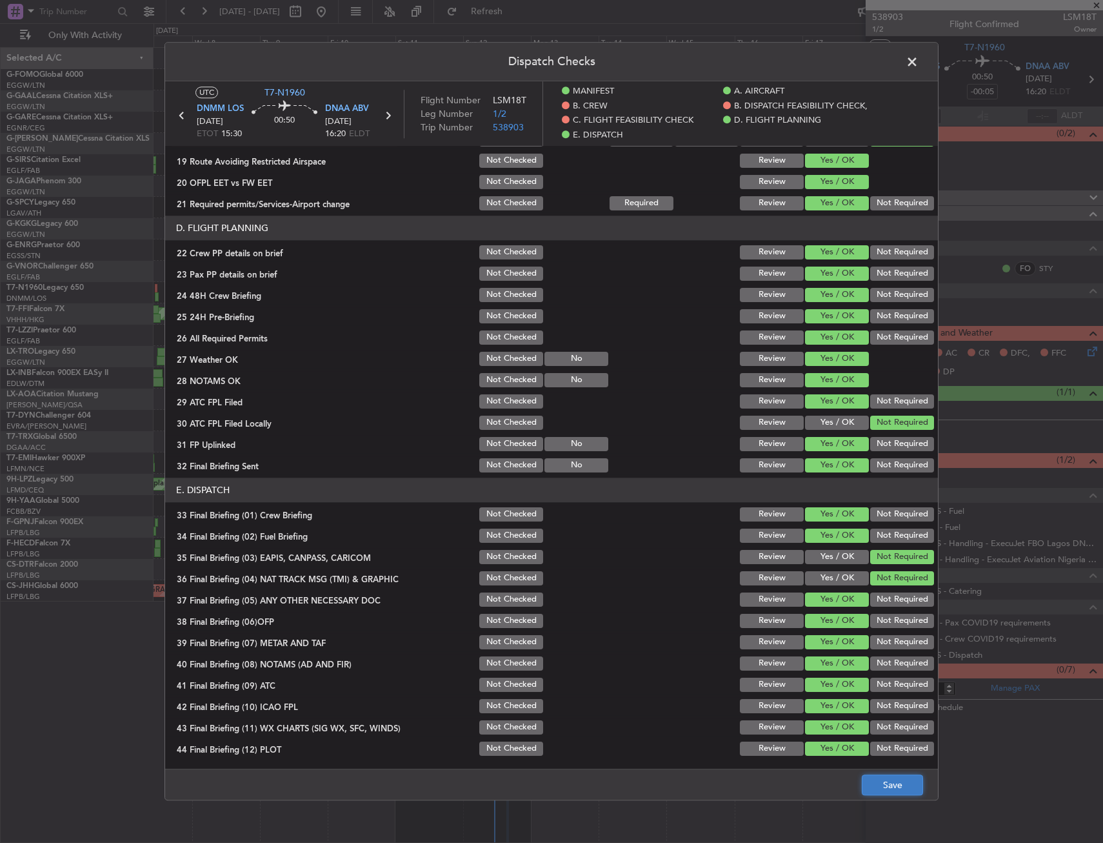
click at [901, 778] on button "Save" at bounding box center [892, 785] width 61 height 21
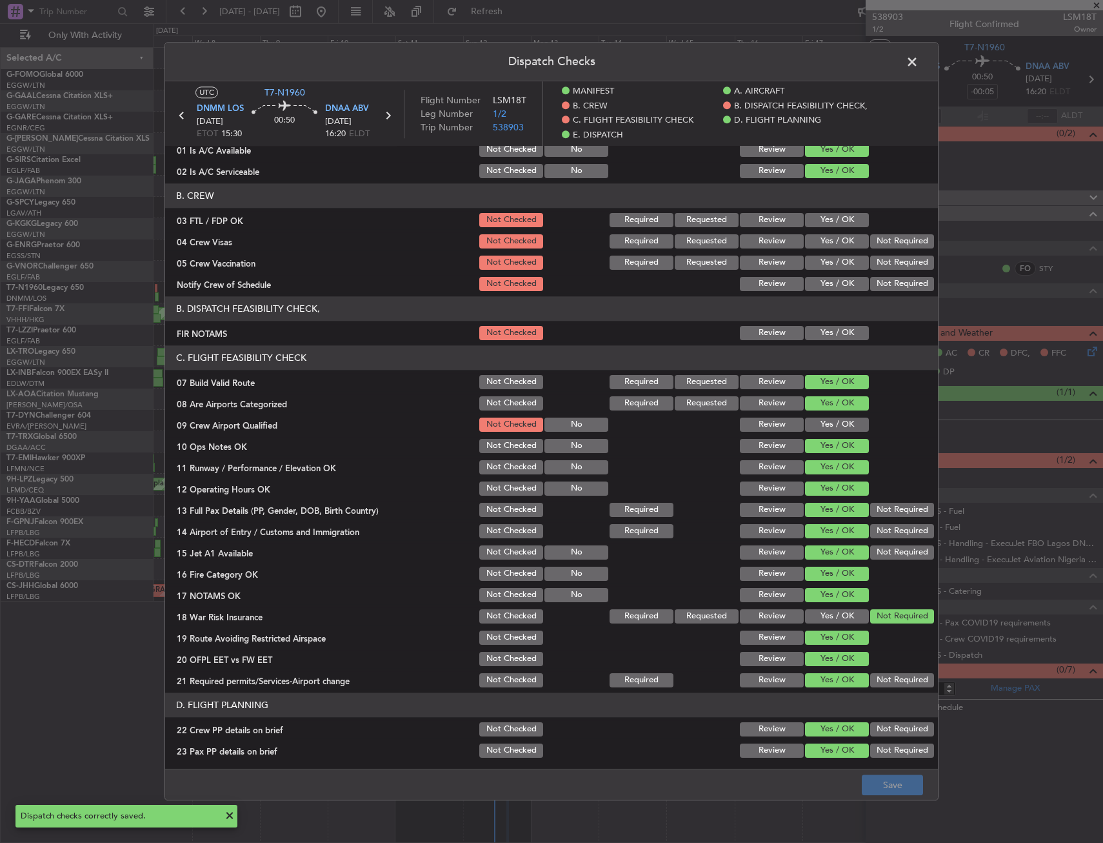
scroll to position [0, 0]
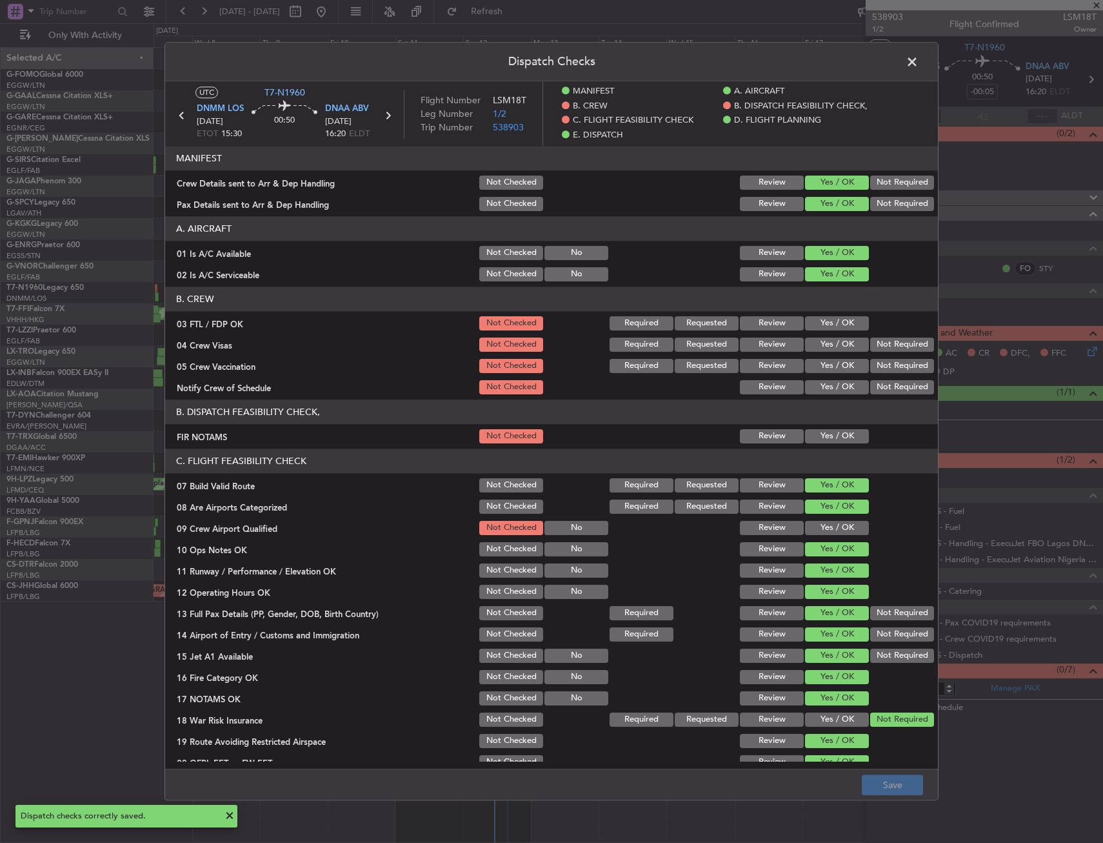
click at [919, 56] on span at bounding box center [919, 65] width 0 height 26
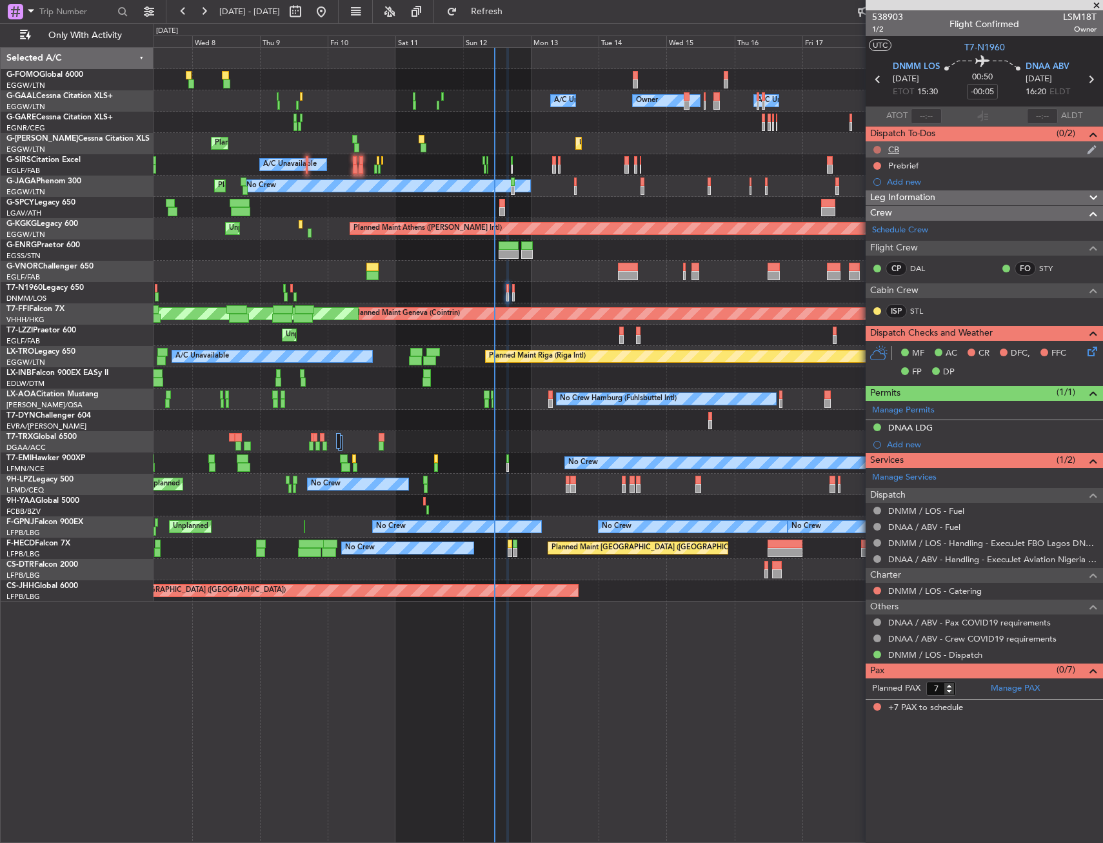
click at [876, 149] on button at bounding box center [878, 150] width 8 height 8
click at [867, 205] on span "Completed" at bounding box center [883, 206] width 43 height 13
click at [880, 166] on button at bounding box center [878, 166] width 8 height 8
click at [877, 223] on span "Completed" at bounding box center [883, 222] width 43 height 13
click at [1094, 352] on icon at bounding box center [1090, 349] width 10 height 10
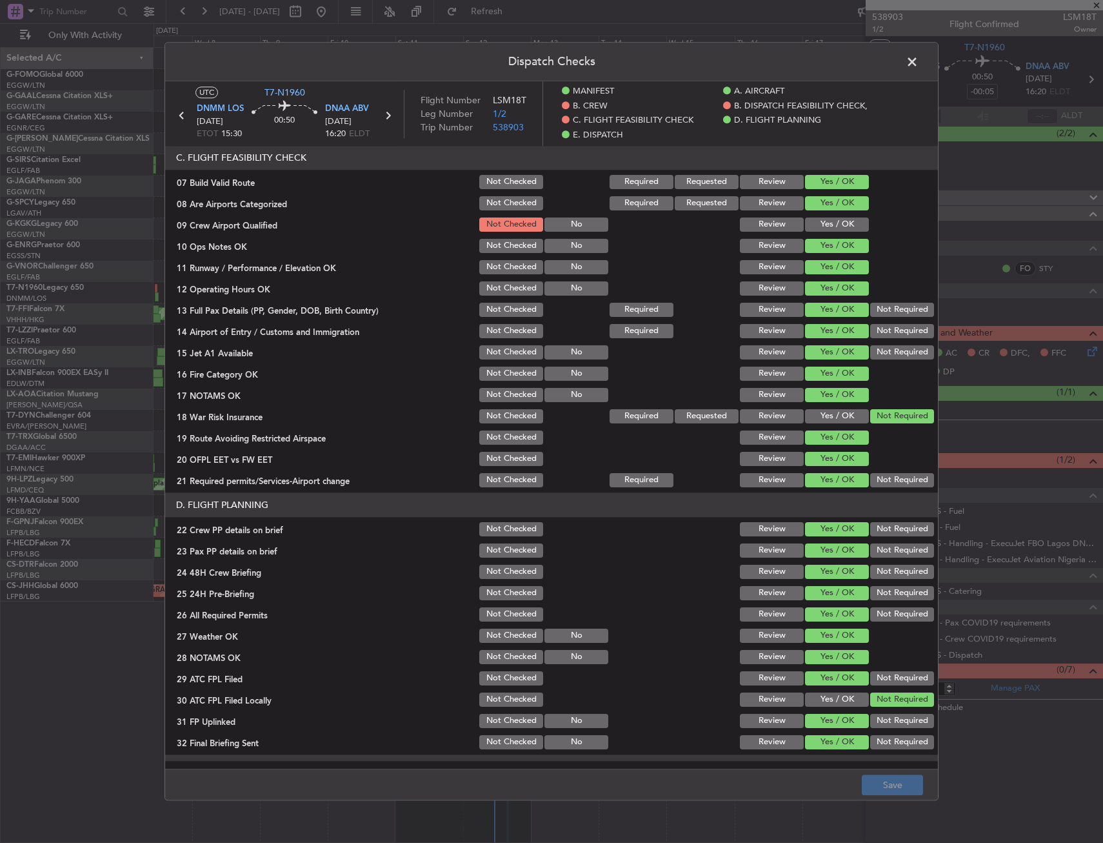
scroll to position [516, 0]
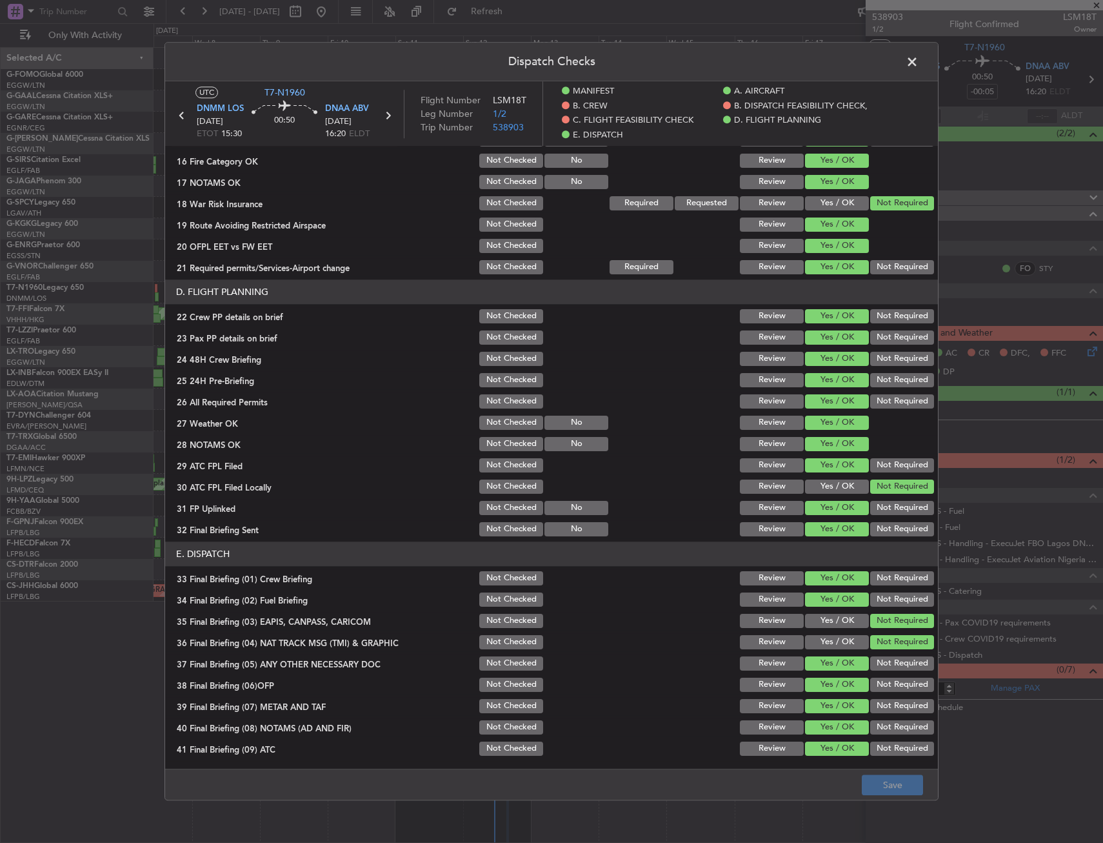
click at [919, 61] on span at bounding box center [919, 65] width 0 height 26
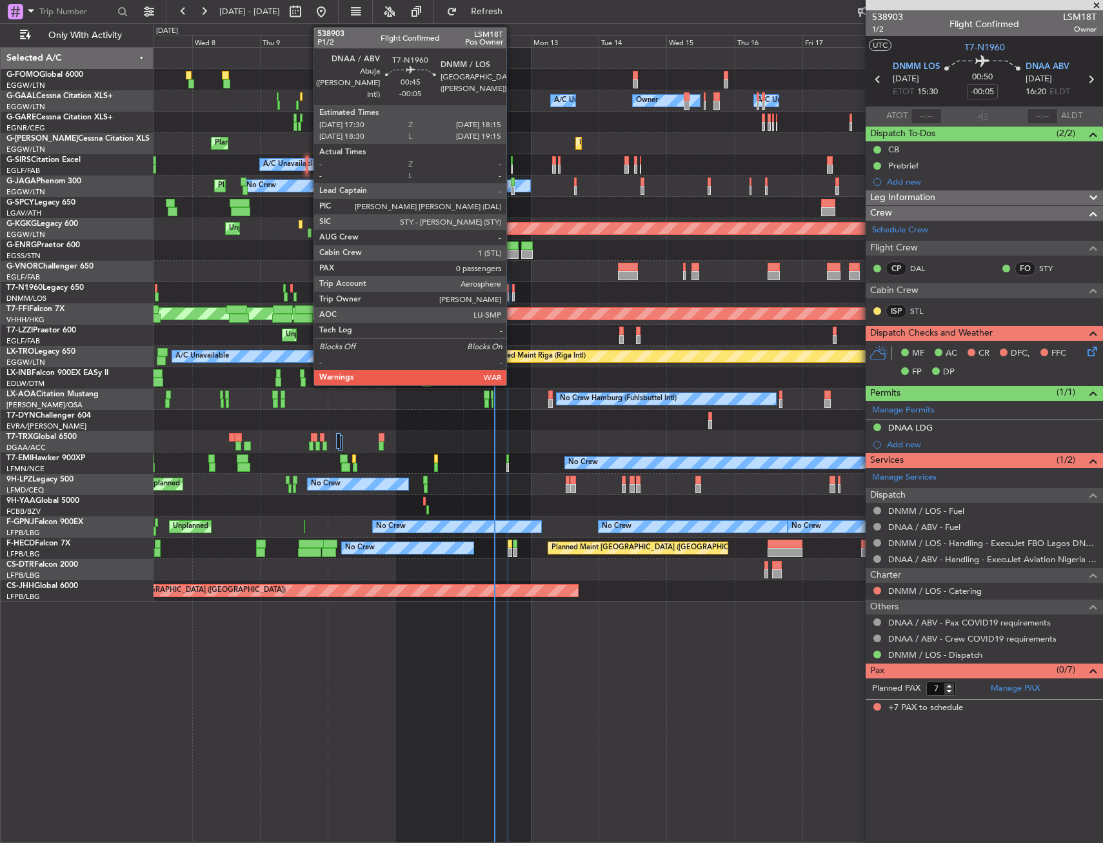
click at [512, 290] on div at bounding box center [513, 288] width 3 height 9
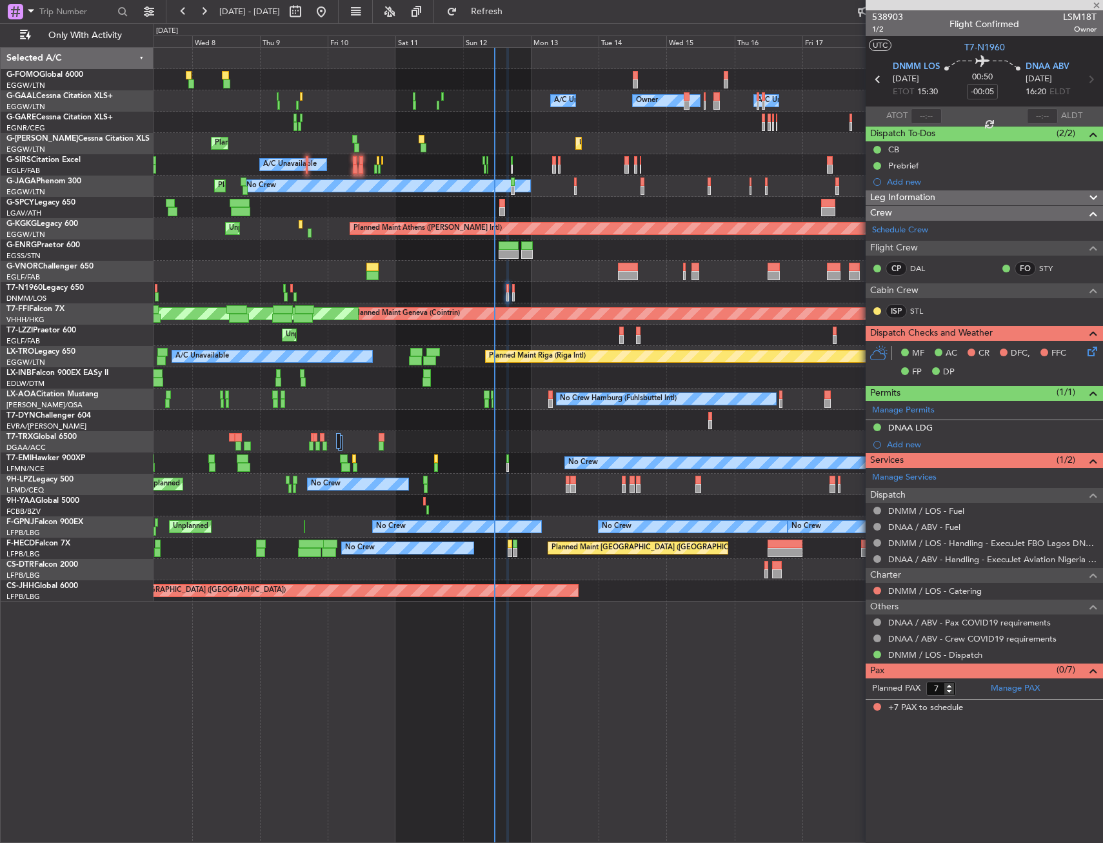
type input "0"
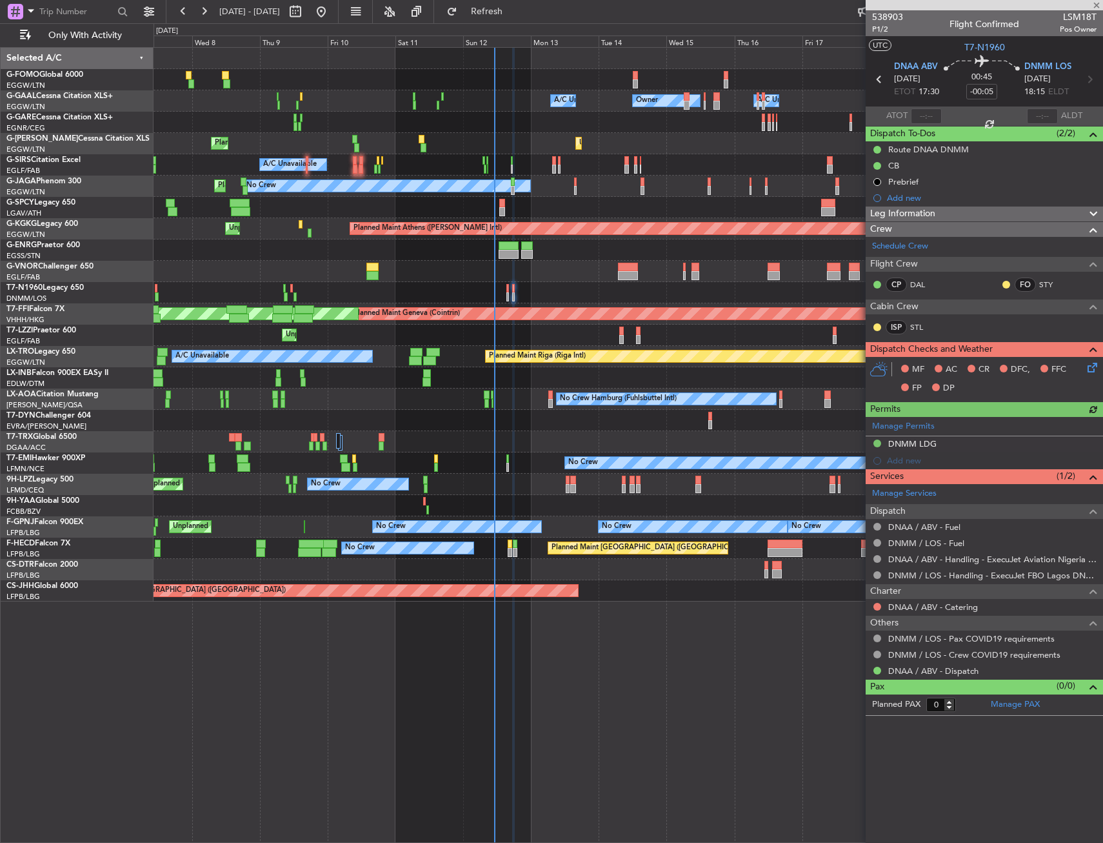
click at [1093, 367] on icon at bounding box center [1090, 365] width 10 height 10
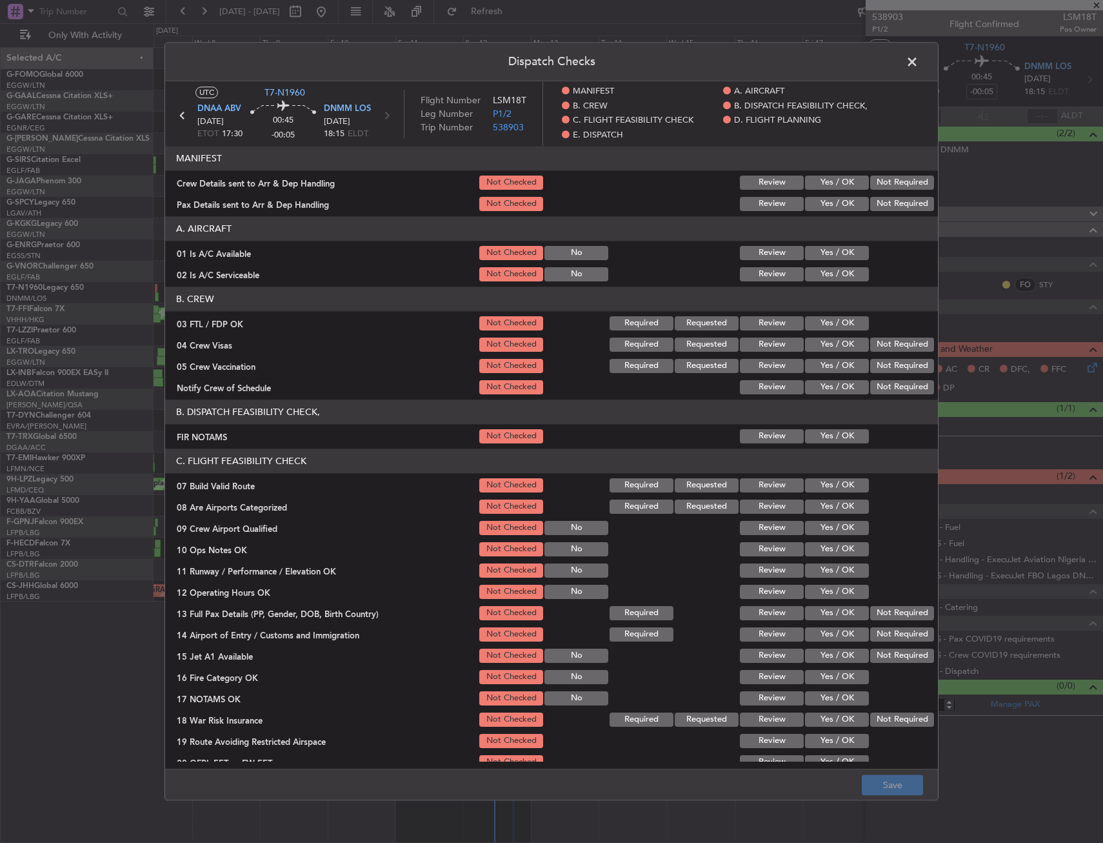
click at [843, 179] on button "Yes / OK" at bounding box center [837, 183] width 64 height 14
click at [831, 204] on button "Yes / OK" at bounding box center [837, 204] width 64 height 14
click at [832, 252] on button "Yes / OK" at bounding box center [837, 253] width 64 height 14
click at [827, 284] on article "MANIFEST Crew Details sent to Arr & Dep Handling Not Checked Review Yes / OK No…" at bounding box center [551, 453] width 773 height 615
click at [831, 276] on button "Yes / OK" at bounding box center [837, 274] width 64 height 14
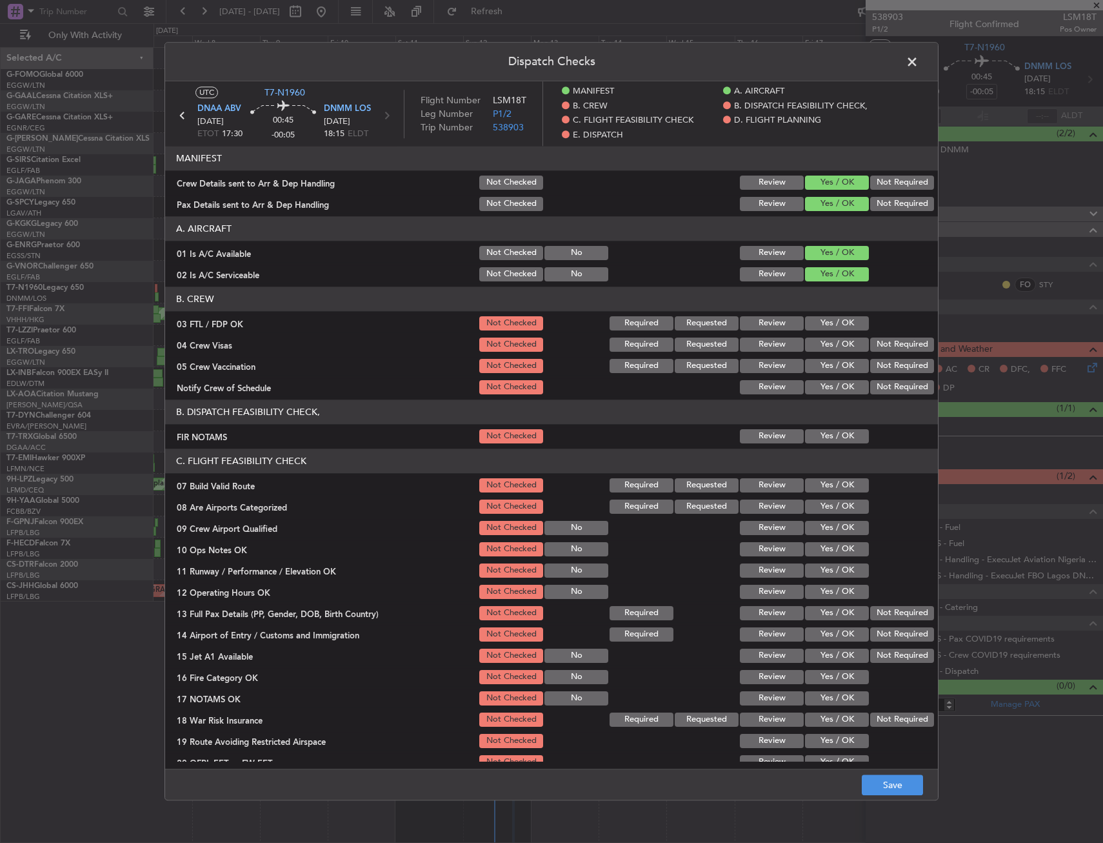
scroll to position [194, 0]
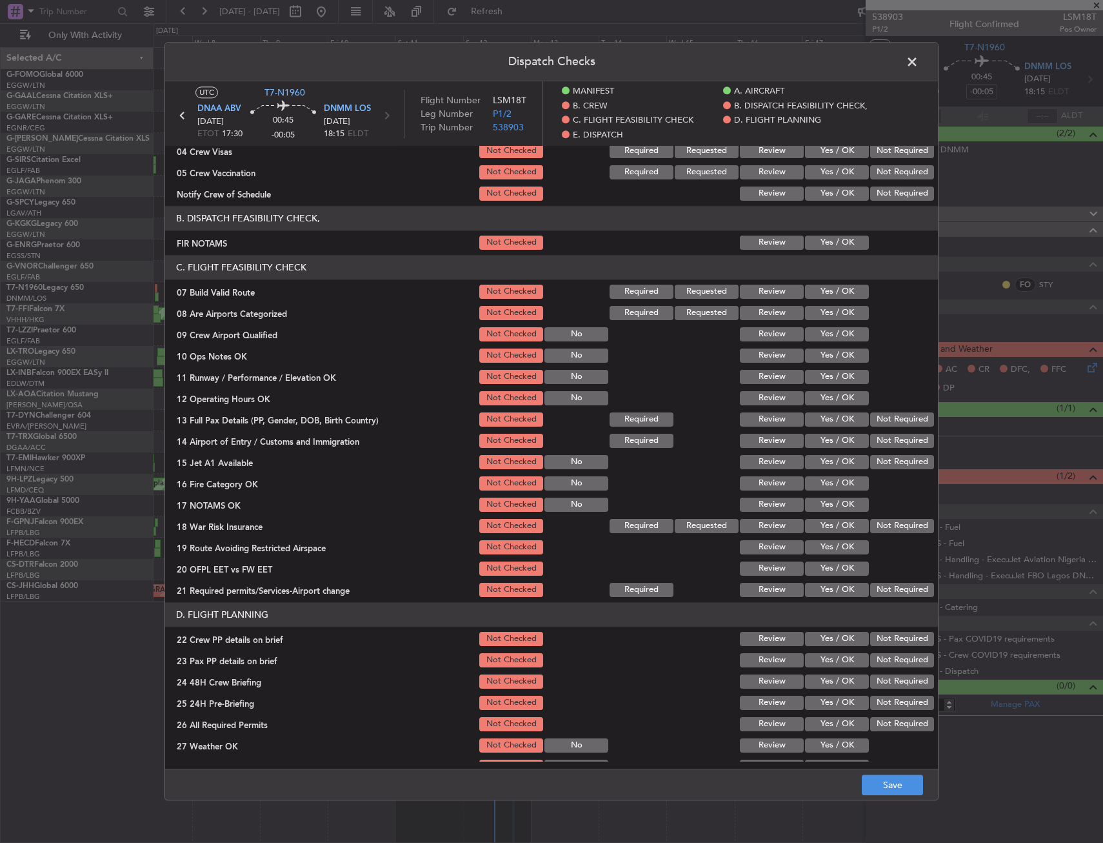
click at [827, 237] on button "Yes / OK" at bounding box center [837, 243] width 64 height 14
click at [826, 294] on button "Yes / OK" at bounding box center [837, 292] width 64 height 14
click at [827, 311] on button "Yes / OK" at bounding box center [837, 313] width 64 height 14
click at [829, 365] on div "Yes / OK" at bounding box center [835, 356] width 65 height 18
click at [827, 374] on button "Yes / OK" at bounding box center [837, 377] width 64 height 14
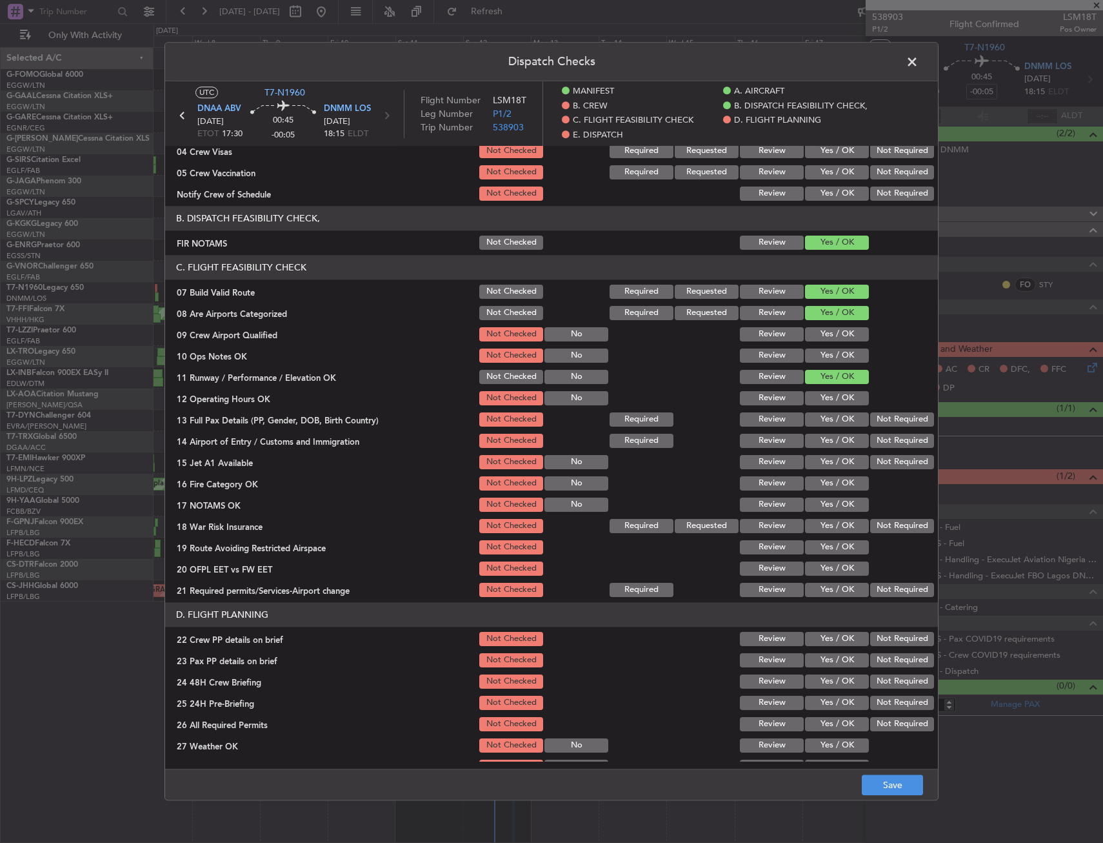
click at [827, 394] on button "Yes / OK" at bounding box center [837, 398] width 64 height 14
drag, startPoint x: 825, startPoint y: 409, endPoint x: 825, endPoint y: 419, distance: 10.3
click at [825, 410] on section "C. FLIGHT FEASIBILITY CHECK 07 Build Valid Route Not Checked Required Requested…" at bounding box center [551, 427] width 773 height 344
click at [827, 426] on button "Yes / OK" at bounding box center [837, 419] width 64 height 14
click at [821, 436] on button "Yes / OK" at bounding box center [837, 441] width 64 height 14
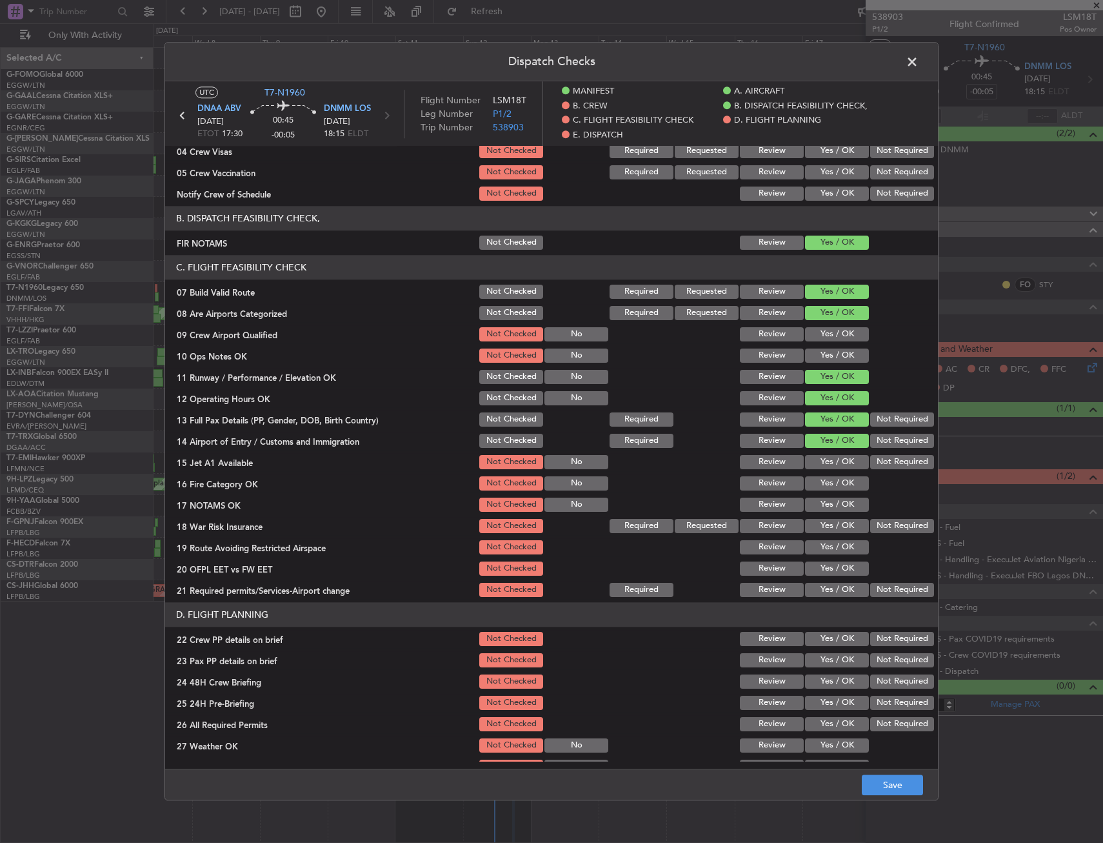
click at [818, 450] on section "C. FLIGHT FEASIBILITY CHECK 07 Build Valid Route Not Checked Required Requested…" at bounding box center [551, 427] width 773 height 344
click at [815, 466] on button "Yes / OK" at bounding box center [837, 462] width 64 height 14
click at [816, 483] on button "Yes / OK" at bounding box center [837, 483] width 64 height 14
click at [815, 512] on div "Yes / OK" at bounding box center [835, 505] width 65 height 18
click at [812, 523] on button "Yes / OK" at bounding box center [837, 526] width 64 height 14
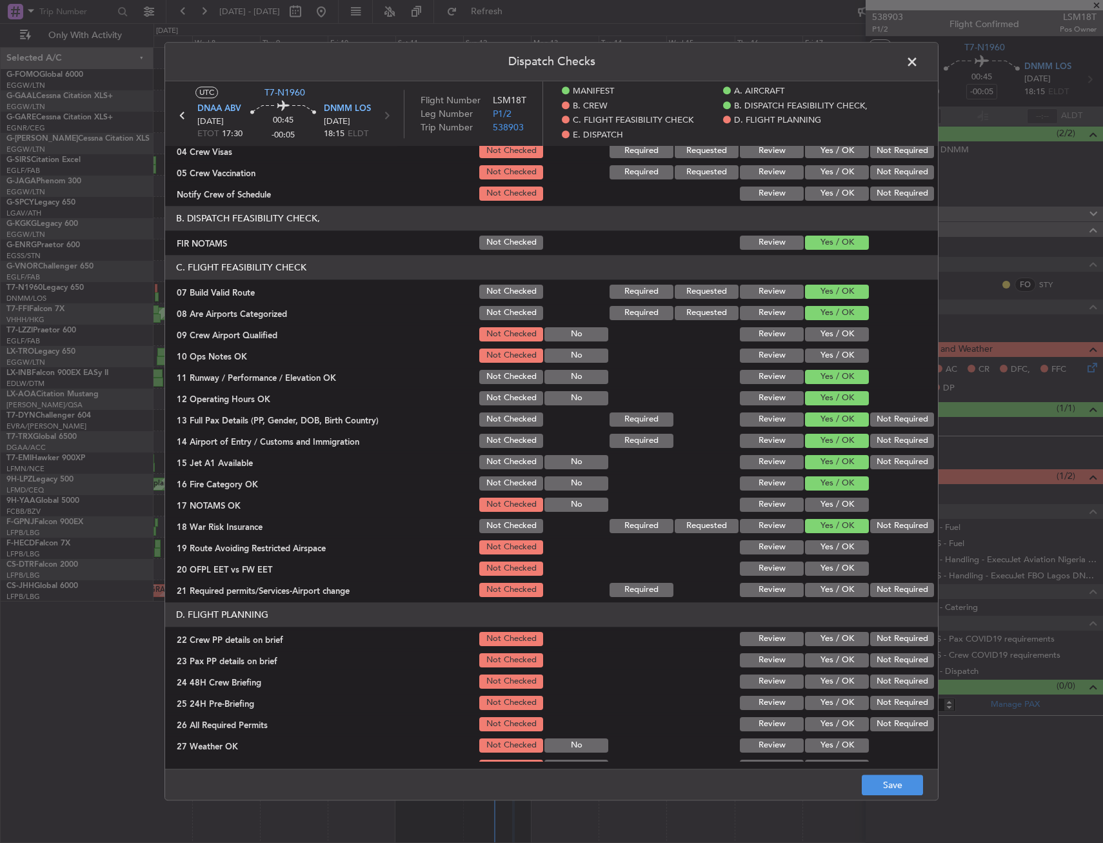
click at [815, 500] on button "Yes / OK" at bounding box center [837, 505] width 64 height 14
click at [878, 523] on button "Not Required" at bounding box center [903, 526] width 64 height 14
click at [823, 542] on button "Yes / OK" at bounding box center [837, 547] width 64 height 14
click at [817, 559] on section "C. FLIGHT FEASIBILITY CHECK 07 Build Valid Route Not Checked Required Requested…" at bounding box center [551, 427] width 773 height 344
click at [812, 581] on div "Yes / OK" at bounding box center [835, 590] width 65 height 18
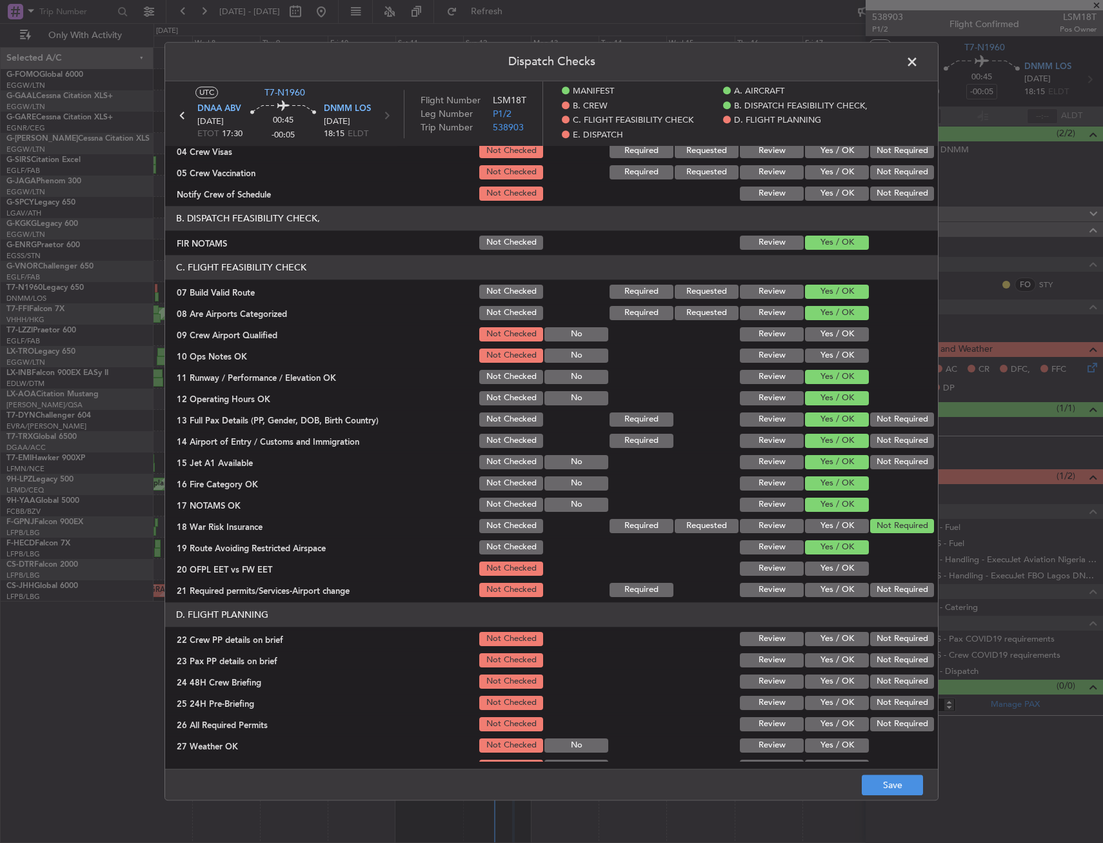
drag, startPoint x: 812, startPoint y: 585, endPoint x: 814, endPoint y: 569, distance: 15.7
click at [811, 585] on button "Yes / OK" at bounding box center [837, 590] width 64 height 14
click at [814, 569] on button "Yes / OK" at bounding box center [837, 568] width 64 height 14
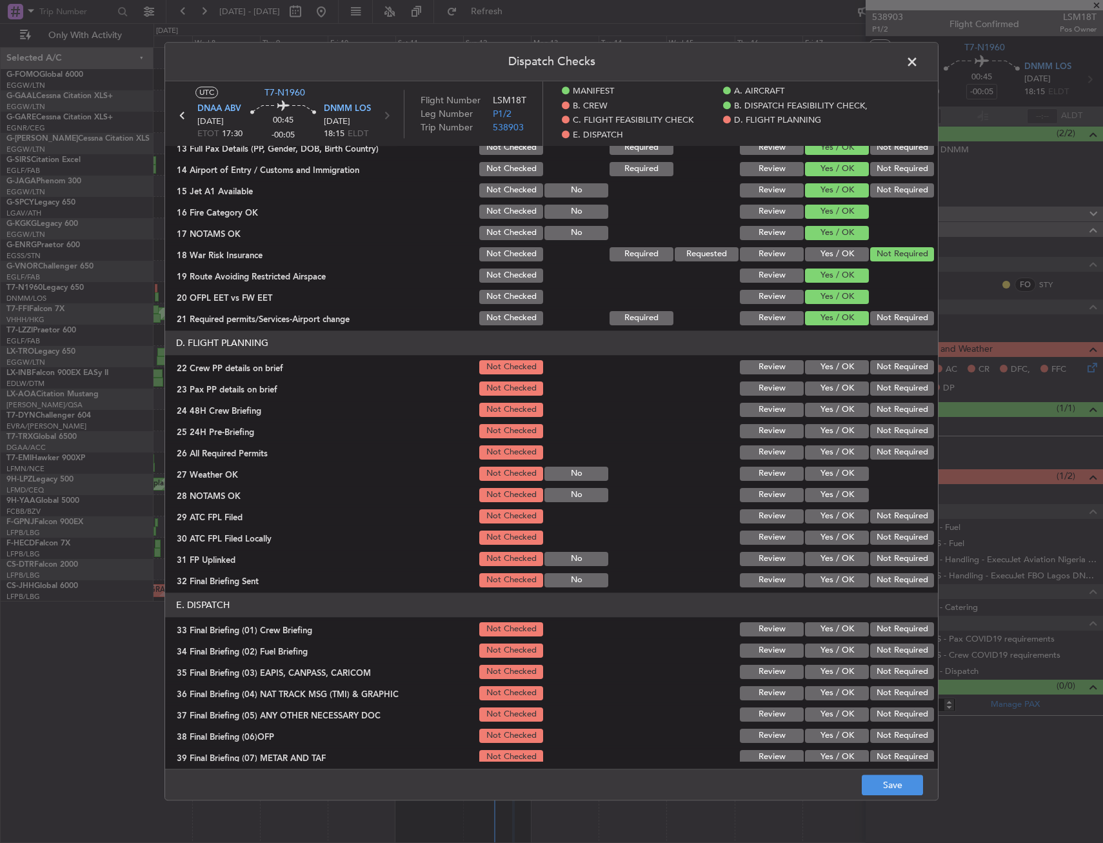
scroll to position [516, 0]
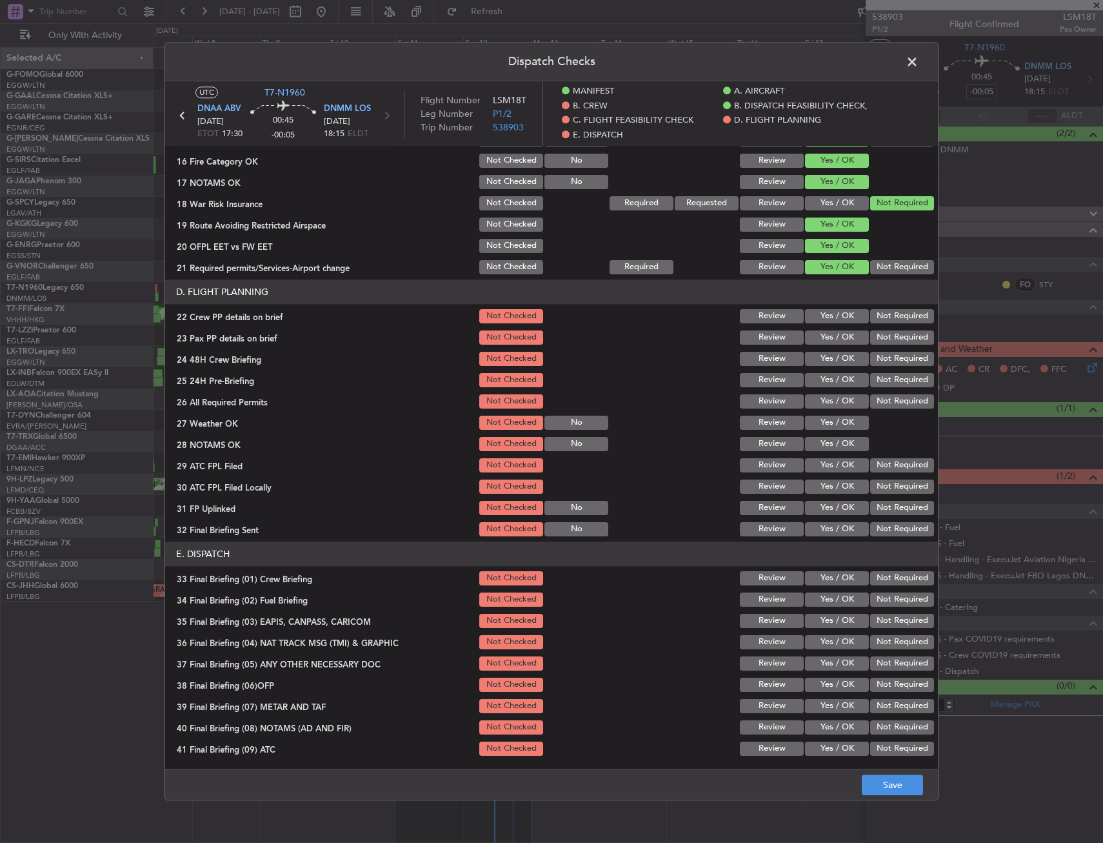
drag, startPoint x: 827, startPoint y: 396, endPoint x: 822, endPoint y: 368, distance: 27.5
click at [826, 395] on button "Yes / OK" at bounding box center [837, 401] width 64 height 14
click at [821, 366] on button "Yes / OK" at bounding box center [837, 359] width 64 height 14
click at [819, 334] on button "Yes / OK" at bounding box center [837, 337] width 64 height 14
click at [820, 319] on button "Yes / OK" at bounding box center [837, 316] width 64 height 14
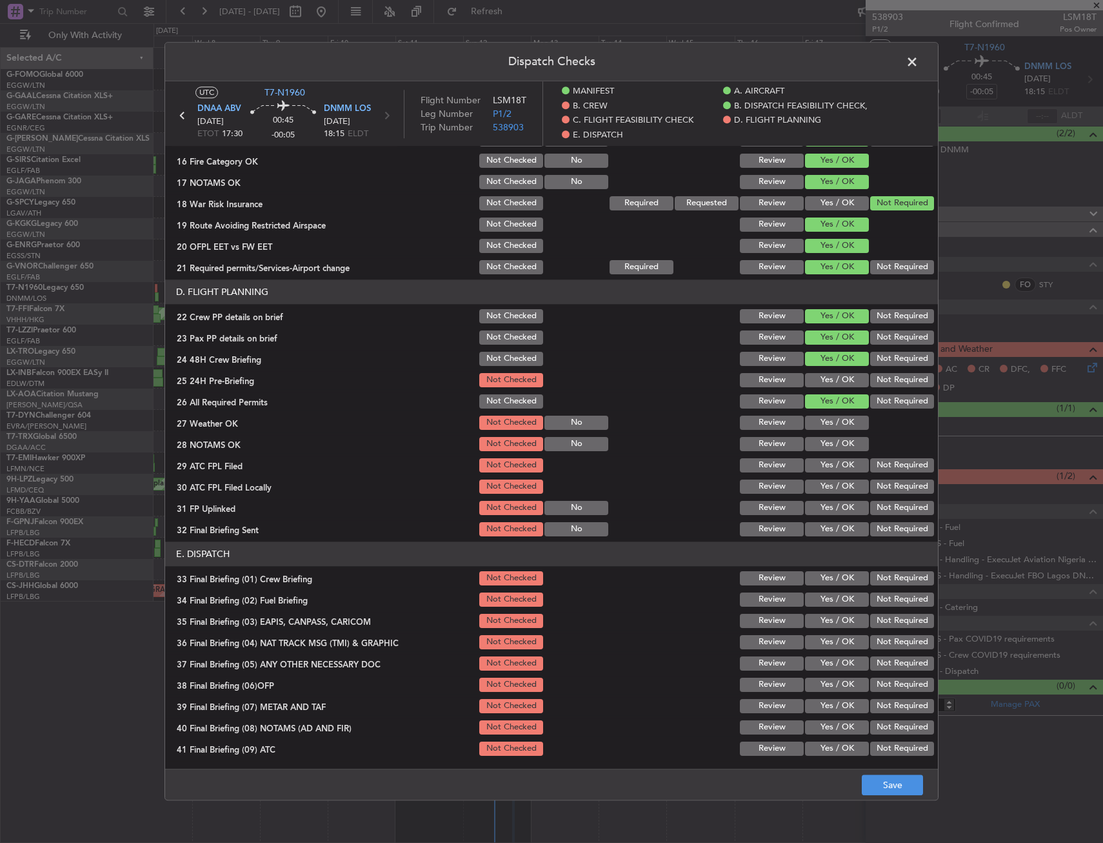
drag, startPoint x: 821, startPoint y: 338, endPoint x: 821, endPoint y: 348, distance: 10.3
click at [821, 348] on section "D. FLIGHT PLANNING 22 Crew PP details on brief Not Checked Review Yes / OK Not …" at bounding box center [551, 408] width 773 height 259
click at [818, 380] on button "Yes / OK" at bounding box center [837, 380] width 64 height 14
click at [818, 428] on button "Yes / OK" at bounding box center [837, 423] width 64 height 14
click at [815, 454] on section "D. FLIGHT PLANNING 22 Crew PP details on brief Not Checked Review Yes / OK Not …" at bounding box center [551, 408] width 773 height 259
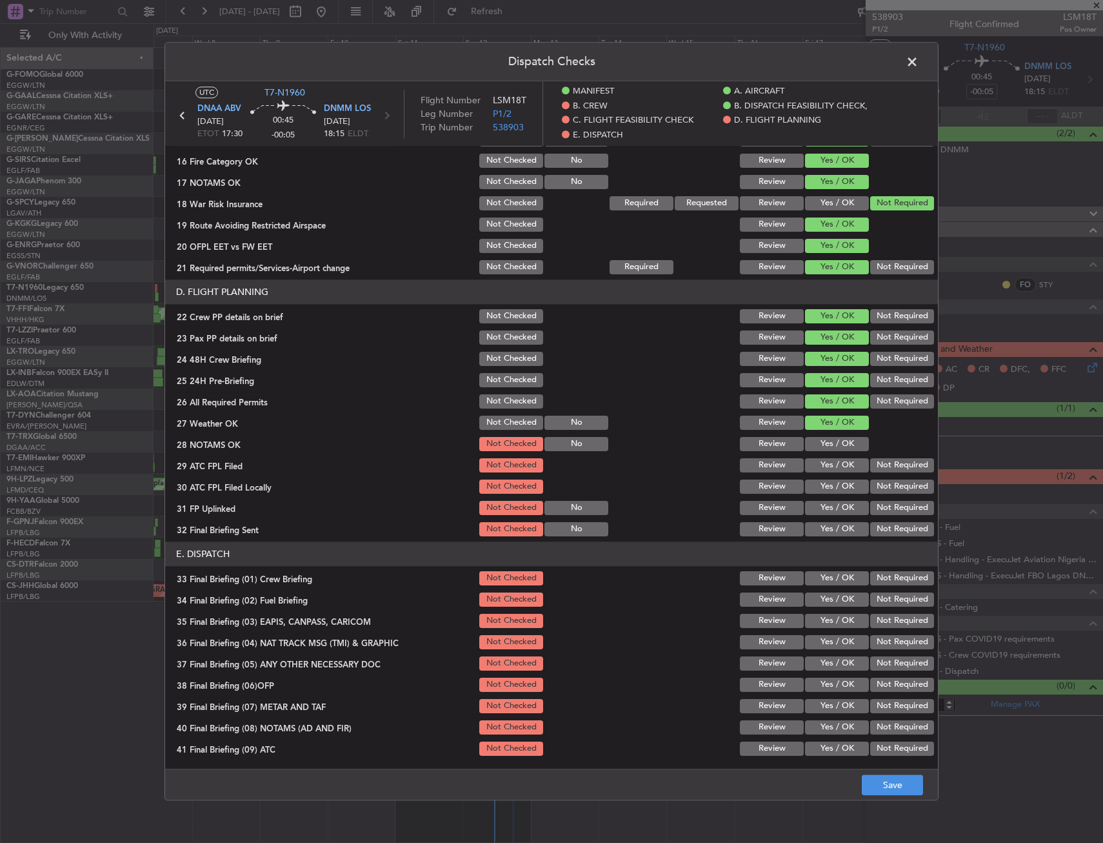
click at [824, 447] on button "Yes / OK" at bounding box center [837, 444] width 64 height 14
drag, startPoint x: 823, startPoint y: 462, endPoint x: 829, endPoint y: 481, distance: 20.4
click at [823, 464] on button "Yes / OK" at bounding box center [837, 465] width 64 height 14
drag, startPoint x: 860, startPoint y: 490, endPoint x: 855, endPoint y: 496, distance: 7.4
click at [869, 491] on div "Not Required" at bounding box center [901, 487] width 65 height 18
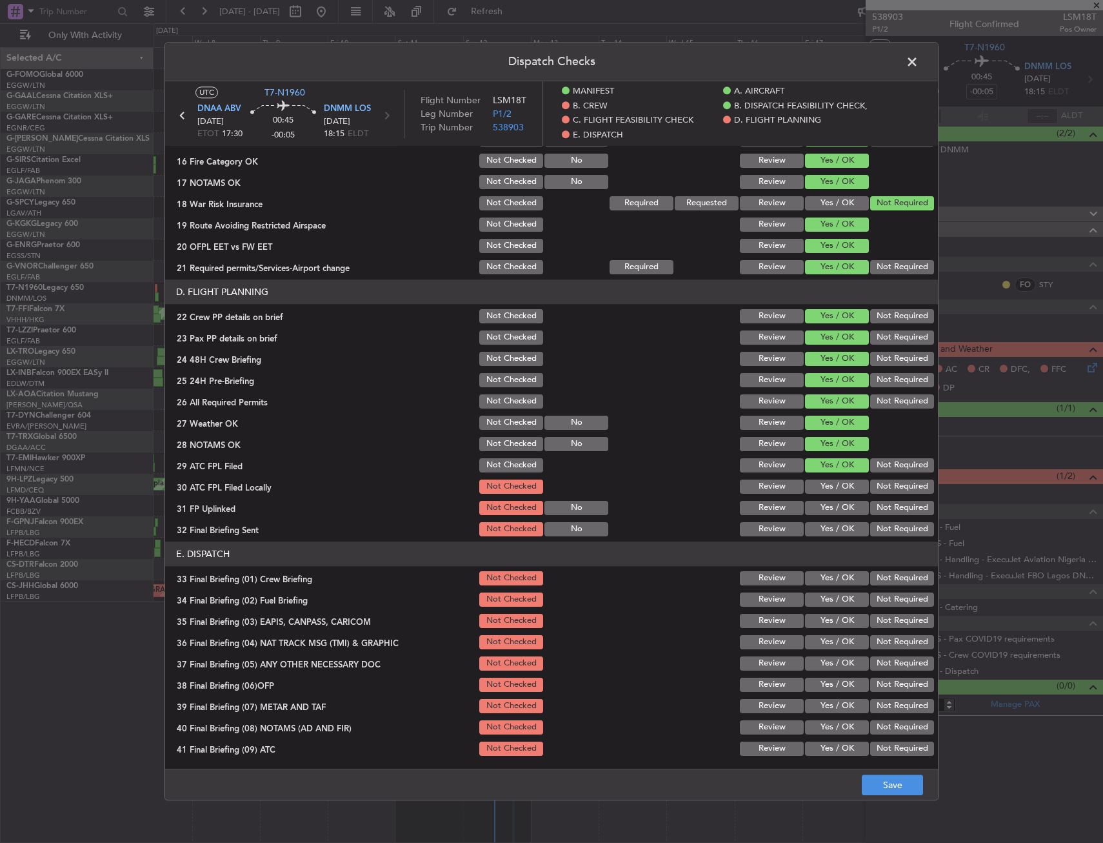
click at [888, 493] on button "Not Required" at bounding box center [903, 486] width 64 height 14
click at [833, 506] on button "Yes / OK" at bounding box center [837, 508] width 64 height 14
drag, startPoint x: 832, startPoint y: 514, endPoint x: 829, endPoint y: 528, distance: 14.6
click at [829, 520] on section "D. FLIGHT PLANNING 22 Crew PP details on brief Not Checked Review Yes / OK Not …" at bounding box center [551, 408] width 773 height 259
click at [828, 530] on button "Yes / OK" at bounding box center [837, 529] width 64 height 14
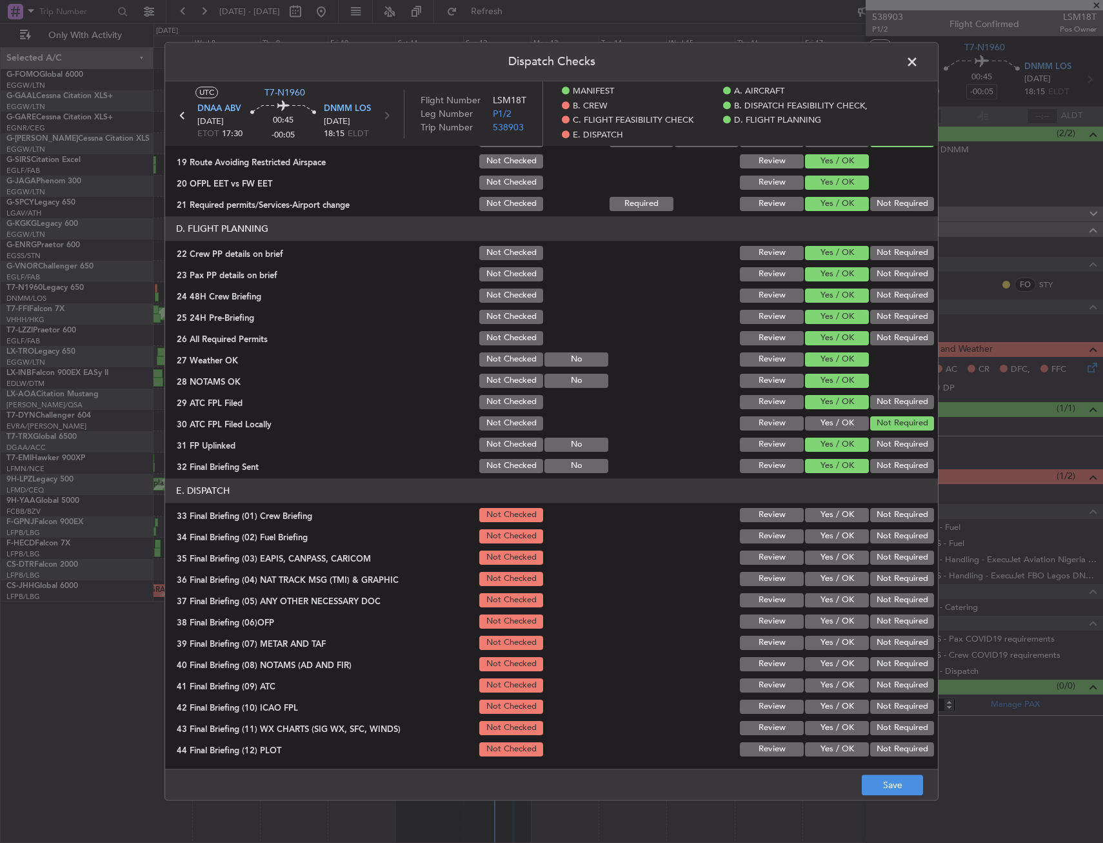
scroll to position [580, 0]
click at [820, 507] on button "Yes / OK" at bounding box center [837, 514] width 64 height 14
drag, startPoint x: 820, startPoint y: 527, endPoint x: 871, endPoint y: 553, distance: 58.0
click at [820, 527] on div "Yes / OK" at bounding box center [835, 536] width 65 height 18
click at [841, 545] on section "E. DISPATCH 33 Final Briefing (01) Crew Briefing Not Checked Review Yes / OK No…" at bounding box center [551, 618] width 773 height 280
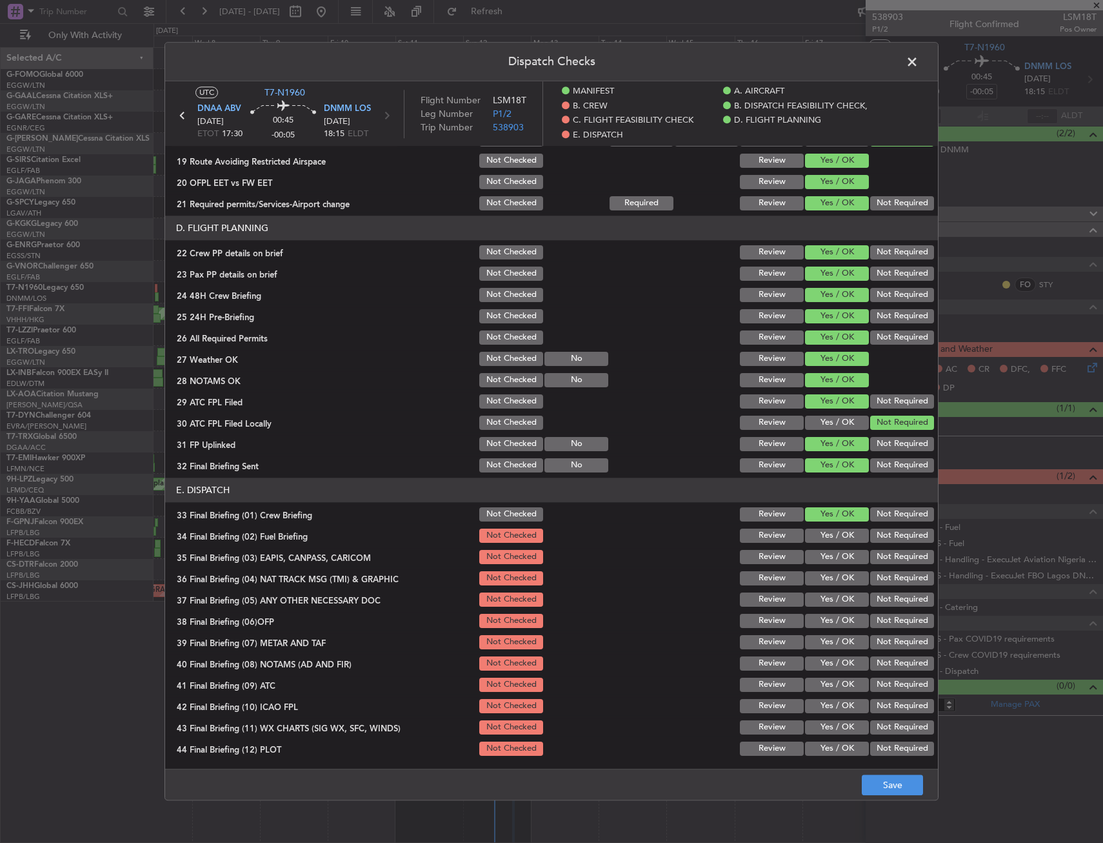
click at [838, 535] on button "Yes / OK" at bounding box center [837, 536] width 64 height 14
click at [880, 567] on section "E. DISPATCH 33 Final Briefing (01) Crew Briefing Not Checked Review Yes / OK No…" at bounding box center [551, 618] width 773 height 280
click at [871, 583] on button "Not Required" at bounding box center [903, 578] width 64 height 14
click at [878, 560] on button "Not Required" at bounding box center [903, 557] width 64 height 14
click at [842, 587] on div "Yes / OK" at bounding box center [835, 578] width 65 height 18
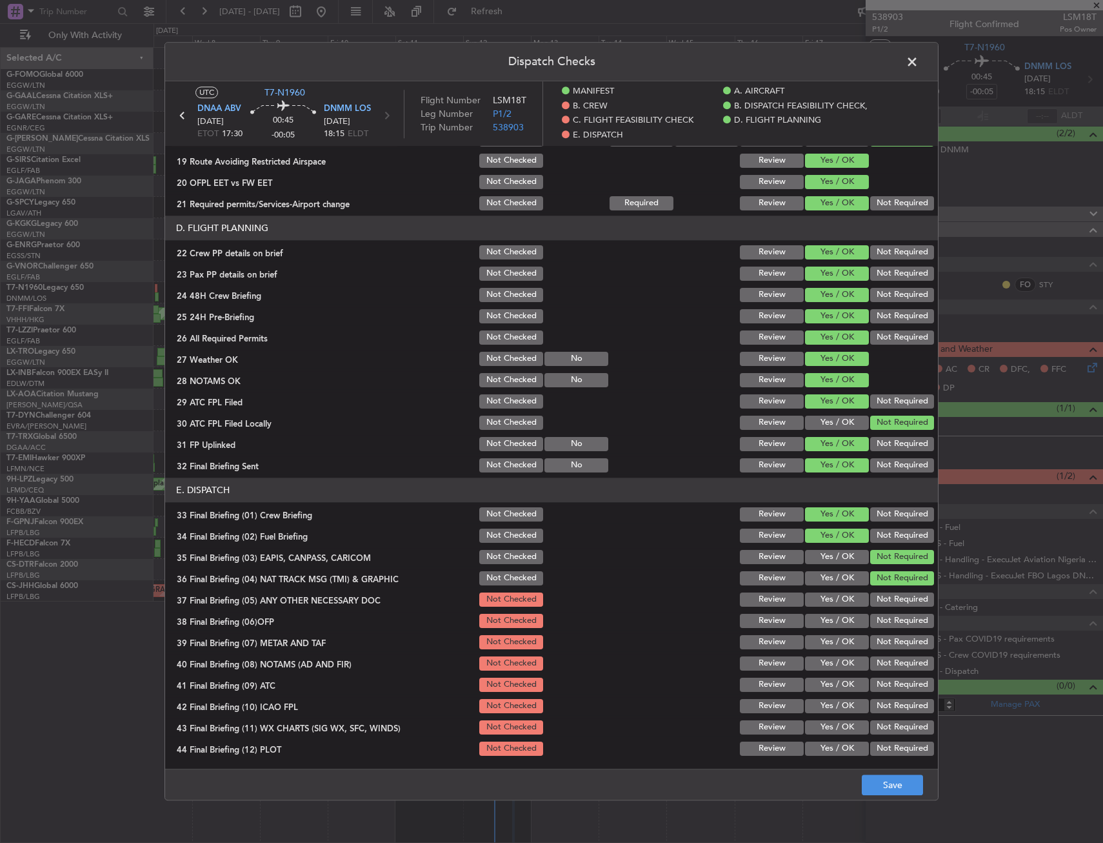
click at [837, 601] on button "Yes / OK" at bounding box center [837, 599] width 64 height 14
click at [836, 625] on button "Yes / OK" at bounding box center [837, 621] width 64 height 14
click at [835, 643] on button "Yes / OK" at bounding box center [837, 642] width 64 height 14
click at [838, 676] on div "Yes / OK" at bounding box center [835, 685] width 65 height 18
click at [836, 690] on button "Yes / OK" at bounding box center [837, 685] width 64 height 14
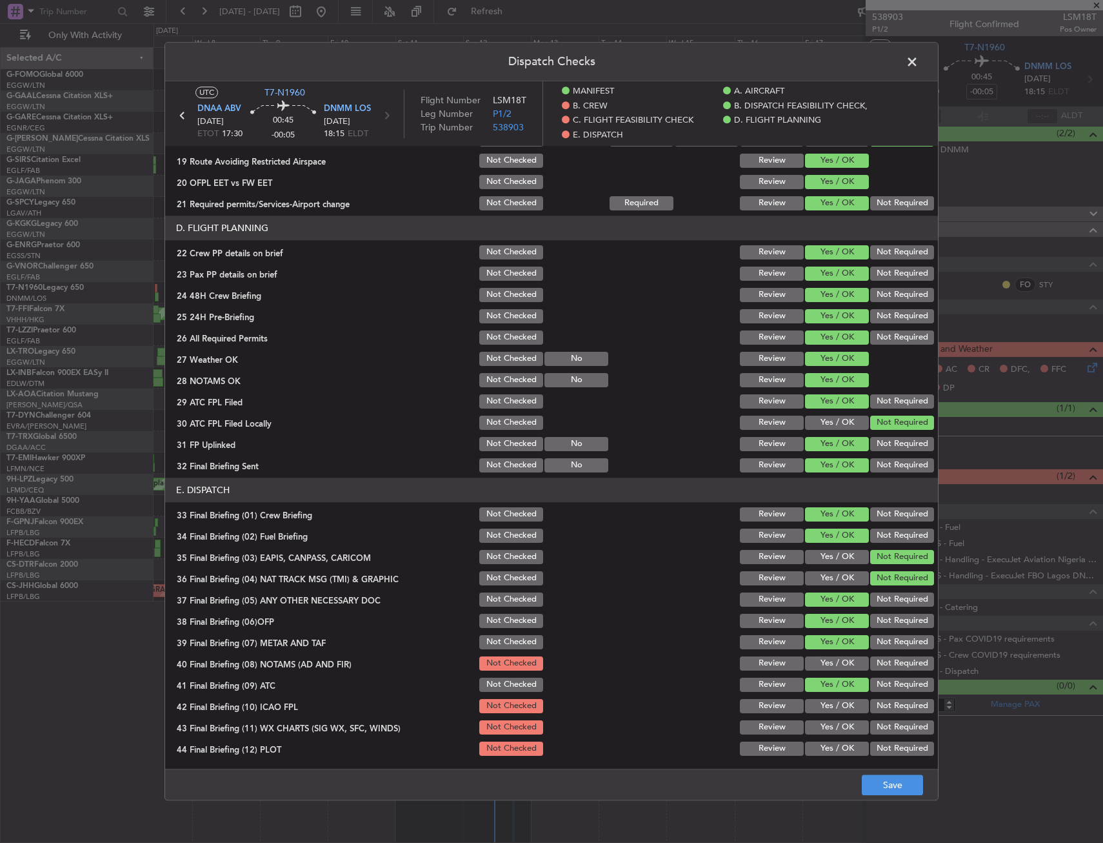
click at [836, 664] on button "Yes / OK" at bounding box center [837, 663] width 64 height 14
click at [834, 705] on button "Yes / OK" at bounding box center [837, 706] width 64 height 14
click at [840, 742] on button "Yes / OK" at bounding box center [837, 748] width 64 height 14
click at [837, 732] on button "Yes / OK" at bounding box center [837, 727] width 64 height 14
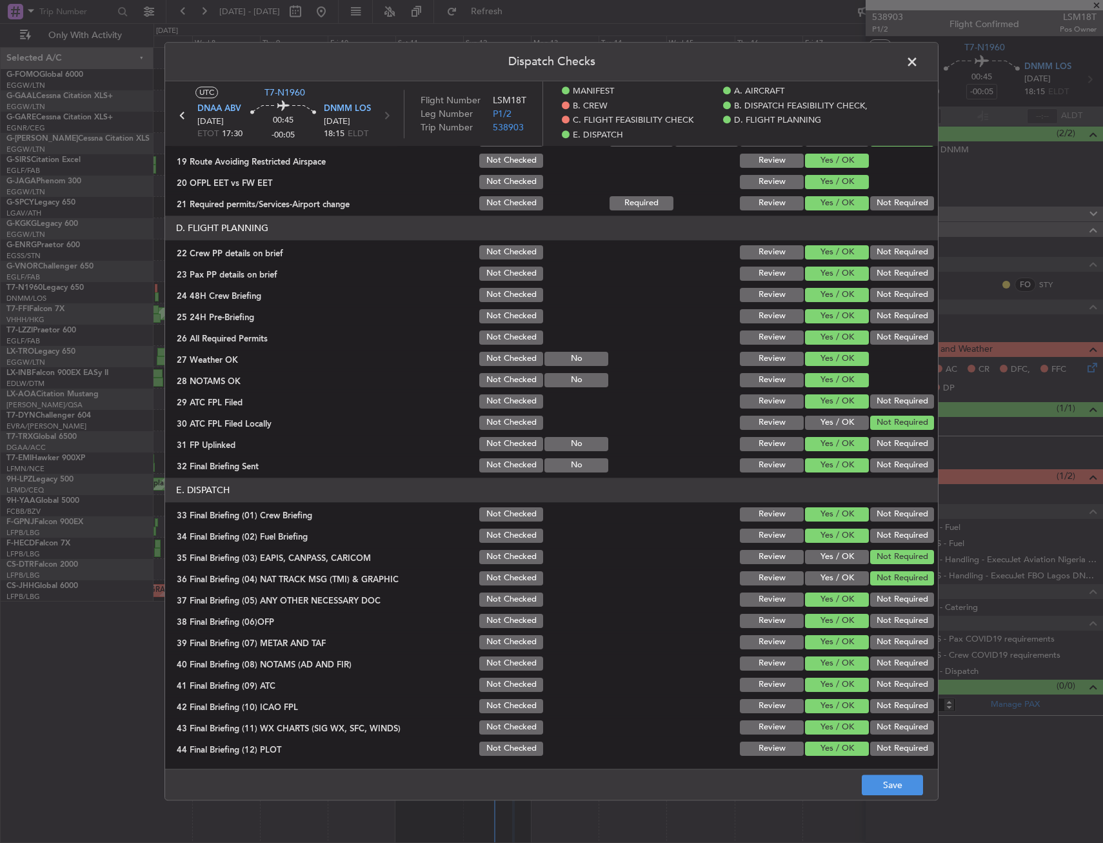
click at [883, 770] on footer "Save" at bounding box center [551, 784] width 773 height 31
click at [876, 798] on footer "Save" at bounding box center [551, 784] width 773 height 31
click at [885, 792] on button "Save" at bounding box center [892, 785] width 61 height 21
click at [919, 61] on span at bounding box center [919, 65] width 0 height 26
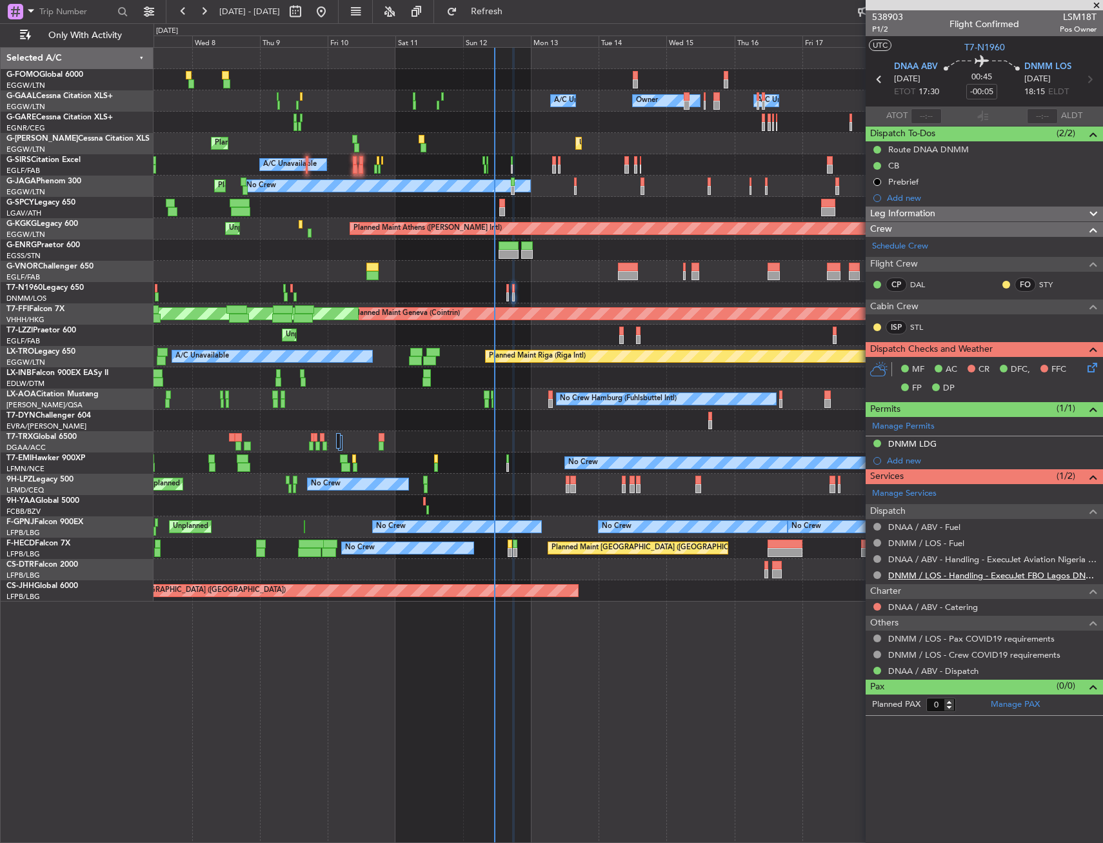
click at [914, 576] on link "DNMM / LOS - Handling - ExecuJet FBO Lagos DNMM / LOS" at bounding box center [993, 575] width 208 height 11
click at [886, 29] on span "P1/2" at bounding box center [887, 29] width 31 height 11
click at [1011, 215] on div "Leg Information" at bounding box center [984, 213] width 237 height 15
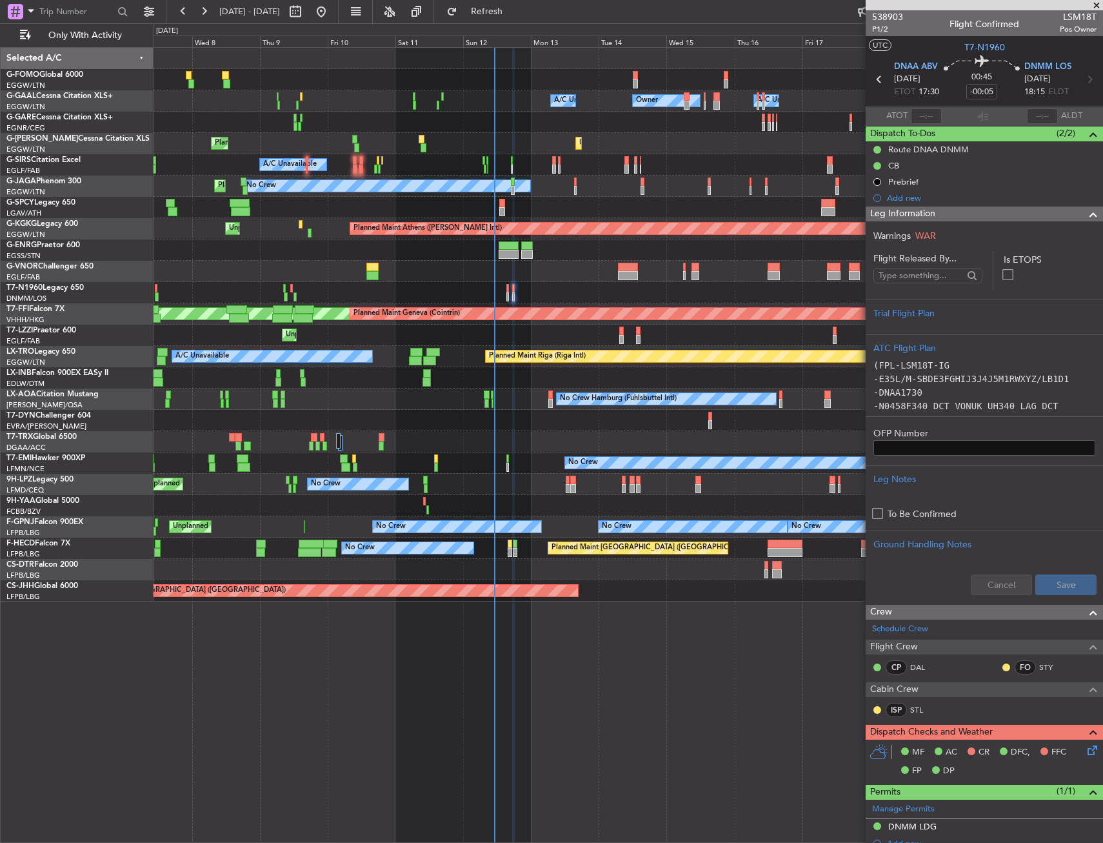
click at [1010, 215] on div "Leg Information" at bounding box center [984, 213] width 237 height 15
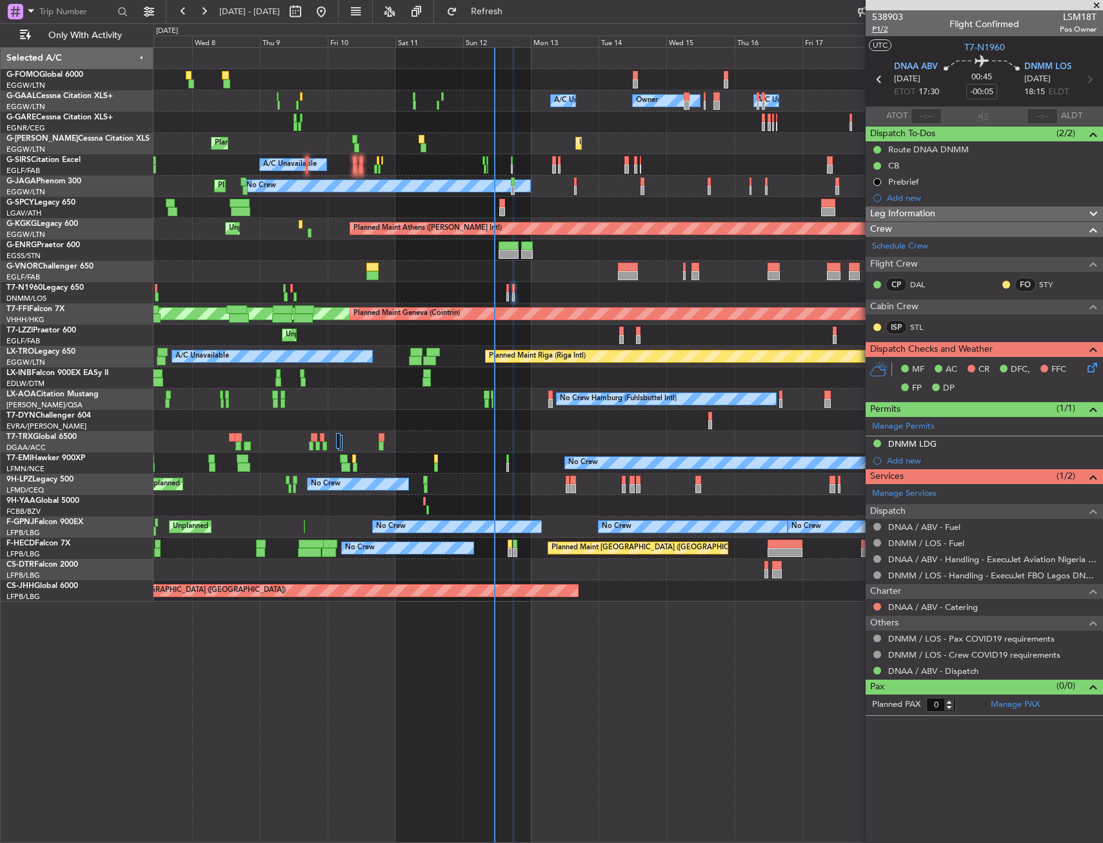
click at [884, 34] on span "P1/2" at bounding box center [887, 29] width 31 height 11
click at [918, 210] on span "Leg Information" at bounding box center [903, 213] width 65 height 15
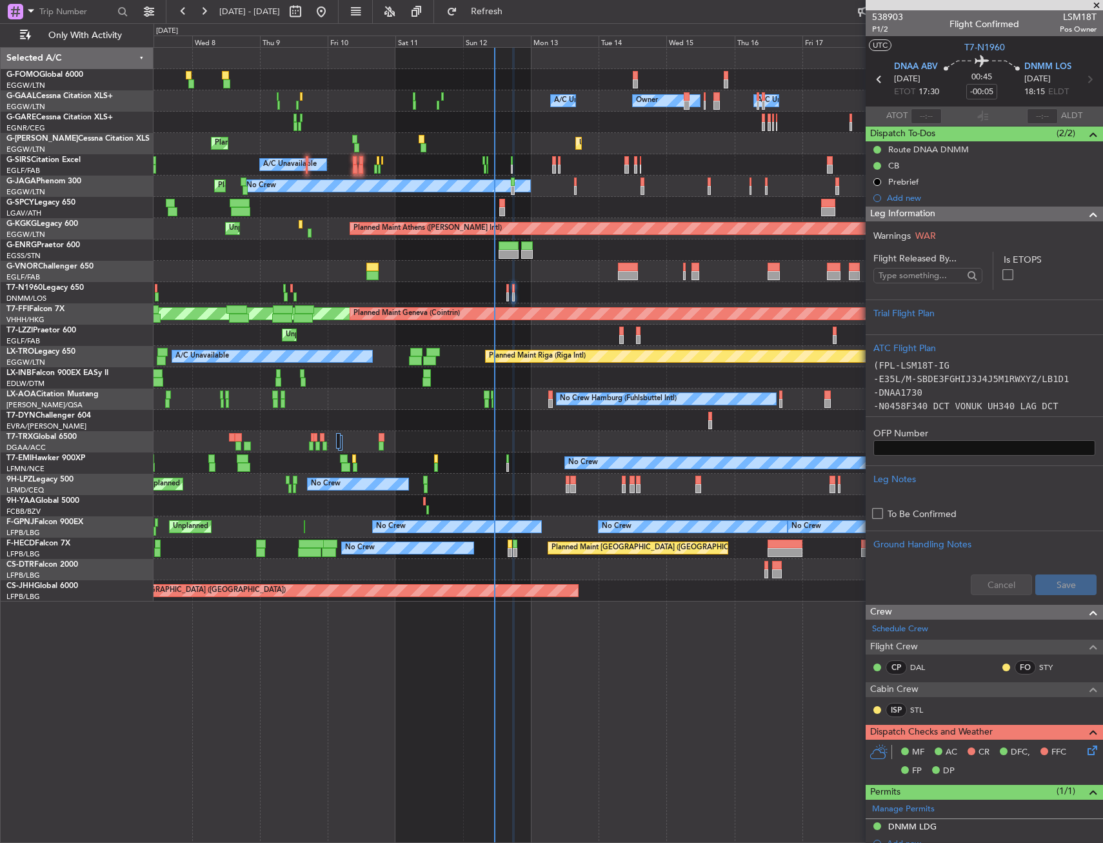
click at [510, 289] on div at bounding box center [628, 292] width 949 height 21
click at [1085, 747] on icon at bounding box center [1090, 748] width 10 height 10
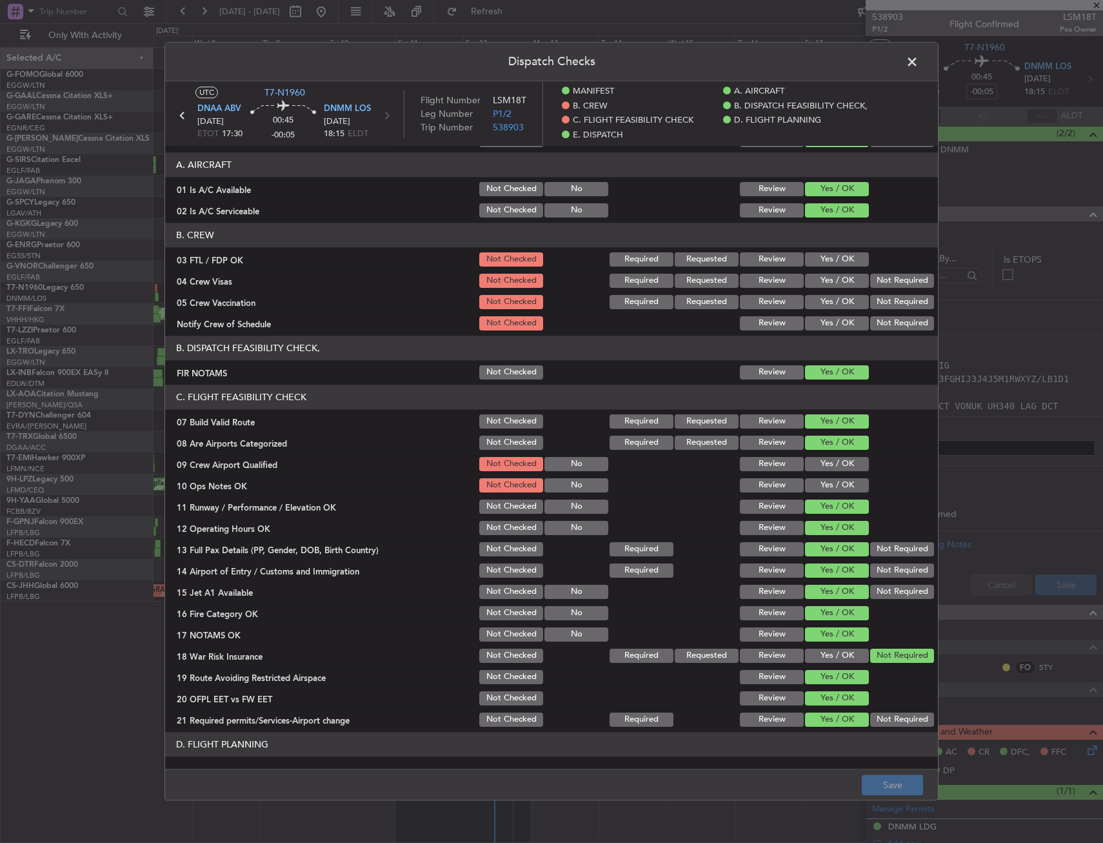
scroll to position [0, 0]
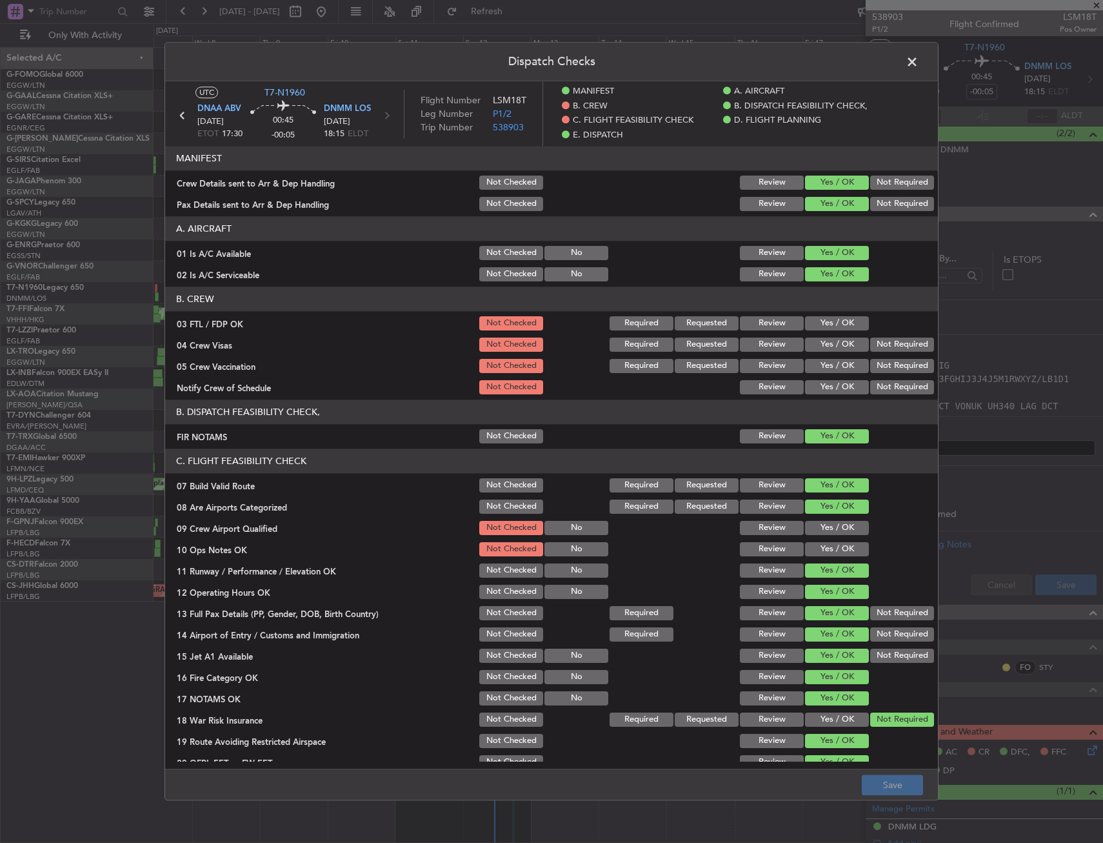
click at [919, 66] on span at bounding box center [919, 65] width 0 height 26
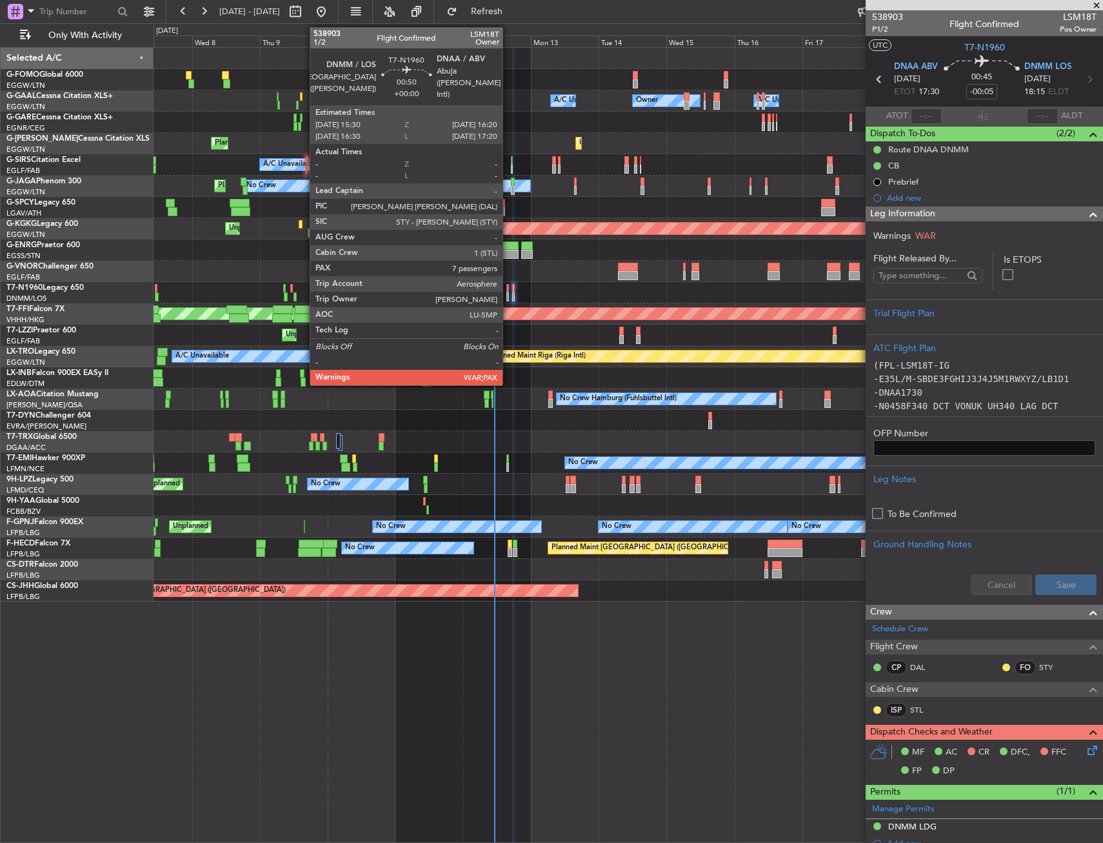
click at [508, 288] on div at bounding box center [508, 288] width 3 height 9
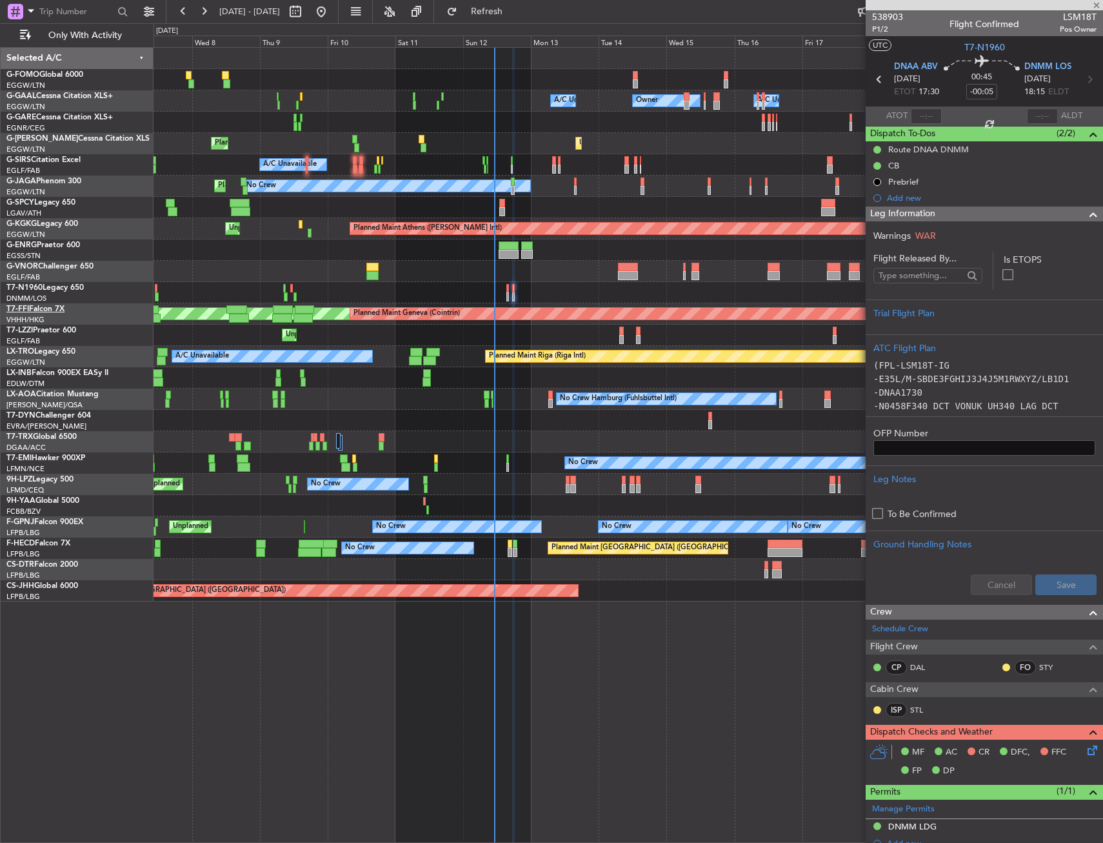
type input "7"
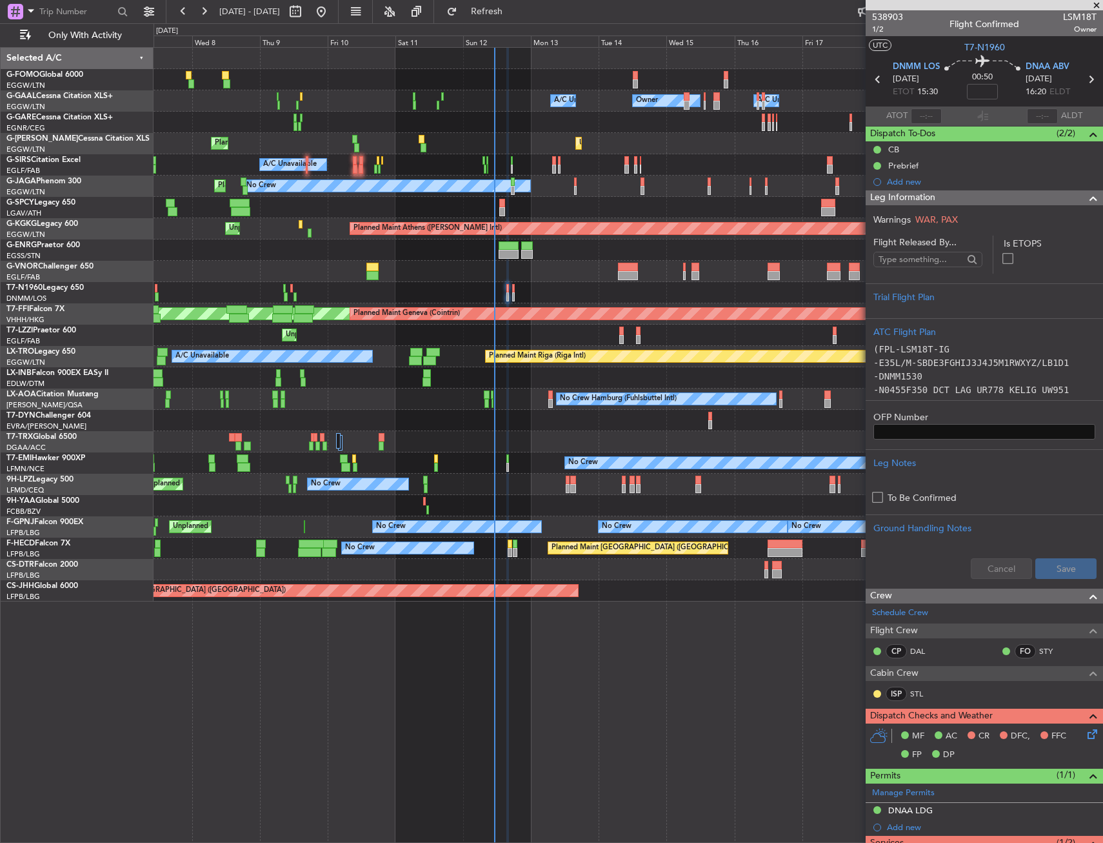
click at [905, 206] on section "Warnings WAR, PAX Flight Released By... Is ETOPS Trial Flight Plan ATC Flight P…" at bounding box center [984, 396] width 237 height 383
click at [905, 201] on span "Leg Information" at bounding box center [903, 197] width 65 height 15
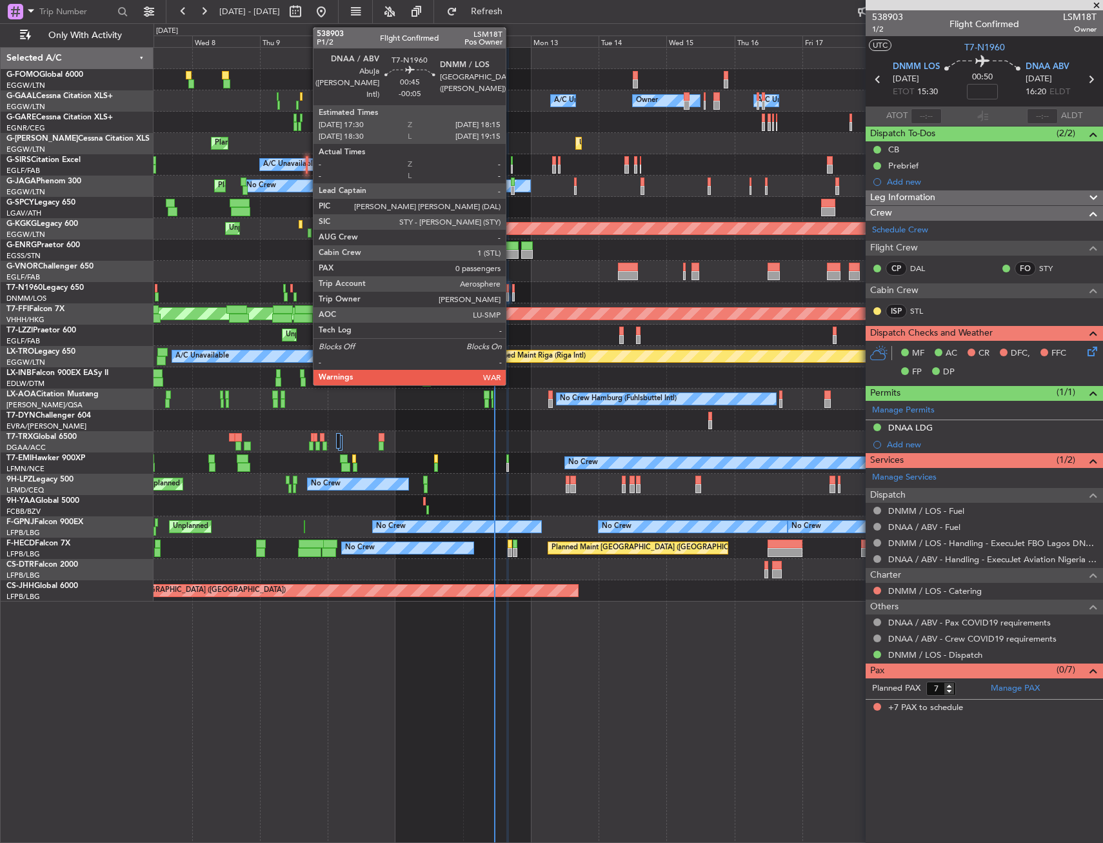
click at [512, 285] on div at bounding box center [513, 288] width 3 height 9
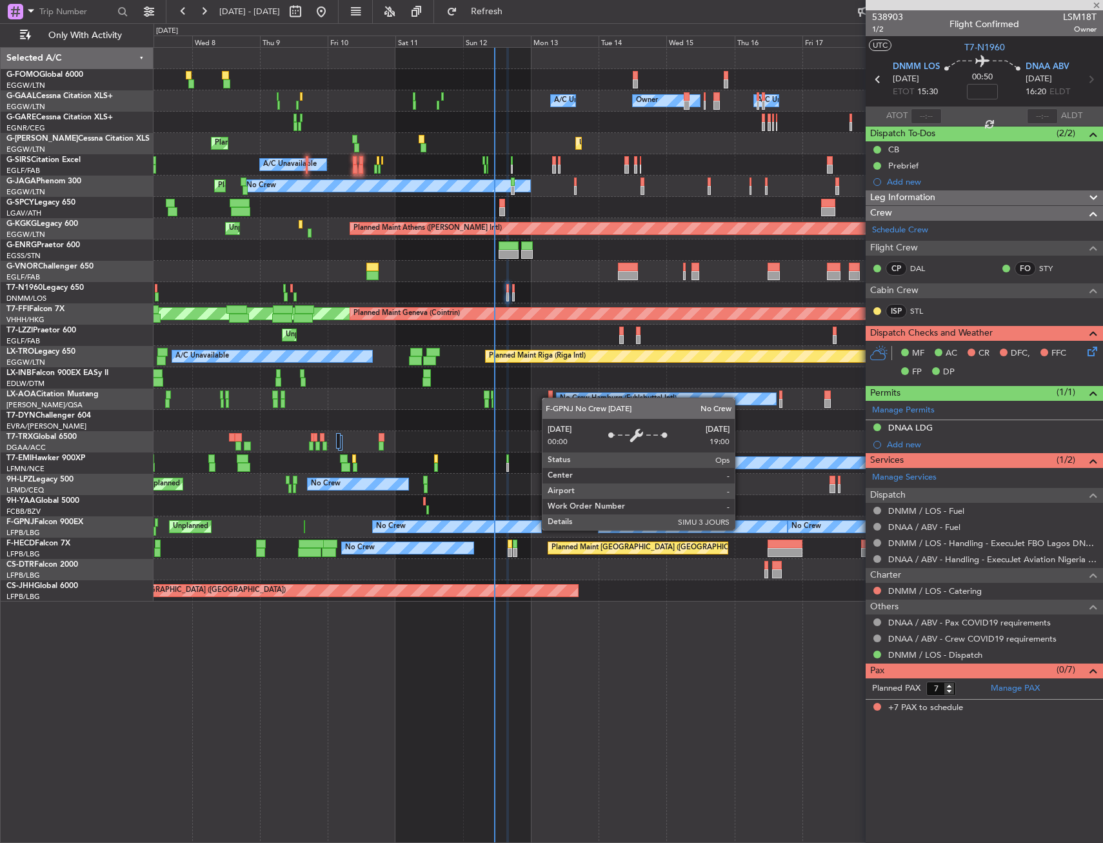
type input "-00:05"
type input "0"
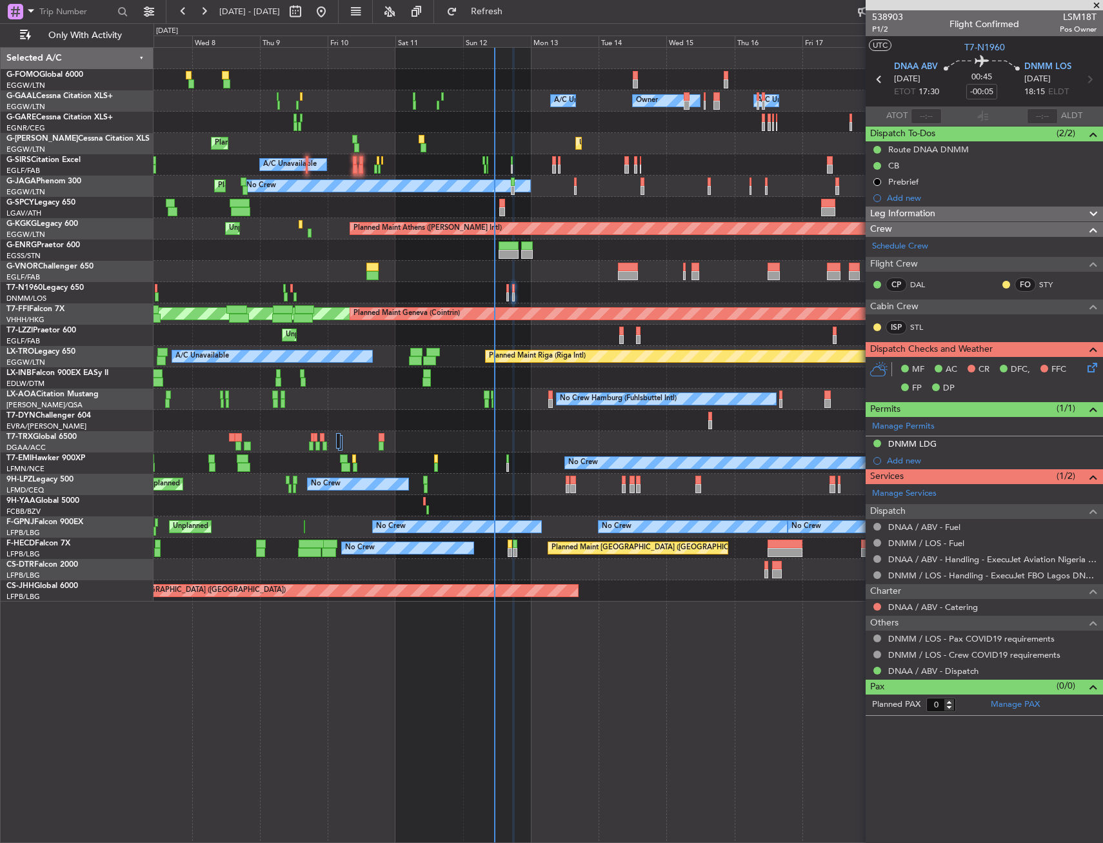
click at [423, 212] on div "Owner Owner A/C Unavailable A/C Unavailable Planned Maint London (Luton) Unplan…" at bounding box center [628, 325] width 949 height 554
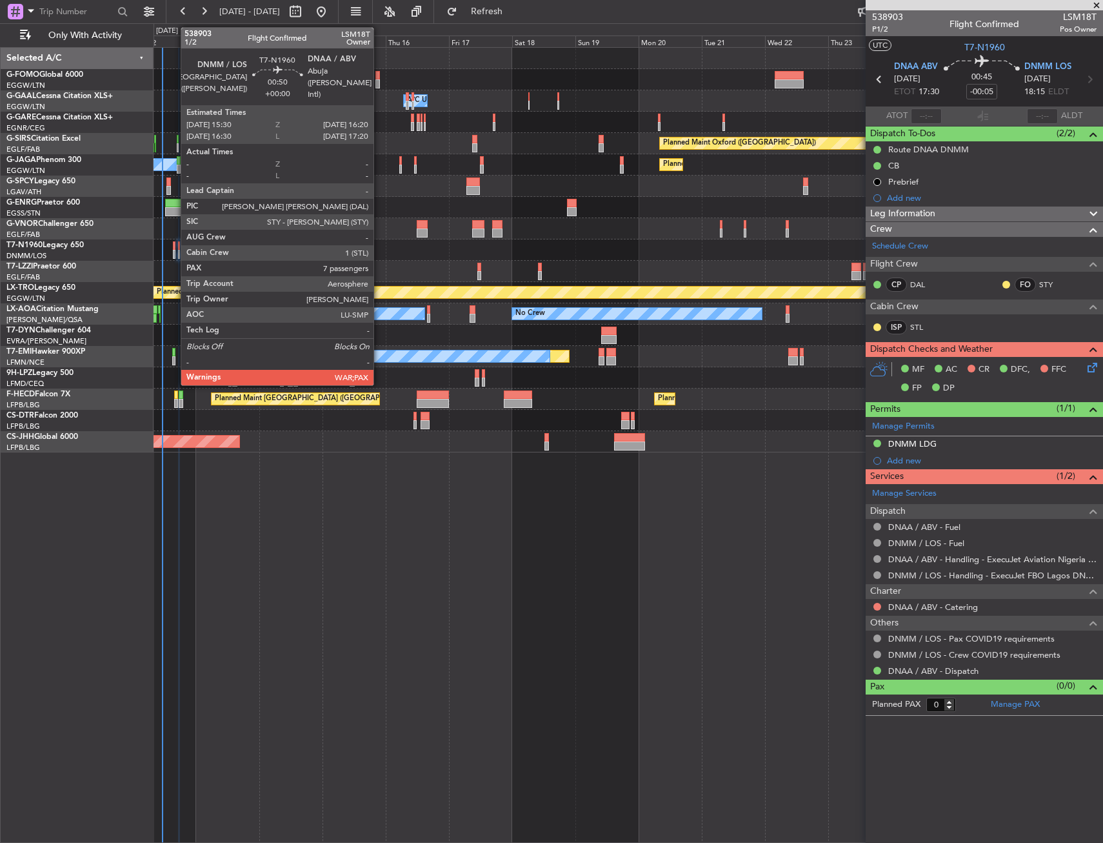
click at [174, 252] on div at bounding box center [174, 254] width 3 height 9
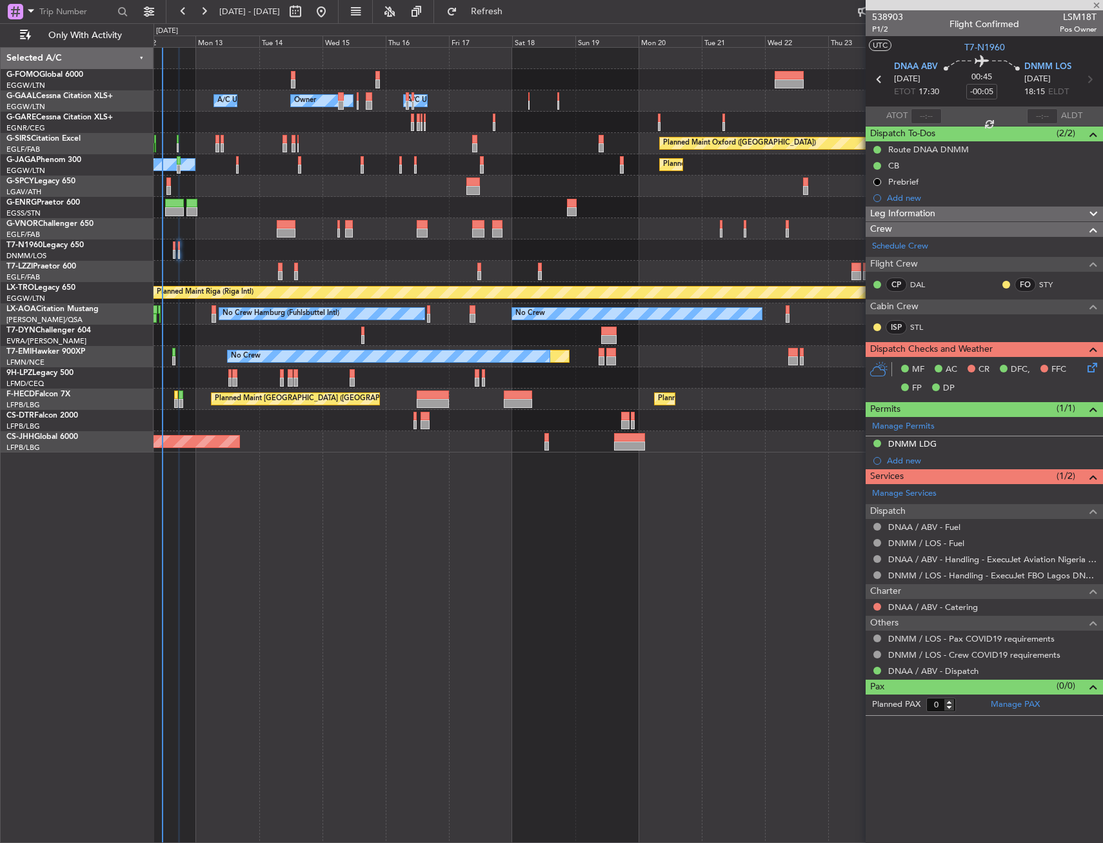
type input "7"
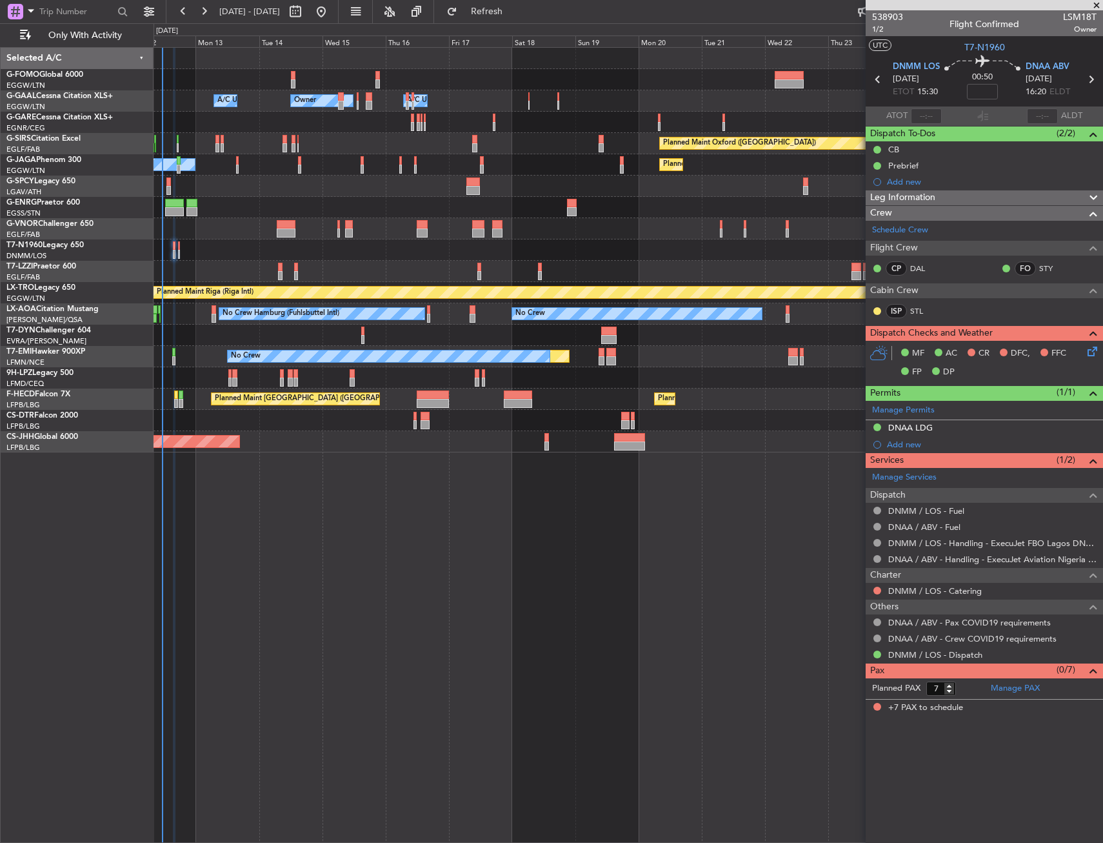
click at [1084, 355] on div "MF AC CR DFC, FFC FP DP" at bounding box center [991, 363] width 190 height 38
click at [1088, 352] on icon at bounding box center [1090, 349] width 10 height 10
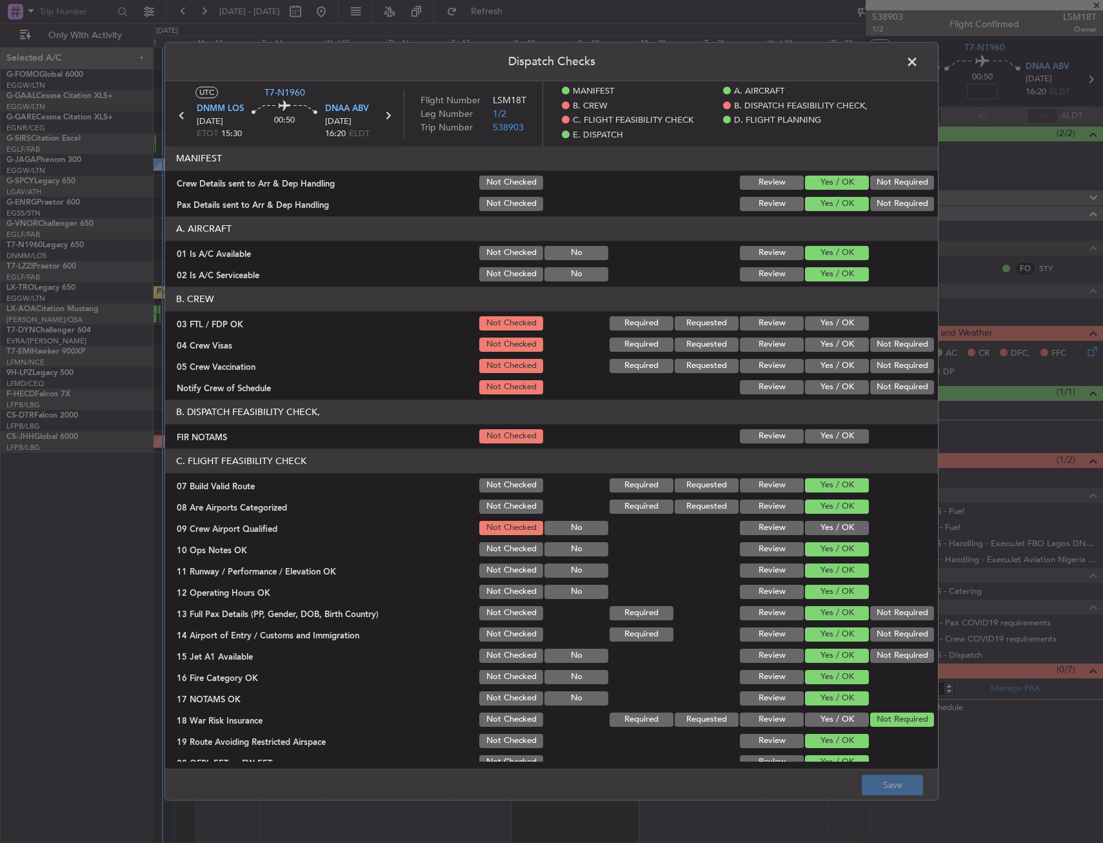
click at [821, 431] on button "Yes / OK" at bounding box center [837, 436] width 64 height 14
click at [881, 780] on button "Save" at bounding box center [892, 785] width 61 height 21
click at [919, 61] on span at bounding box center [919, 65] width 0 height 26
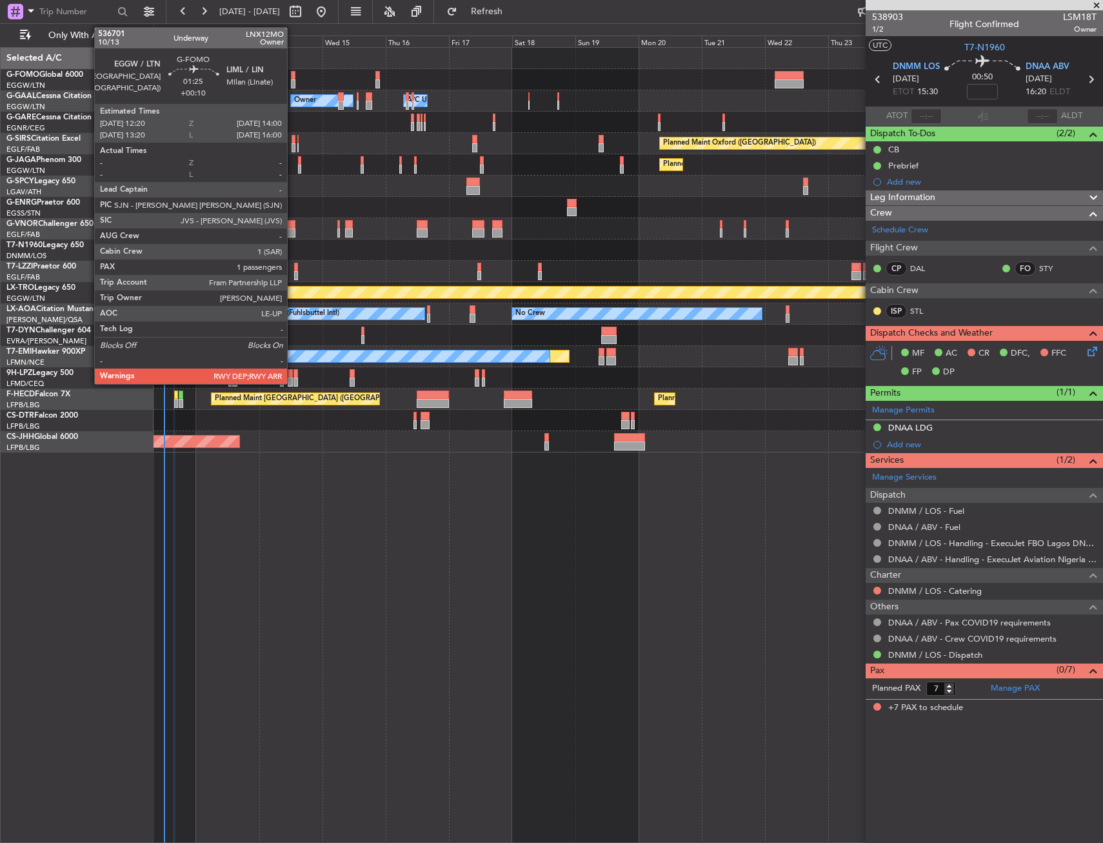
click at [293, 85] on div at bounding box center [293, 83] width 5 height 9
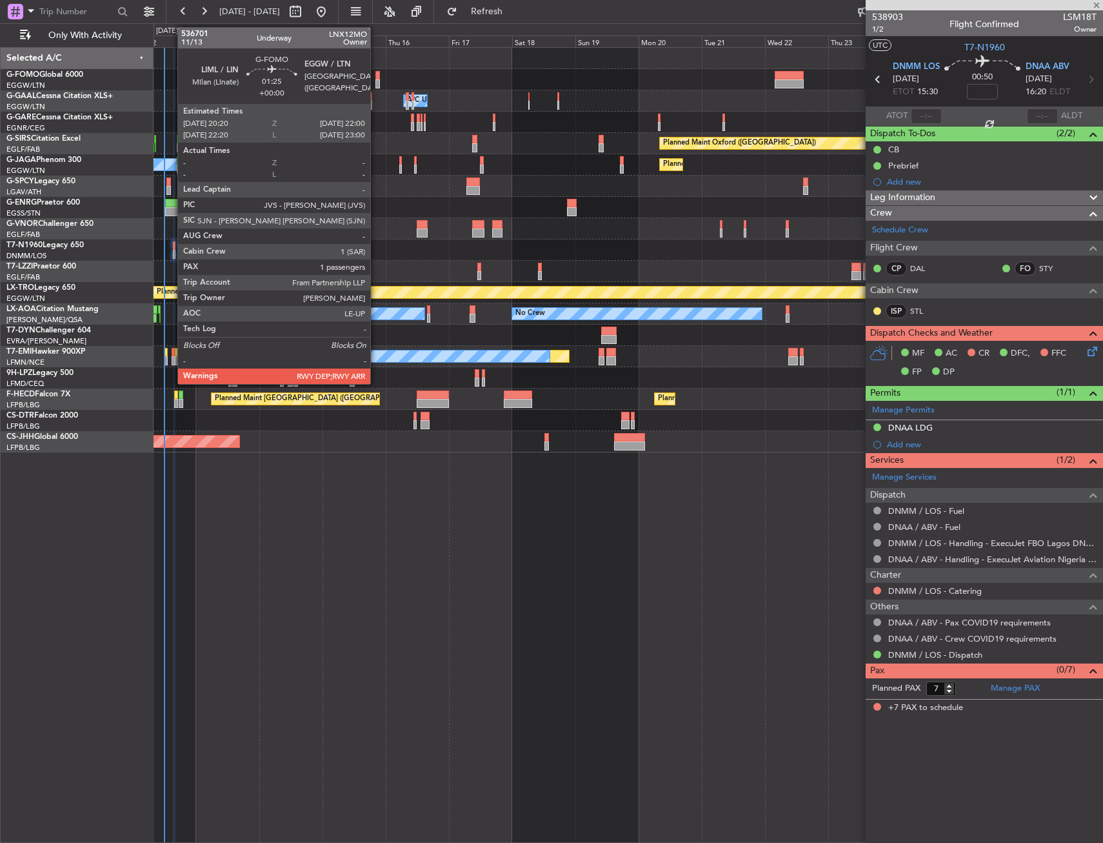
type input "+00:10"
type input "1"
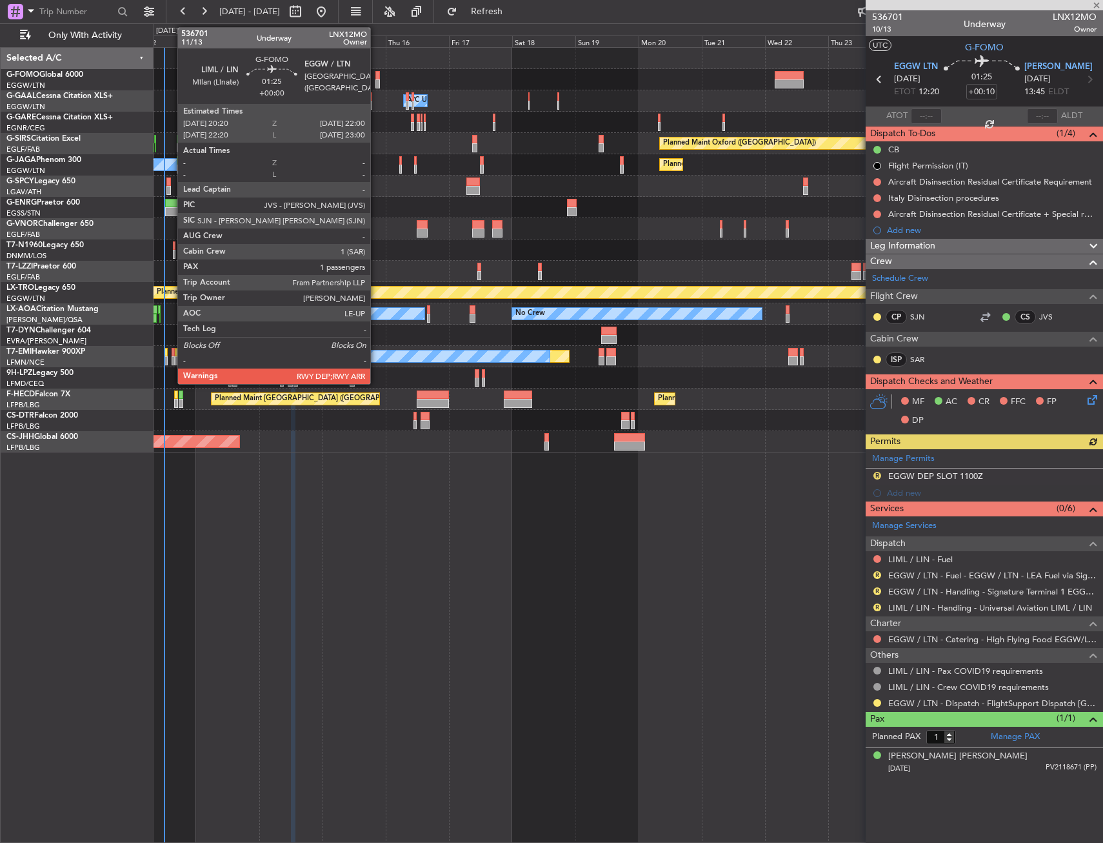
click at [376, 79] on div at bounding box center [378, 75] width 5 height 9
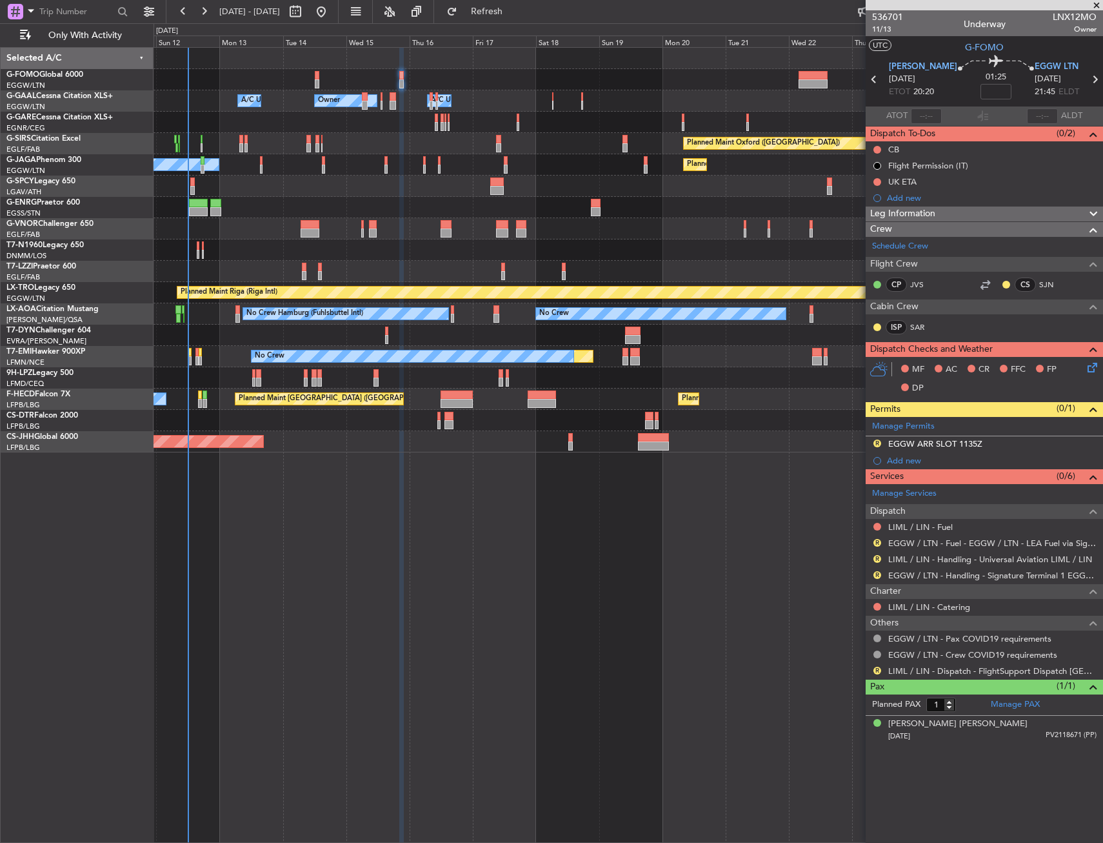
click at [427, 75] on div at bounding box center [628, 79] width 949 height 21
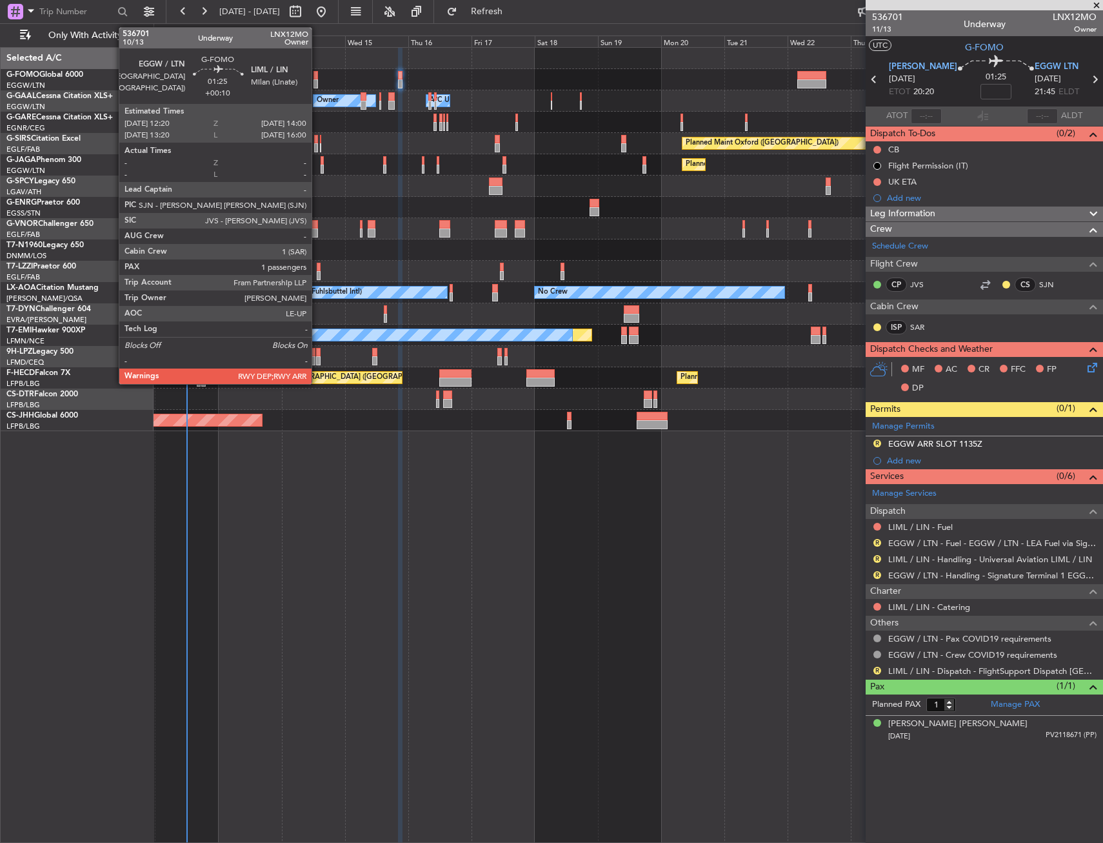
click at [317, 77] on div at bounding box center [316, 75] width 5 height 9
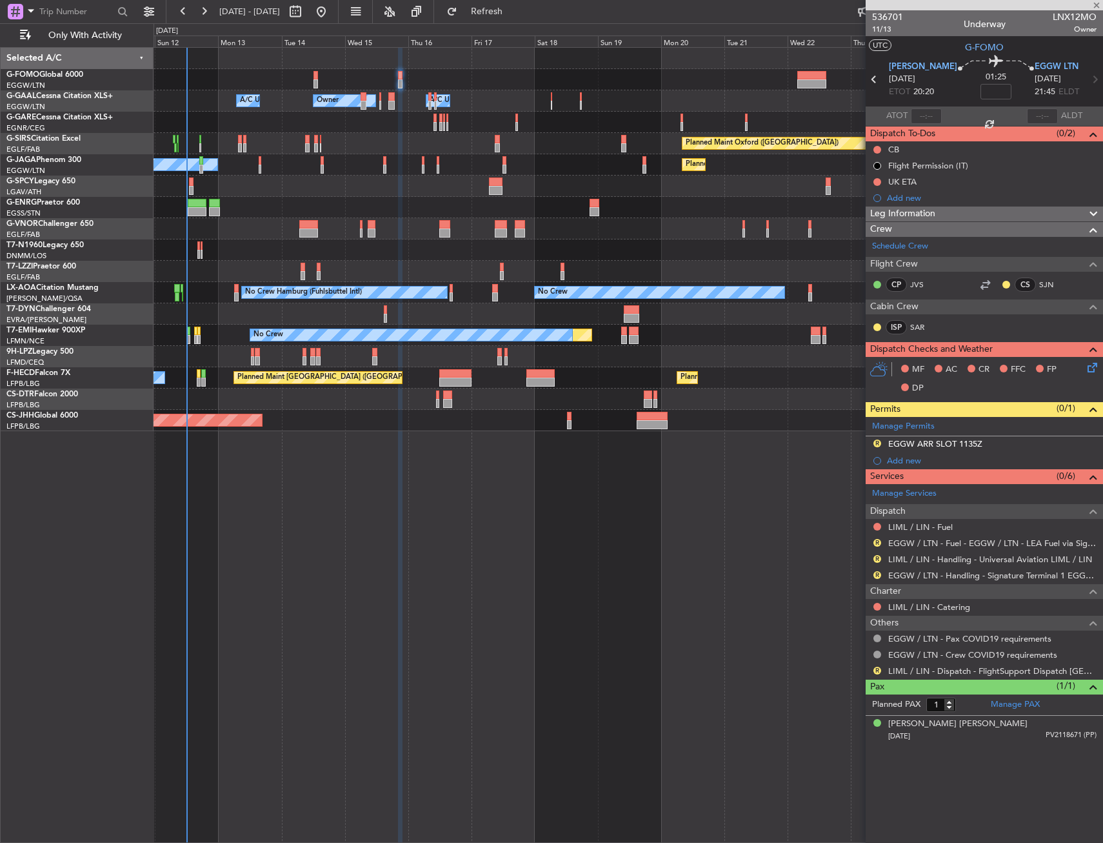
type input "+00:10"
